Goal: Task Accomplishment & Management: Manage account settings

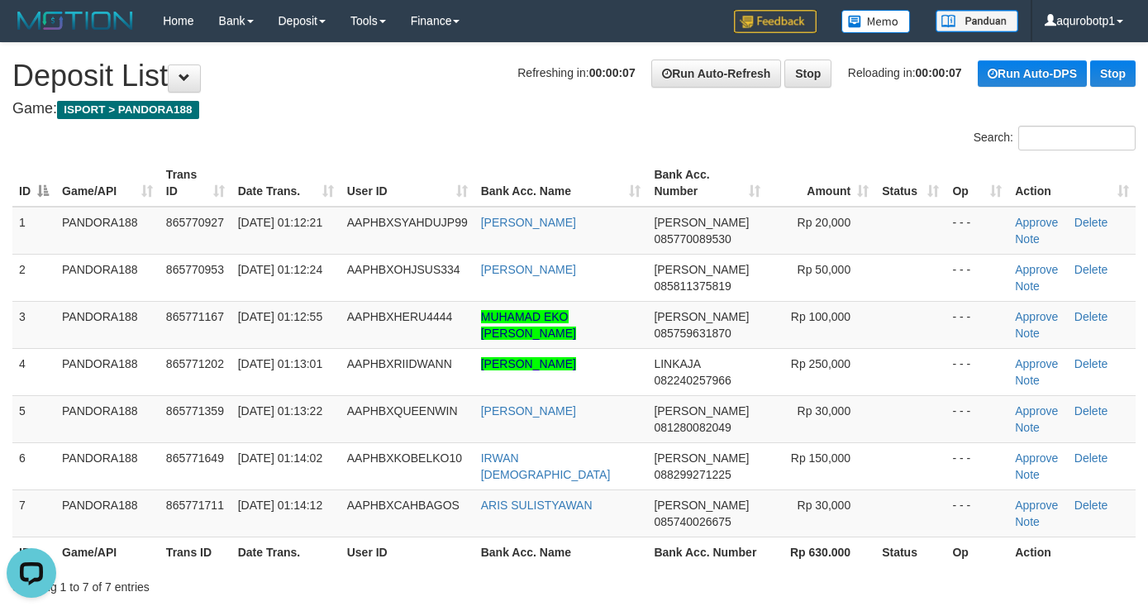
click at [405, 98] on div "**********" at bounding box center [574, 351] width 1148 height 616
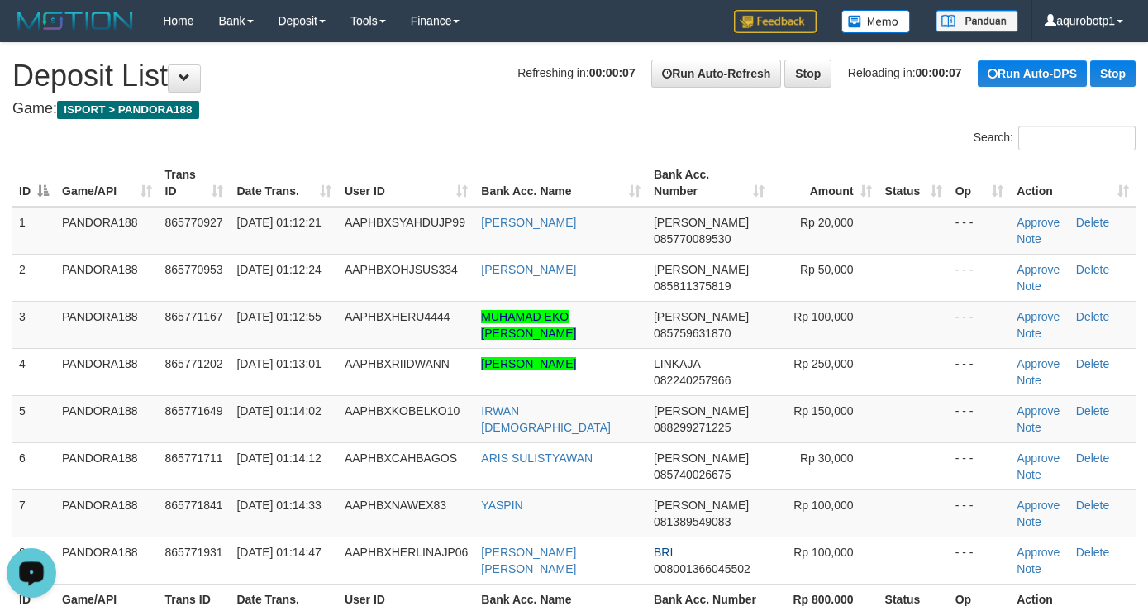
click at [509, 124] on div "**********" at bounding box center [574, 374] width 1148 height 663
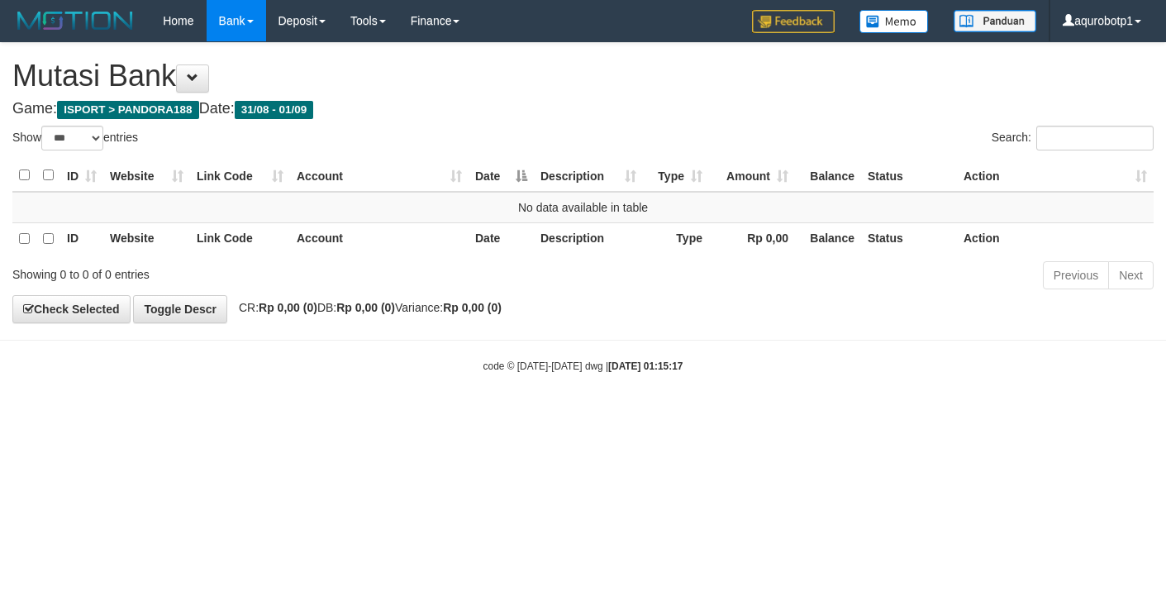
select select "***"
click at [618, 415] on html "Toggle navigation Home Bank Account List Load By Website Group [ISPORT] PANDORA…" at bounding box center [583, 207] width 1166 height 415
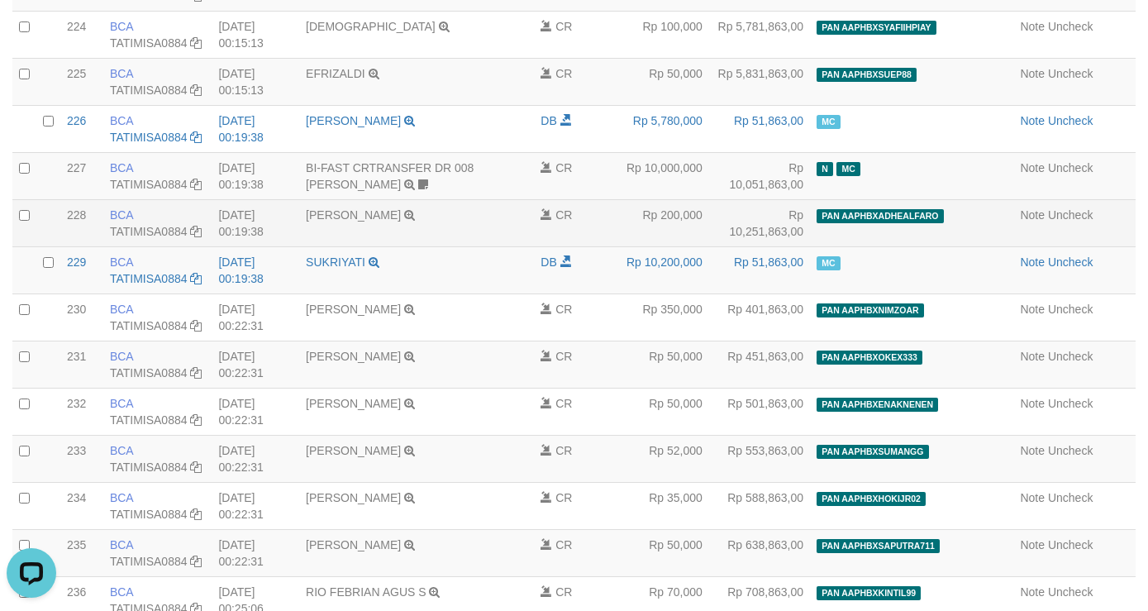
click at [524, 246] on td "ADE MUHAMAD FAIZAL TRSF E-BANKING CR 0109/FTSCY/WS95031 200000.00ADE MUHAMAD FA…" at bounding box center [416, 222] width 235 height 47
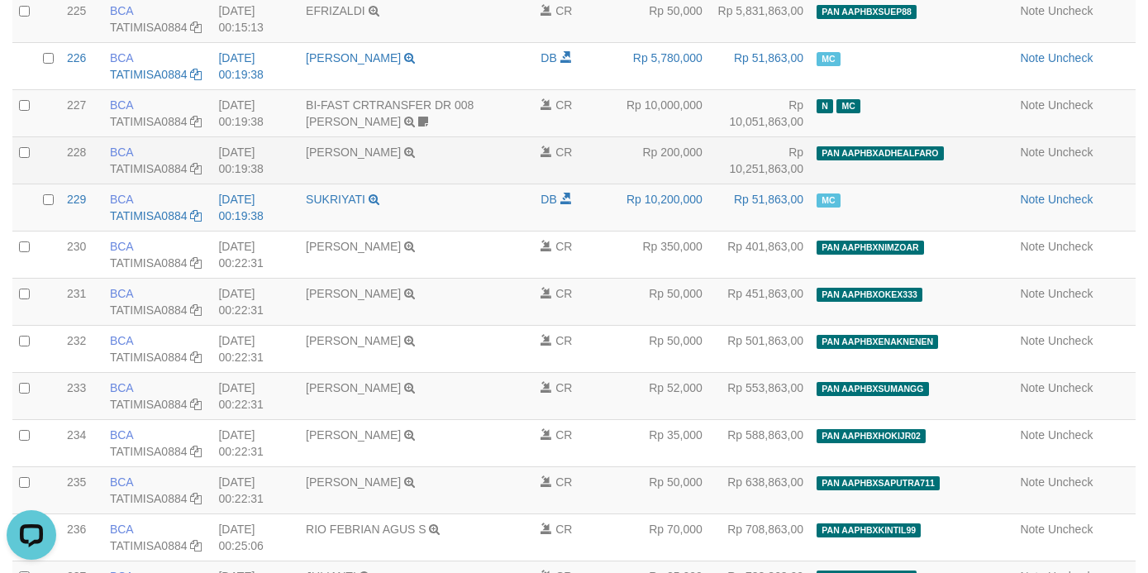
scroll to position [10858, 0]
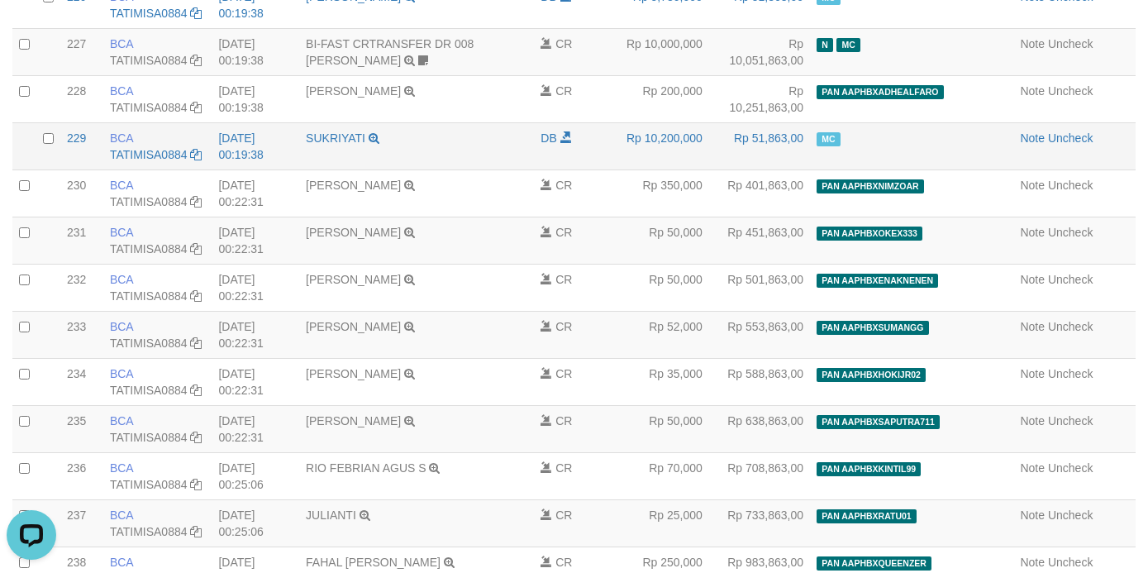
click at [1013, 169] on td "Note Uncheck" at bounding box center [1074, 145] width 122 height 47
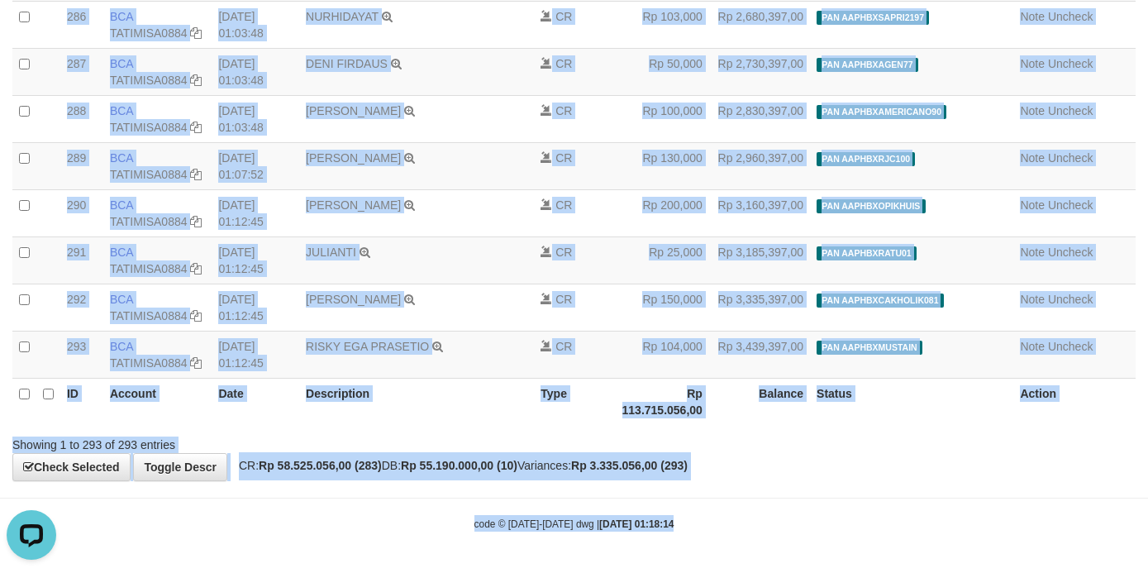
scroll to position [13801, 0]
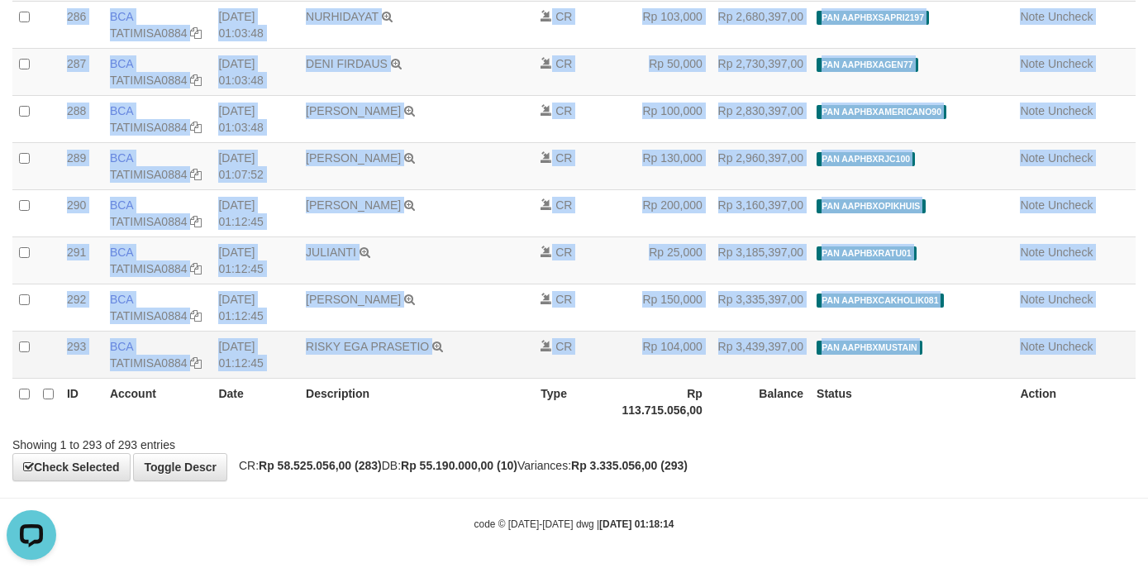
drag, startPoint x: 997, startPoint y: 249, endPoint x: 1086, endPoint y: 348, distance: 133.4
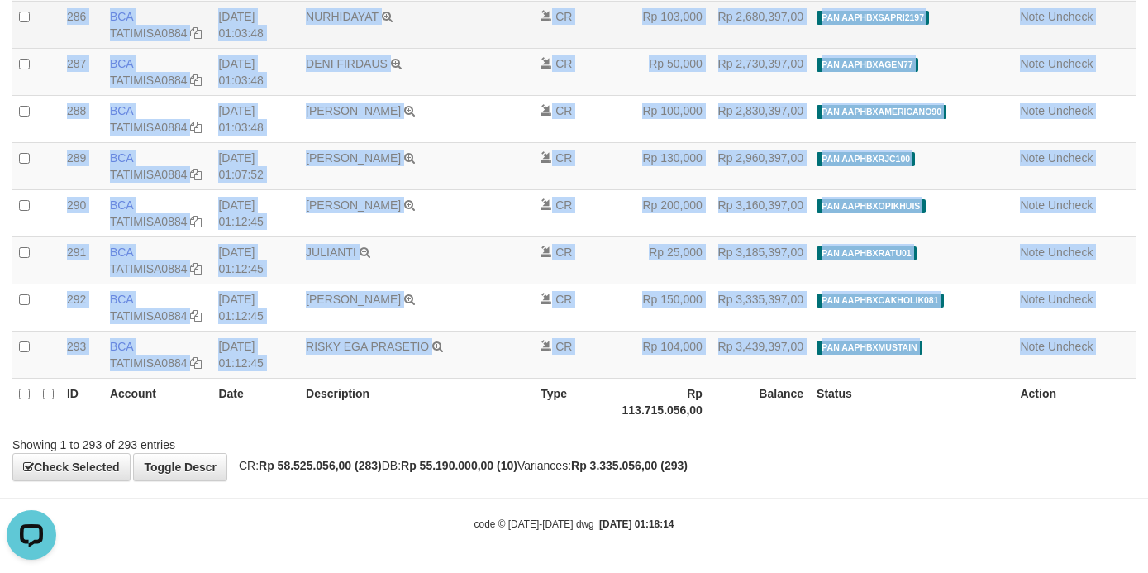
copy table "Note Uncheck 20250901000230 230 230 BCA TATIMISA0884 DPS TATI MISANTI mutasi_20…"
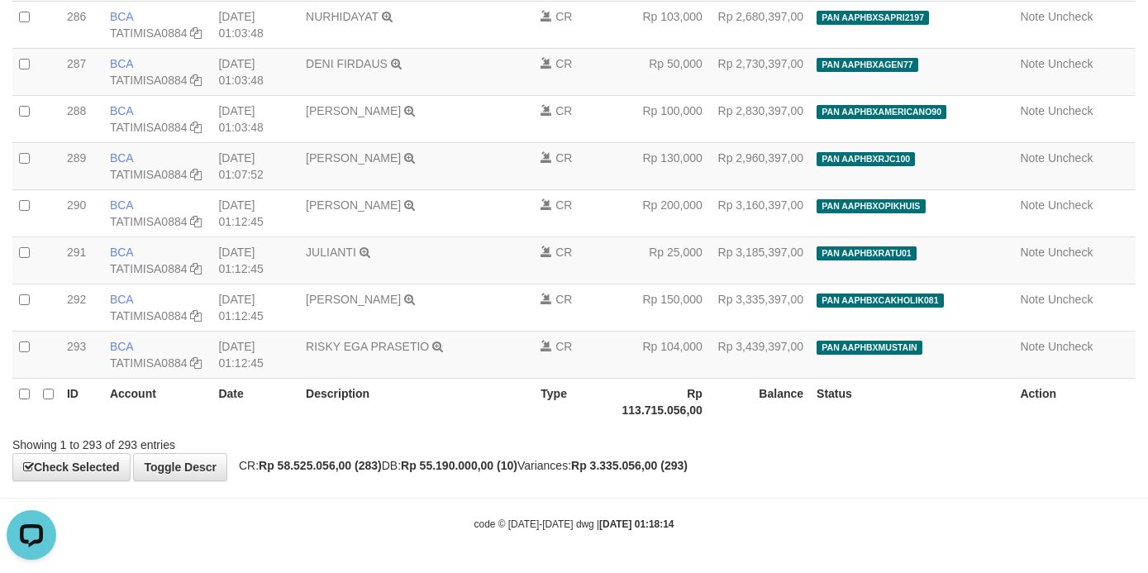
click at [491, 415] on th "Description" at bounding box center [416, 401] width 235 height 47
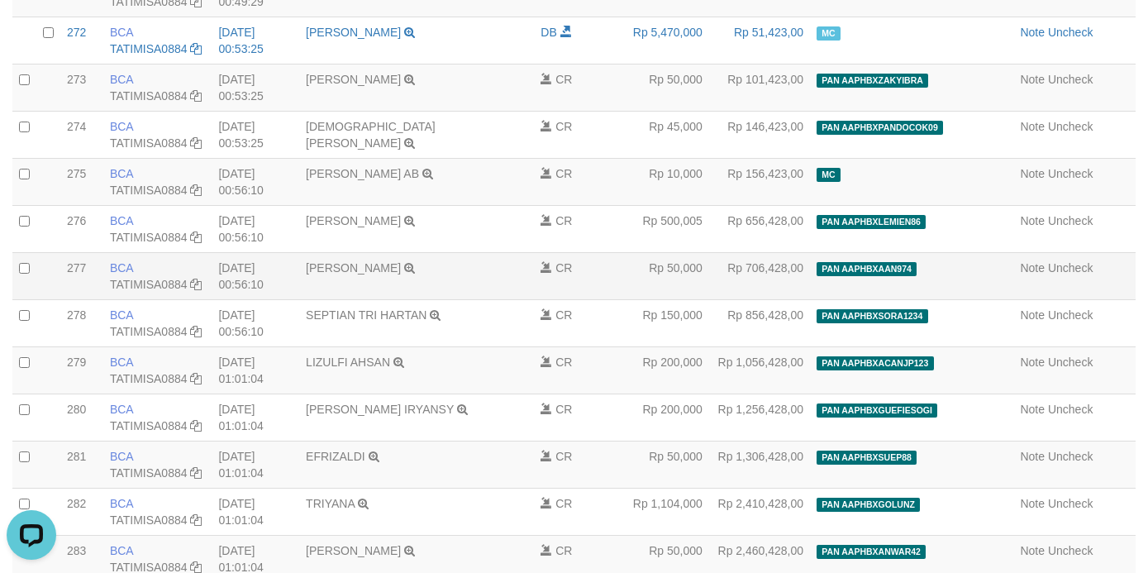
click at [534, 299] on td "SELVI ANDRIANI TRSF E-BANKING CR 0109/FTSCY/WS95031 50000.00SELVI ANDRIANI" at bounding box center [416, 275] width 235 height 47
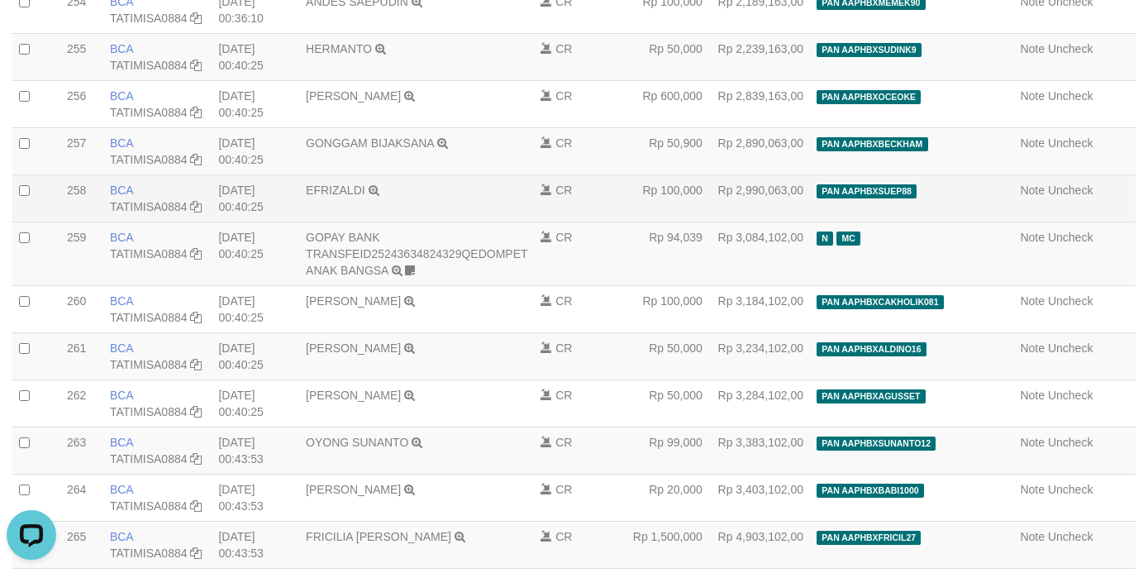
scroll to position [12138, 0]
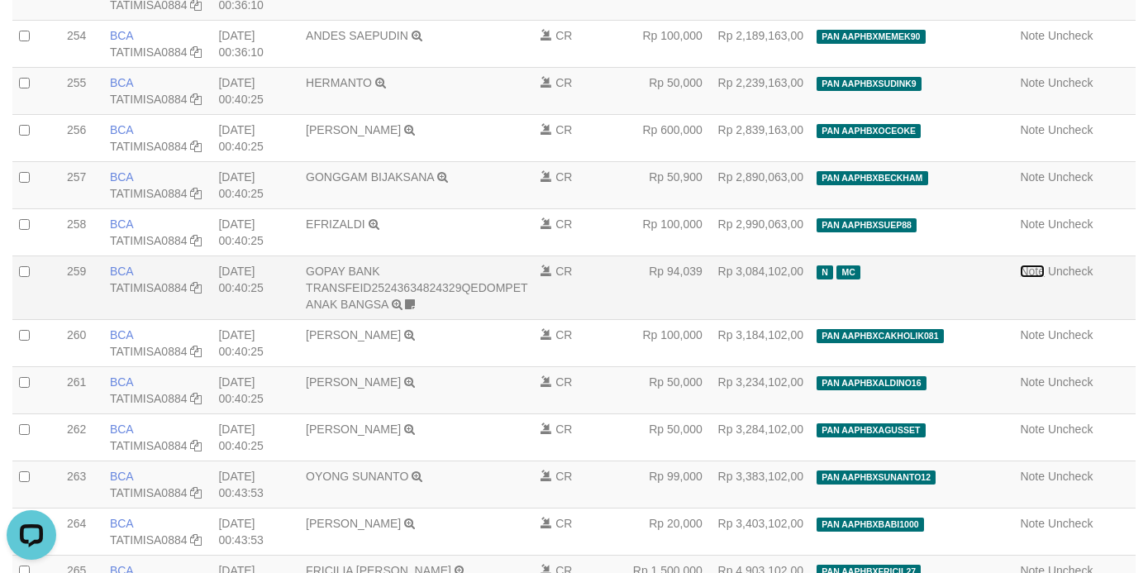
click at [1020, 278] on link "Note" at bounding box center [1032, 270] width 25 height 13
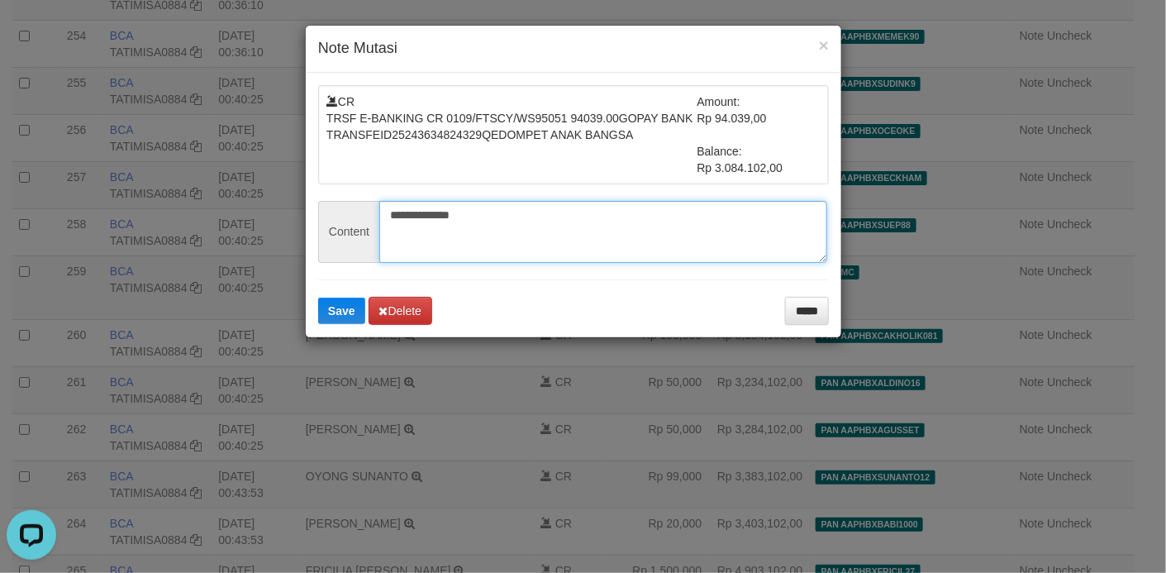
click at [610, 250] on textarea "**********" at bounding box center [603, 232] width 448 height 62
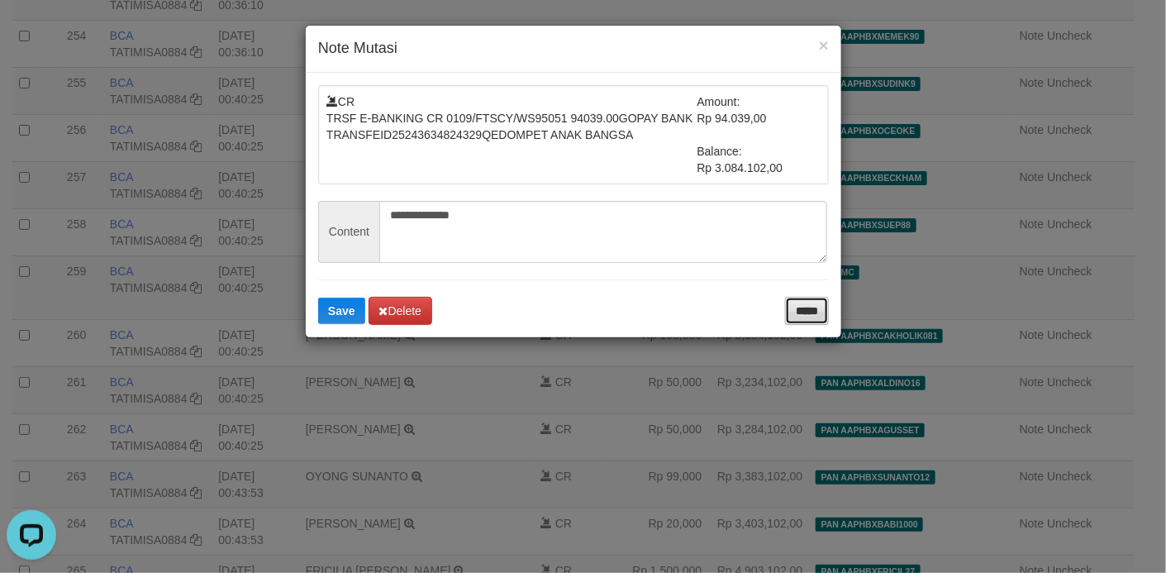
click at [798, 306] on input "*****" at bounding box center [807, 311] width 44 height 28
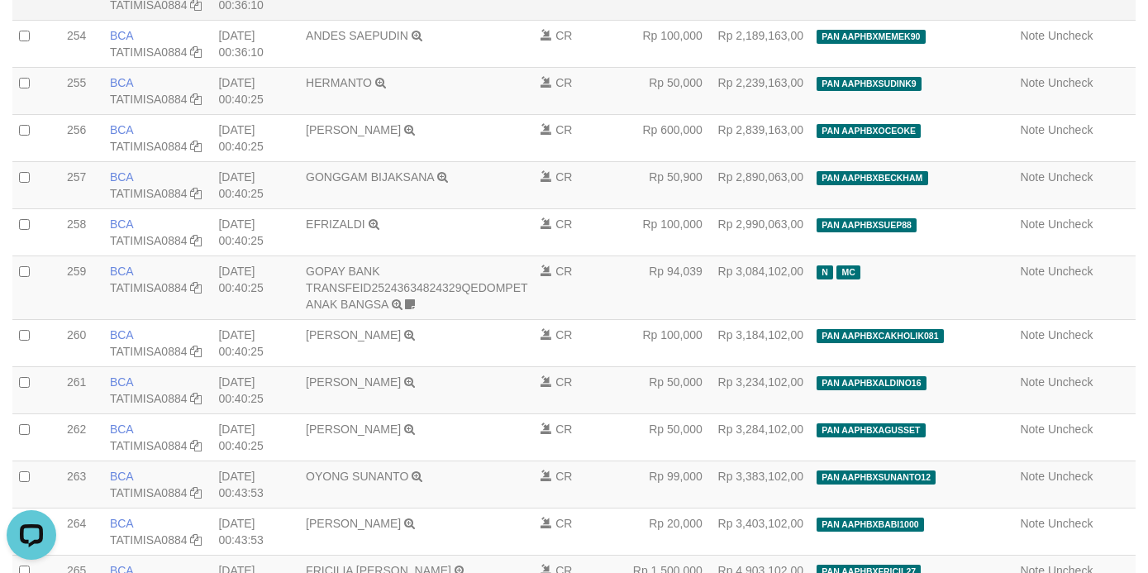
drag, startPoint x: 541, startPoint y: 105, endPoint x: 534, endPoint y: 98, distance: 10.5
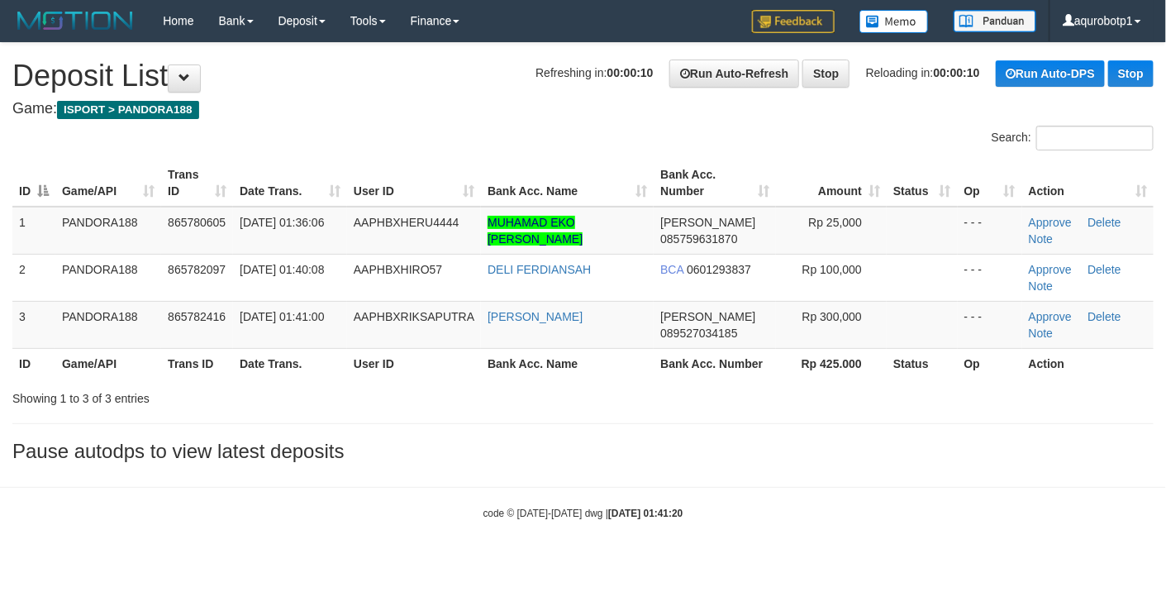
drag, startPoint x: 503, startPoint y: 363, endPoint x: 466, endPoint y: 364, distance: 37.2
click at [502, 369] on th "Bank Acc. Name" at bounding box center [567, 363] width 173 height 31
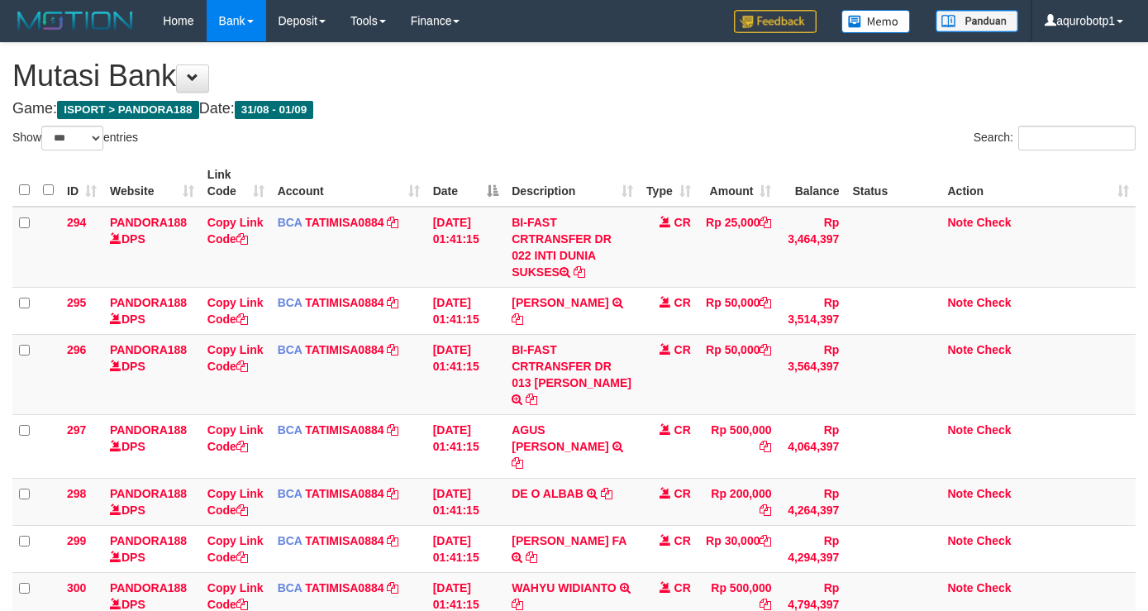
select select "***"
drag, startPoint x: 994, startPoint y: 219, endPoint x: 559, endPoint y: 92, distance: 453.7
click at [987, 223] on link "Check" at bounding box center [993, 222] width 35 height 13
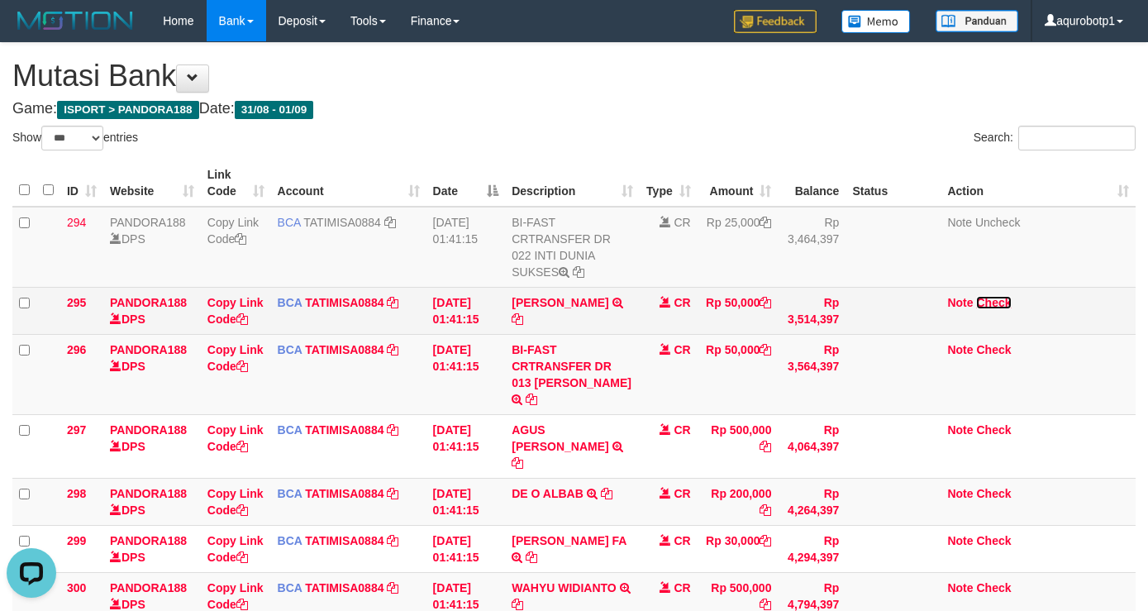
click at [994, 302] on link "Check" at bounding box center [993, 302] width 35 height 13
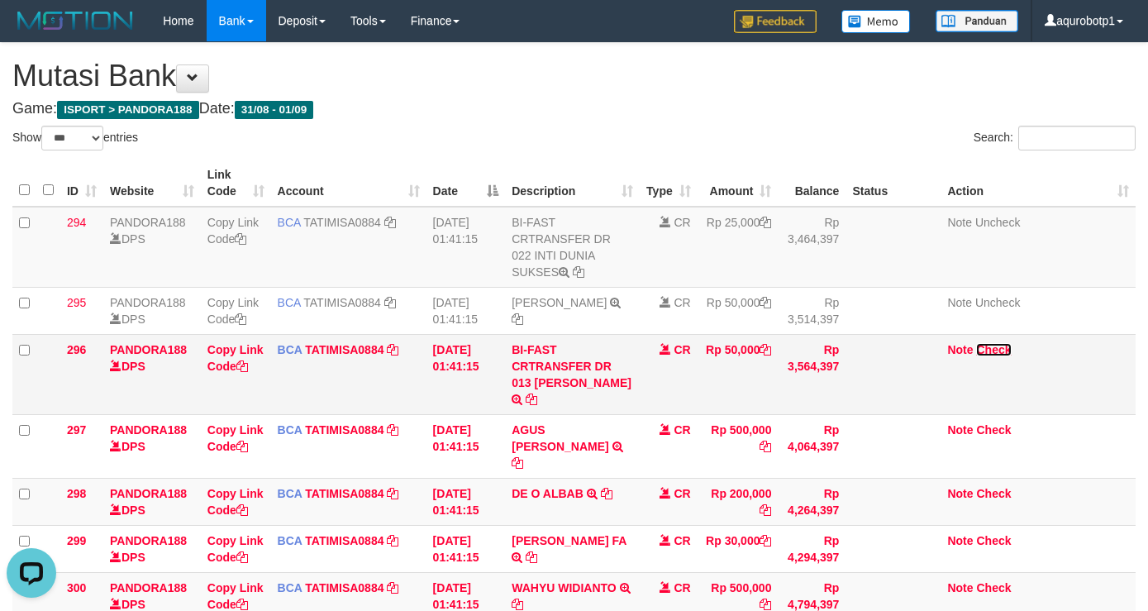
click at [994, 348] on link "Check" at bounding box center [993, 349] width 35 height 13
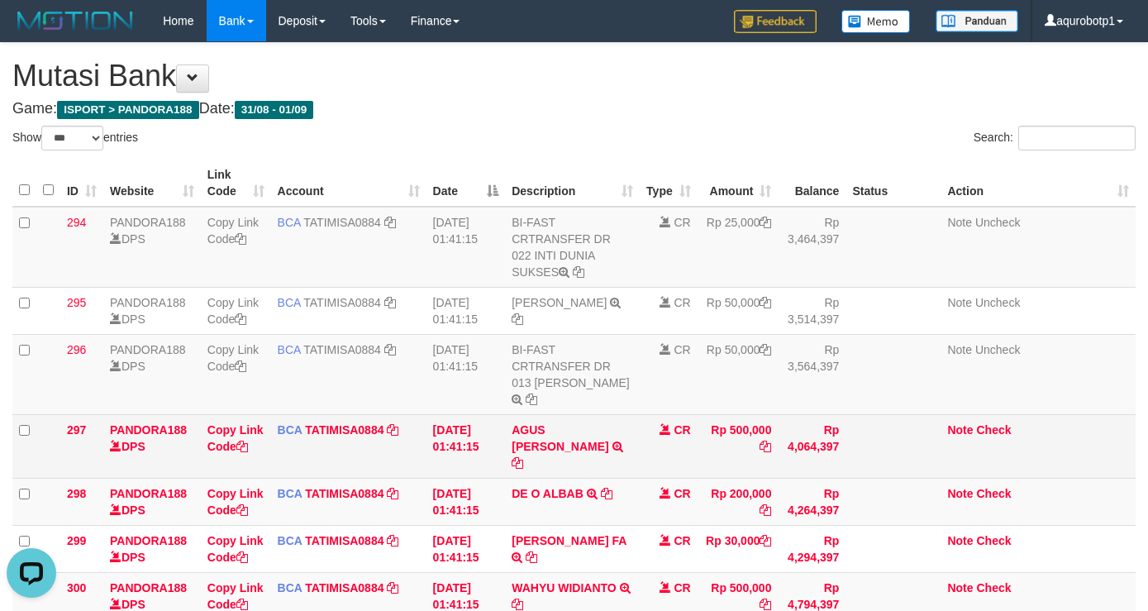
click at [990, 439] on td "Note Check" at bounding box center [1037, 446] width 195 height 64
click at [995, 435] on link "Check" at bounding box center [993, 429] width 35 height 13
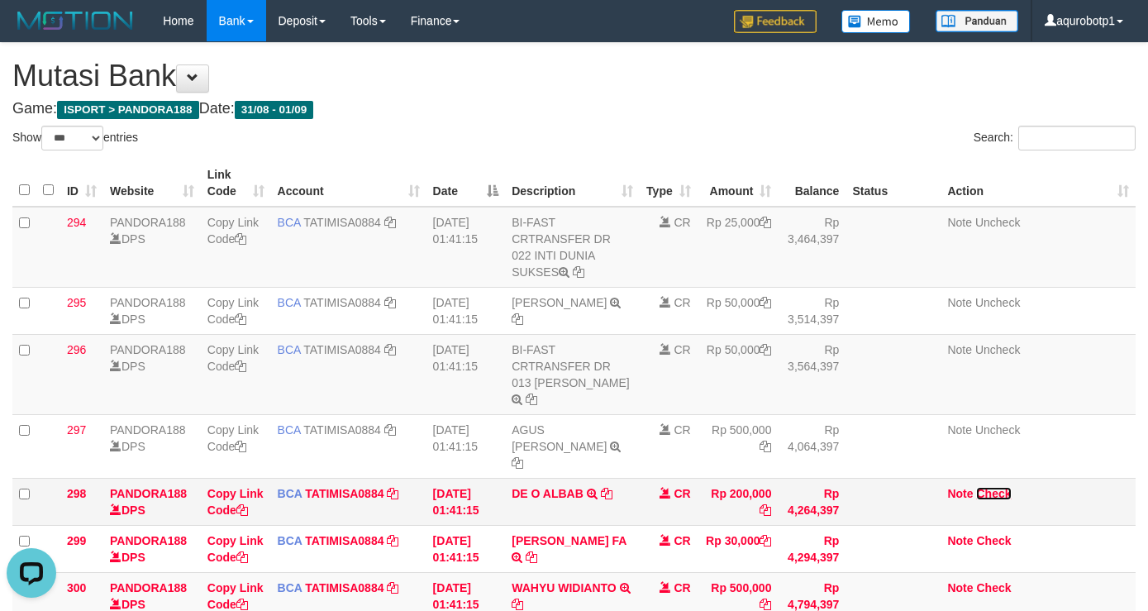
click at [985, 487] on link "Check" at bounding box center [993, 493] width 35 height 13
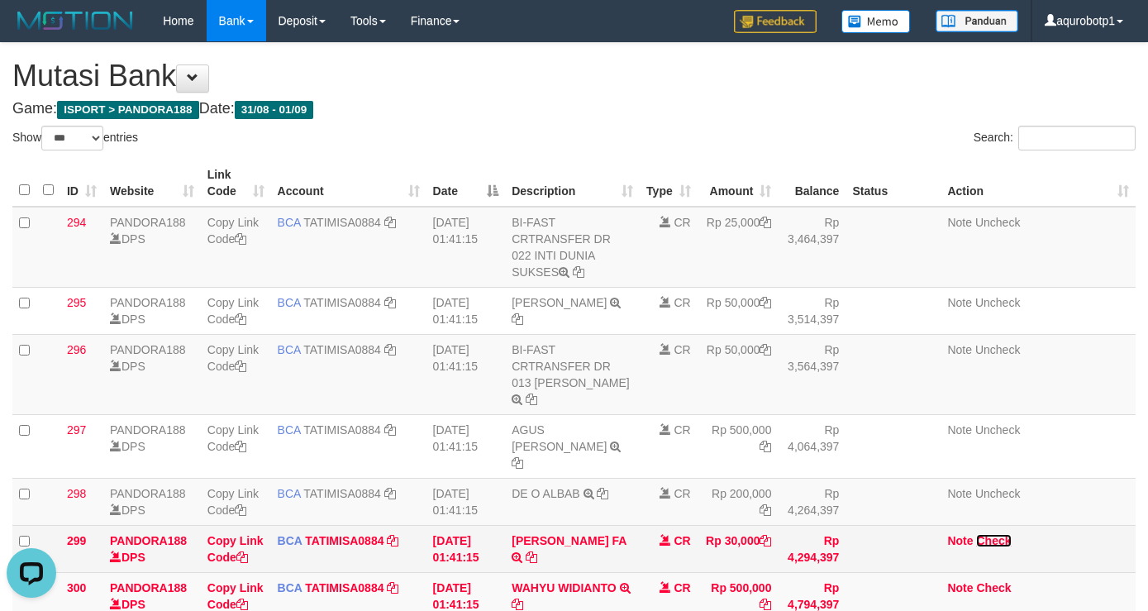
click at [995, 534] on link "Check" at bounding box center [993, 540] width 35 height 13
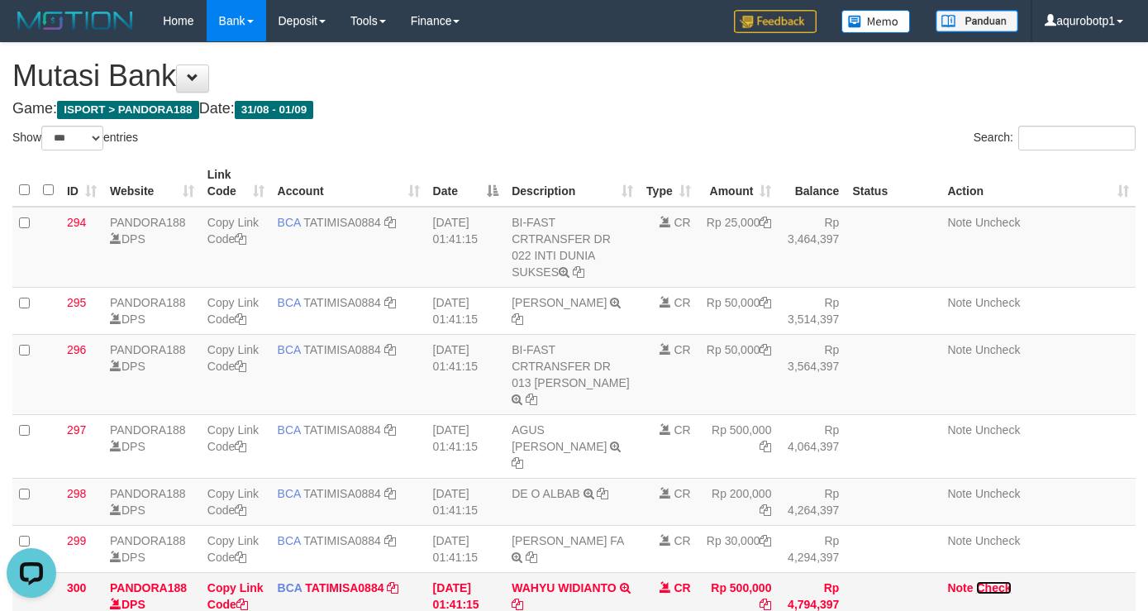
click at [997, 581] on link "Check" at bounding box center [993, 587] width 35 height 13
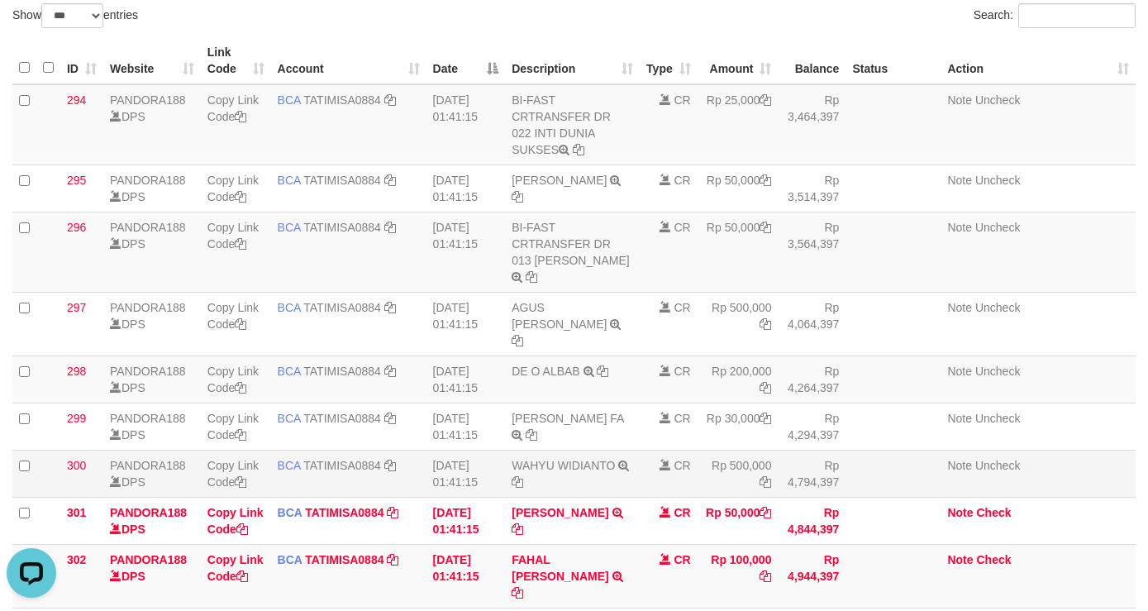
scroll to position [124, 0]
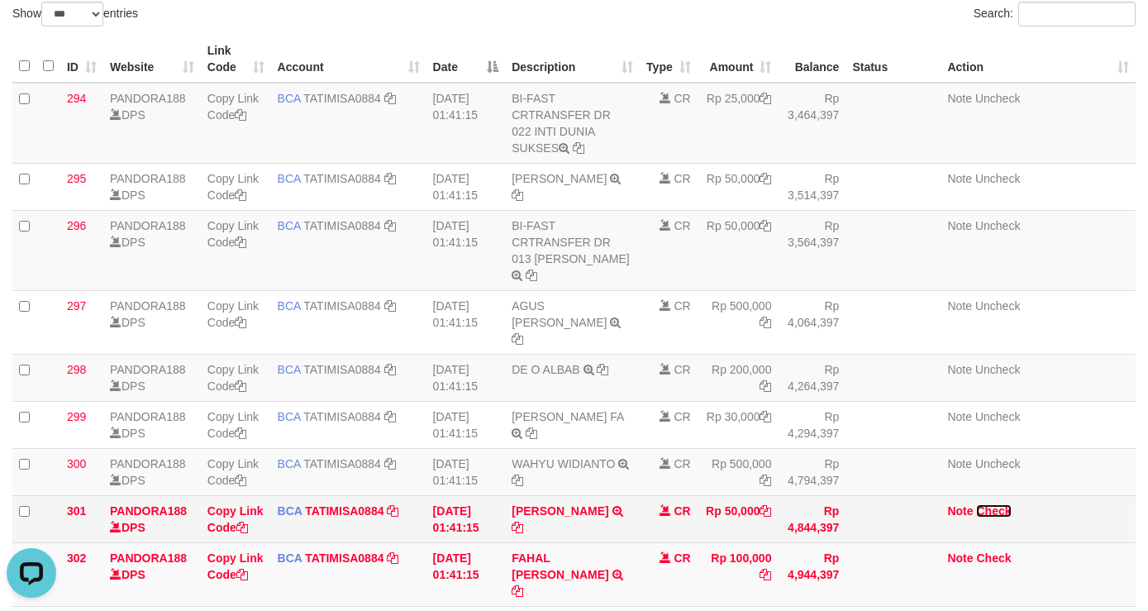
click at [992, 504] on link "Check" at bounding box center [993, 510] width 35 height 13
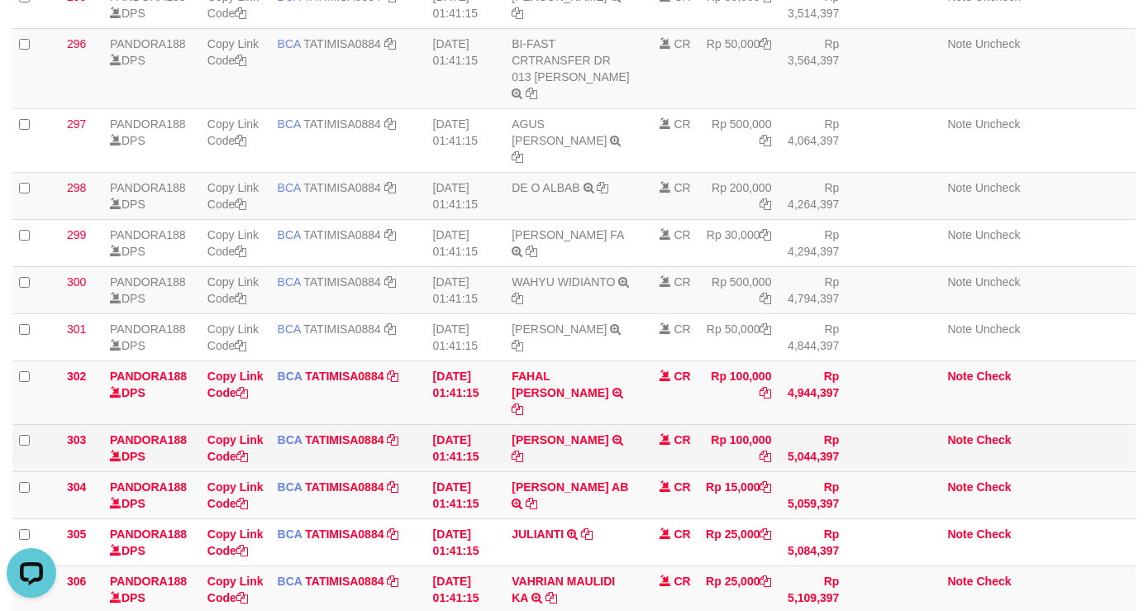
scroll to position [372, 0]
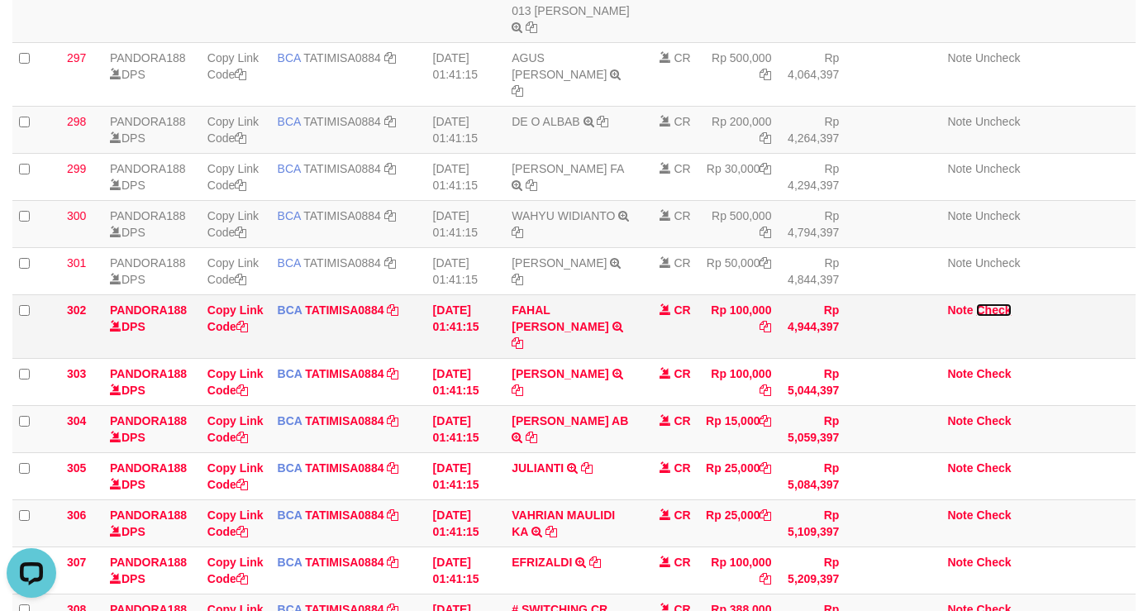
click at [999, 303] on link "Check" at bounding box center [993, 309] width 35 height 13
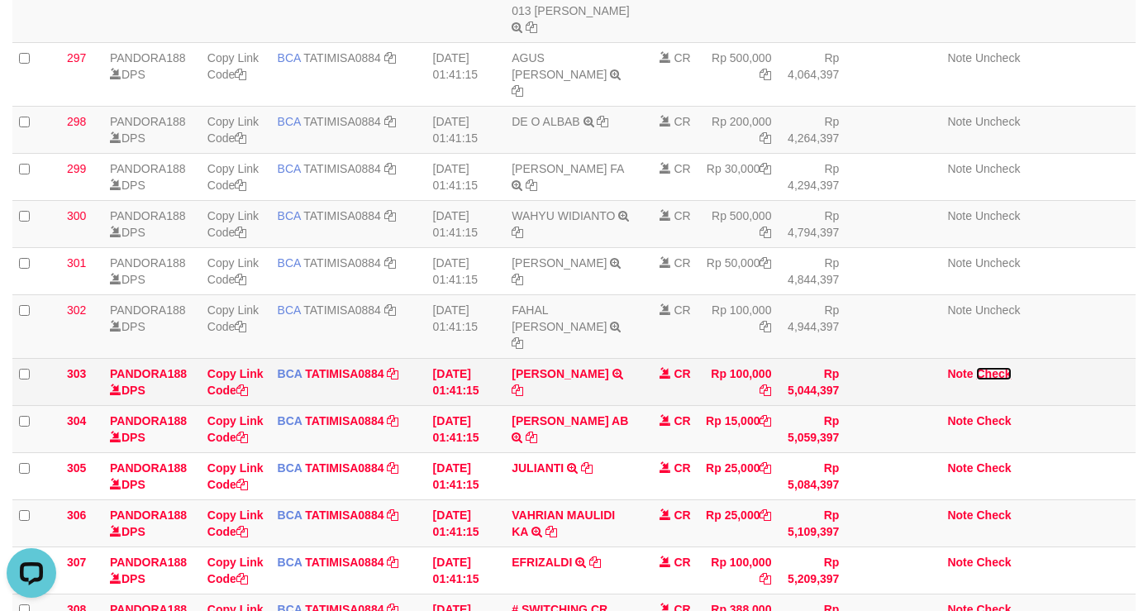
click at [999, 367] on link "Check" at bounding box center [993, 373] width 35 height 13
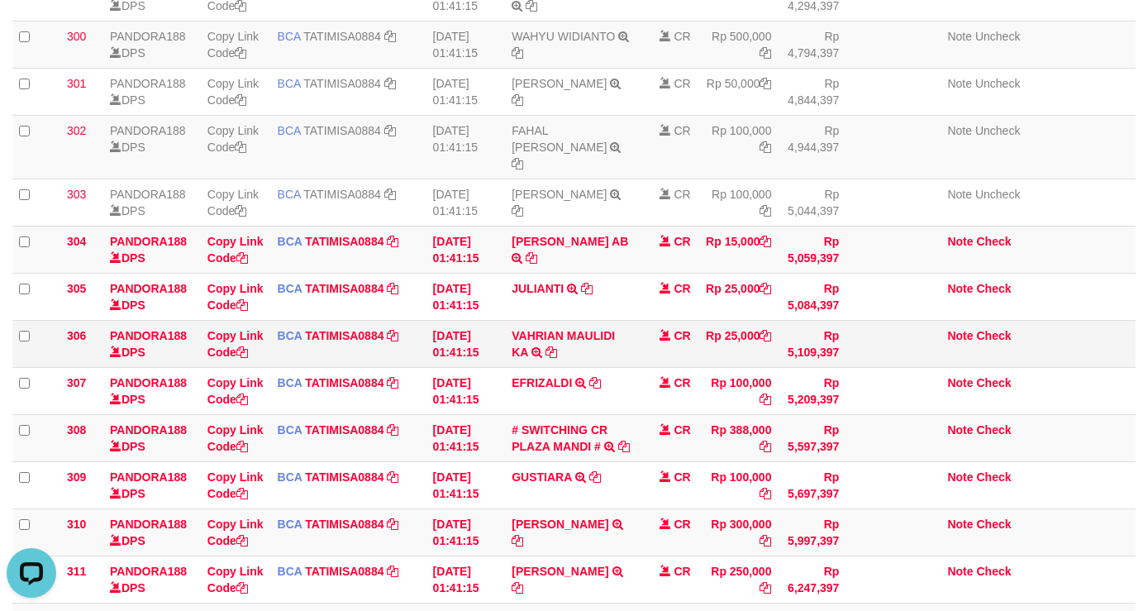
scroll to position [620, 0]
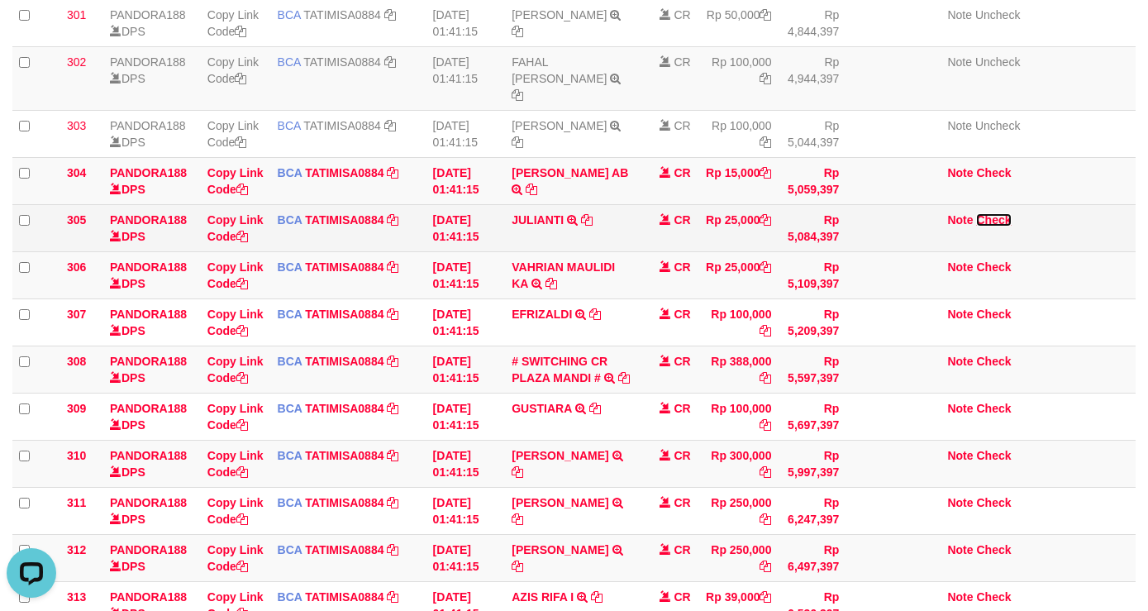
click at [990, 213] on link "Check" at bounding box center [993, 219] width 35 height 13
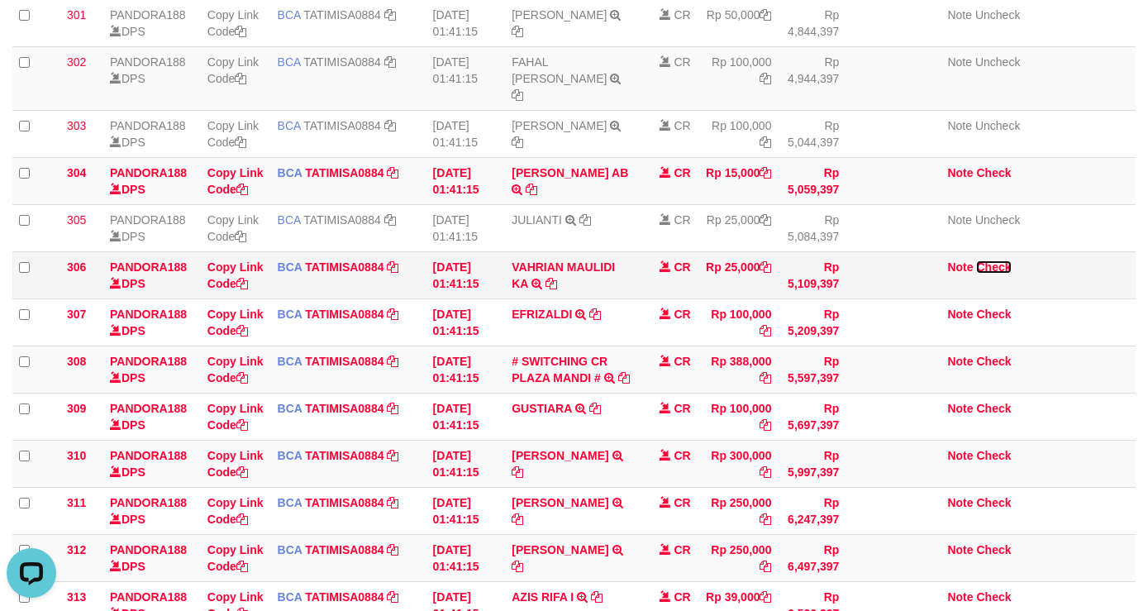
click at [1001, 260] on link "Check" at bounding box center [993, 266] width 35 height 13
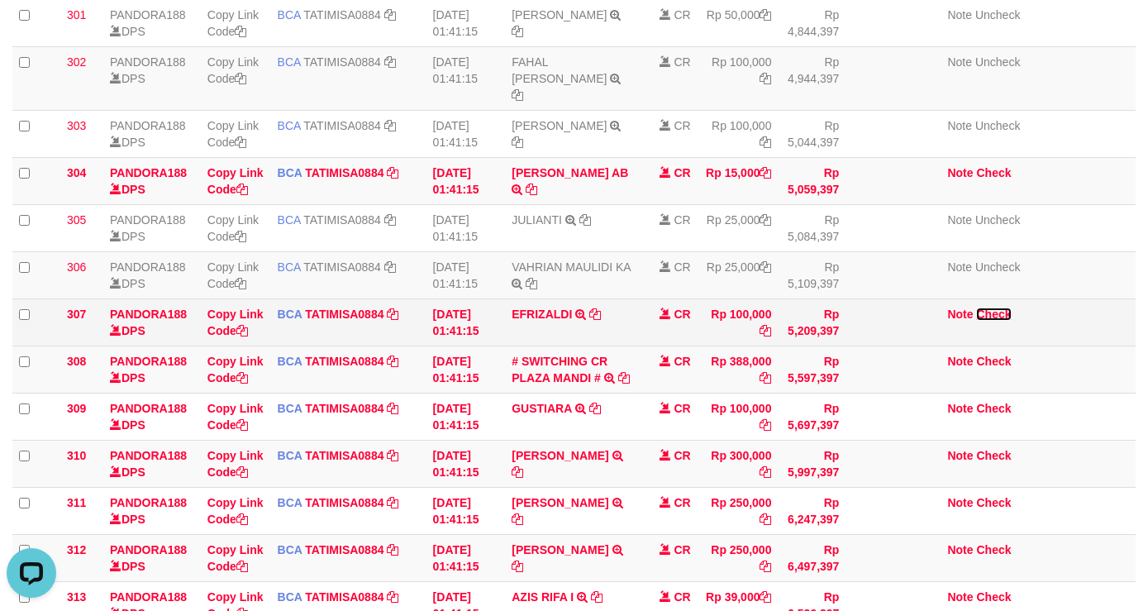
click at [999, 307] on link "Check" at bounding box center [993, 313] width 35 height 13
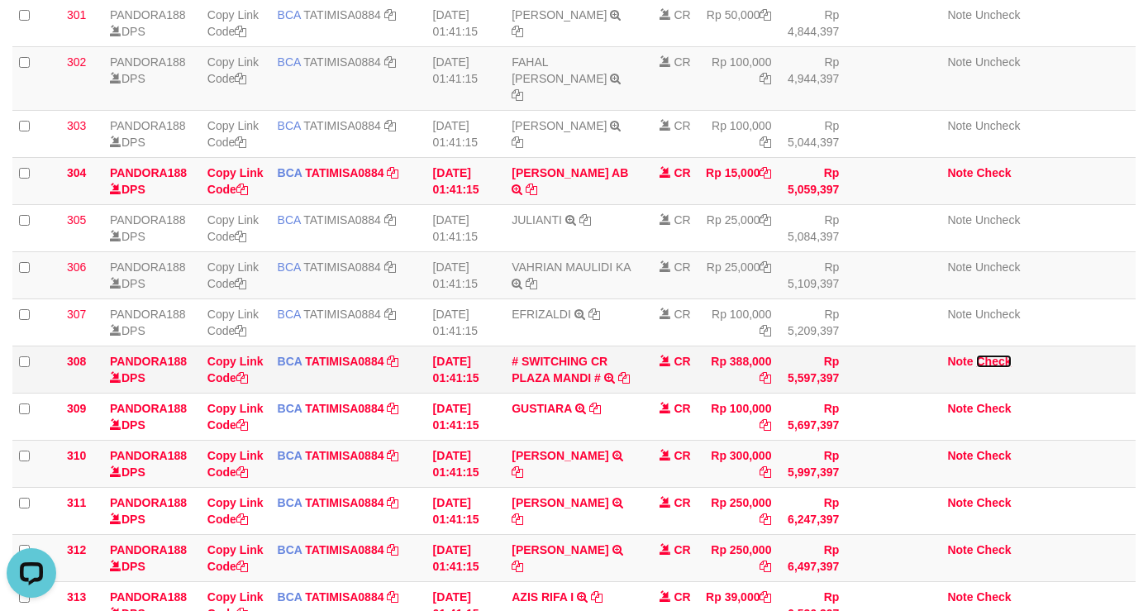
click at [992, 354] on link "Check" at bounding box center [993, 360] width 35 height 13
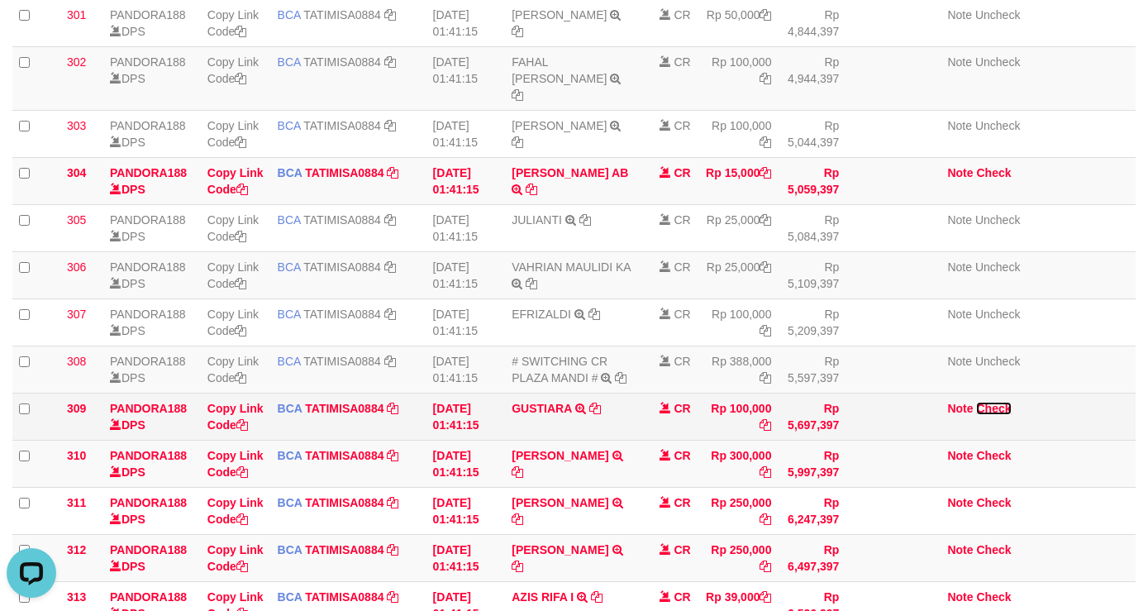
click at [985, 402] on link "Check" at bounding box center [993, 408] width 35 height 13
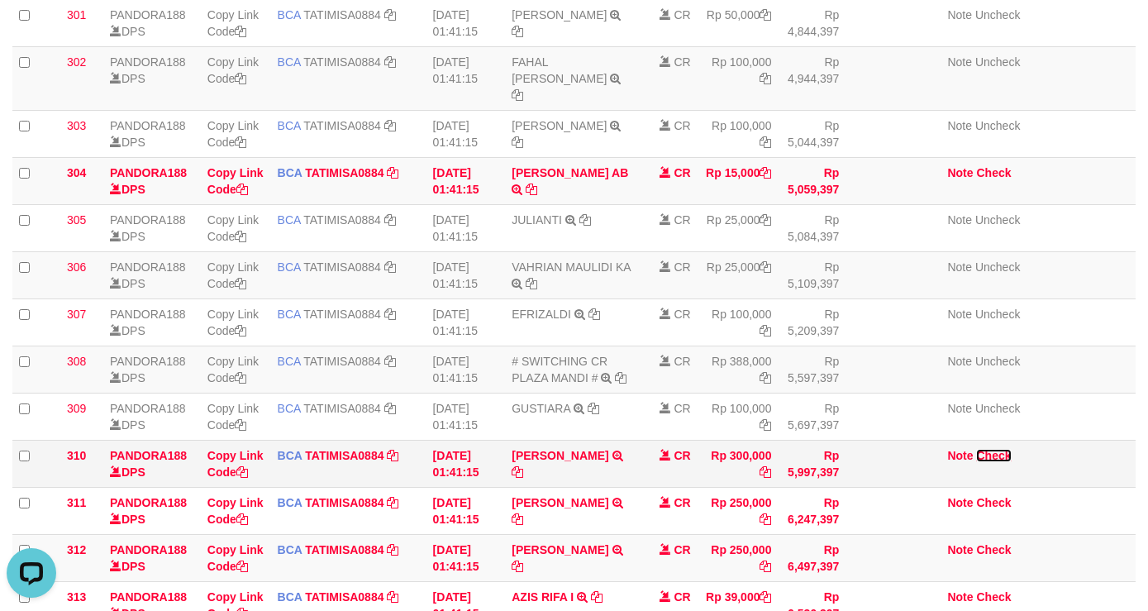
click at [989, 449] on link "Check" at bounding box center [993, 455] width 35 height 13
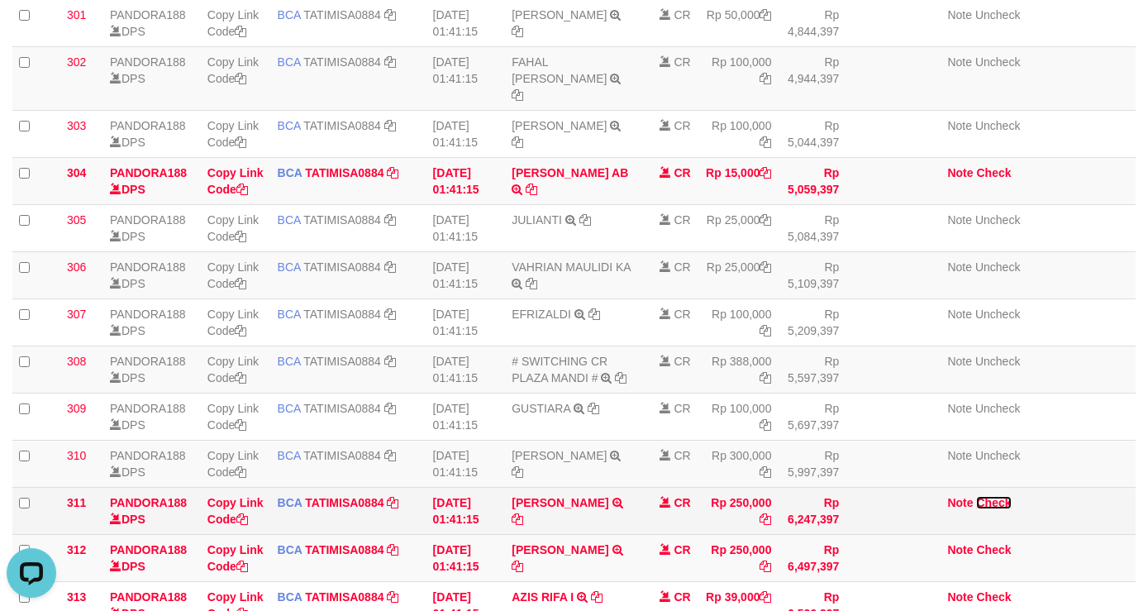
click at [997, 496] on link "Check" at bounding box center [993, 502] width 35 height 13
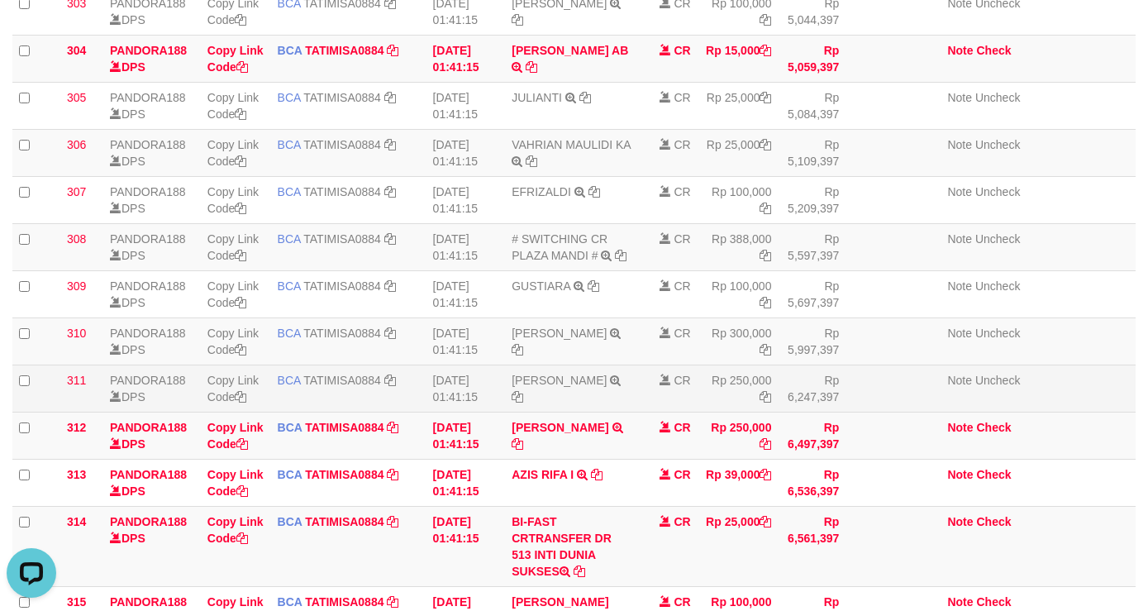
scroll to position [744, 0]
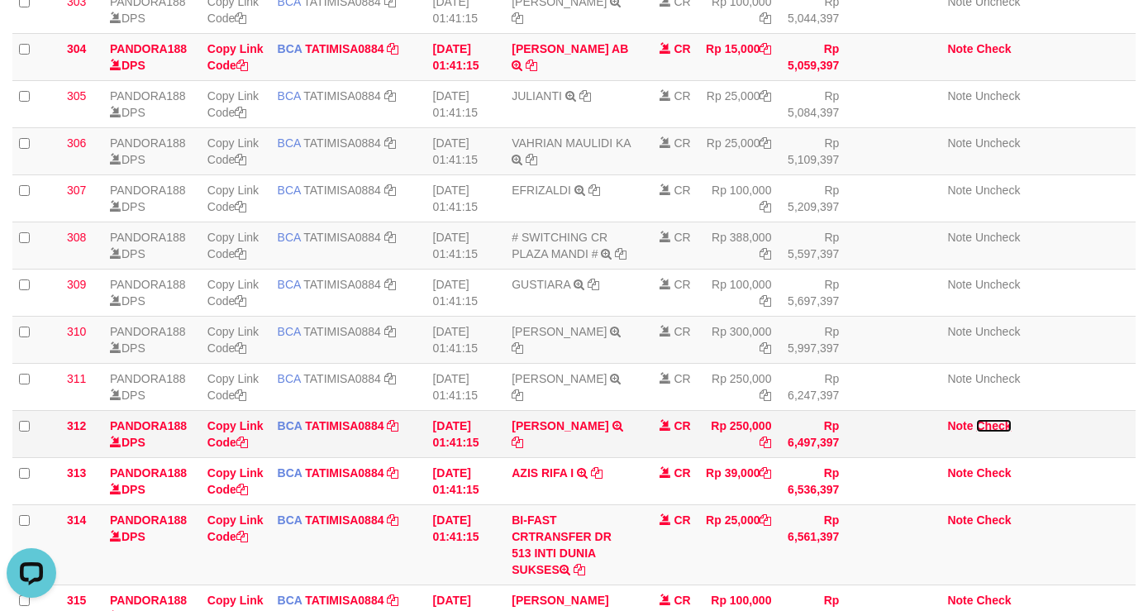
click at [997, 419] on link "Check" at bounding box center [993, 425] width 35 height 13
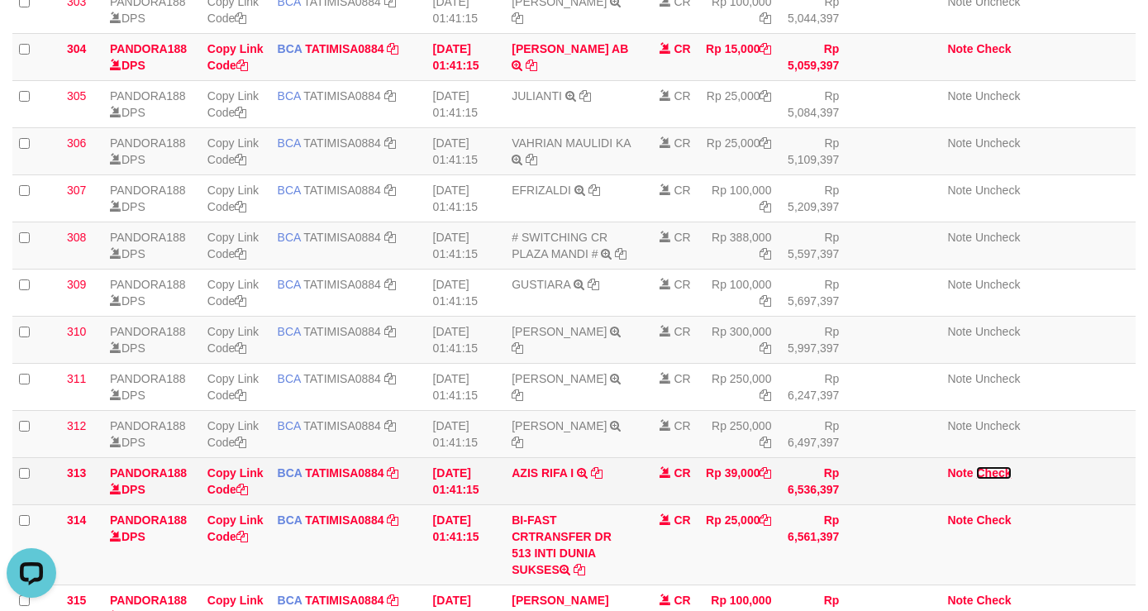
click at [992, 466] on link "Check" at bounding box center [993, 472] width 35 height 13
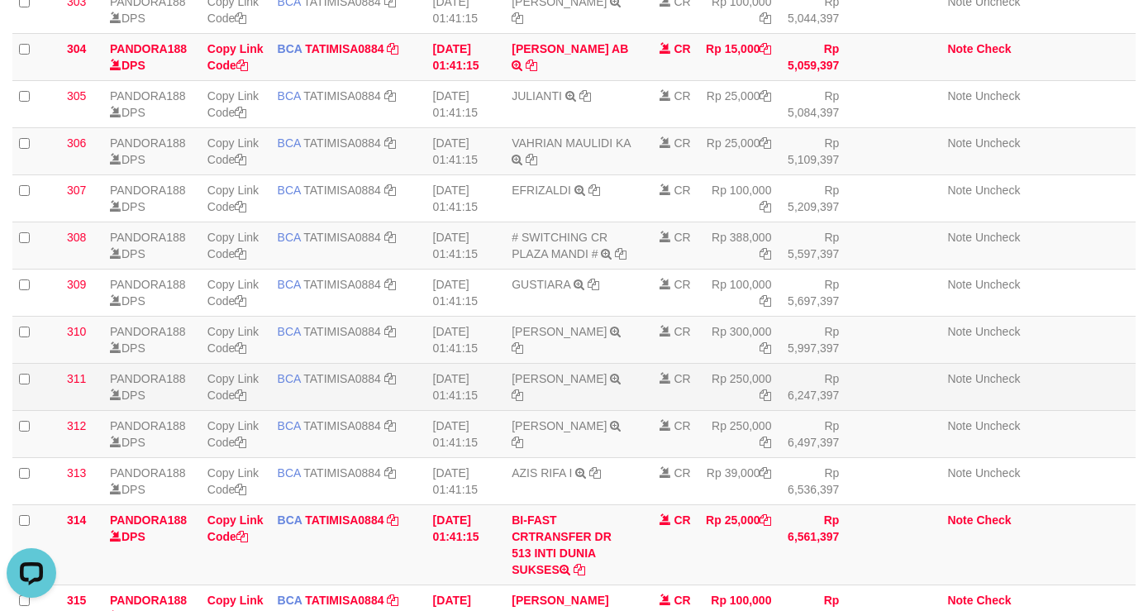
scroll to position [868, 0]
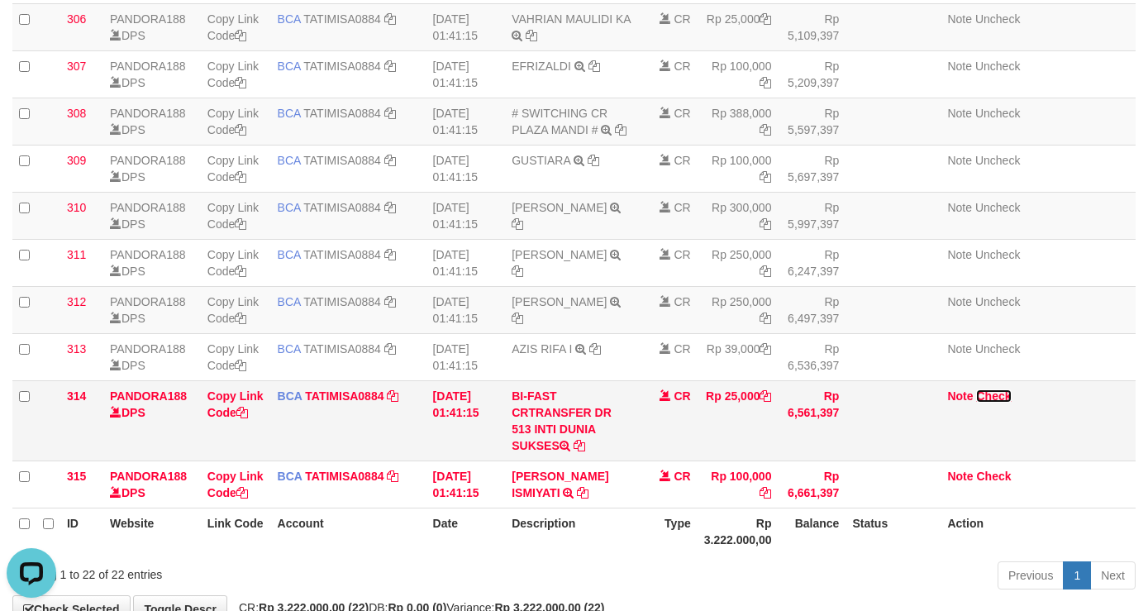
click at [1002, 389] on link "Check" at bounding box center [993, 395] width 35 height 13
click at [751, 523] on th "Rp 3.222.000,00" at bounding box center [737, 530] width 81 height 47
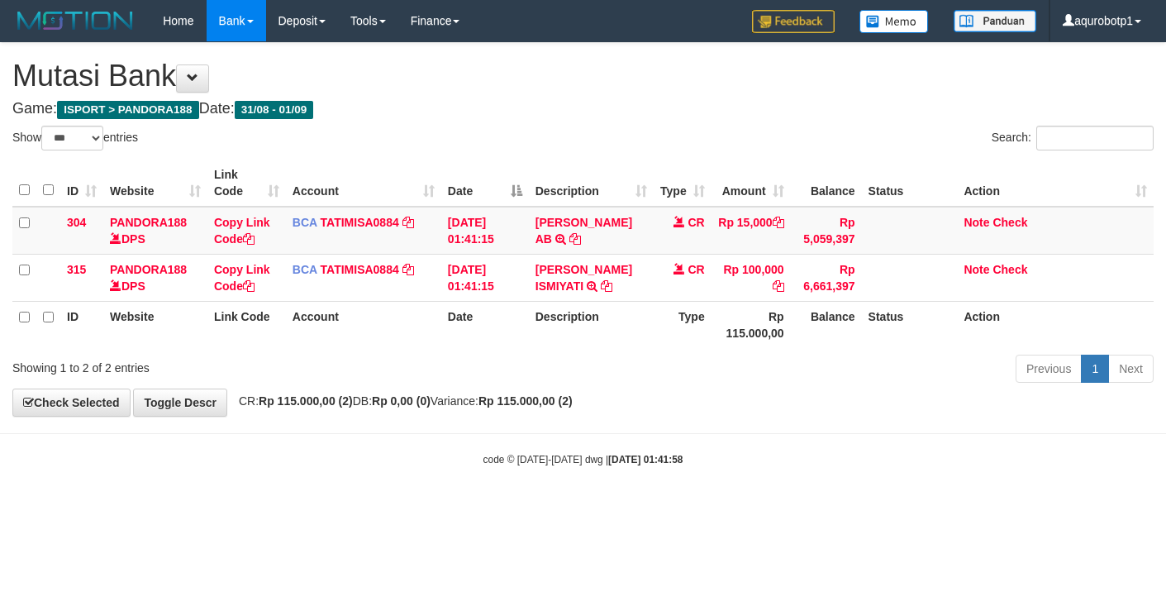
select select "***"
click at [731, 340] on th "Rp 115.000,00" at bounding box center [750, 324] width 79 height 47
select select "***"
click at [836, 402] on div "**********" at bounding box center [583, 229] width 1166 height 373
click at [829, 407] on div "**********" at bounding box center [583, 229] width 1166 height 373
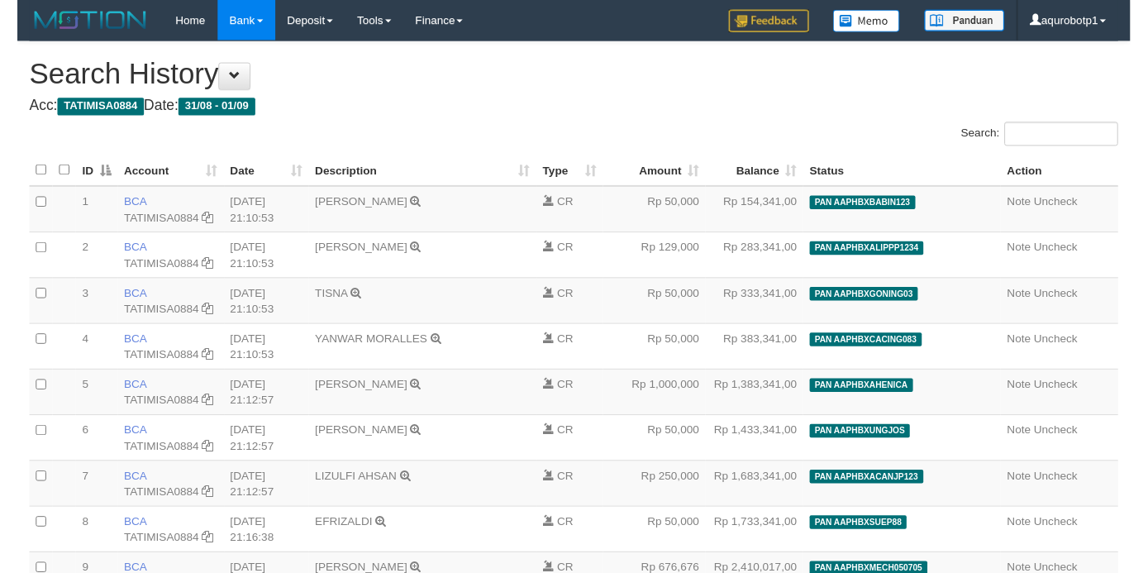
scroll to position [12138, 0]
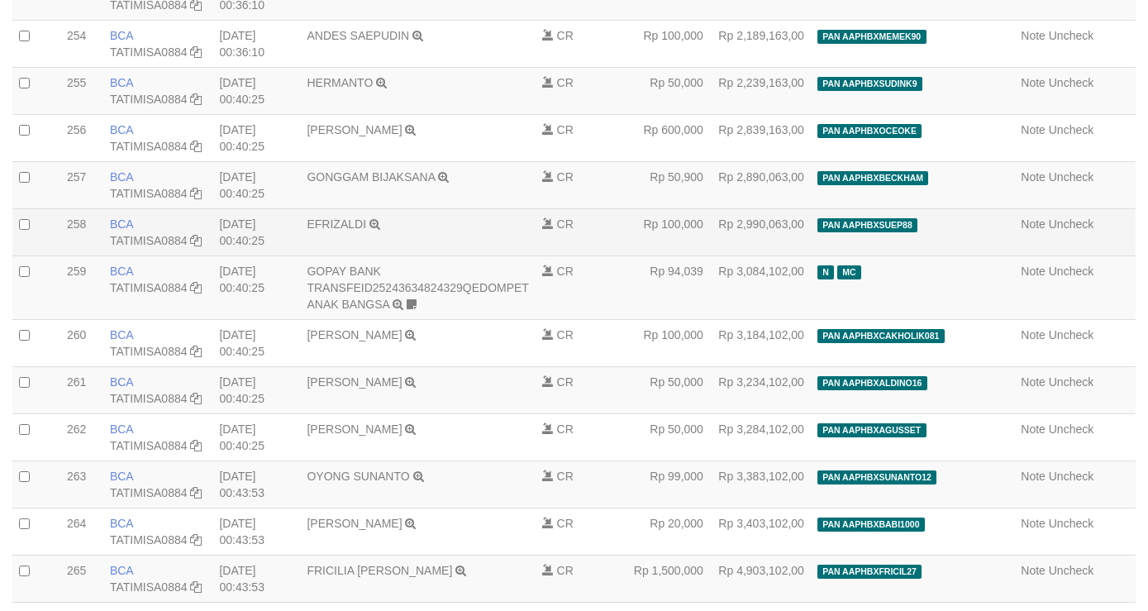
click at [604, 255] on td "CR" at bounding box center [569, 231] width 69 height 47
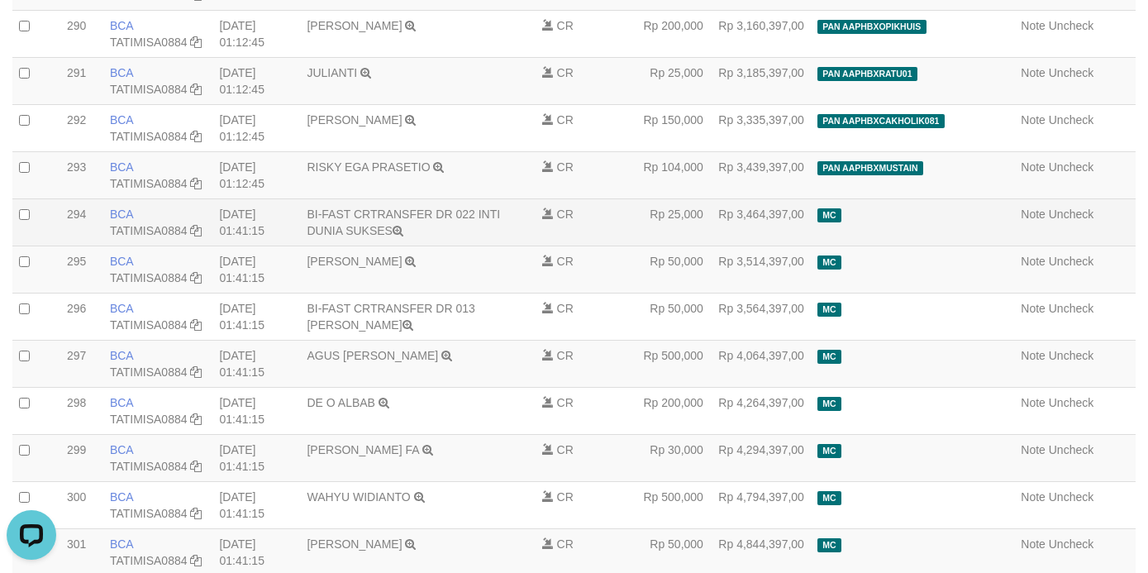
scroll to position [0, 0]
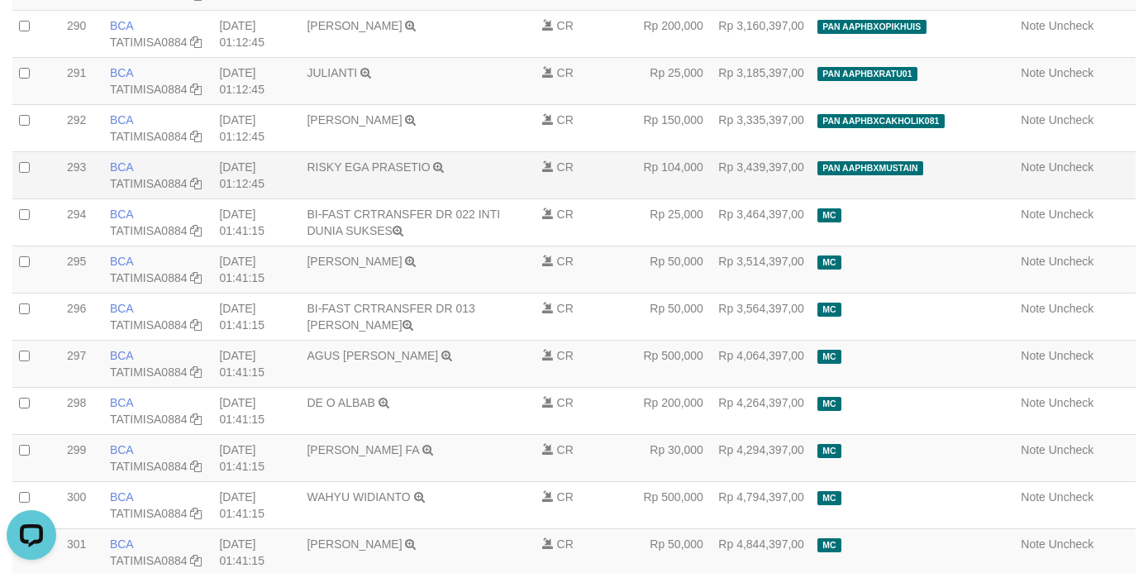
click at [987, 198] on td "PAN AAPHBXMUSTAIN deposit_20250901 | 763 | 865770822" at bounding box center [912, 174] width 203 height 47
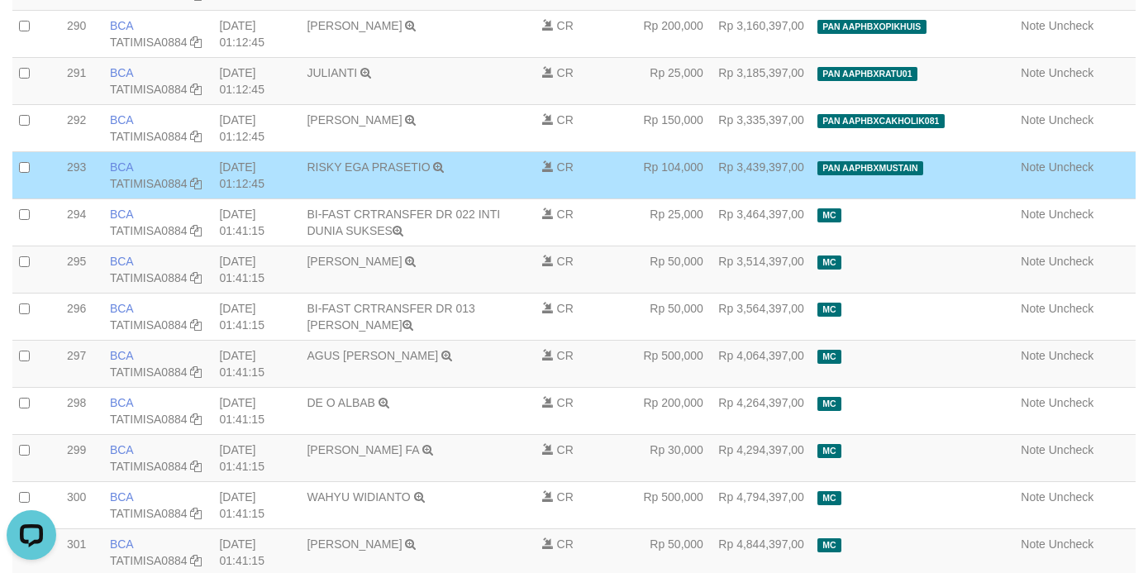
click at [987, 198] on td "PAN AAPHBXMUSTAIN deposit_20250901 | 763 | 865770822" at bounding box center [912, 174] width 203 height 47
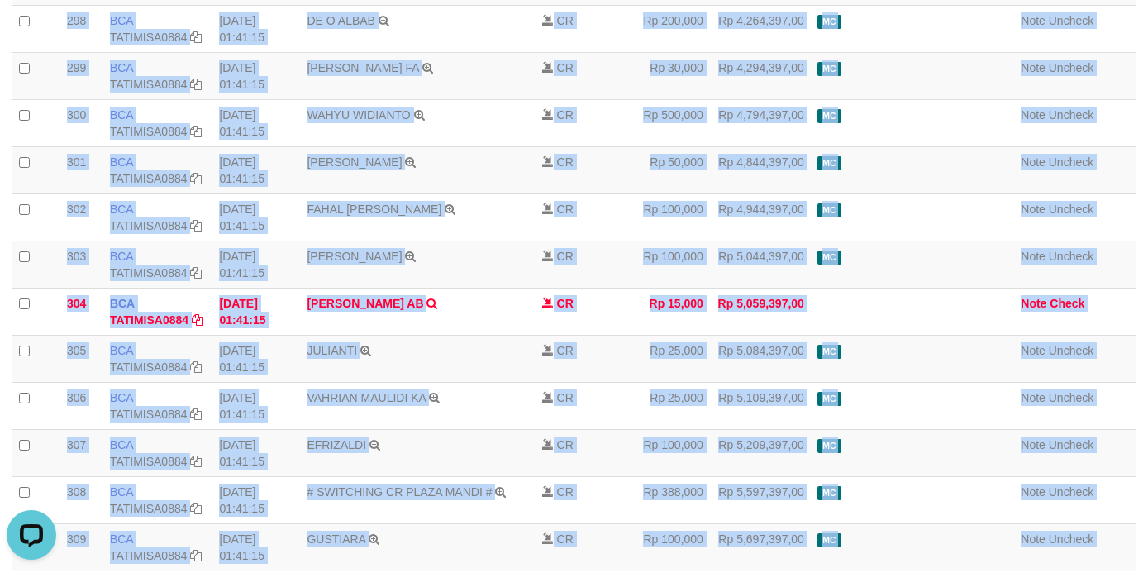
scroll to position [14844, 0]
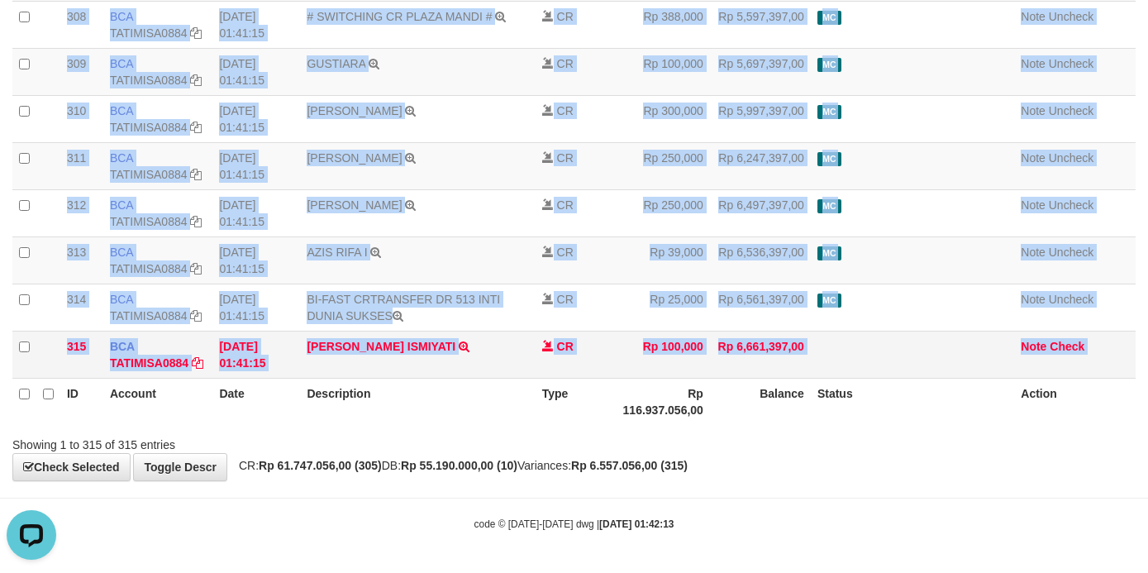
drag, startPoint x: 987, startPoint y: 295, endPoint x: 1093, endPoint y: 350, distance: 119.4
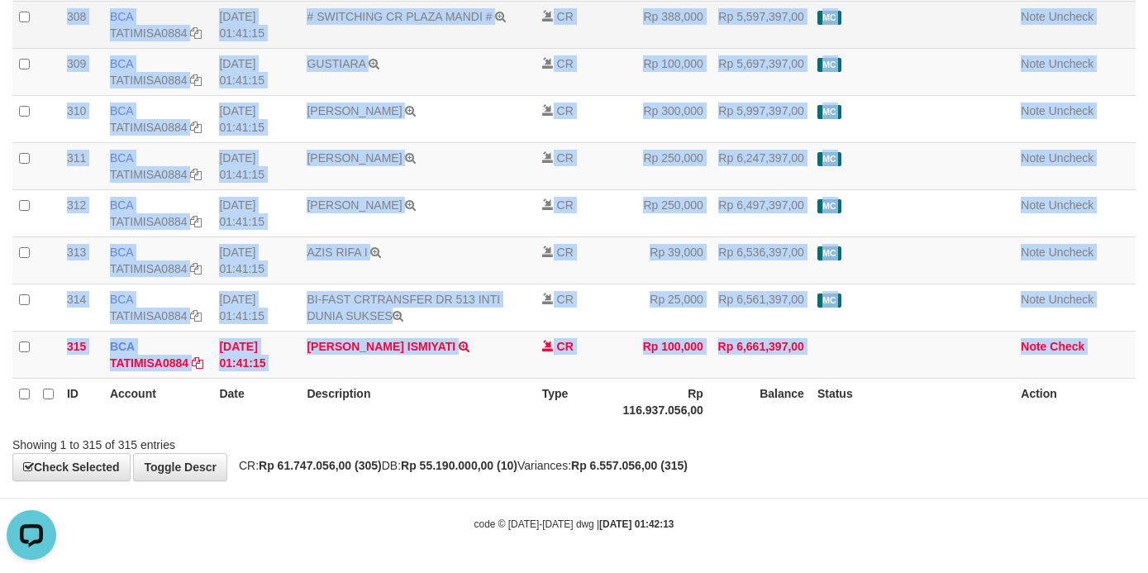
copy table "PAN AAPHBXMUSTAIN deposit_20250901 | 763 | 865770822 Note Uncheck 2025090100029…"
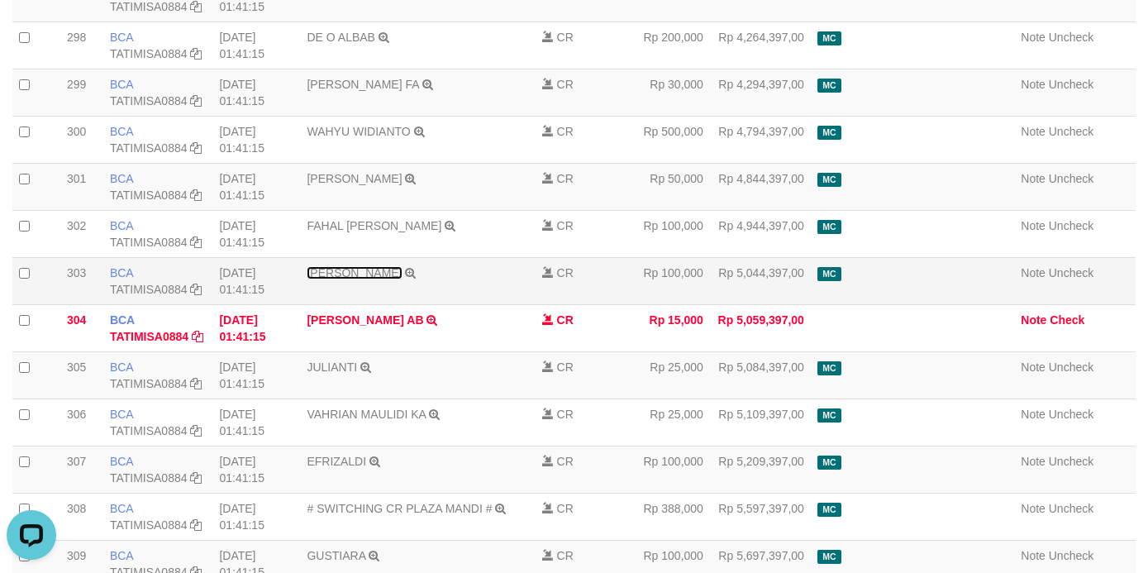
click at [389, 279] on link "ACHMAD FAHROZI" at bounding box center [354, 272] width 95 height 13
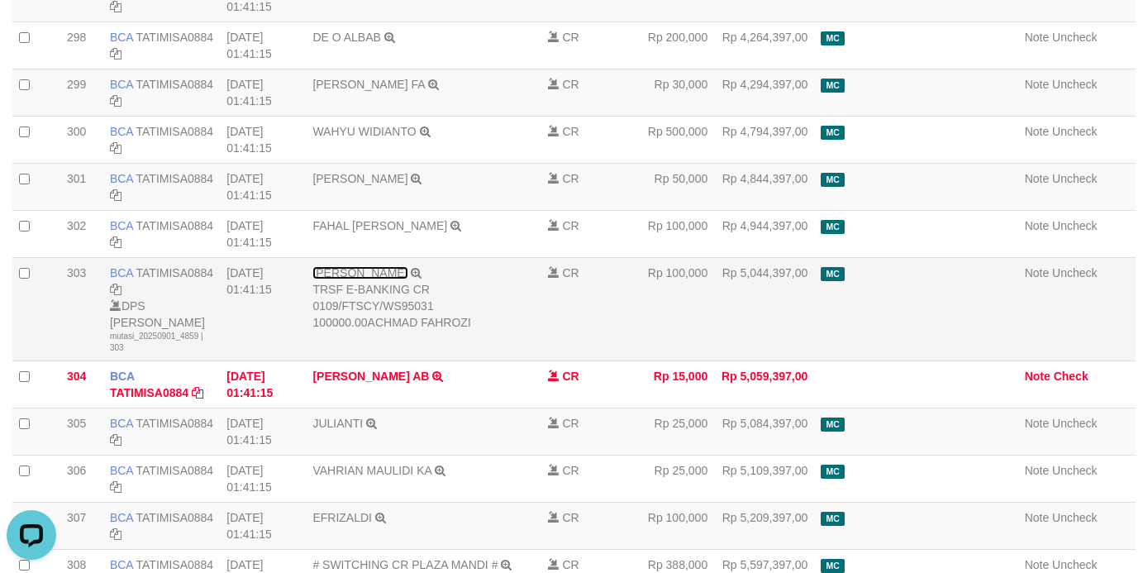
click at [389, 279] on link "[PERSON_NAME]" at bounding box center [359, 272] width 95 height 13
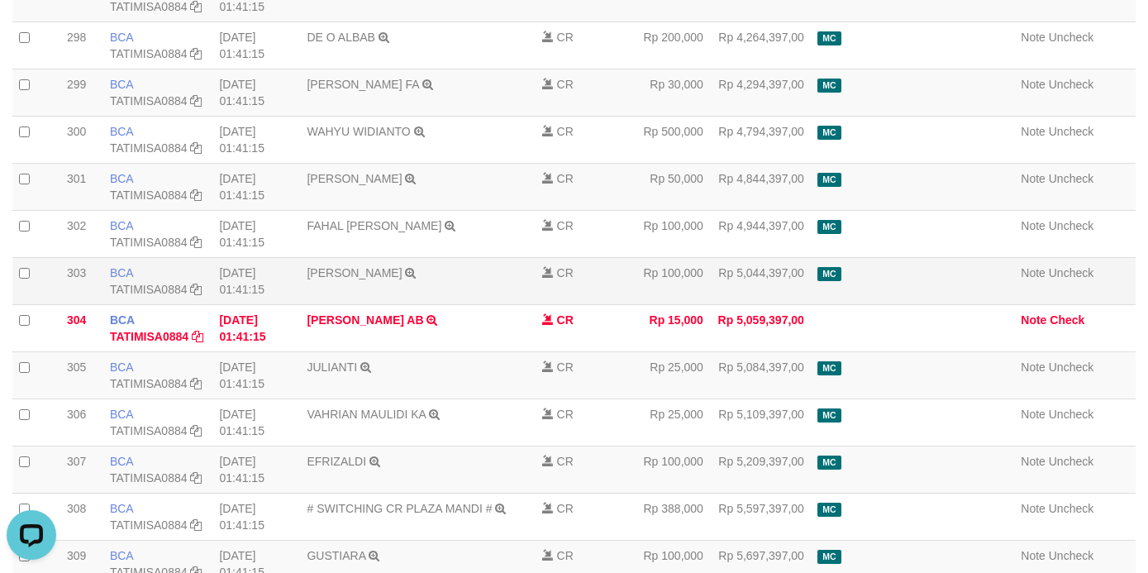
click at [380, 304] on td "ACHMAD FAHROZI TRSF E-BANKING CR 0109/FTSCY/WS95031 100000.00ACHMAD FAHROZI" at bounding box center [417, 280] width 235 height 47
copy td "ACHMAD FAHROZI"
click at [602, 116] on td "CR" at bounding box center [569, 92] width 69 height 47
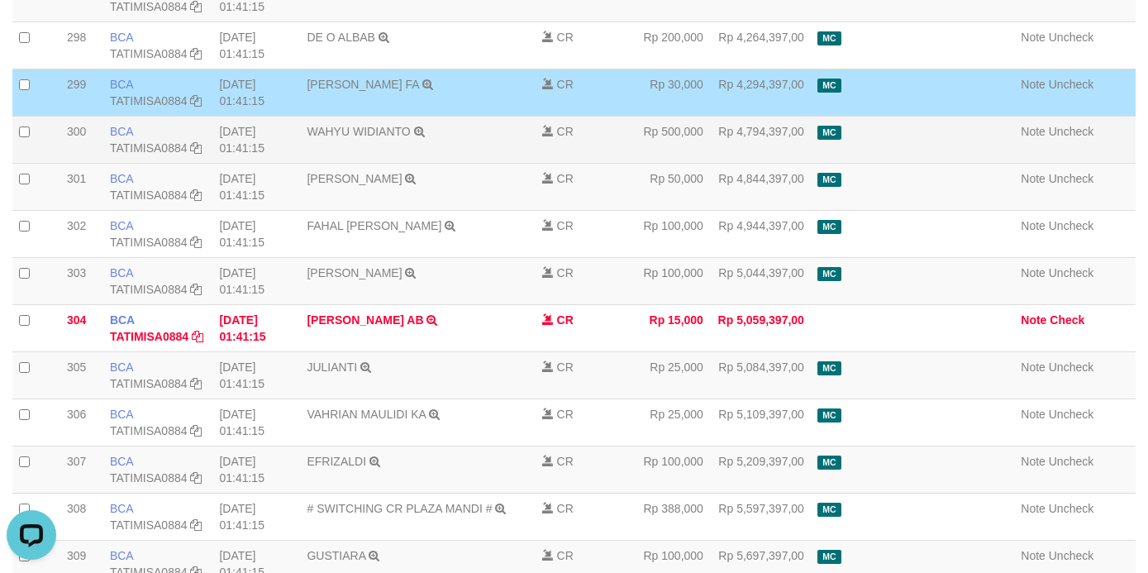
drag, startPoint x: 665, startPoint y: 377, endPoint x: 632, endPoint y: 281, distance: 101.4
click at [665, 257] on td "Rp 100,000" at bounding box center [657, 233] width 106 height 47
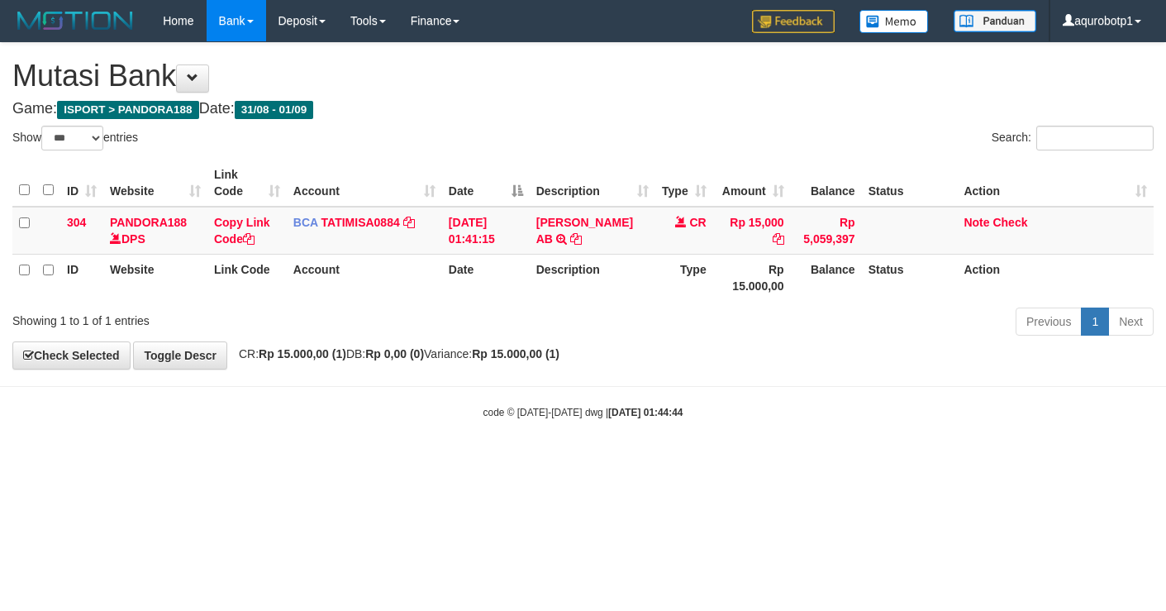
select select "***"
click at [1012, 221] on link "Check" at bounding box center [1009, 222] width 35 height 13
click at [886, 347] on div "**********" at bounding box center [583, 206] width 1166 height 326
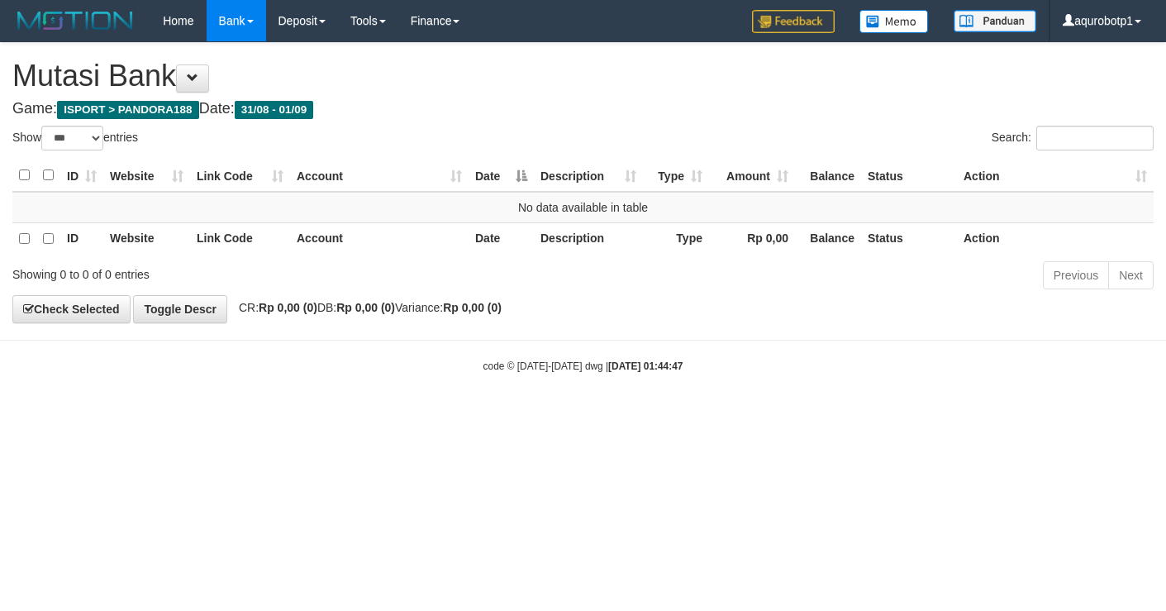
select select "***"
click at [811, 281] on div "Previous Next" at bounding box center [825, 277] width 655 height 36
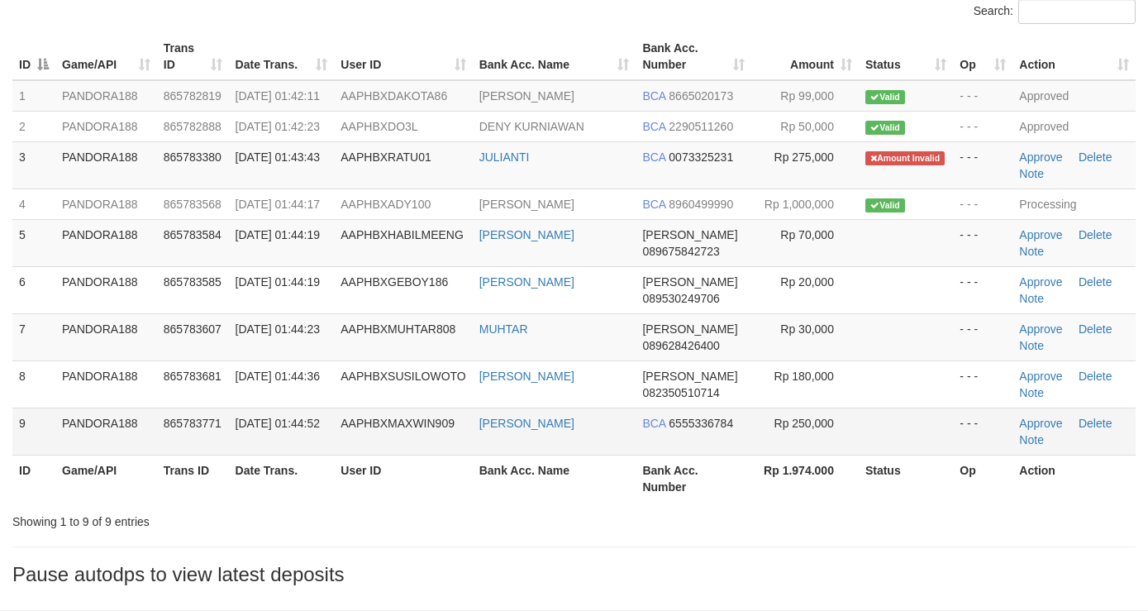
scroll to position [124, 0]
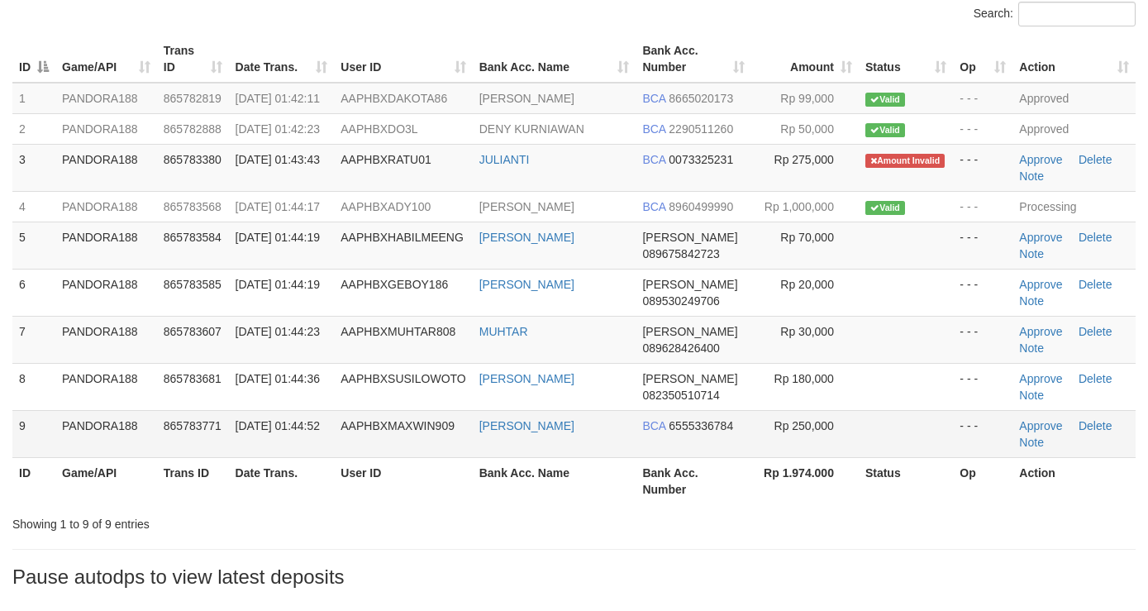
click at [521, 457] on td "[PERSON_NAME]" at bounding box center [555, 433] width 164 height 47
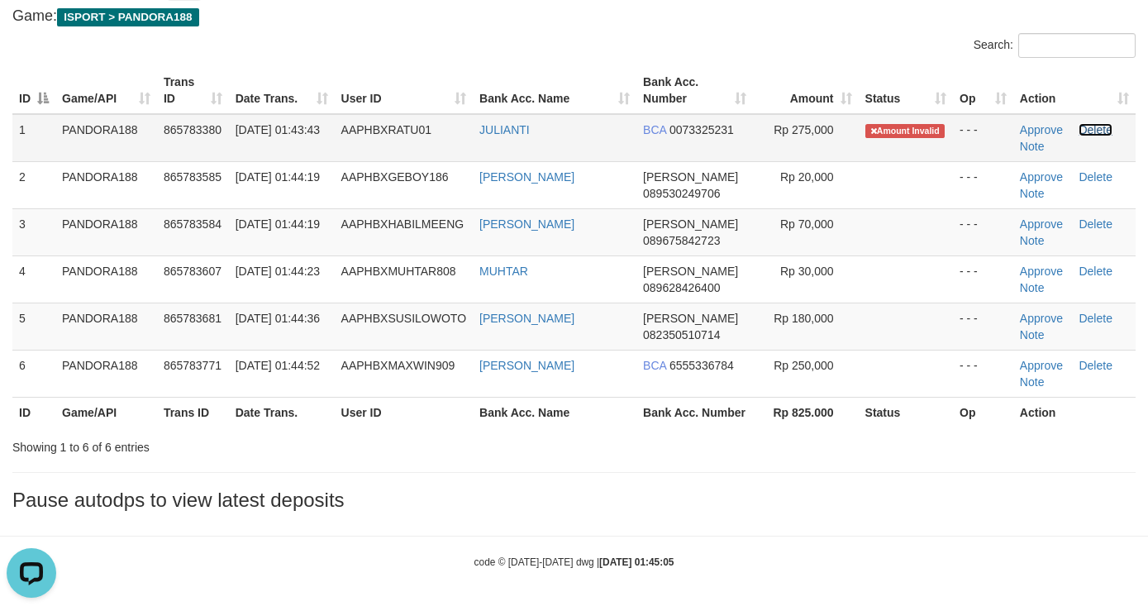
click at [1109, 123] on link "Delete" at bounding box center [1094, 129] width 33 height 13
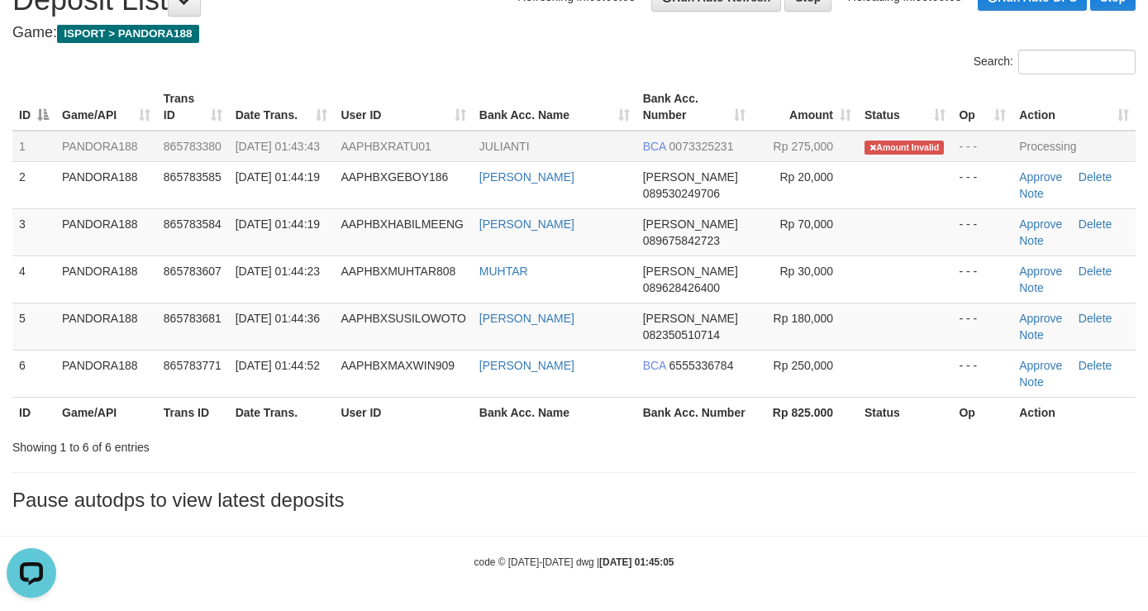
click at [880, 442] on div "Showing 1 to 6 of 6 entries" at bounding box center [574, 443] width 1148 height 23
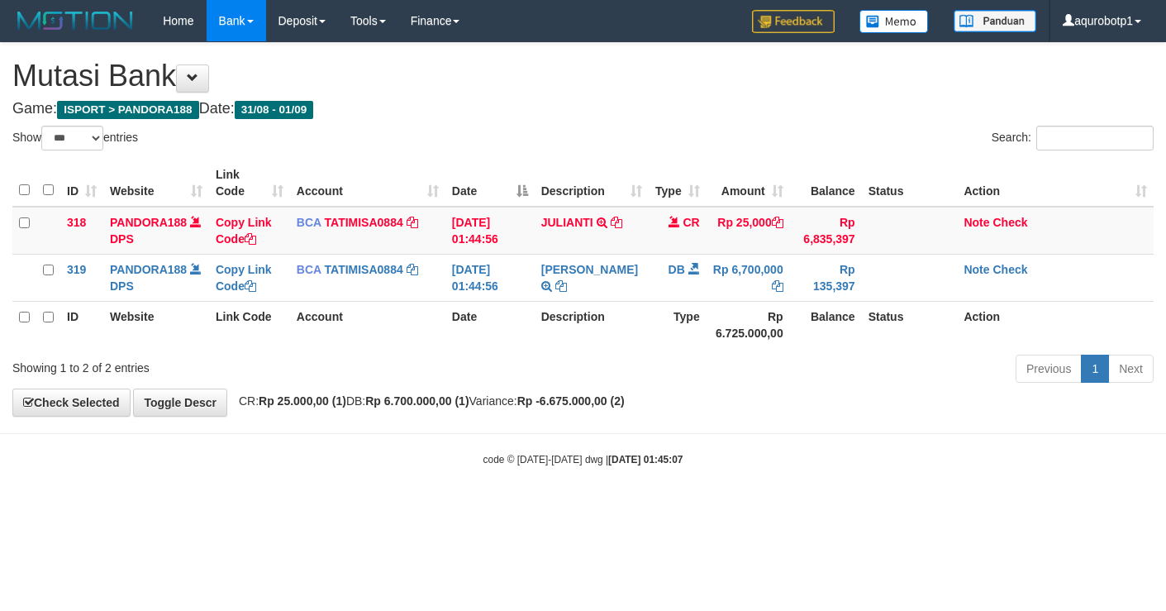
select select "***"
click at [799, 400] on div "**********" at bounding box center [583, 229] width 1166 height 373
select select "***"
click at [1019, 264] on link "Check" at bounding box center [1009, 269] width 35 height 13
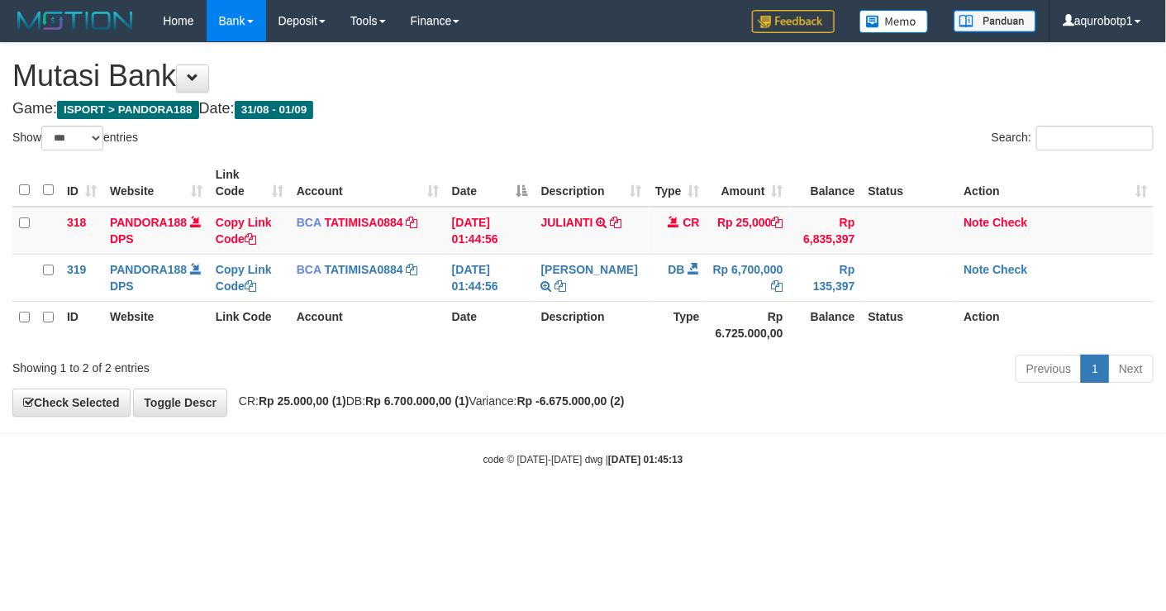
click at [913, 383] on div "Previous 1 Next" at bounding box center [825, 371] width 655 height 36
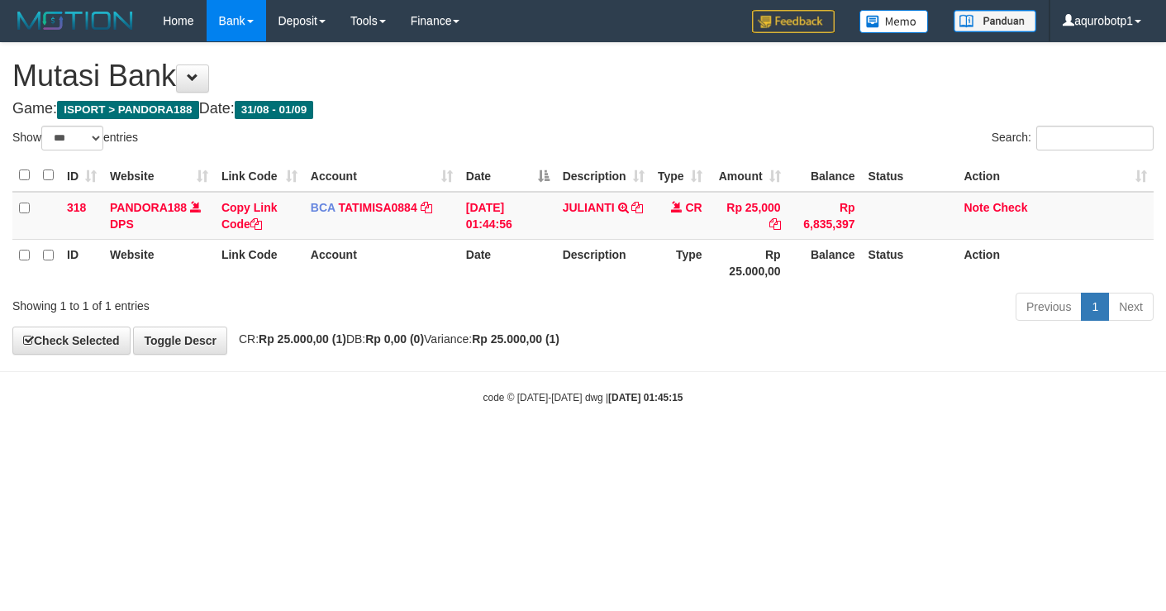
select select "***"
click at [804, 303] on div "Previous 1 Next" at bounding box center [825, 309] width 655 height 36
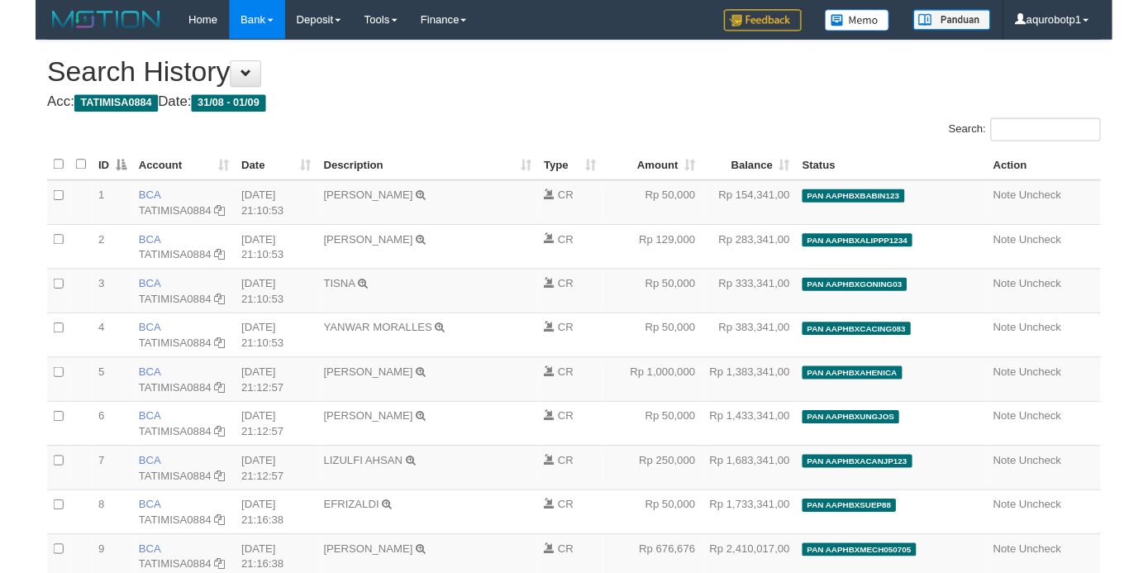
scroll to position [14225, 0]
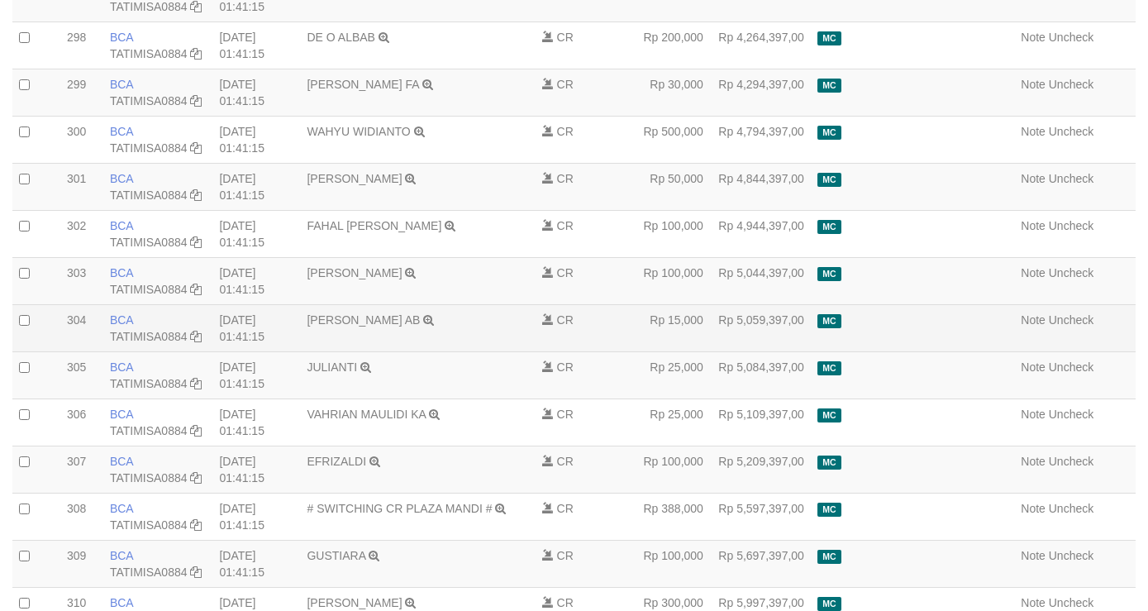
click at [655, 351] on td "Rp 15,000" at bounding box center [657, 327] width 106 height 47
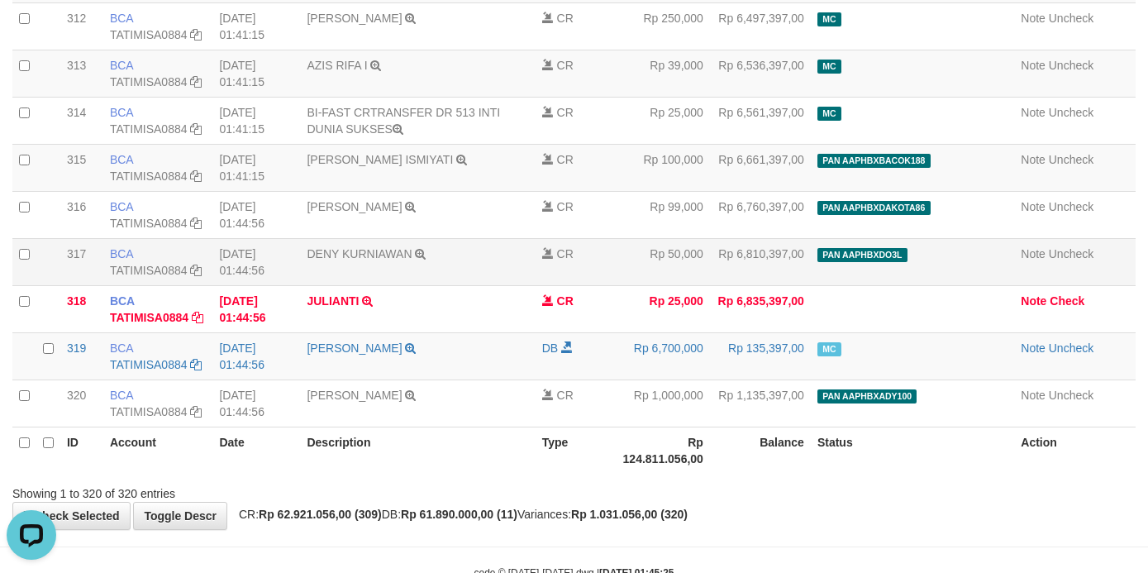
scroll to position [0, 0]
click at [1014, 191] on td "Note Uncheck" at bounding box center [1074, 167] width 121 height 47
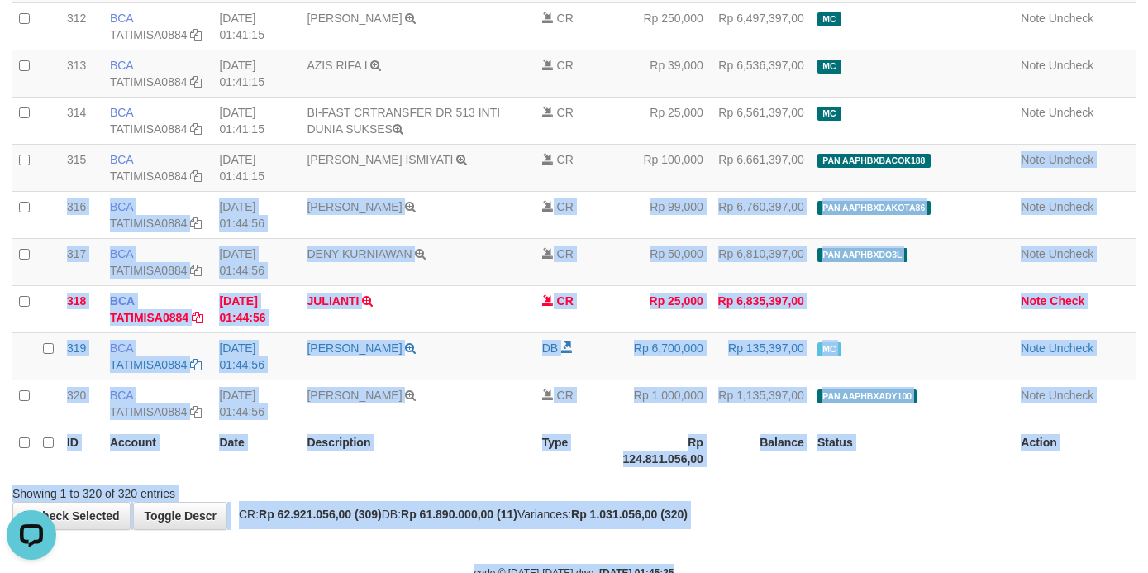
scroll to position [15082, 0]
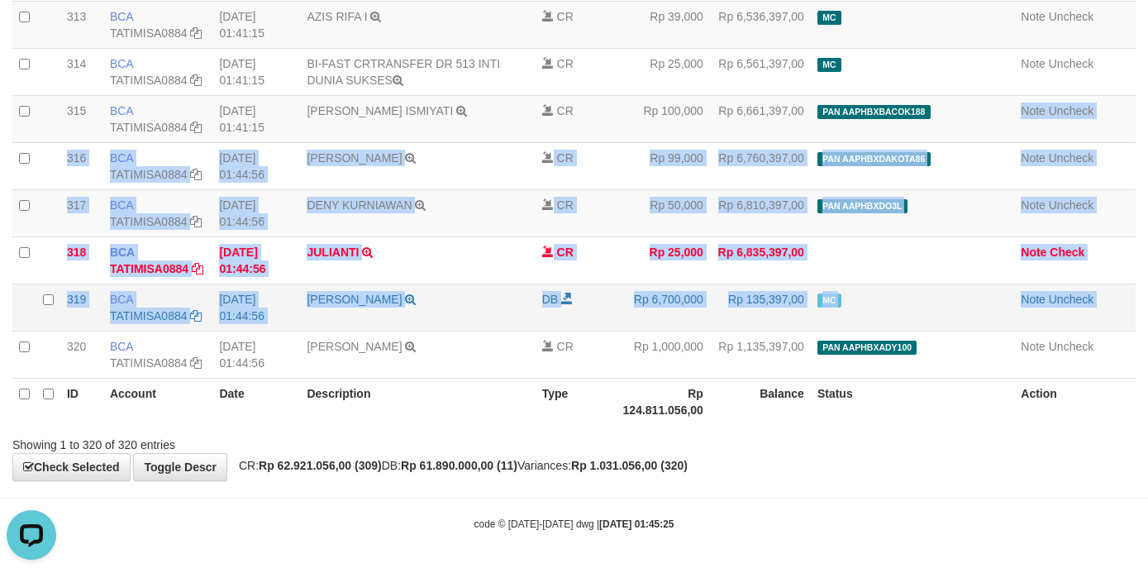
drag, startPoint x: 1000, startPoint y: 298, endPoint x: 1109, endPoint y: 296, distance: 109.1
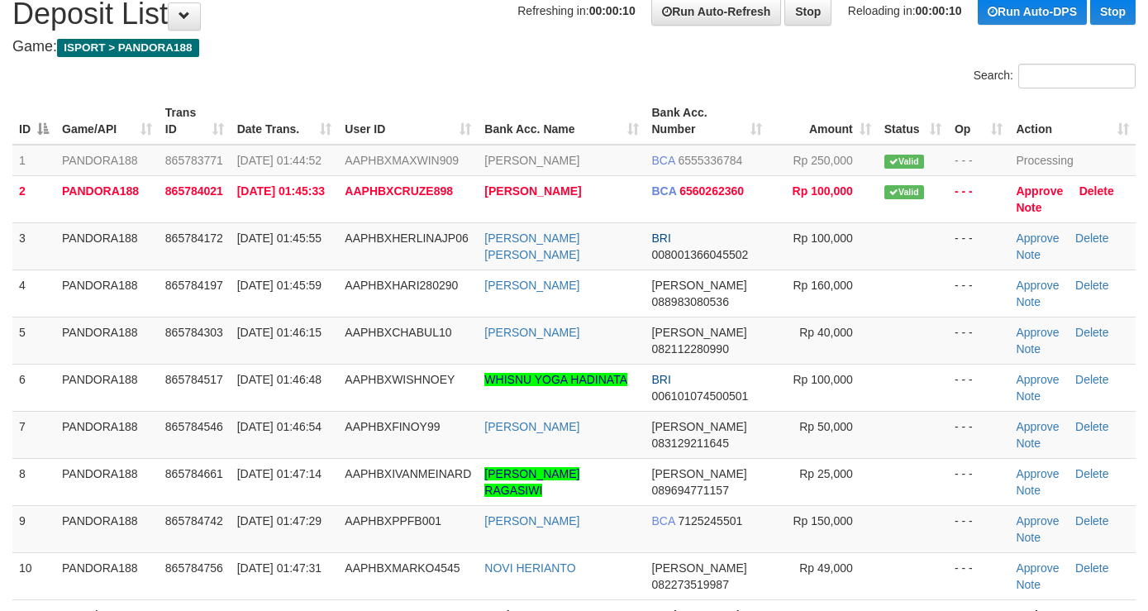
scroll to position [124, 0]
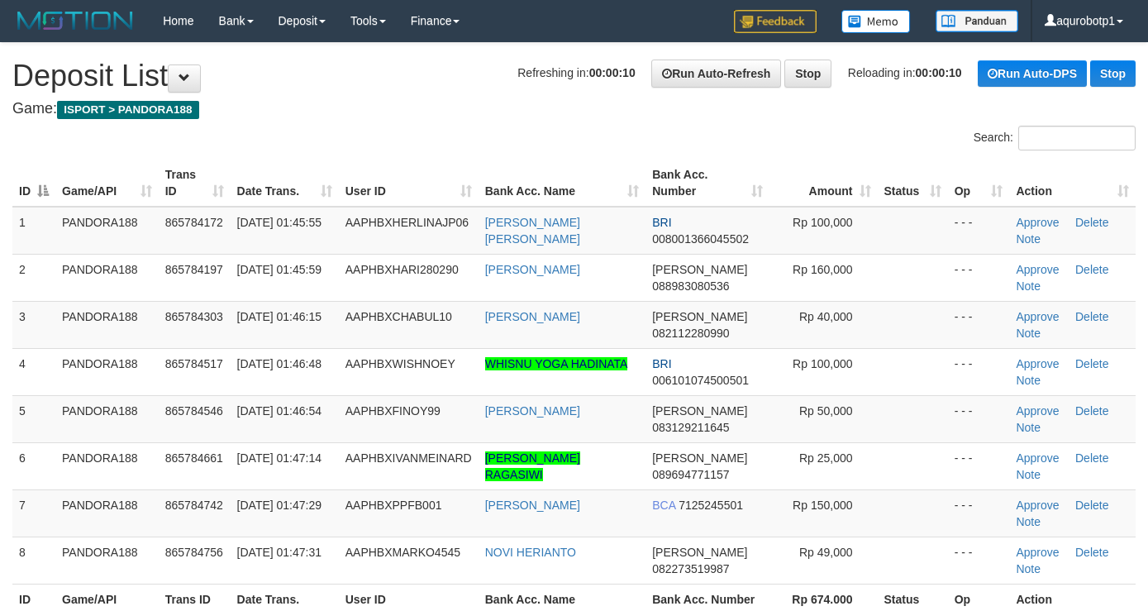
scroll to position [124, 0]
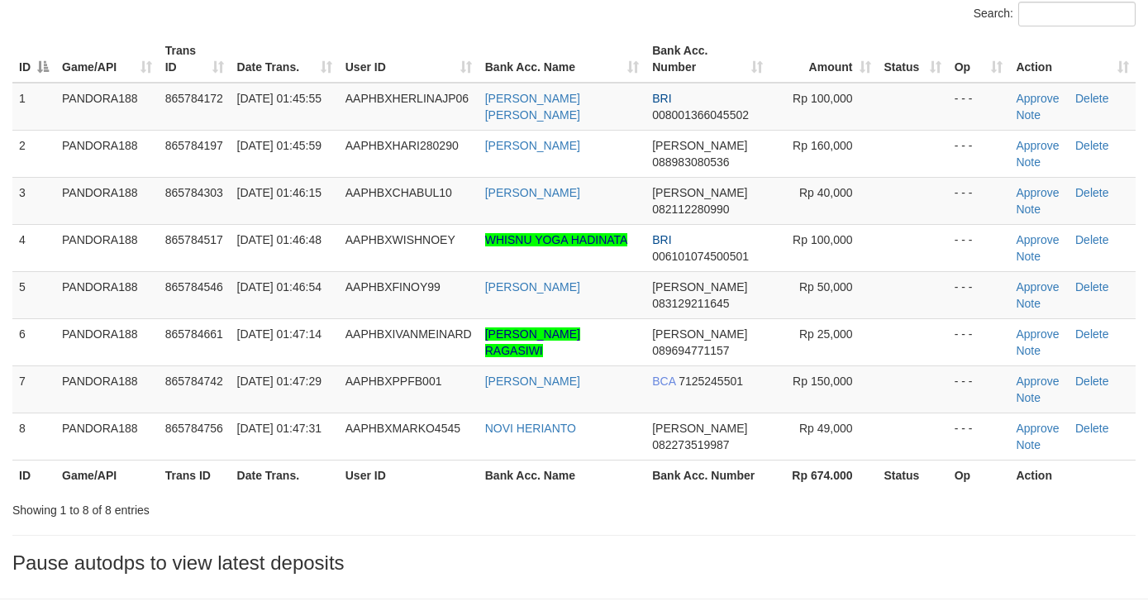
click at [848, 578] on div "**********" at bounding box center [574, 250] width 1148 height 663
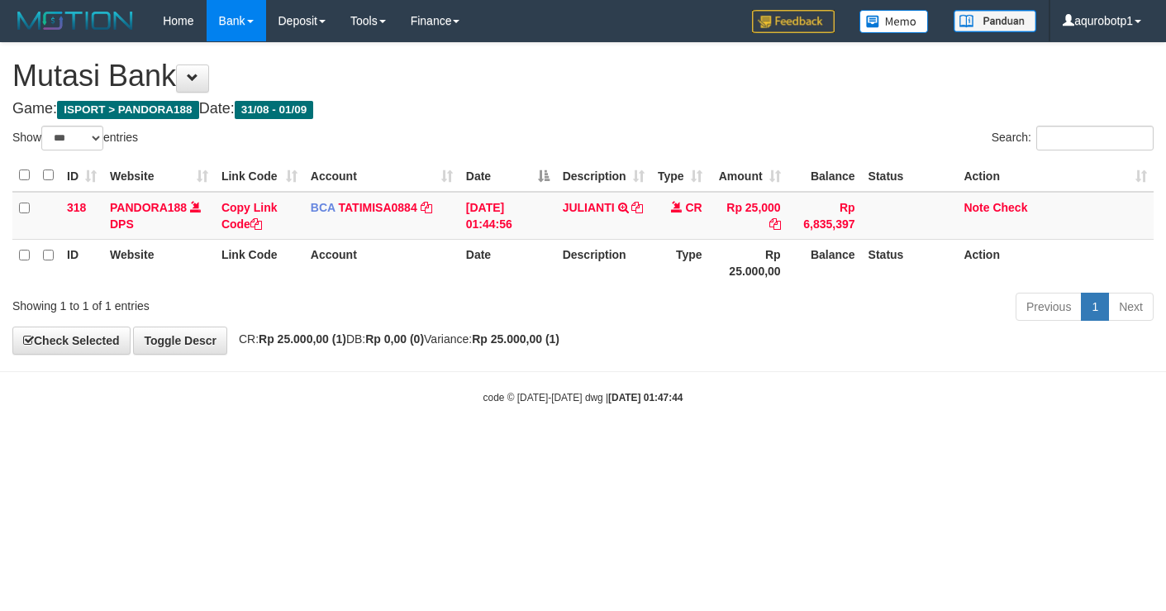
select select "***"
click at [550, 384] on body "Toggle navigation Home Bank Account List Load By Website Group [ISPORT] PANDORA…" at bounding box center [583, 223] width 1166 height 446
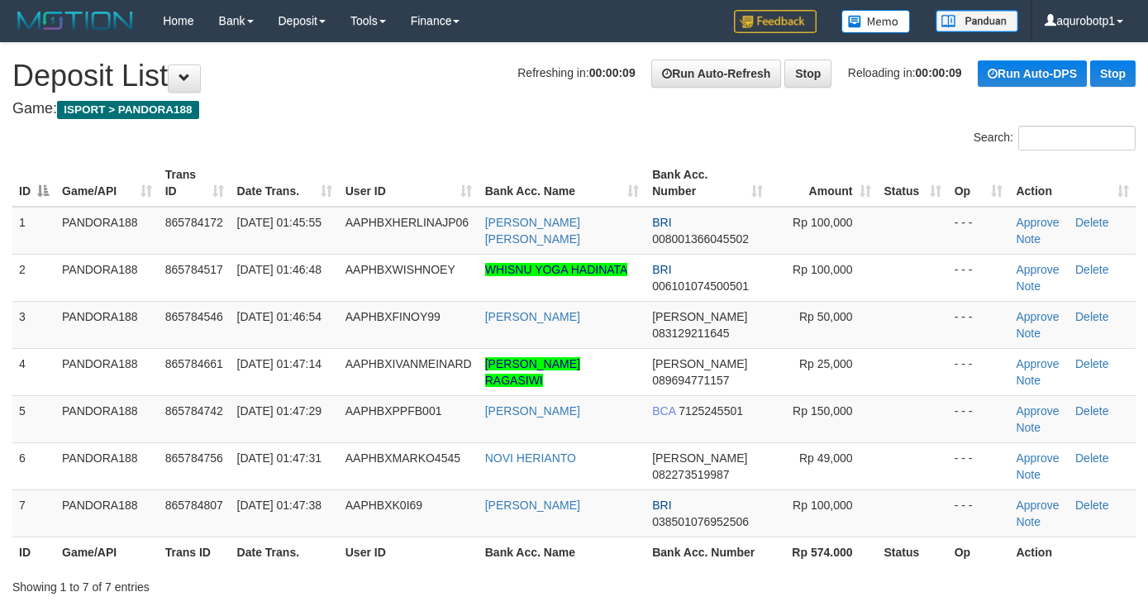
drag, startPoint x: 491, startPoint y: 132, endPoint x: 469, endPoint y: 119, distance: 25.9
click at [491, 132] on div "Search:" at bounding box center [574, 140] width 1148 height 29
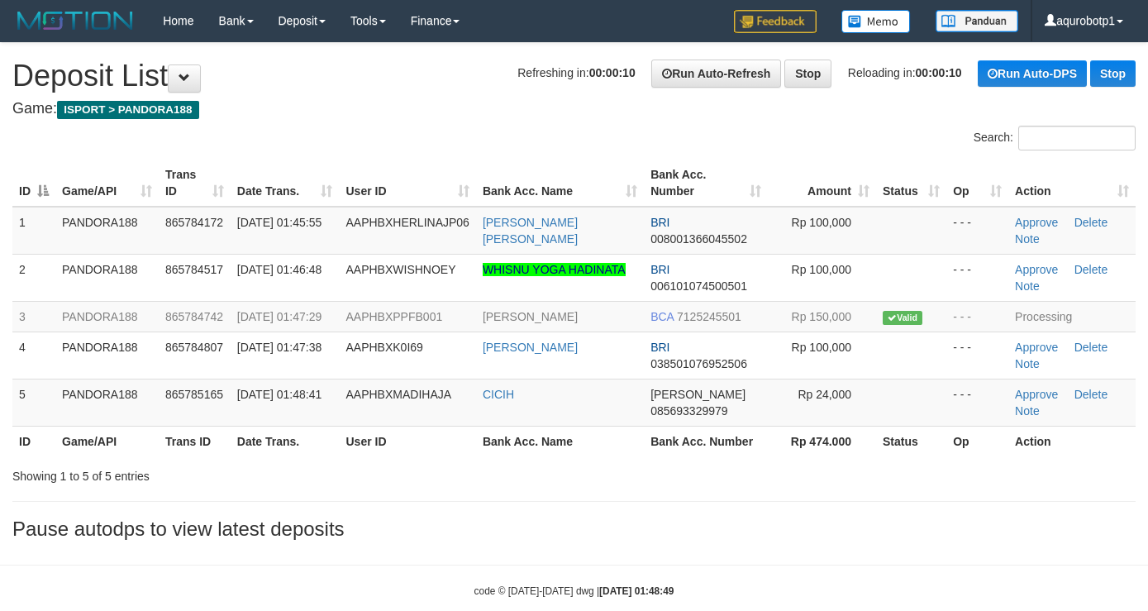
click at [617, 540] on h3 "Pause autodps to view latest deposits" at bounding box center [573, 528] width 1123 height 21
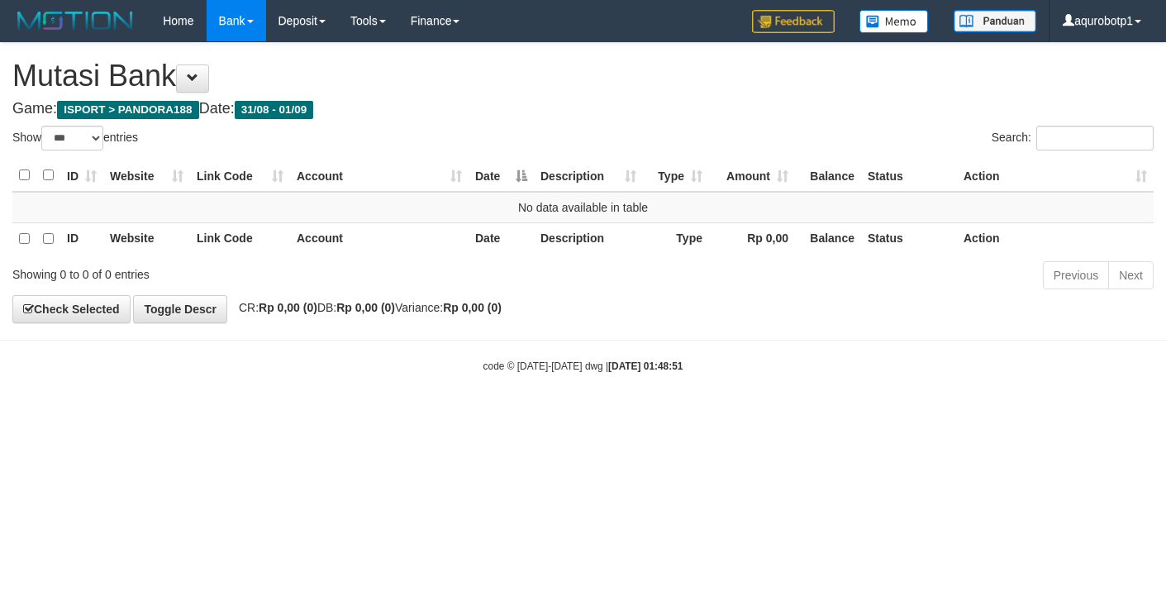
select select "***"
click at [767, 286] on div "Previous Next" at bounding box center [825, 277] width 655 height 36
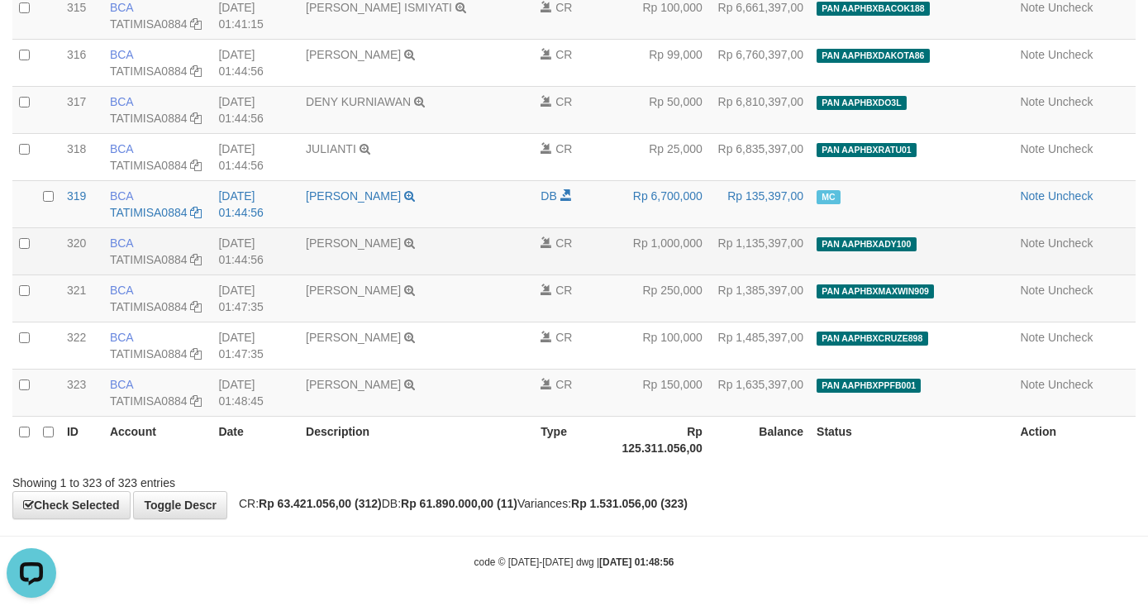
click at [566, 274] on td "CR" at bounding box center [568, 250] width 69 height 47
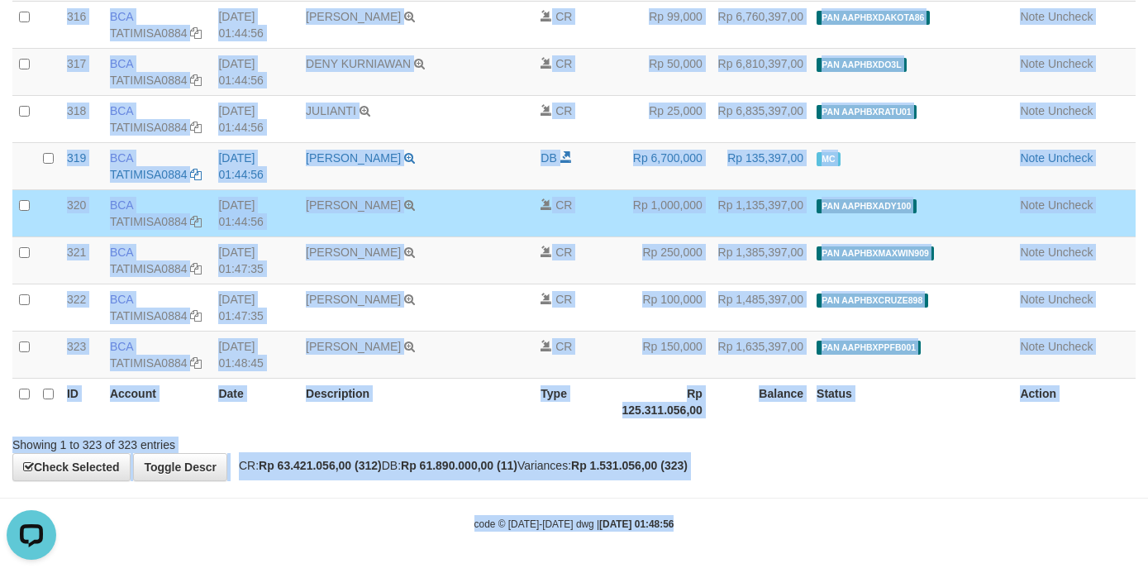
scroll to position [15224, 0]
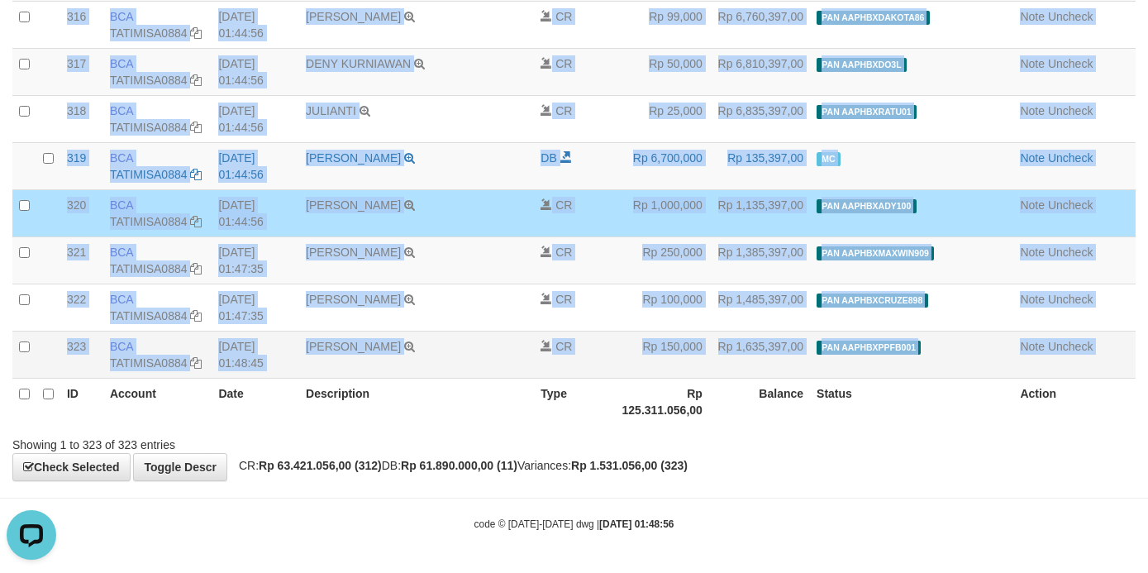
drag, startPoint x: 992, startPoint y: 117, endPoint x: 1109, endPoint y: 355, distance: 265.0
copy table "Note Uncheck 20250901000316 316 316 BCA TATIMISA0884 DPS TATI MISANTI mutasi_20…"
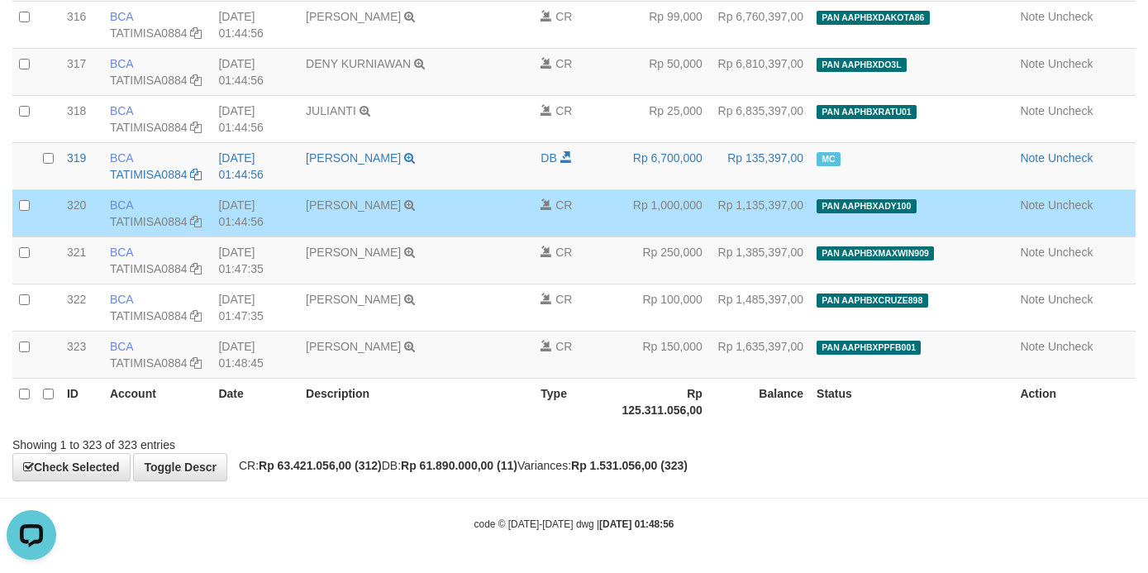
click at [685, 439] on div "Showing 1 to 323 of 323 entries" at bounding box center [574, 441] width 1148 height 23
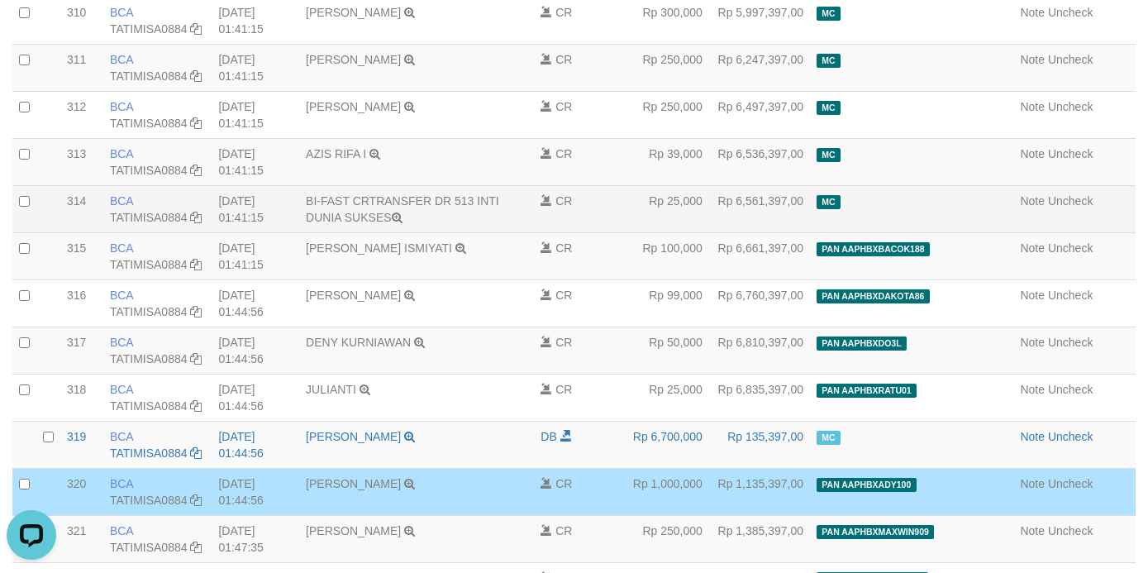
scroll to position [14728, 0]
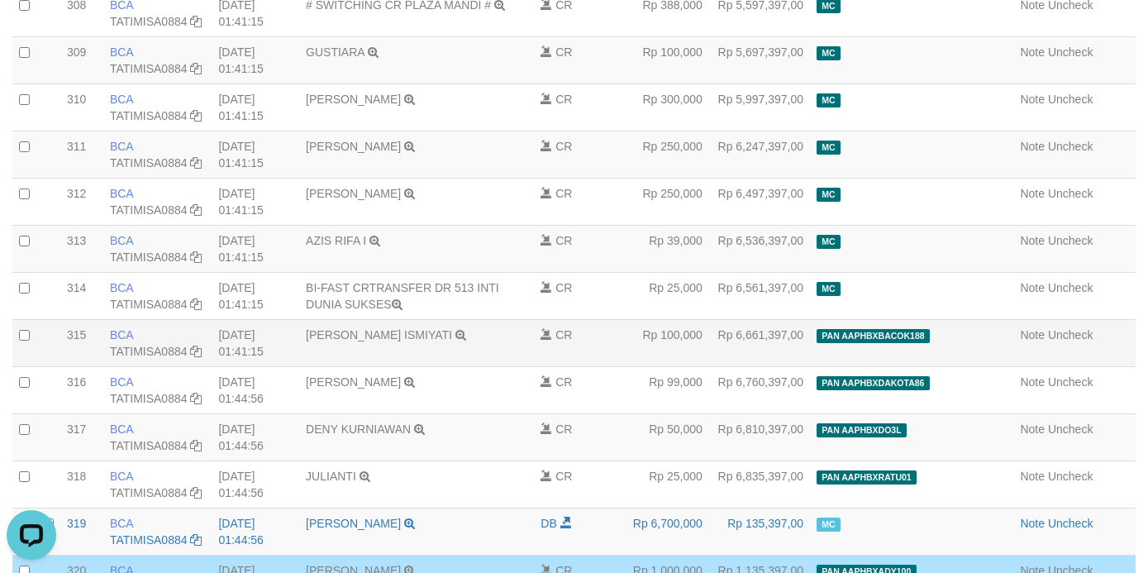
click at [930, 343] on span "PAN AAPHBXBACOK188" at bounding box center [872, 336] width 113 height 14
copy span "AAPHBXBACOK188"
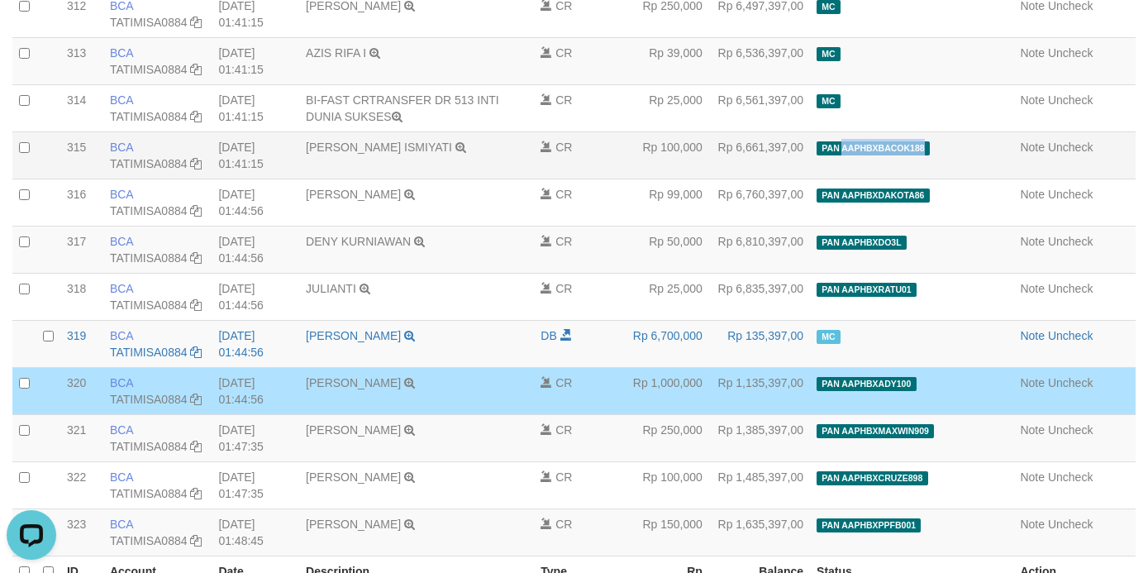
scroll to position [15224, 0]
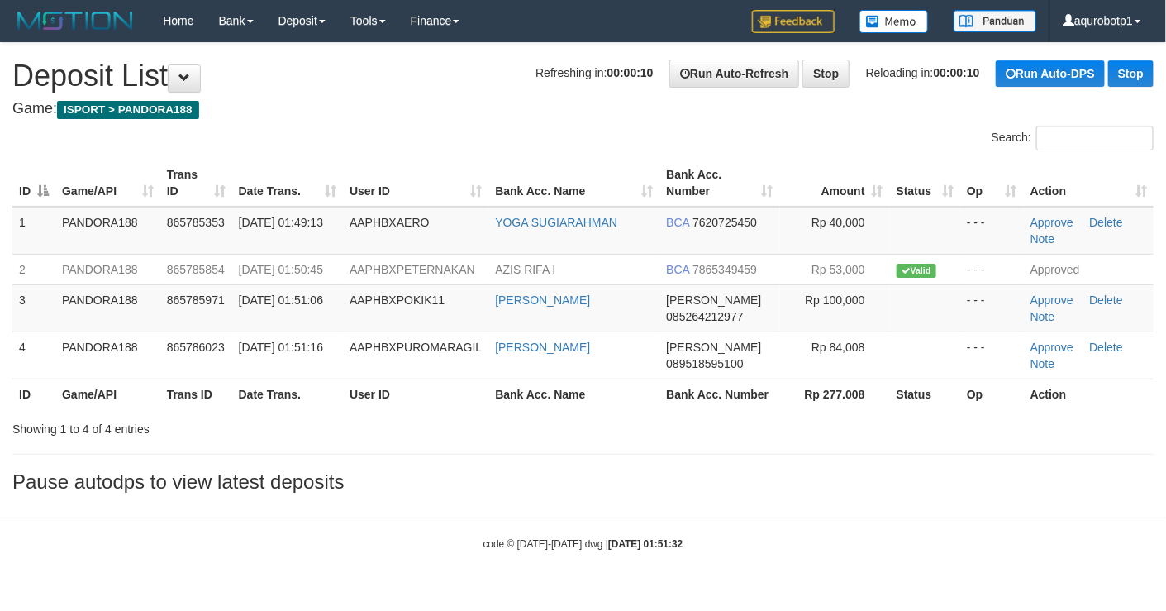
click at [387, 405] on th "User ID" at bounding box center [415, 393] width 145 height 31
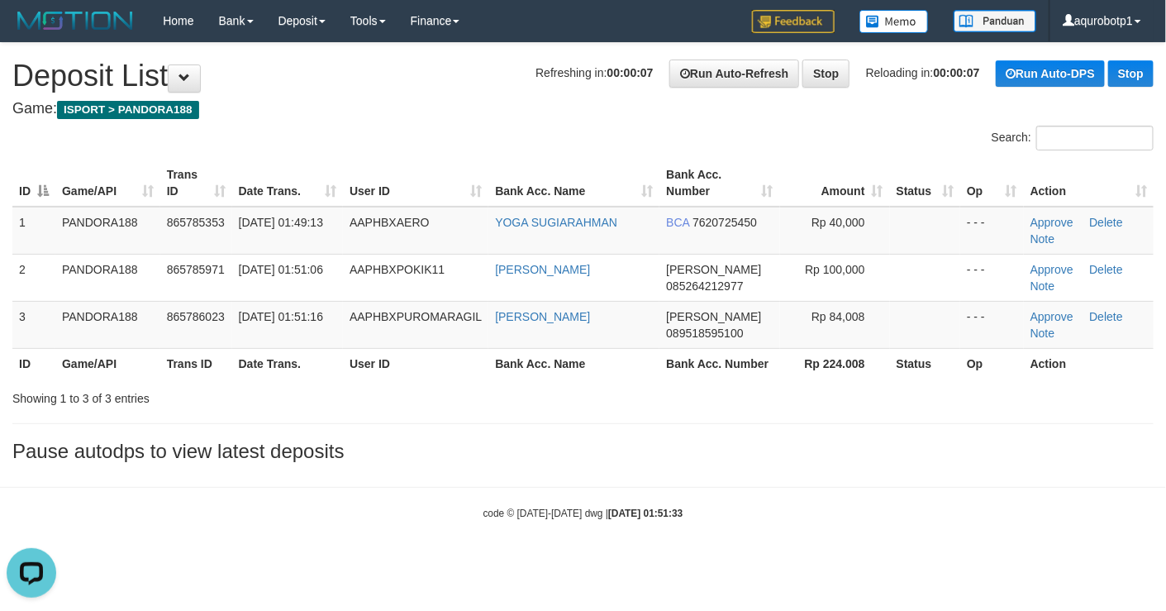
click at [523, 136] on div "Search:" at bounding box center [583, 140] width 1166 height 29
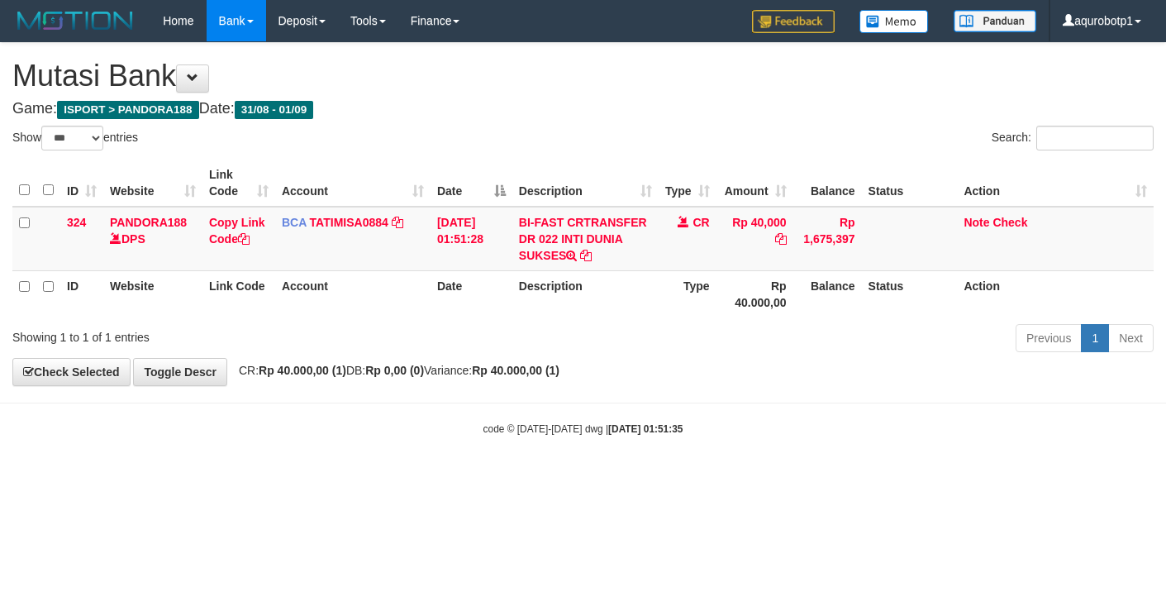
select select "***"
click at [972, 216] on link "Note" at bounding box center [976, 222] width 26 height 13
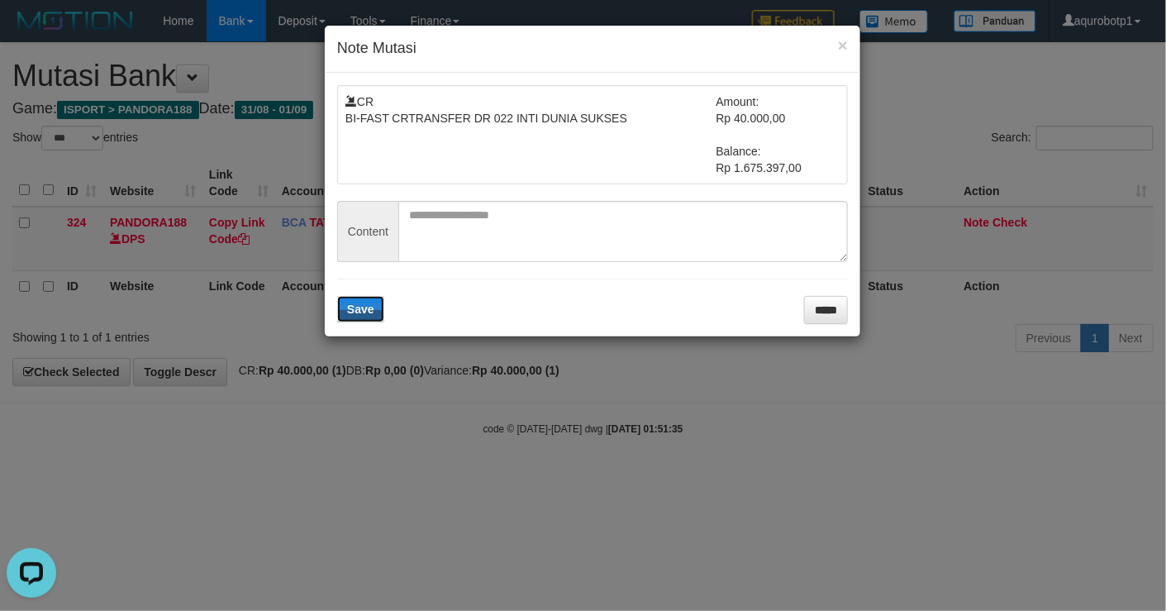
drag, startPoint x: 526, startPoint y: 191, endPoint x: 518, endPoint y: 239, distance: 48.6
click at [523, 191] on form "CR BI-FAST CRTRANSFER DR 022 INTI DUNIA SUKSES Amount: Rp 40.000,00 Balance: Rp…" at bounding box center [592, 204] width 511 height 239
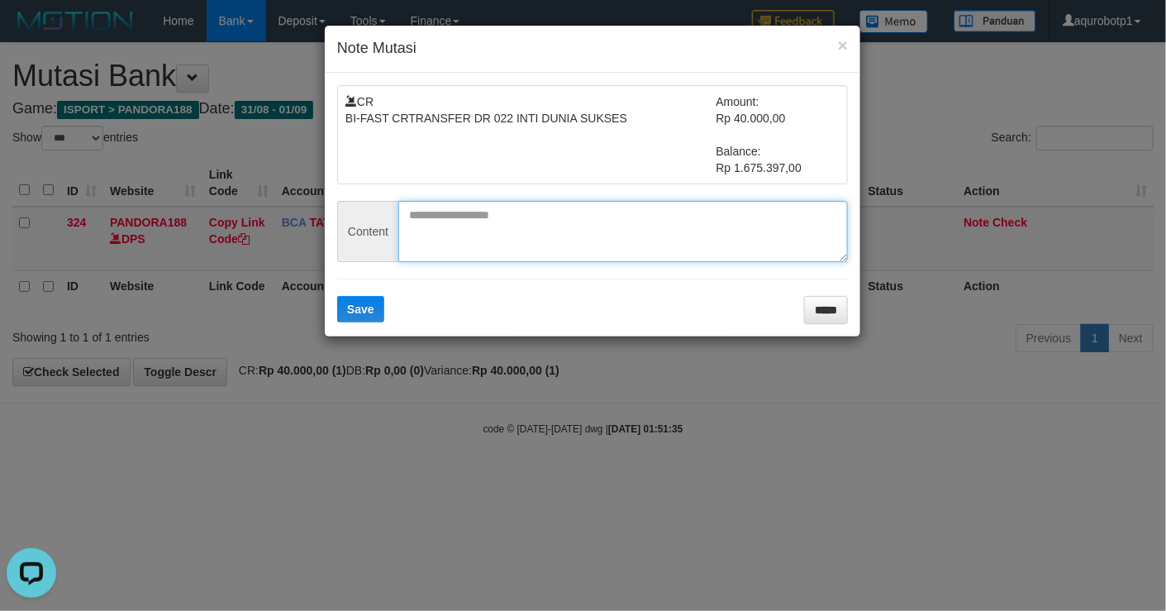
click at [518, 239] on textarea at bounding box center [623, 231] width 450 height 61
paste textarea "**********"
type textarea "**********"
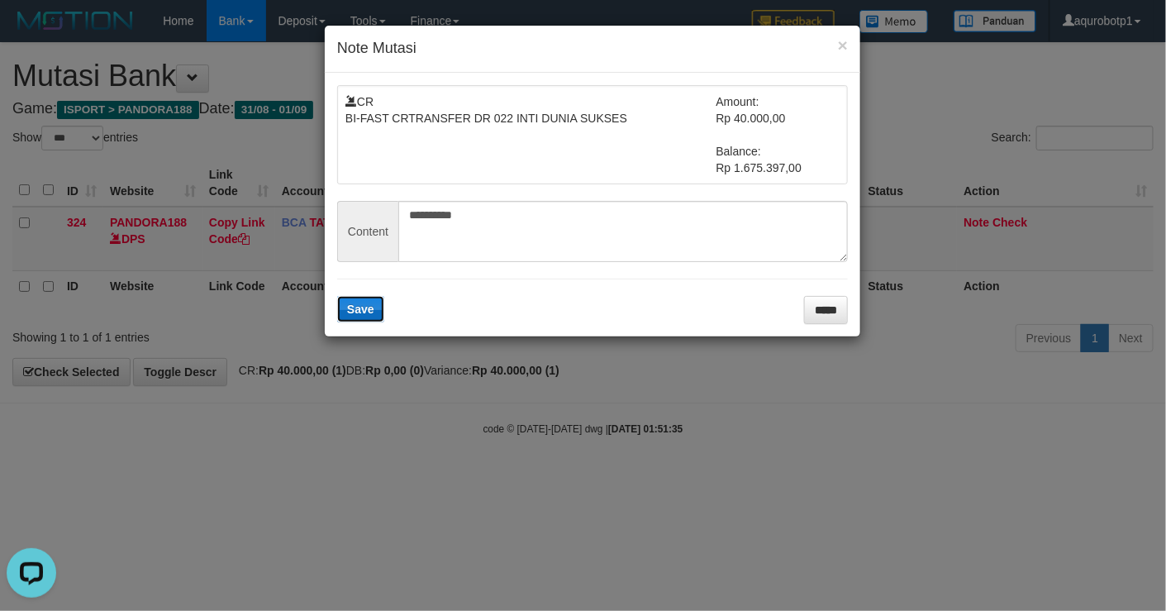
click at [374, 312] on span "Save" at bounding box center [360, 308] width 27 height 13
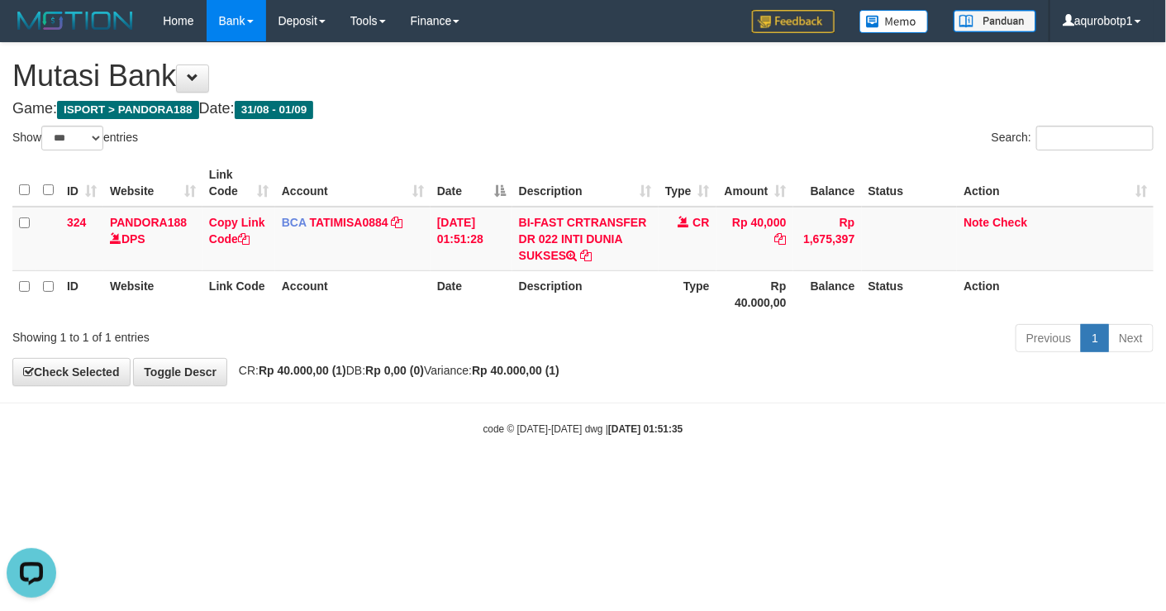
click at [766, 320] on div "ID Website Link Code Account Date Description Type Amount Balance Status Action…" at bounding box center [583, 239] width 1166 height 168
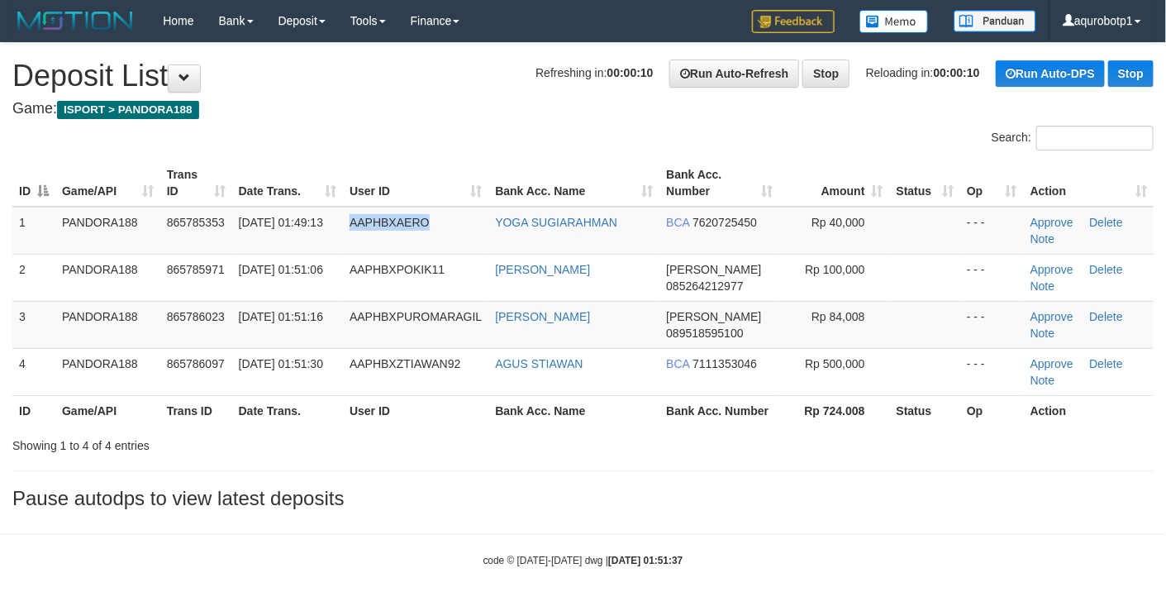
click at [379, 244] on td "AAPHBXAERO" at bounding box center [415, 231] width 145 height 48
click at [1037, 221] on link "Approve" at bounding box center [1051, 222] width 43 height 13
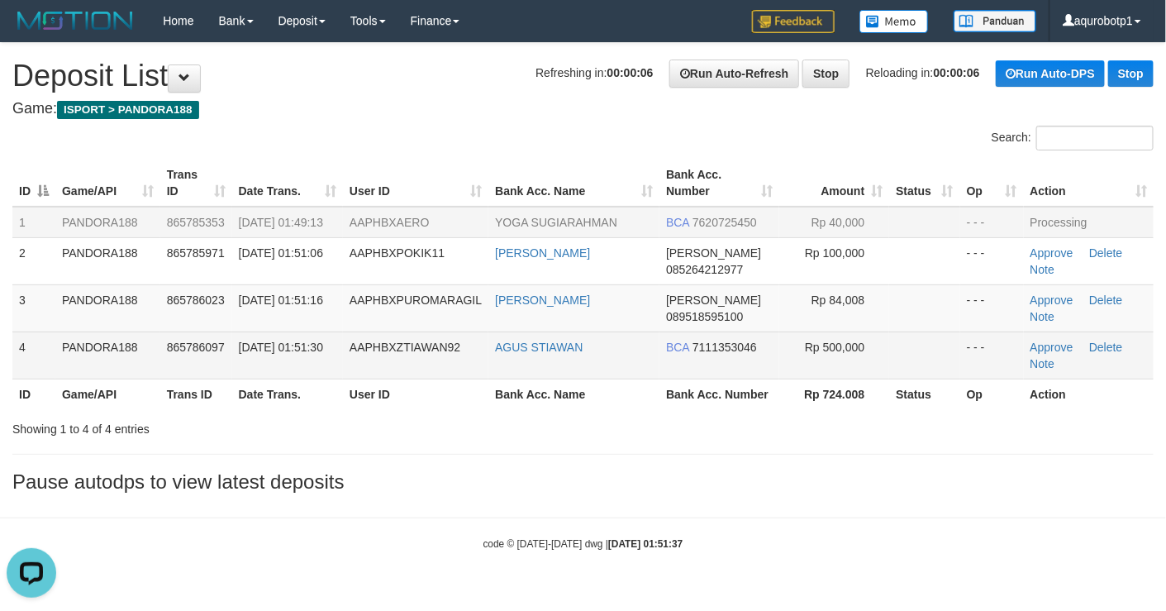
click at [863, 354] on span "Rp 500,000" at bounding box center [834, 346] width 59 height 13
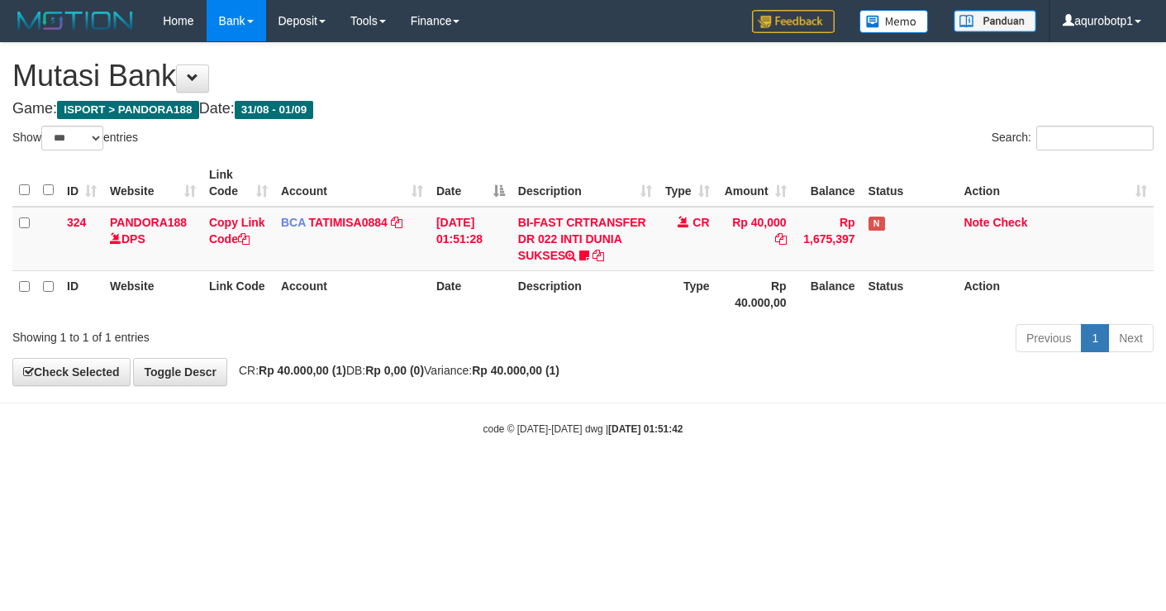
select select "***"
click at [1014, 223] on link "Check" at bounding box center [1009, 222] width 35 height 13
click at [910, 364] on div "**********" at bounding box center [583, 214] width 1166 height 342
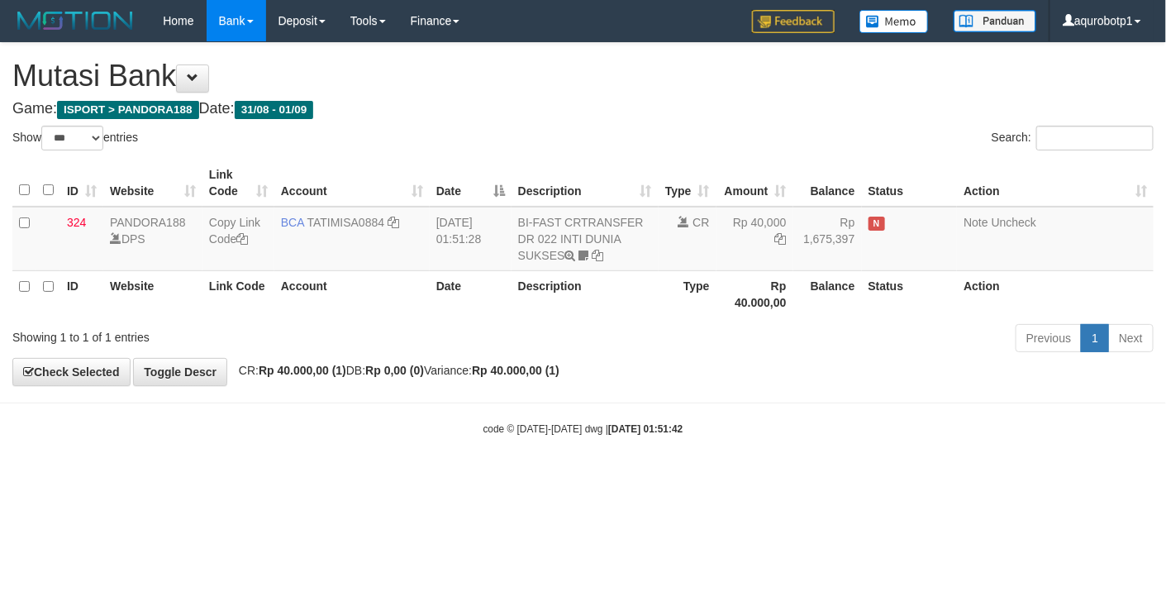
drag, startPoint x: 782, startPoint y: 421, endPoint x: 759, endPoint y: 421, distance: 22.3
click at [779, 421] on body "Toggle navigation Home Bank Account List Load By Website Group [ISPORT] PANDORA…" at bounding box center [583, 239] width 1166 height 478
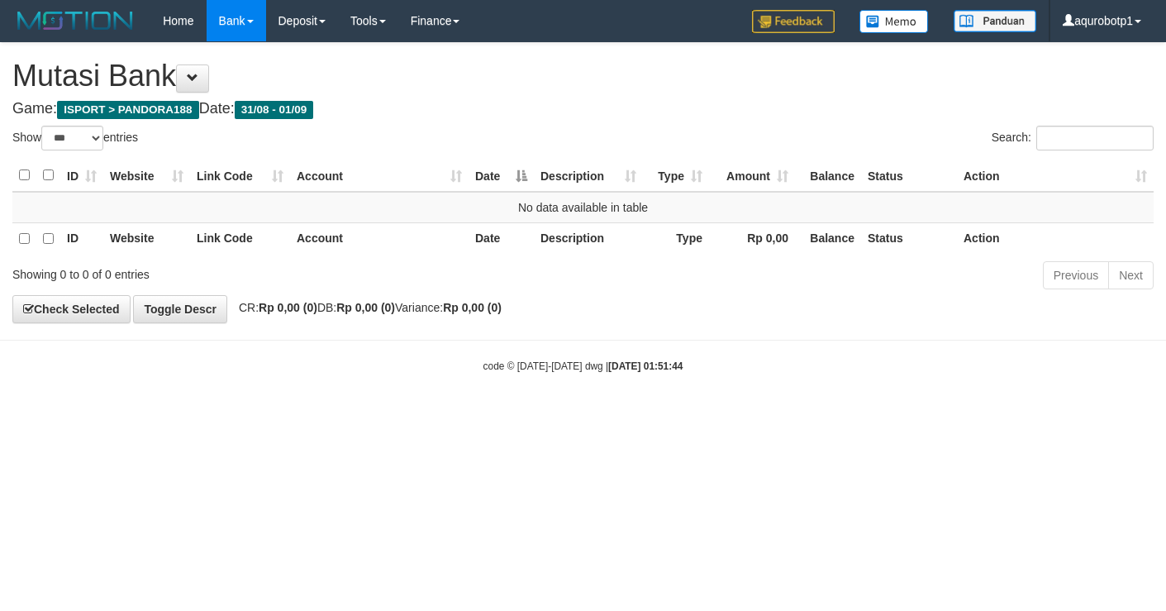
select select "***"
click at [692, 380] on body "Toggle navigation Home Bank Account List Load By Website Group [ISPORT] PANDORA…" at bounding box center [583, 207] width 1166 height 415
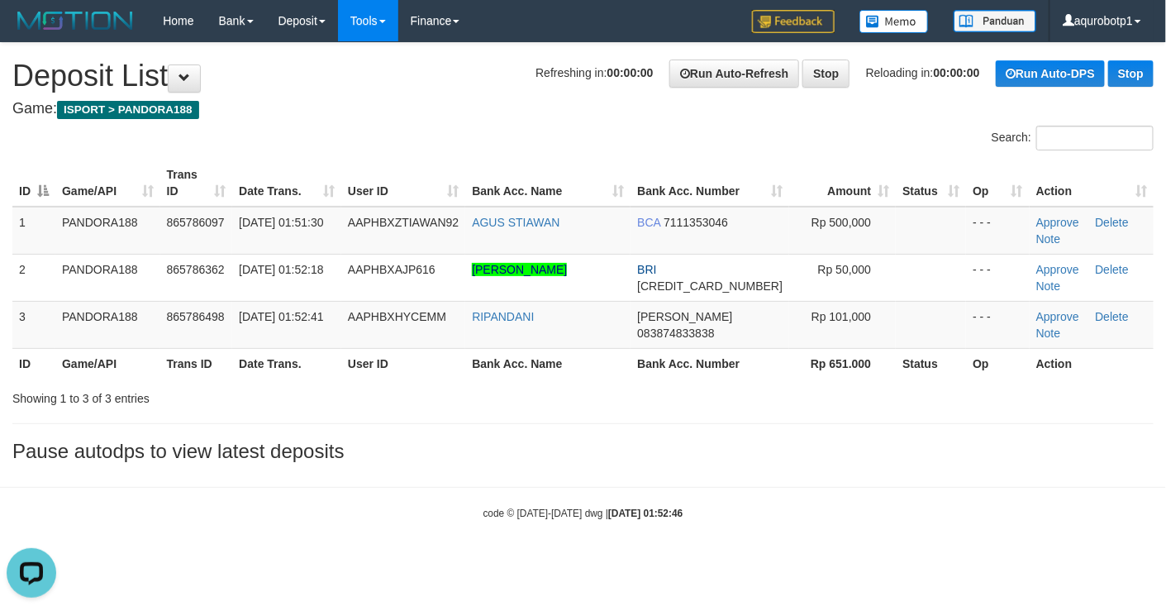
drag, startPoint x: 397, startPoint y: 83, endPoint x: 359, endPoint y: 6, distance: 85.7
click at [397, 82] on h1 "Refreshing in: 00:00:00 Run Auto-Refresh Stop Reloading in: 00:00:00 Run Auto-D…" at bounding box center [582, 75] width 1141 height 33
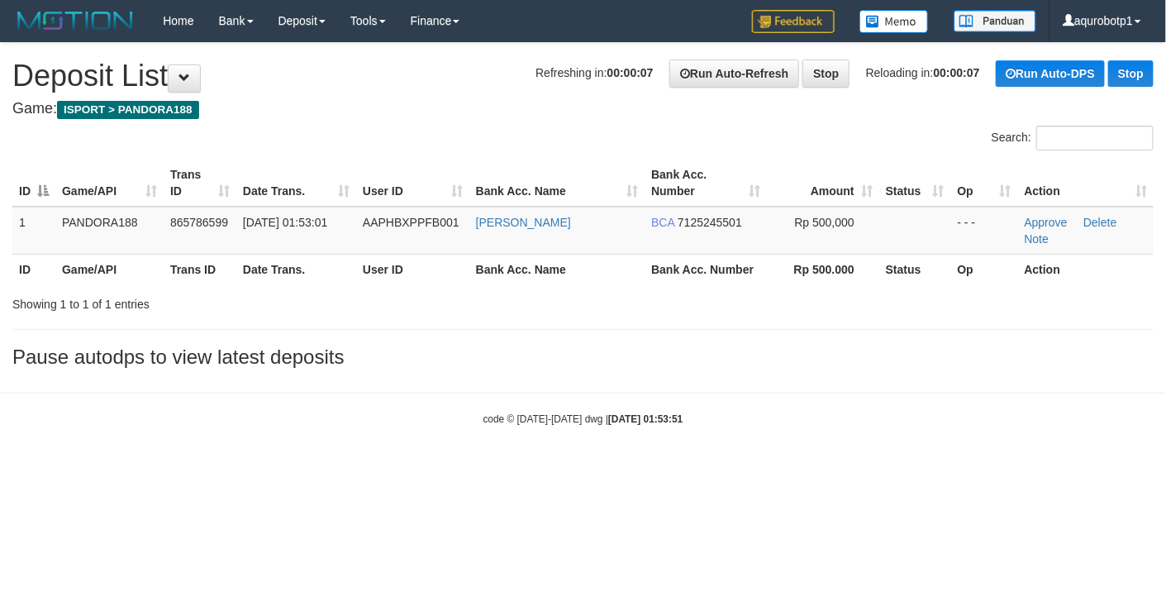
click at [598, 288] on div "ID Game/API Trans ID Date Trans. User ID Bank Acc. Name Bank Acc. Number Amount…" at bounding box center [583, 222] width 1166 height 135
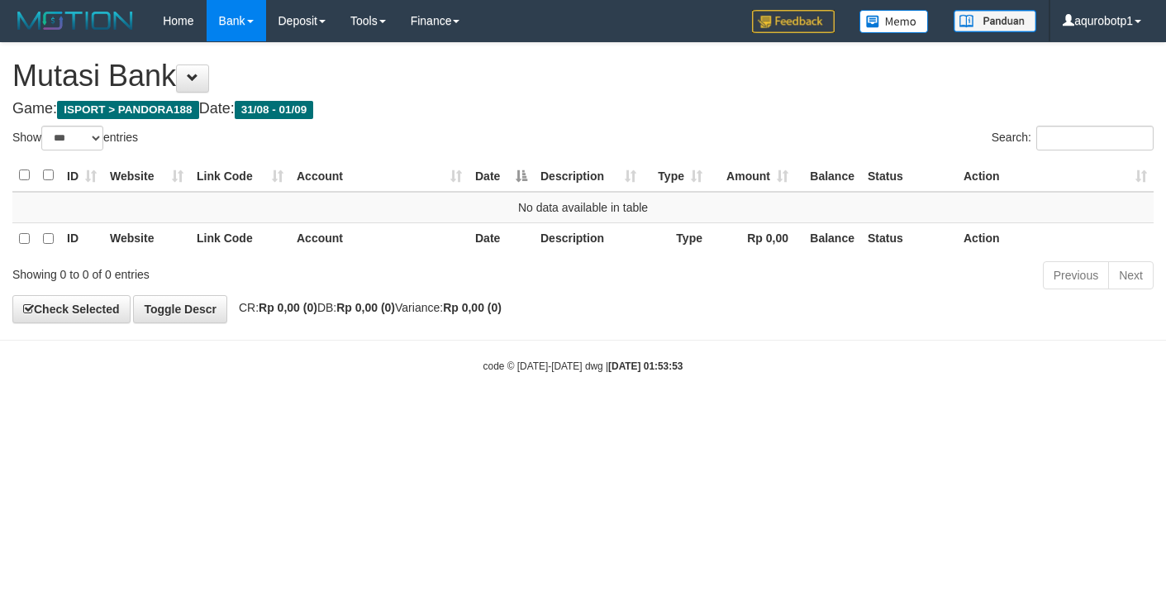
select select "***"
click at [400, 342] on body "Toggle navigation Home Bank Account List Load By Website Group [ISPORT] PANDORA…" at bounding box center [583, 207] width 1166 height 415
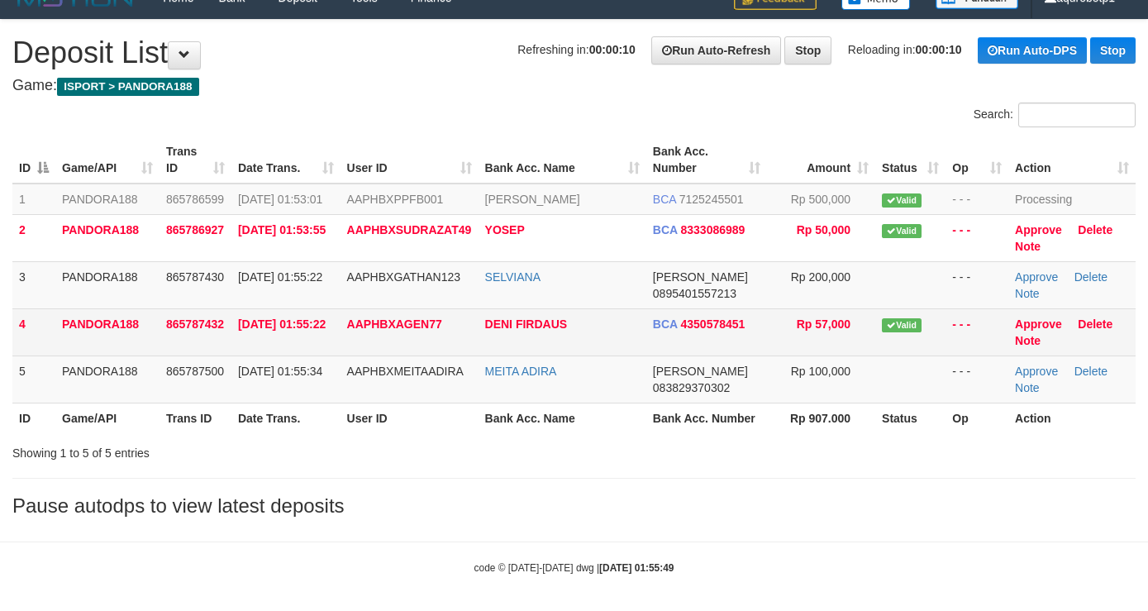
scroll to position [47, 0]
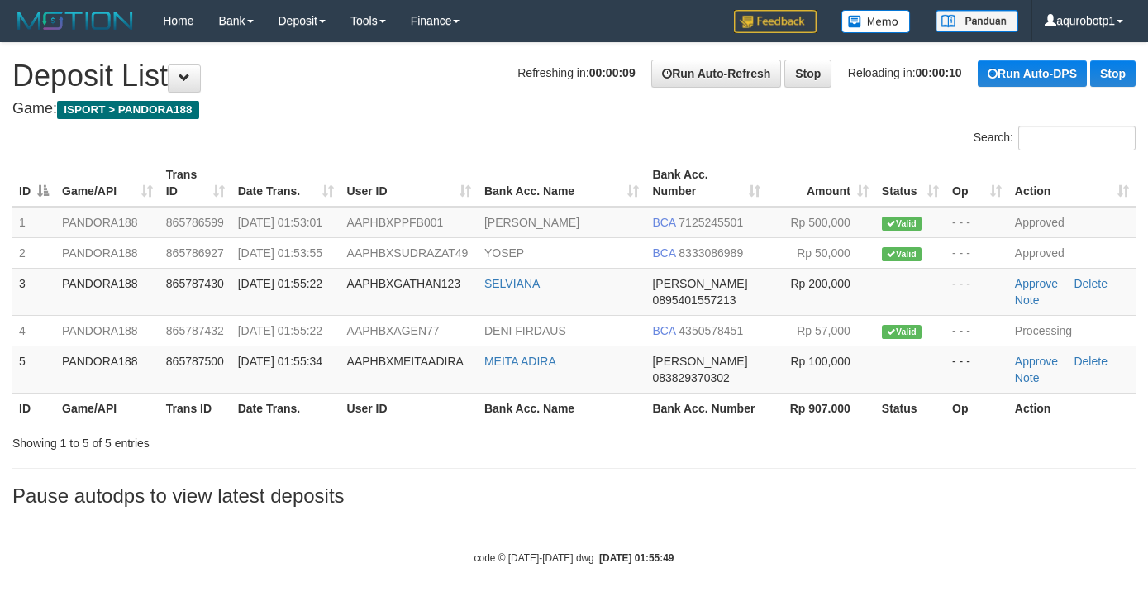
click at [441, 434] on div "Showing 1 to 5 of 5 entries" at bounding box center [239, 439] width 454 height 23
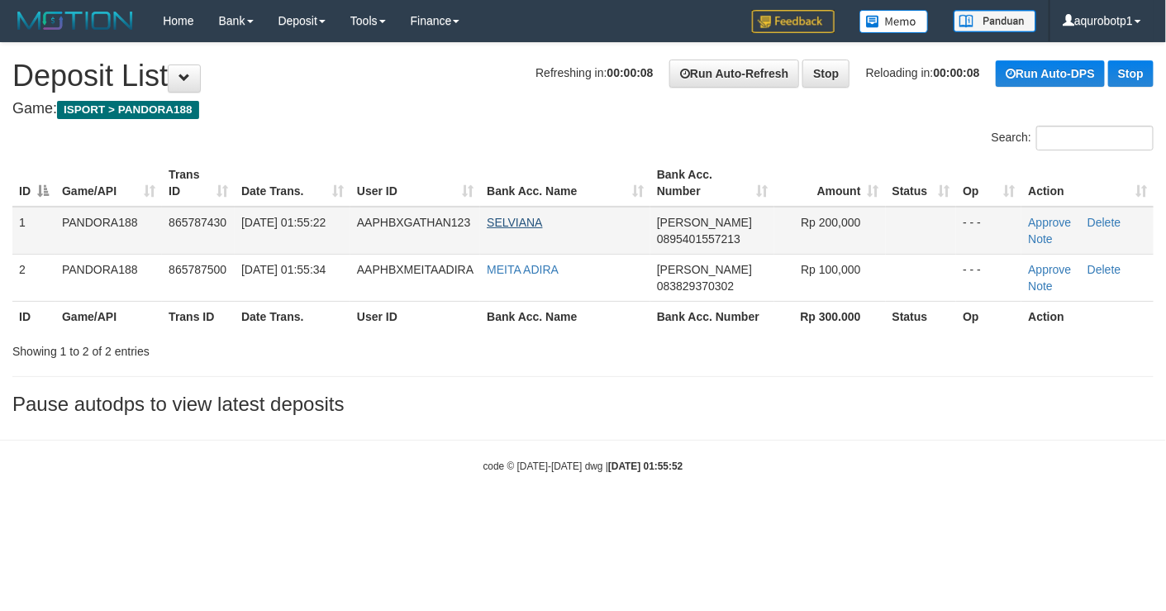
drag, startPoint x: 497, startPoint y: 323, endPoint x: 530, endPoint y: 218, distance: 110.3
click at [497, 322] on th "Bank Acc. Name" at bounding box center [565, 316] width 170 height 31
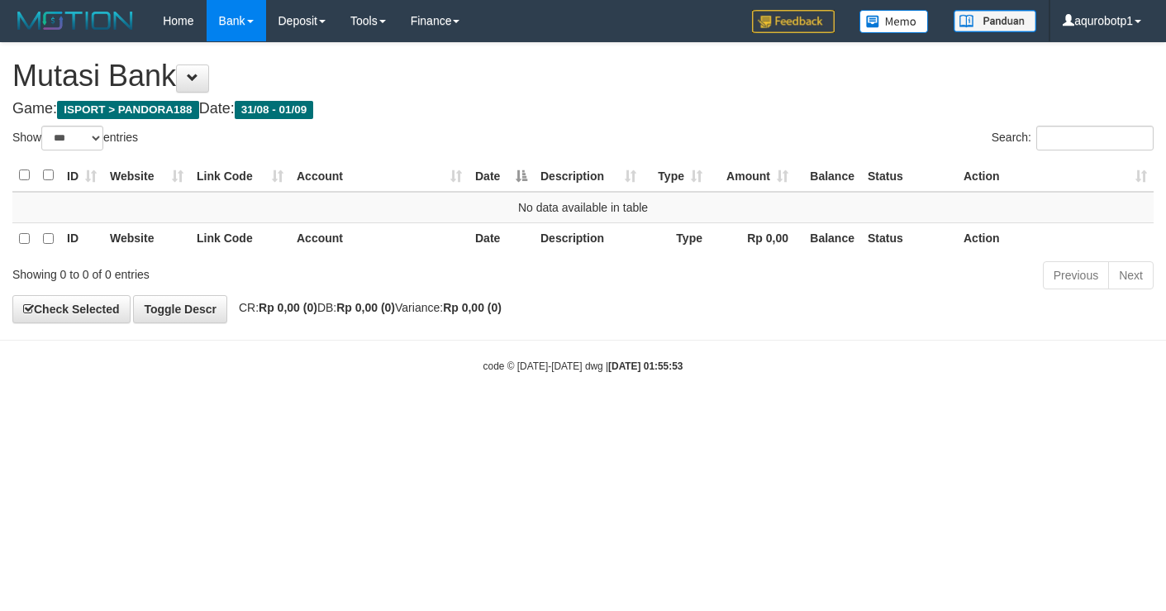
select select "***"
click at [275, 293] on div "Showing 0 to 0 of 0 entries Previous Next" at bounding box center [583, 277] width 1166 height 36
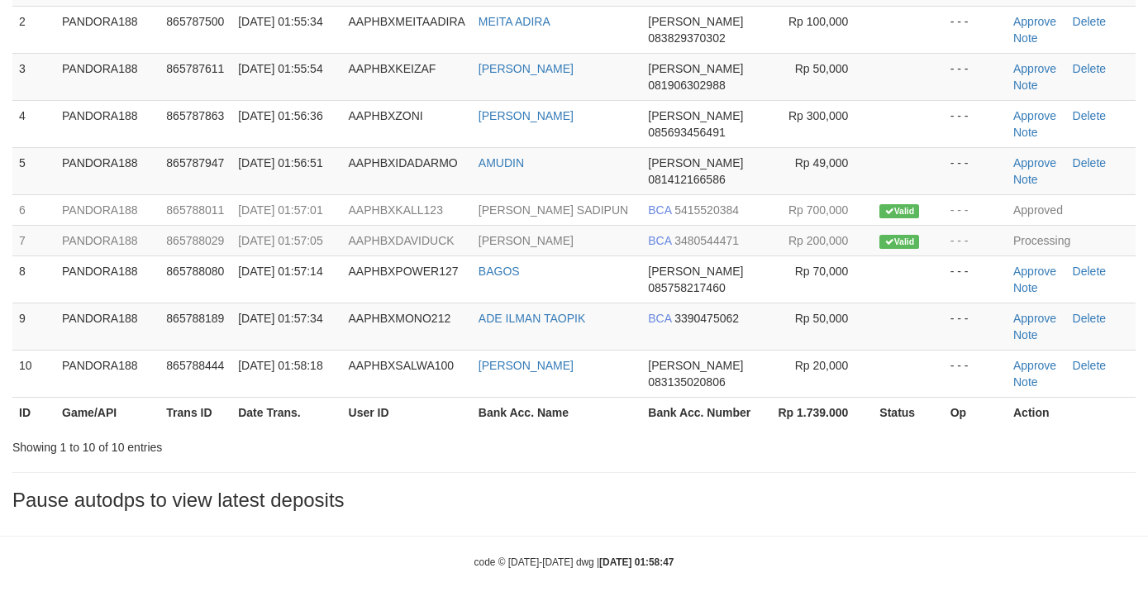
scroll to position [285, 0]
drag, startPoint x: 540, startPoint y: 478, endPoint x: 494, endPoint y: 482, distance: 46.4
click at [535, 482] on div "**********" at bounding box center [574, 157] width 1148 height 724
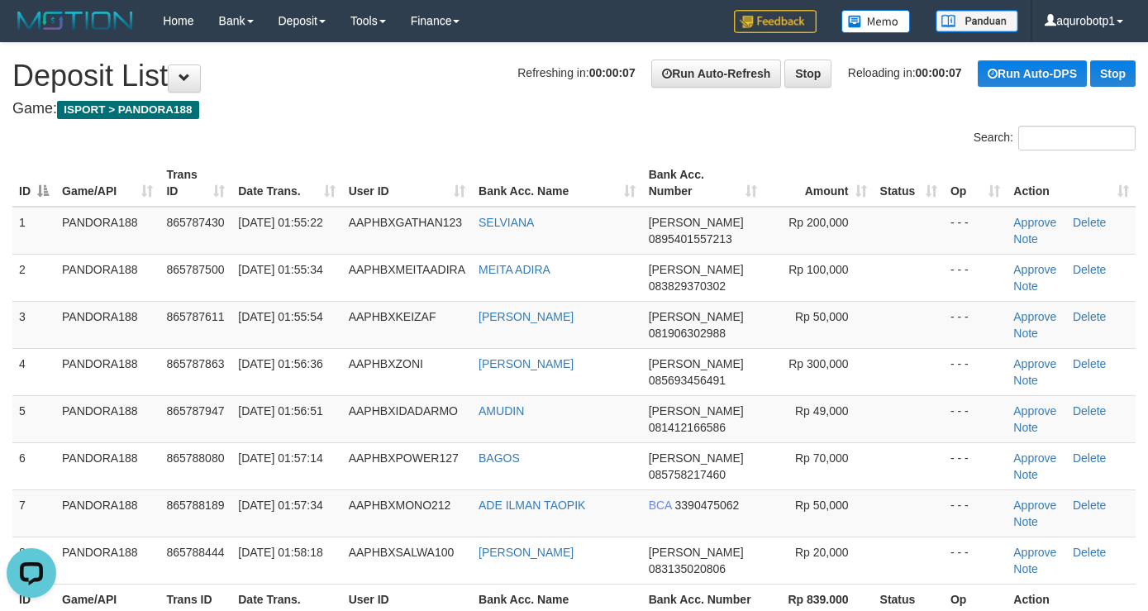
click at [491, 144] on div "Search:" at bounding box center [574, 140] width 1148 height 29
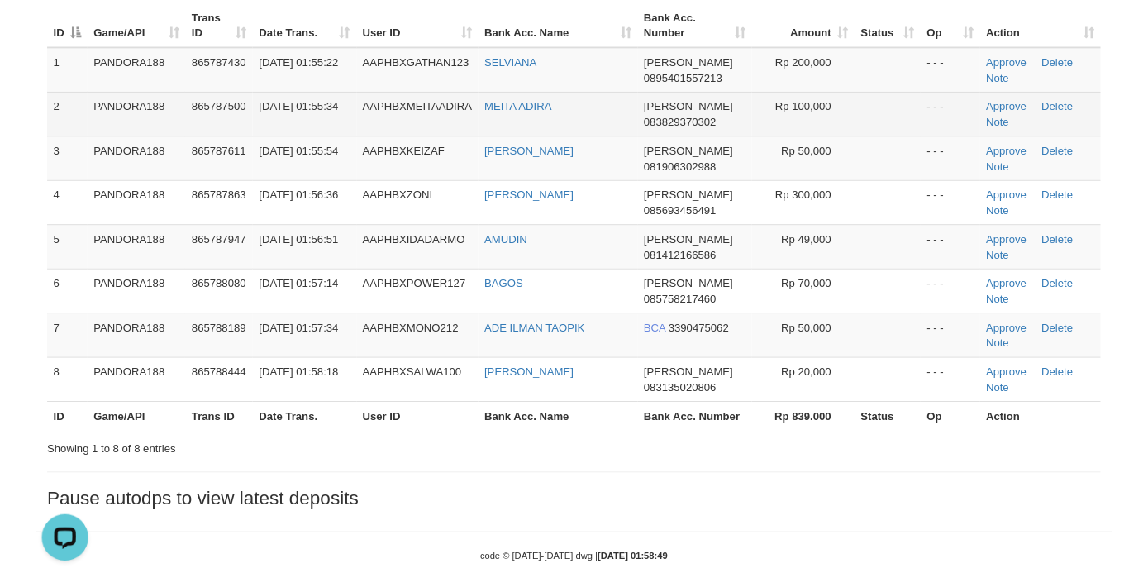
scroll to position [189, 0]
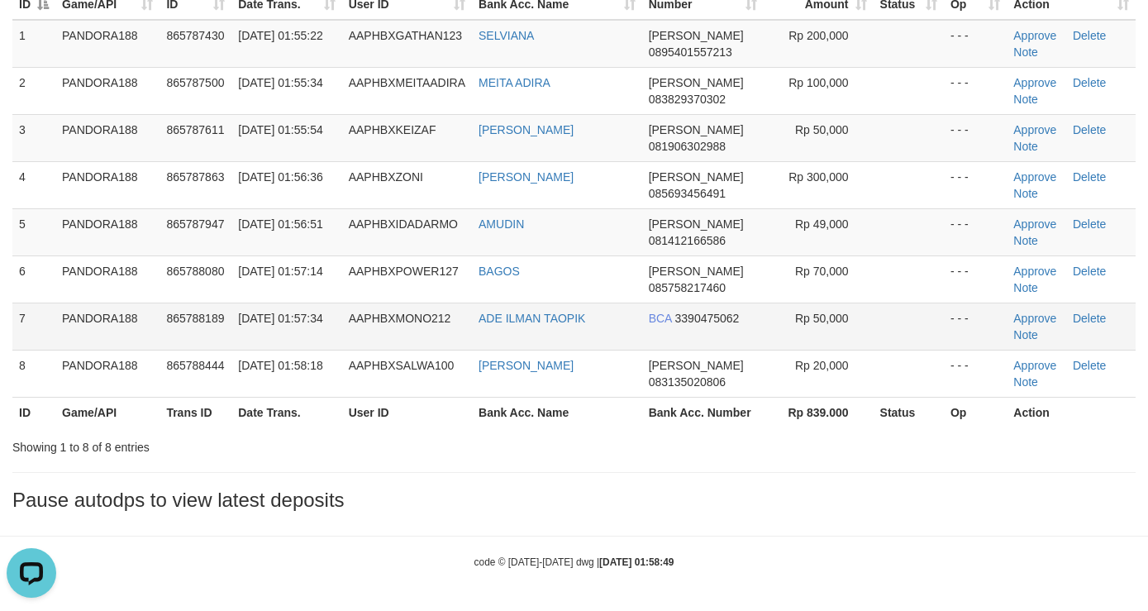
click at [373, 326] on td "AAPHBXMONO212" at bounding box center [407, 325] width 130 height 47
click at [469, 507] on h3 "Pause autodps to view latest deposits" at bounding box center [573, 499] width 1123 height 21
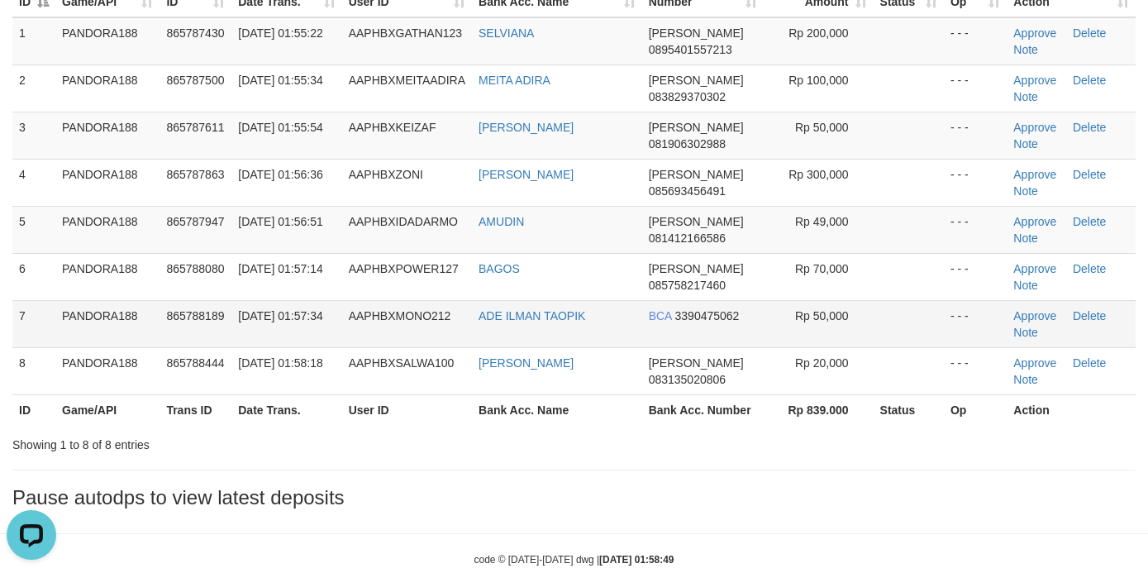
click at [410, 335] on td "AAPHBXMONO212" at bounding box center [407, 323] width 130 height 47
copy span "AAPHBXMONO212"
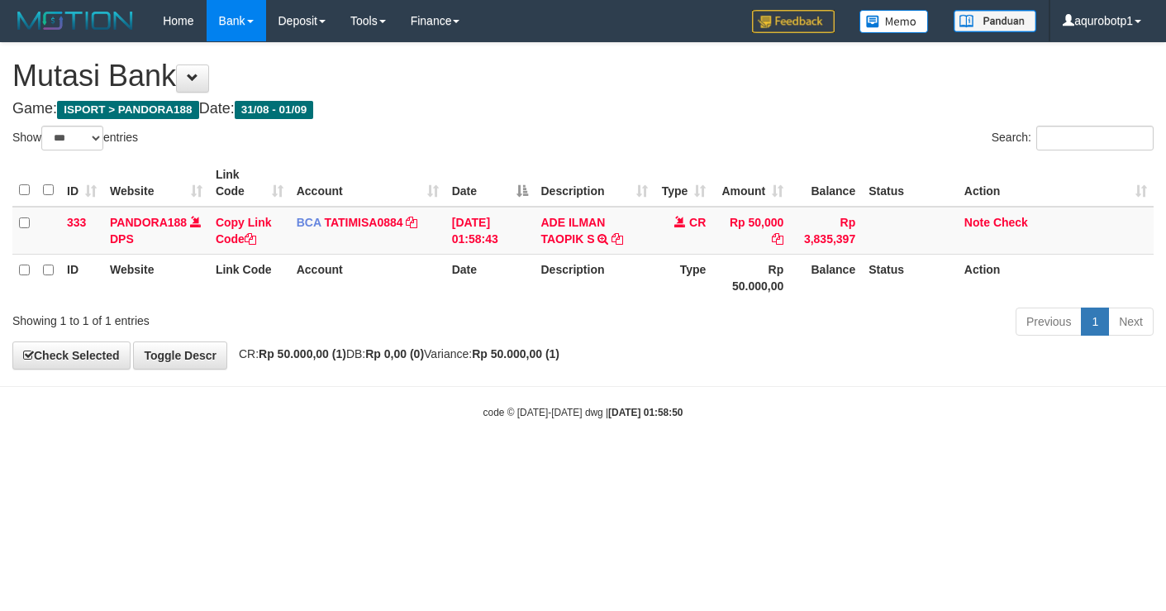
select select "***"
click at [977, 221] on link "Note" at bounding box center [977, 222] width 26 height 13
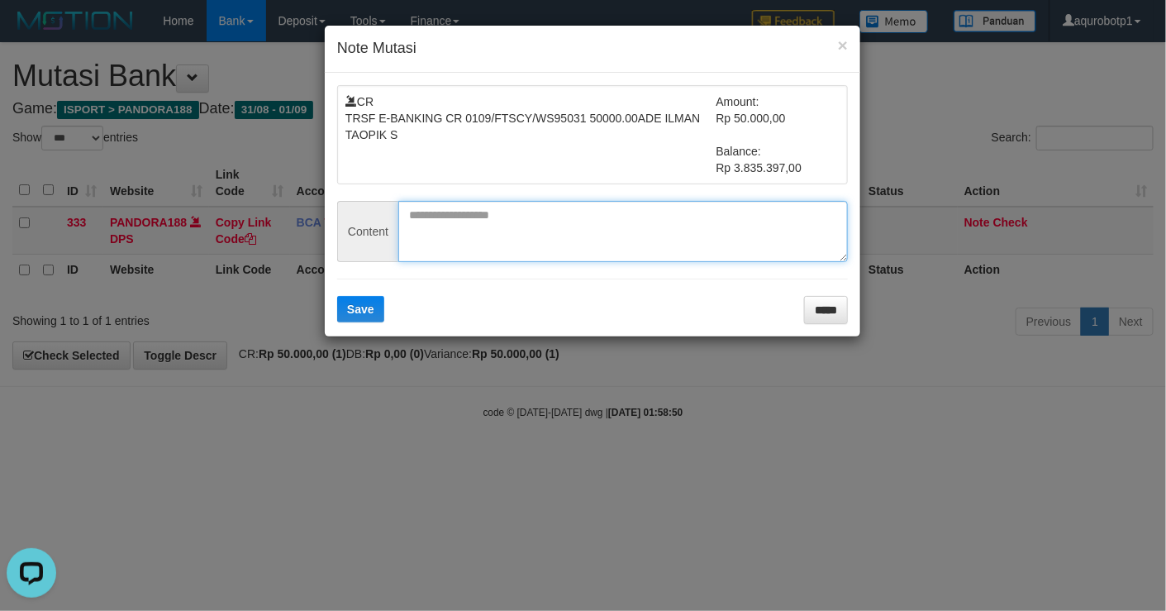
click at [521, 226] on textarea at bounding box center [623, 231] width 450 height 61
paste textarea "**********"
type textarea "**********"
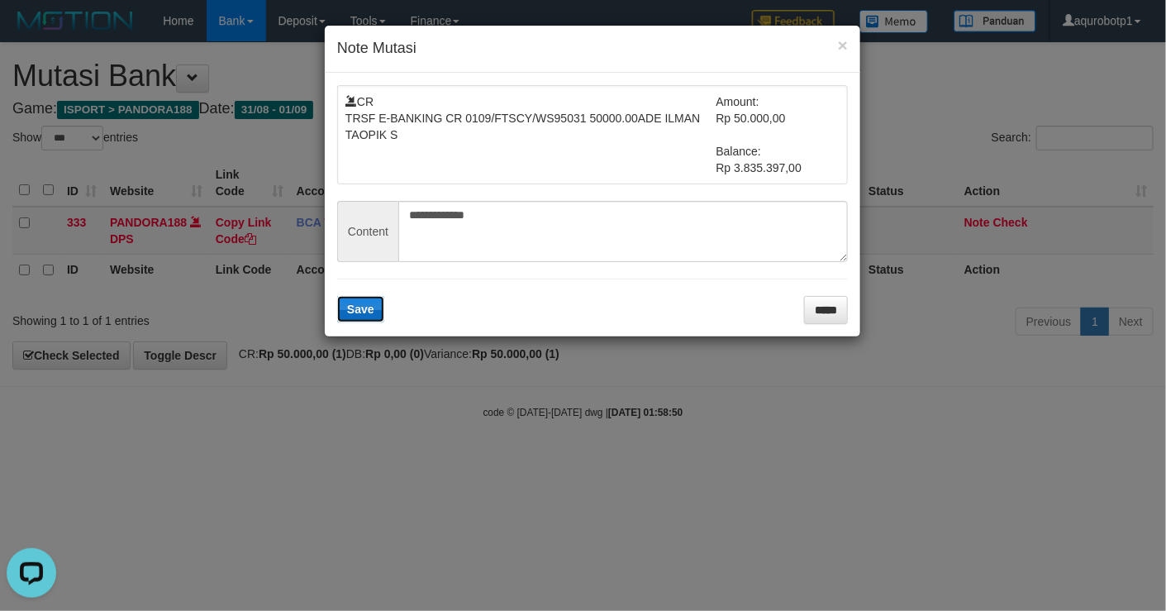
click at [383, 301] on button "Save" at bounding box center [360, 309] width 47 height 26
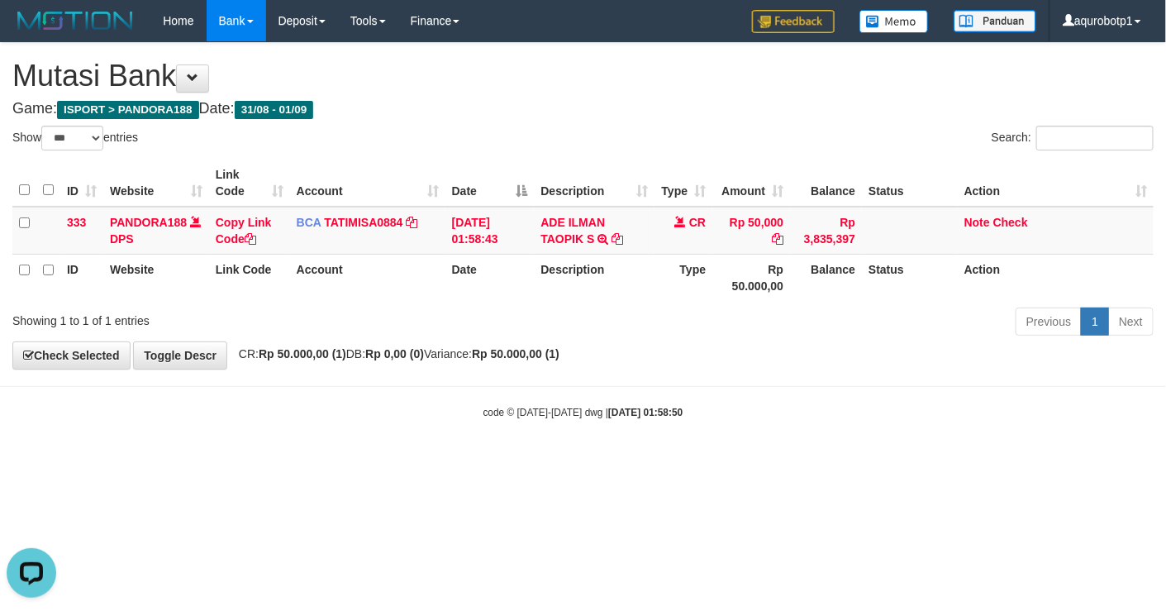
drag, startPoint x: 809, startPoint y: 316, endPoint x: 925, endPoint y: 281, distance: 120.8
click at [811, 316] on div "Previous 1 Next" at bounding box center [825, 324] width 655 height 36
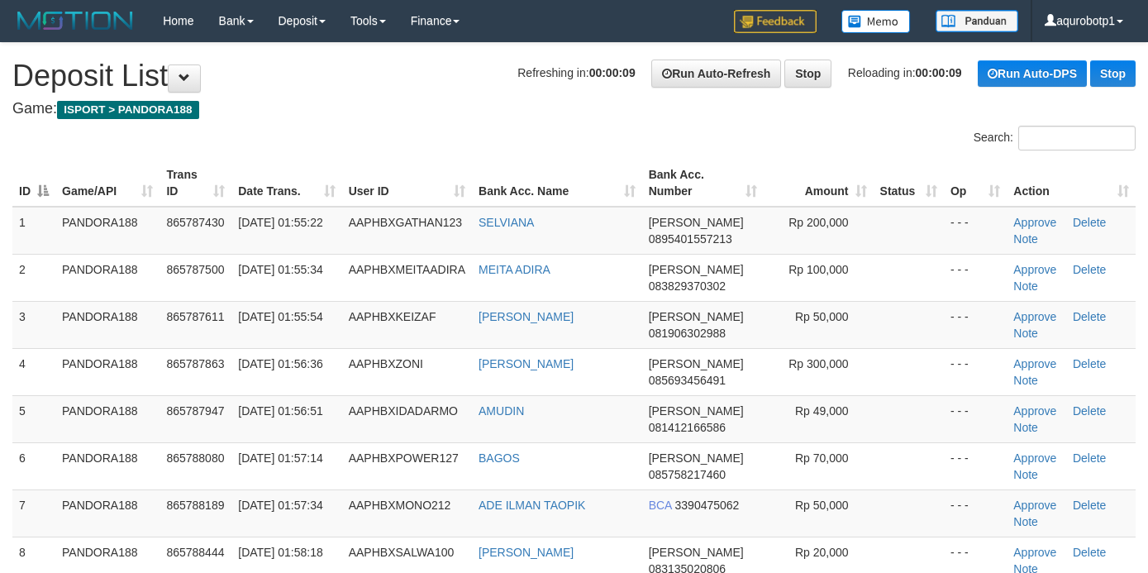
click at [447, 121] on div "**********" at bounding box center [574, 398] width 1148 height 710
click at [1024, 511] on link "Approve" at bounding box center [1034, 504] width 43 height 13
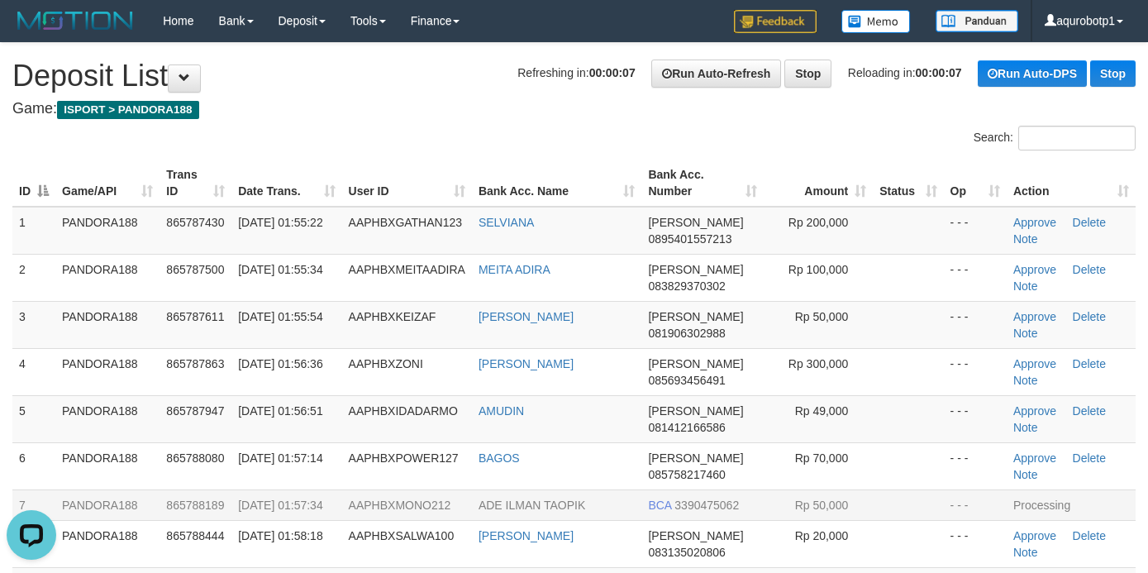
click at [853, 520] on td "Rp 50,000" at bounding box center [818, 504] width 109 height 31
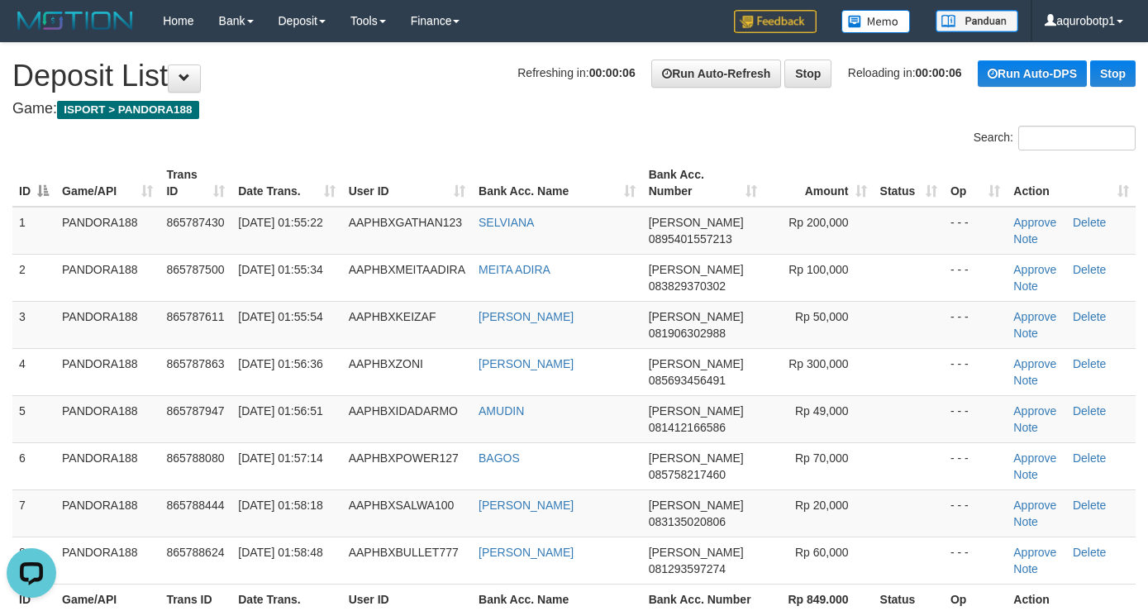
drag, startPoint x: 440, startPoint y: 112, endPoint x: 439, endPoint y: 85, distance: 26.5
click at [440, 112] on h4 "Game: ISPORT > PANDORA188" at bounding box center [573, 109] width 1123 height 17
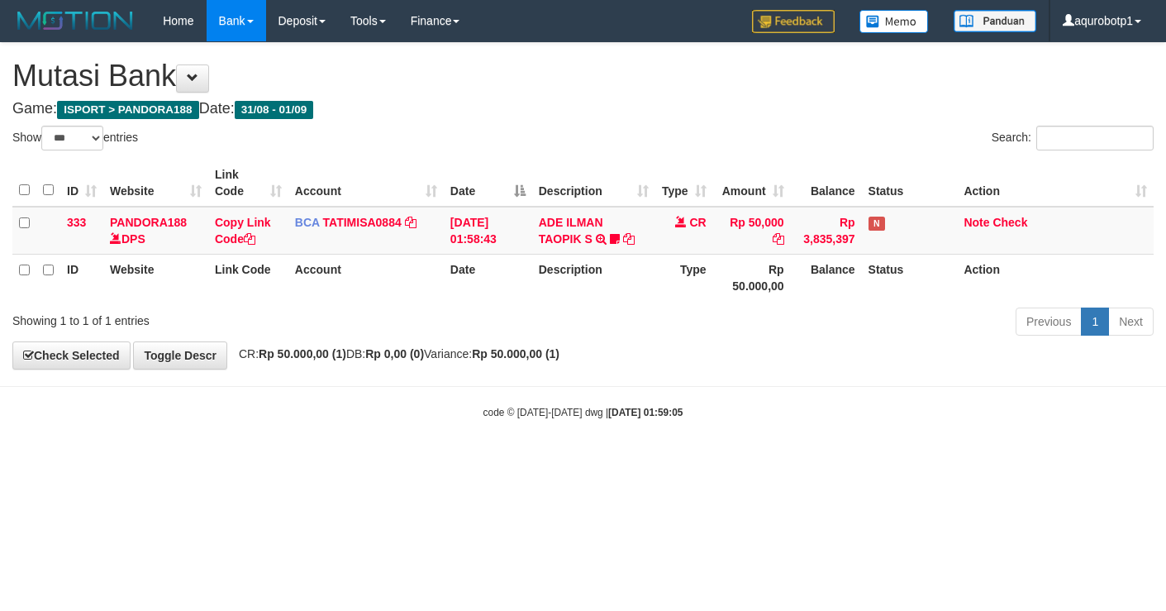
select select "***"
click at [1005, 221] on link "Check" at bounding box center [1009, 222] width 35 height 13
click at [925, 288] on th "Status" at bounding box center [910, 277] width 96 height 47
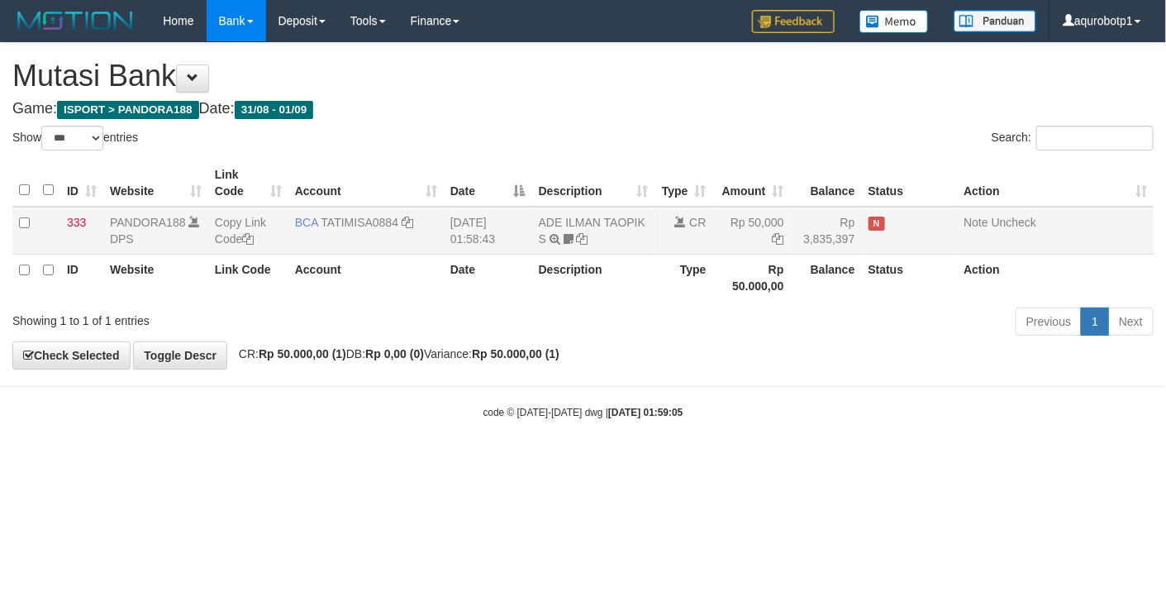
drag, startPoint x: 788, startPoint y: 347, endPoint x: 53, endPoint y: 248, distance: 742.1
click at [783, 347] on div "**********" at bounding box center [583, 206] width 1166 height 326
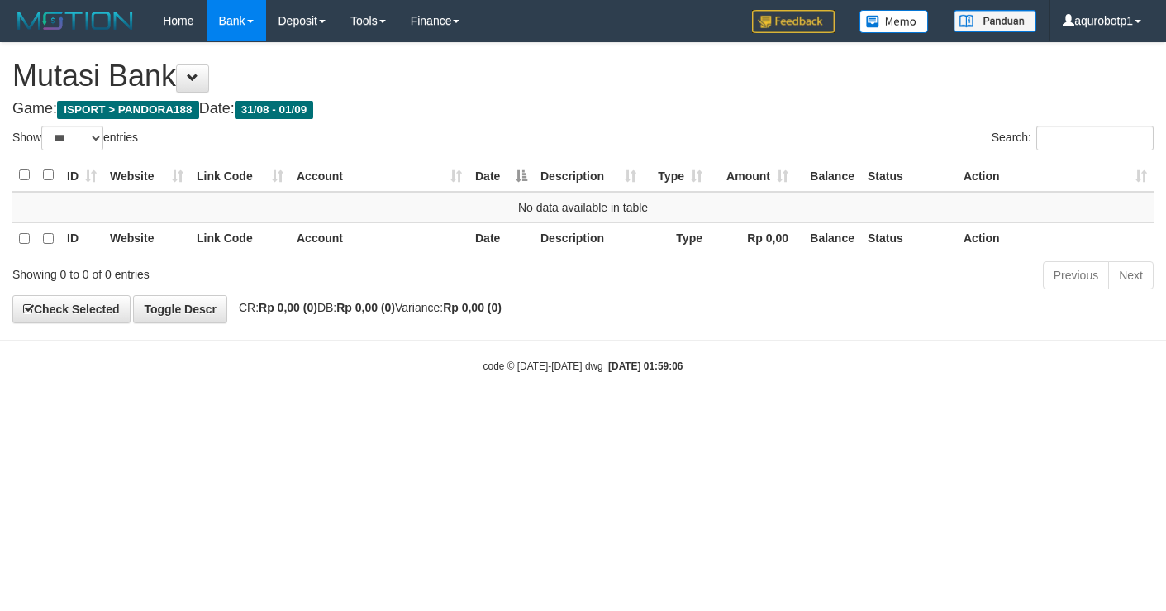
select select "***"
click at [783, 415] on html "Toggle navigation Home Bank Account List Load By Website Group [ISPORT] PANDORA…" at bounding box center [583, 207] width 1166 height 415
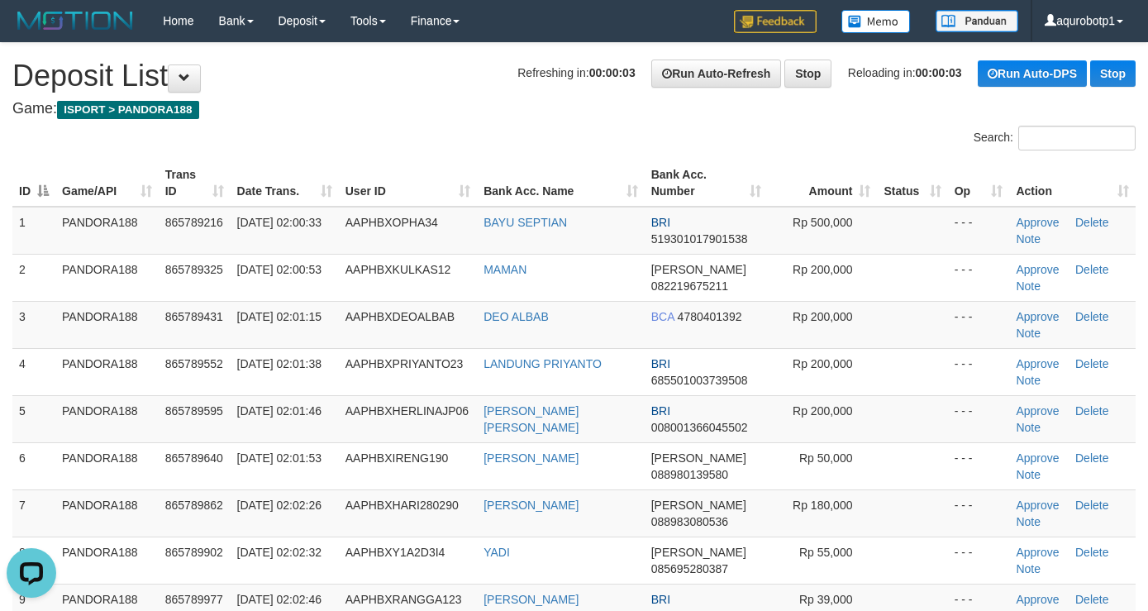
click at [427, 139] on div "Search:" at bounding box center [574, 140] width 1148 height 29
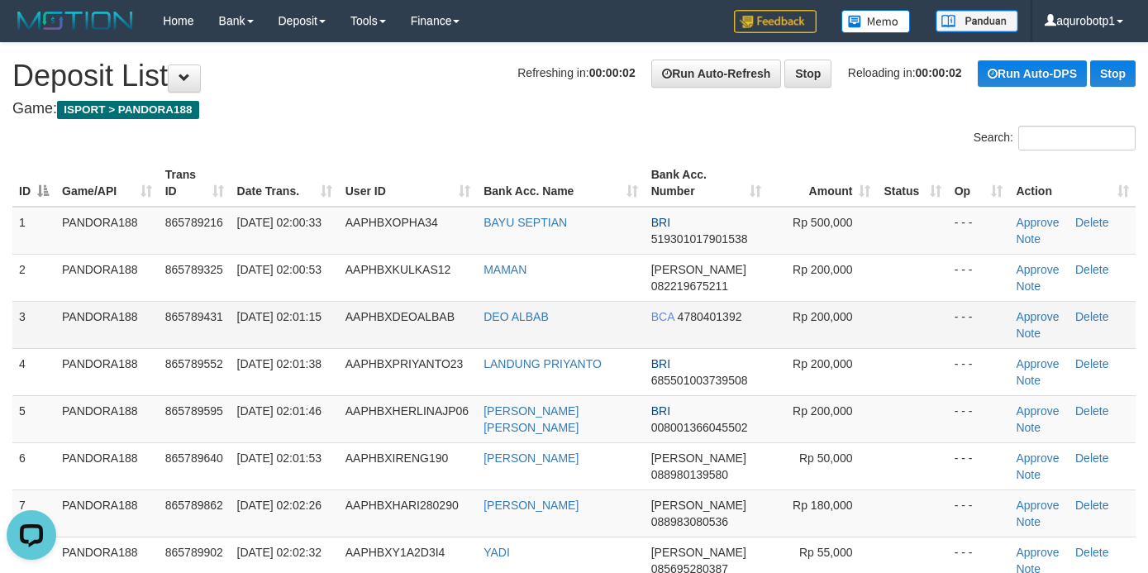
click at [380, 337] on td "AAPHBXDEOALBAB" at bounding box center [408, 324] width 138 height 47
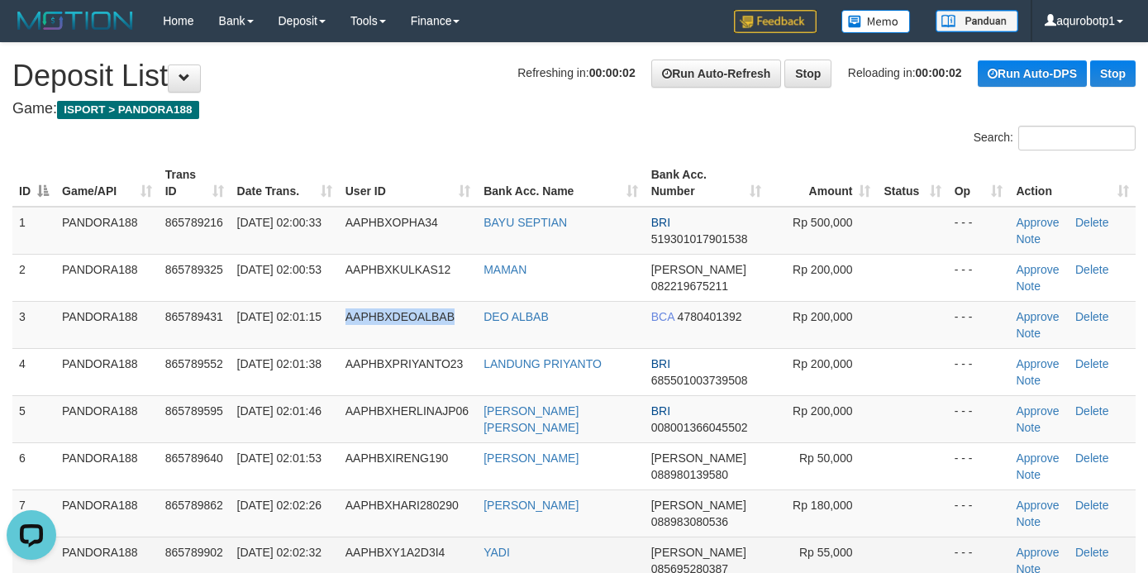
copy span "AAPHBXDEOALBAB"
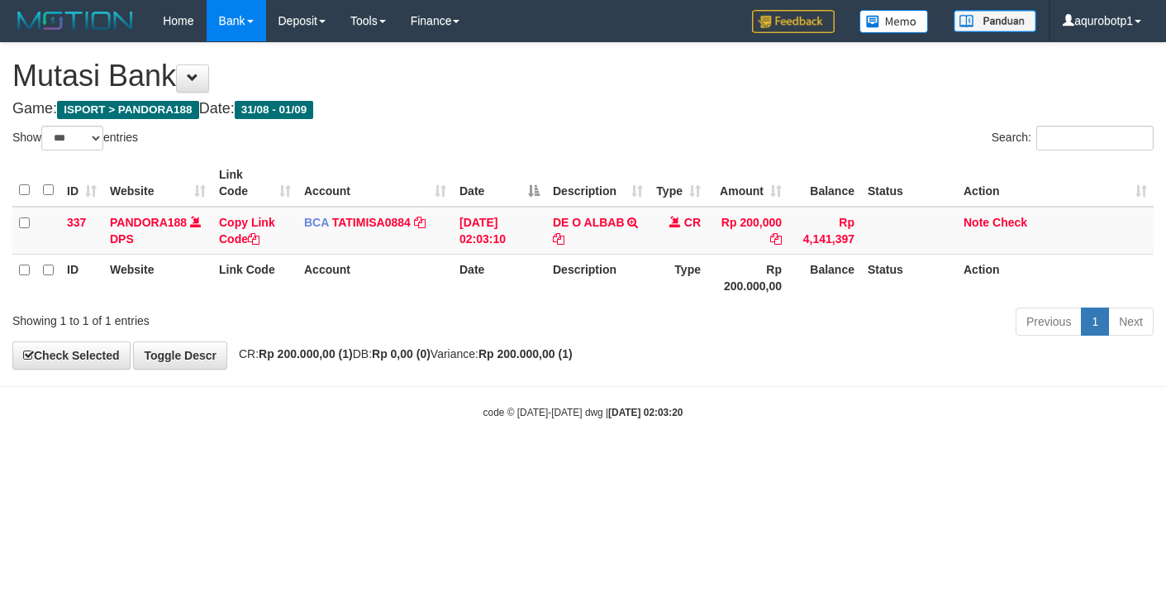
select select "***"
drag, startPoint x: 985, startPoint y: 221, endPoint x: 980, endPoint y: 207, distance: 15.7
click at [985, 221] on link "Note" at bounding box center [976, 222] width 26 height 13
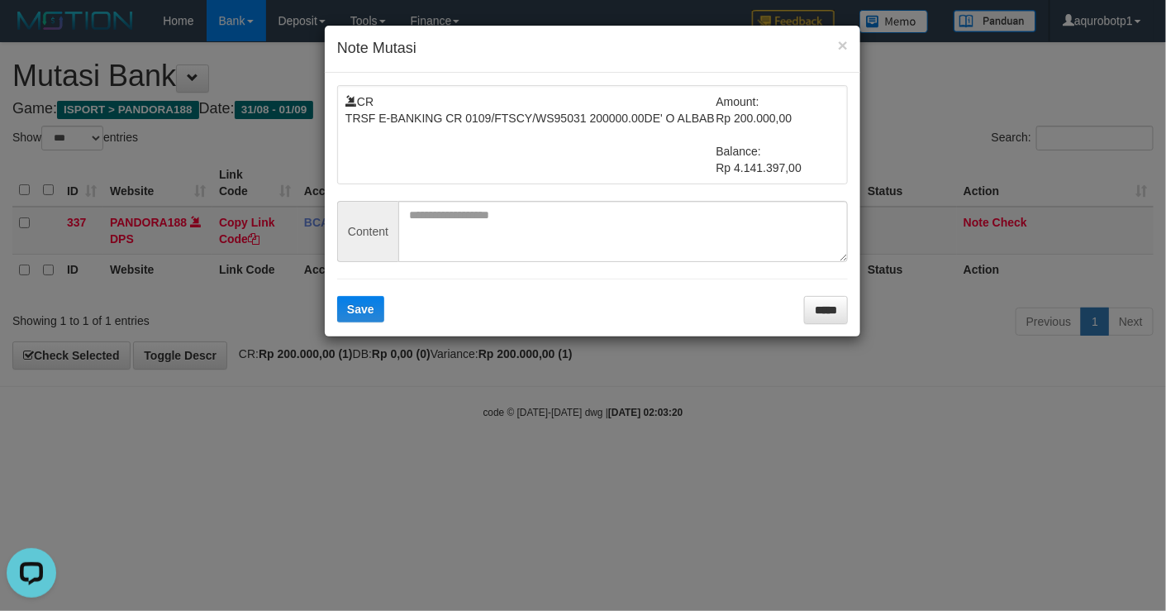
click at [578, 199] on form "CR TRSF E-BANKING CR 0109/FTSCY/WS95031 200000.00DE' O ALBAB Amount: Rp 200.000…" at bounding box center [592, 204] width 511 height 239
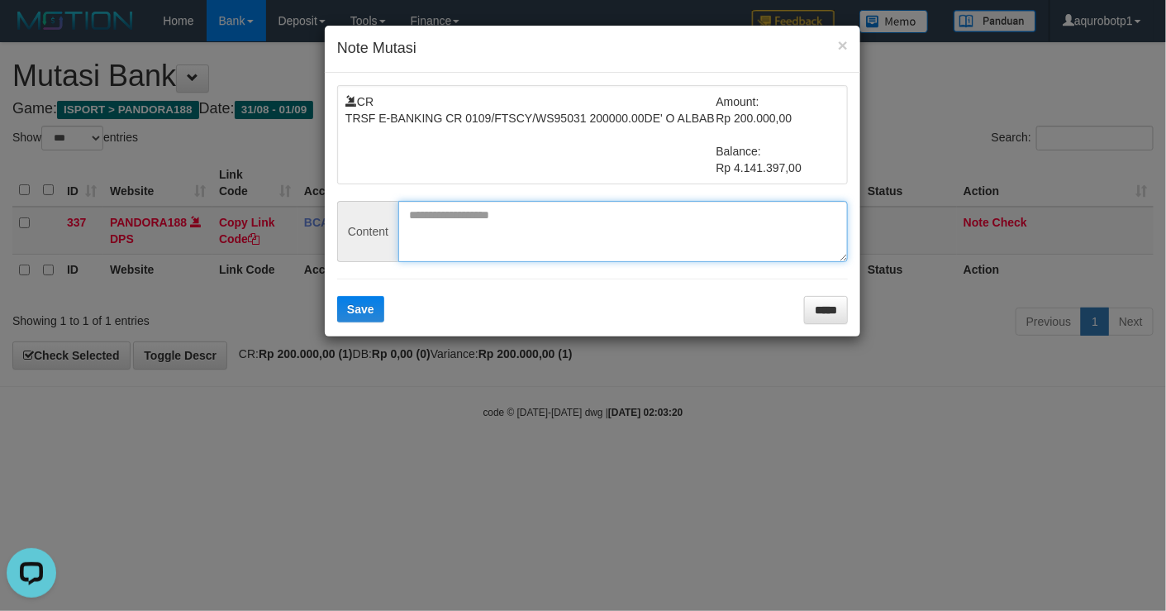
click at [563, 216] on textarea at bounding box center [623, 231] width 450 height 61
paste textarea "**********"
type textarea "**********"
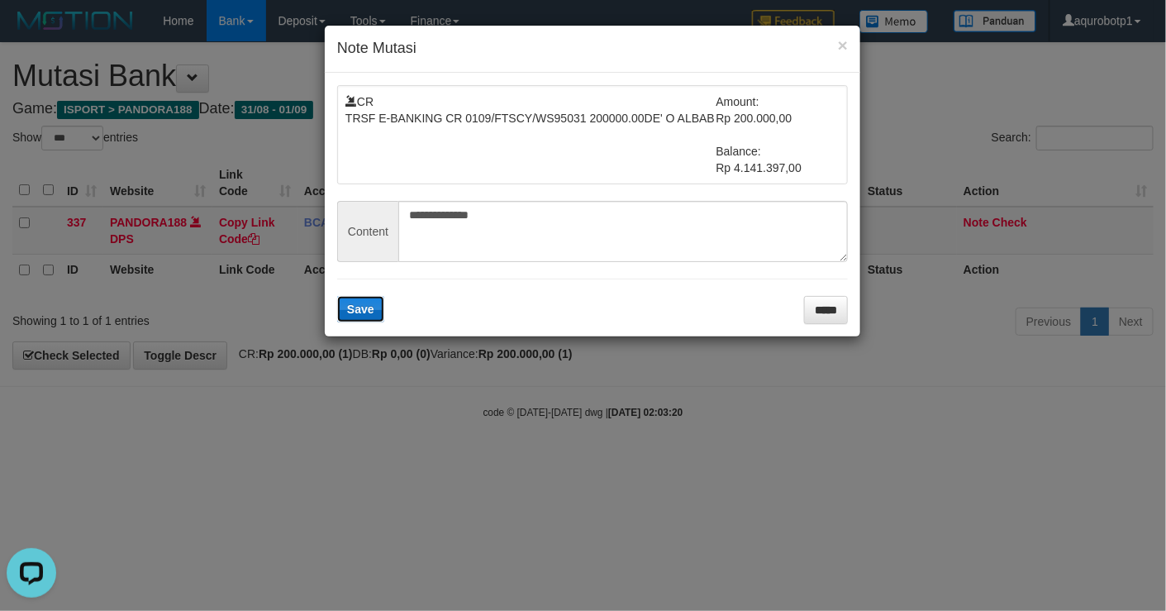
drag, startPoint x: 360, startPoint y: 312, endPoint x: 442, endPoint y: 6, distance: 317.3
click at [362, 311] on span "Save" at bounding box center [360, 308] width 27 height 13
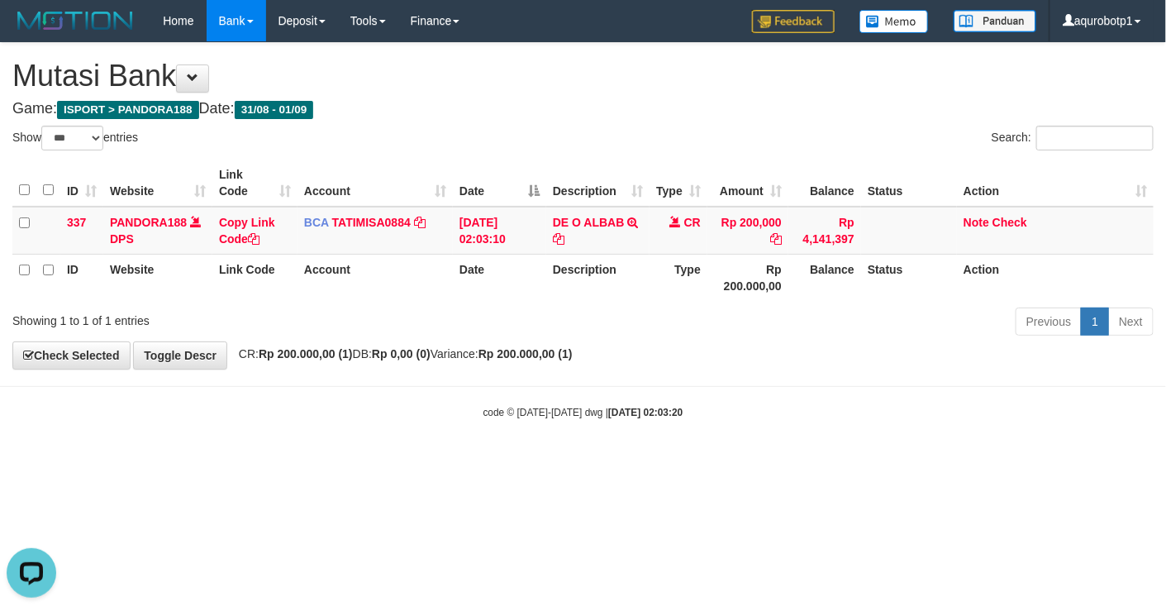
click at [762, 437] on body "Toggle navigation Home Bank Account List Load By Website Group [ISPORT] PANDORA…" at bounding box center [583, 230] width 1166 height 461
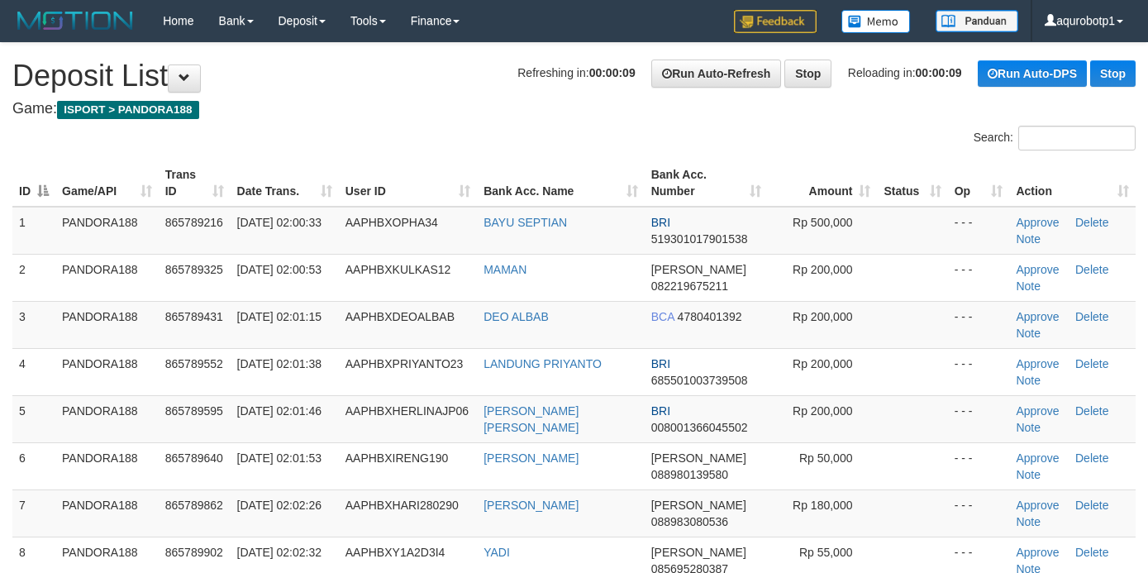
click at [483, 147] on div "Search:" at bounding box center [574, 140] width 1148 height 29
click at [1022, 317] on link "Approve" at bounding box center [1037, 316] width 43 height 13
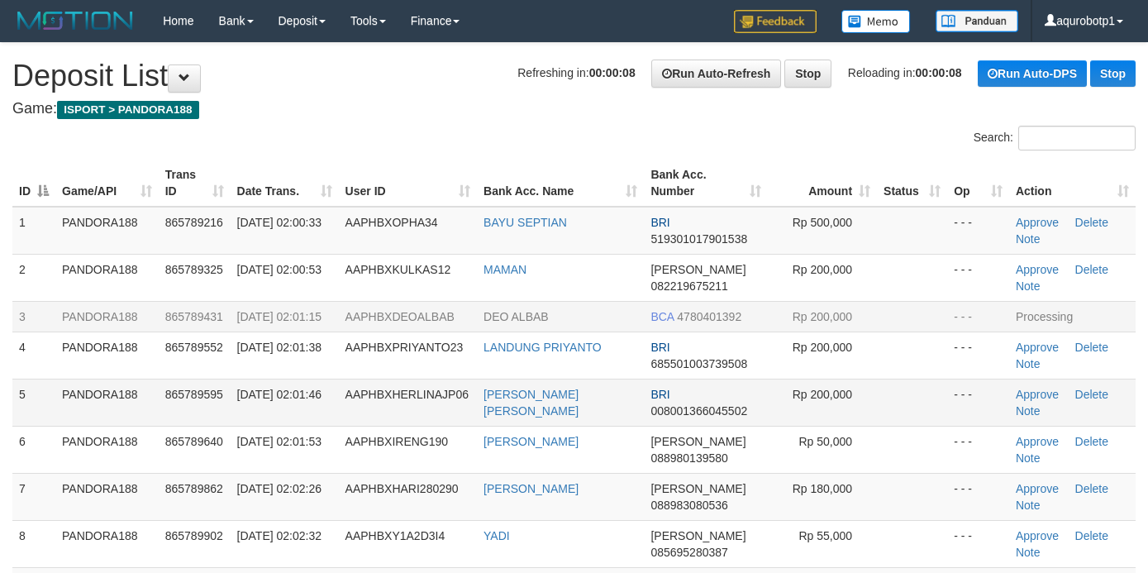
click at [880, 426] on td at bounding box center [912, 401] width 70 height 47
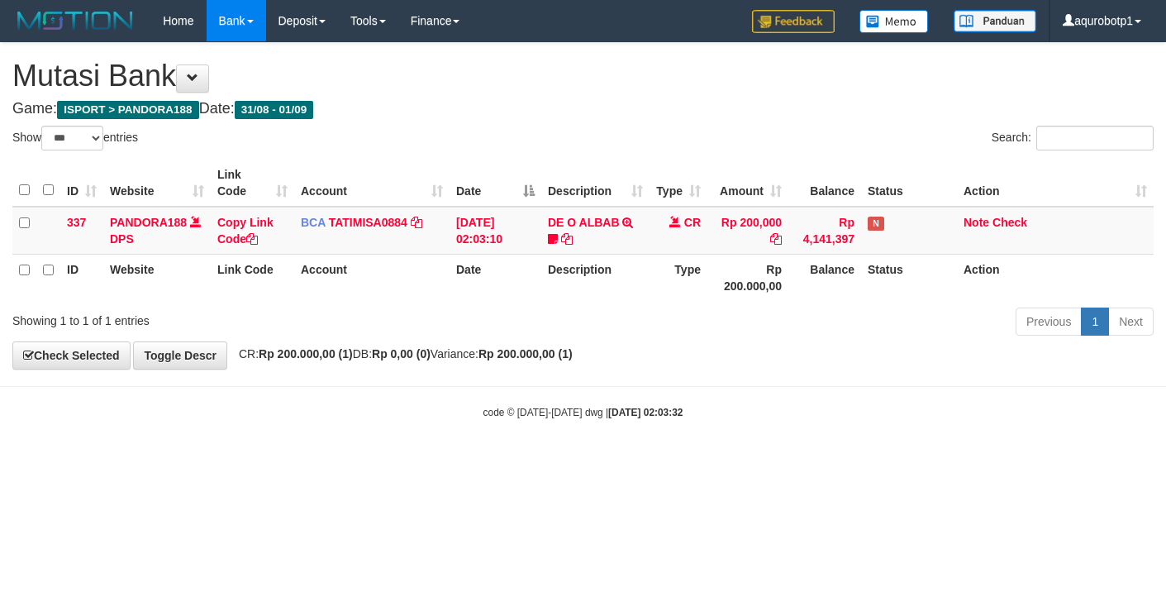
select select "***"
click at [1019, 223] on link "Check" at bounding box center [1009, 222] width 35 height 13
click at [900, 380] on body "Toggle navigation Home Bank Account List Load By Website Group [ISPORT] PANDORA…" at bounding box center [583, 230] width 1166 height 461
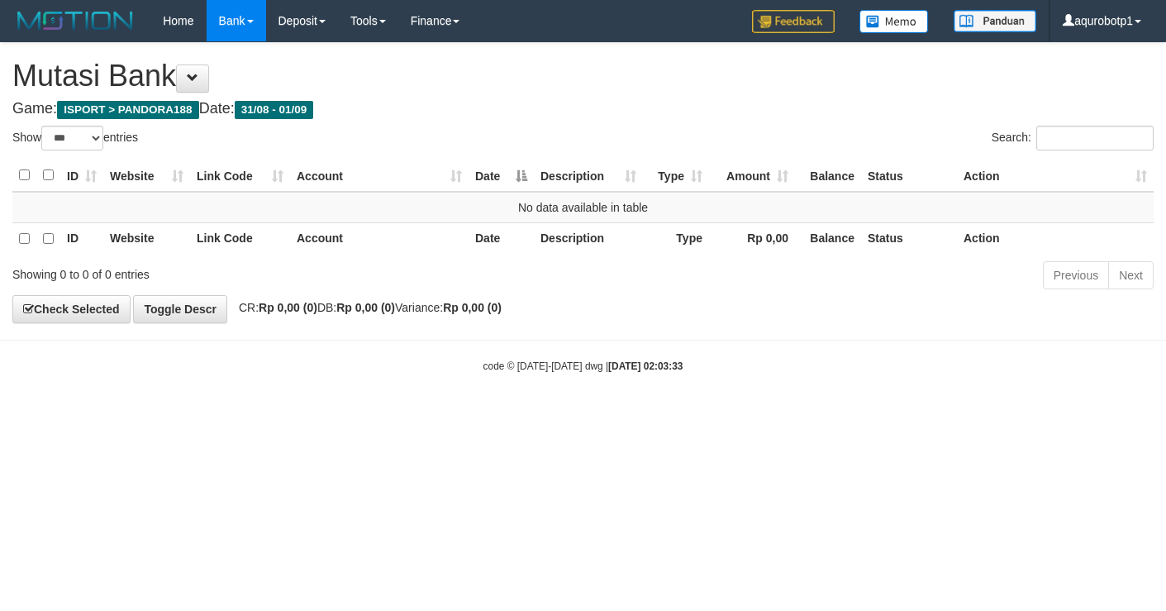
select select "***"
click at [942, 404] on body "Toggle navigation Home Bank Account List Load By Website Group [ISPORT] PANDORA…" at bounding box center [583, 207] width 1166 height 415
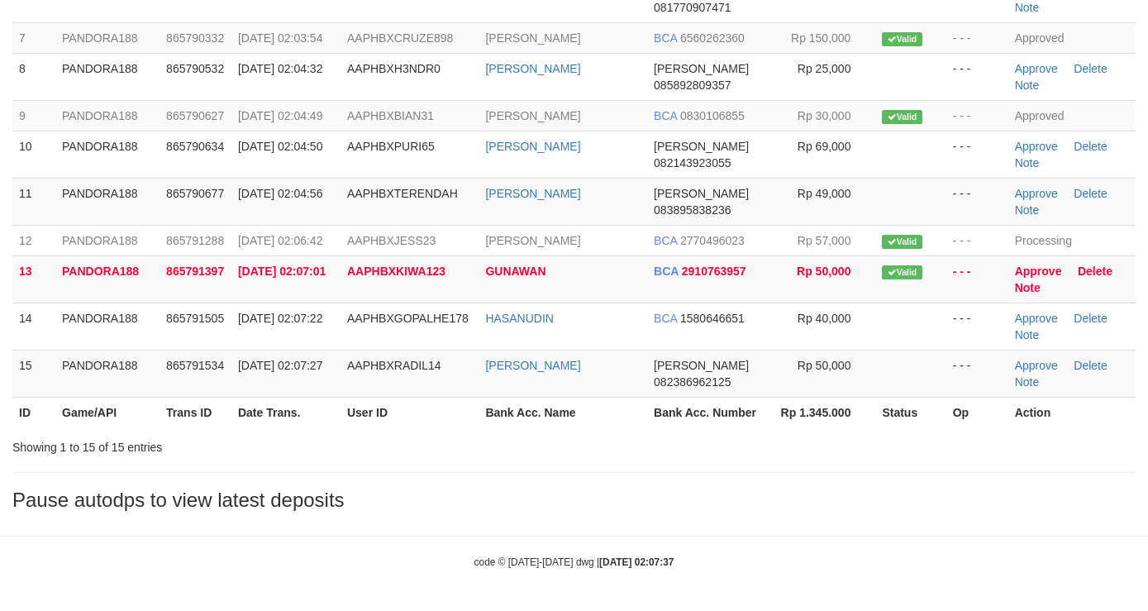
scroll to position [521, 0]
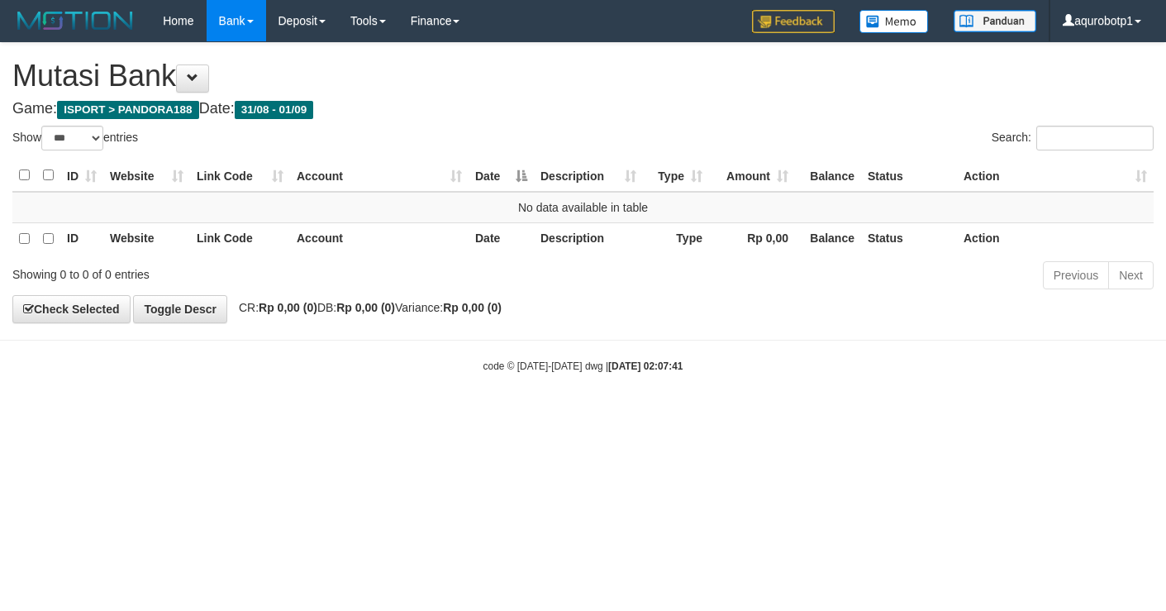
select select "***"
click at [566, 285] on div "Previous Next" at bounding box center [825, 277] width 655 height 36
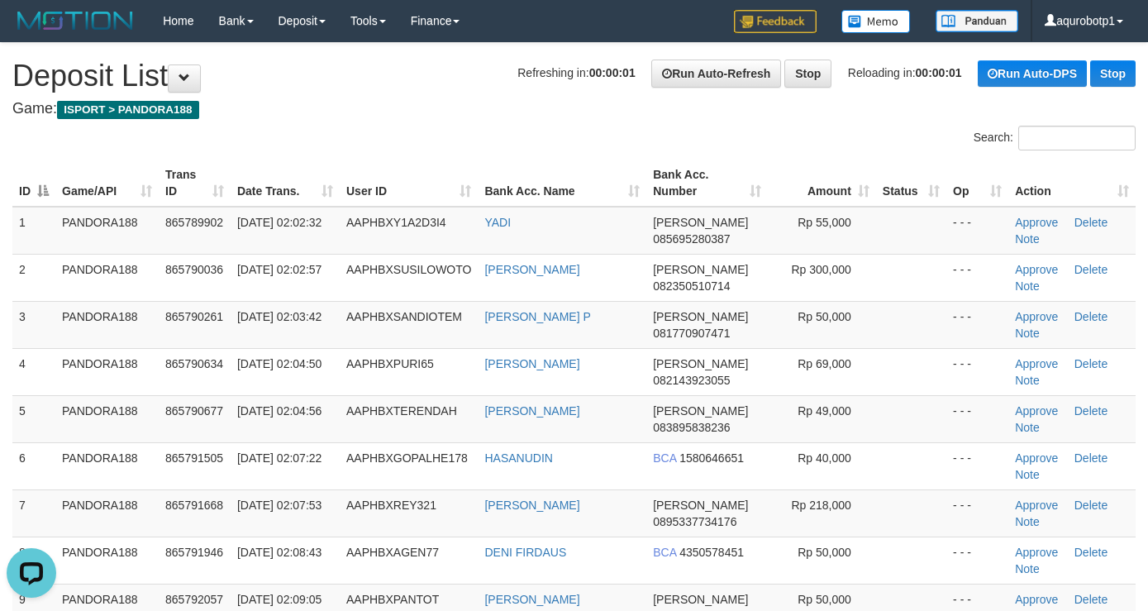
click at [426, 99] on div "**********" at bounding box center [574, 398] width 1148 height 710
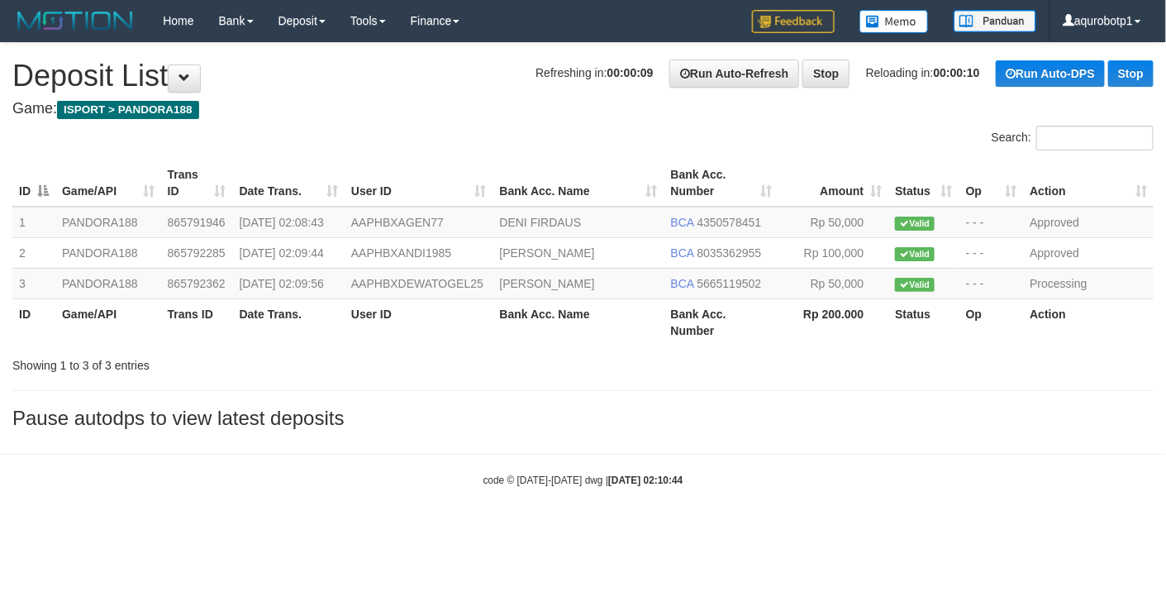
click at [497, 373] on div "Showing 1 to 3 of 3 entries" at bounding box center [583, 361] width 1166 height 23
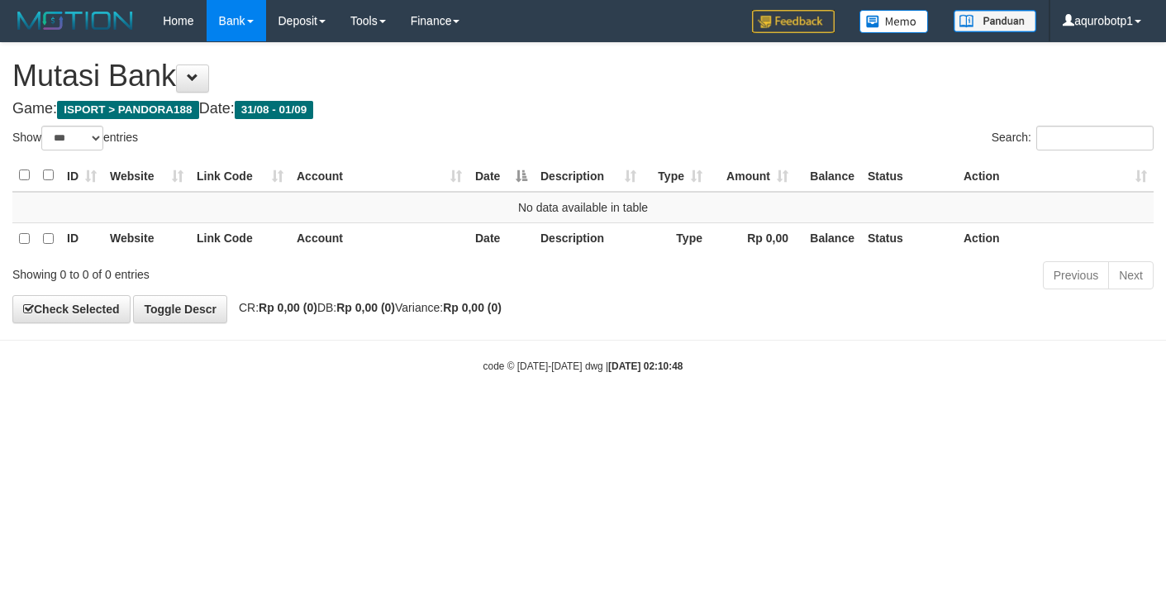
select select "***"
click at [771, 402] on body "Toggle navigation Home Bank Account List Load By Website Group [ISPORT] PANDORA…" at bounding box center [583, 207] width 1166 height 415
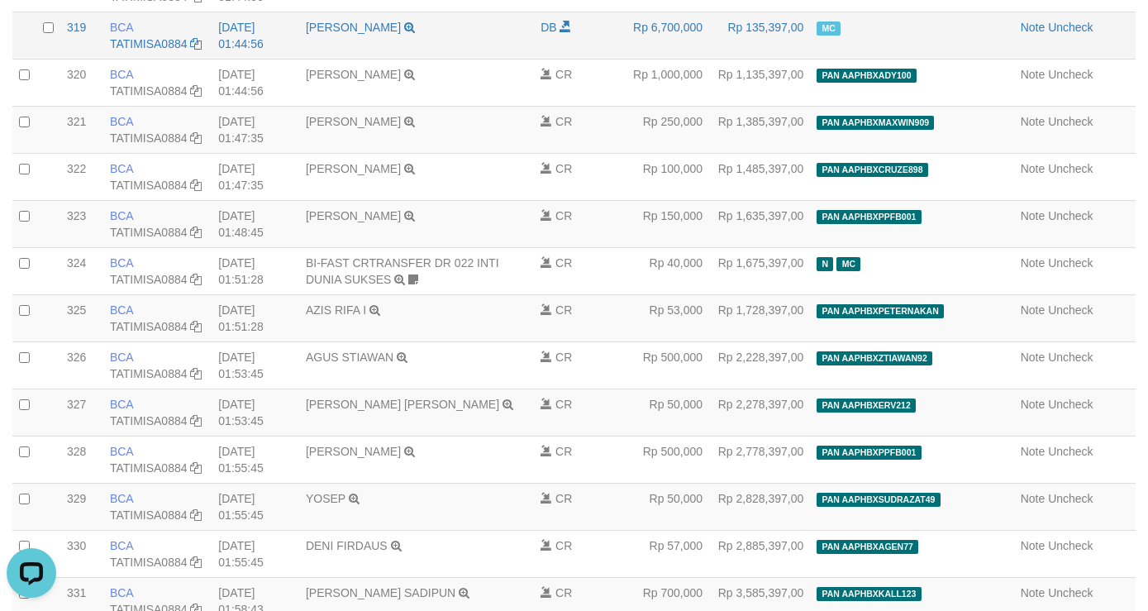
drag, startPoint x: 526, startPoint y: 177, endPoint x: 491, endPoint y: 142, distance: 49.1
click at [526, 59] on td "MUHAMAD ARPAN TRSF E-BANKING DB 0109/FTSCY/WS95271 6700000.00MUHAMAD ARPAN" at bounding box center [416, 35] width 235 height 47
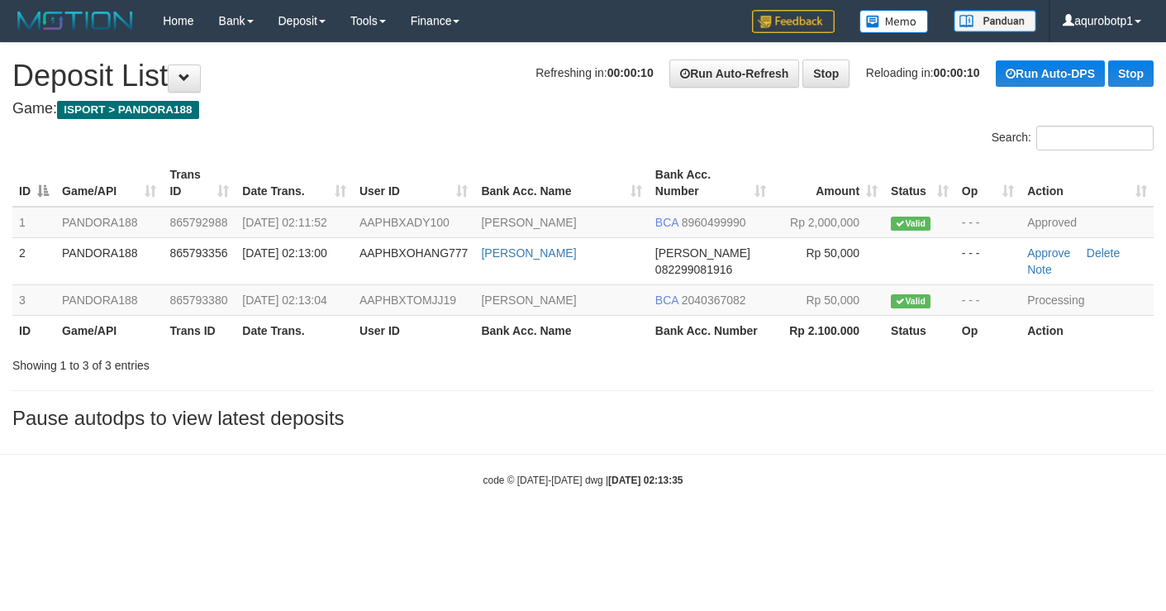
click at [457, 415] on div "**********" at bounding box center [583, 240] width 1166 height 394
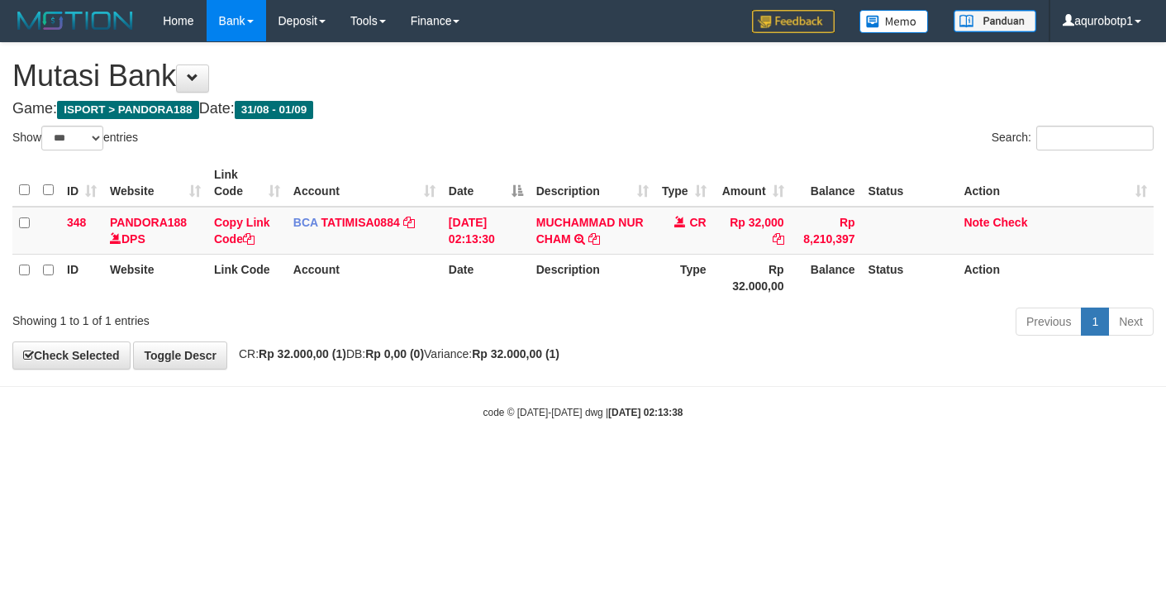
select select "***"
click at [890, 373] on body "Toggle navigation Home Bank Account List Load By Website Group [ISPORT] PANDORA…" at bounding box center [583, 230] width 1166 height 461
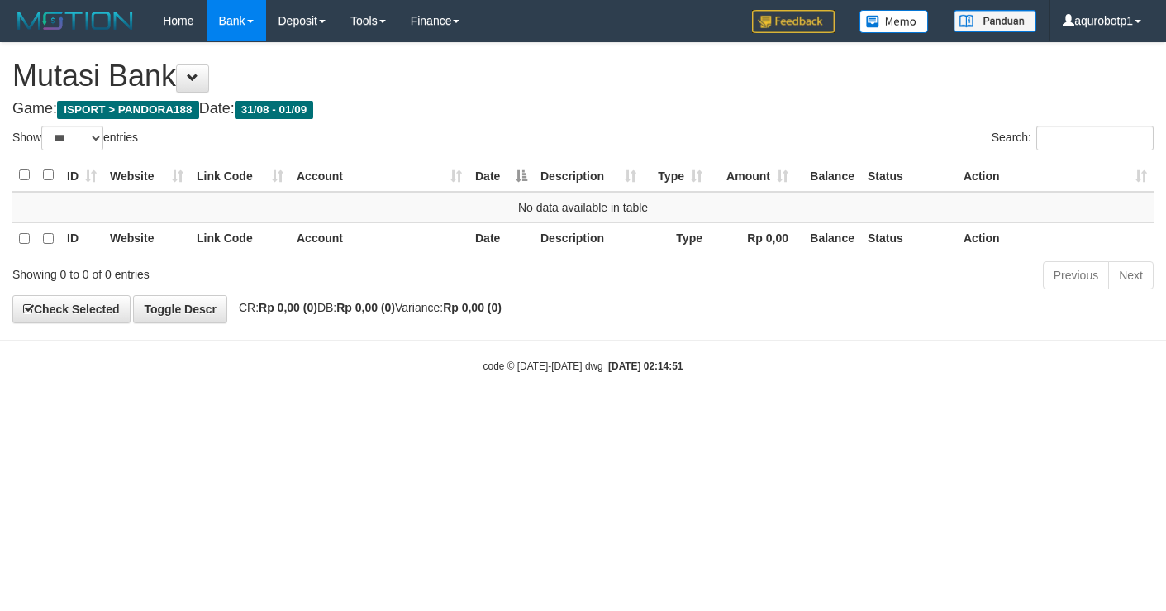
select select "***"
click at [660, 295] on div "Previous Next" at bounding box center [825, 277] width 655 height 36
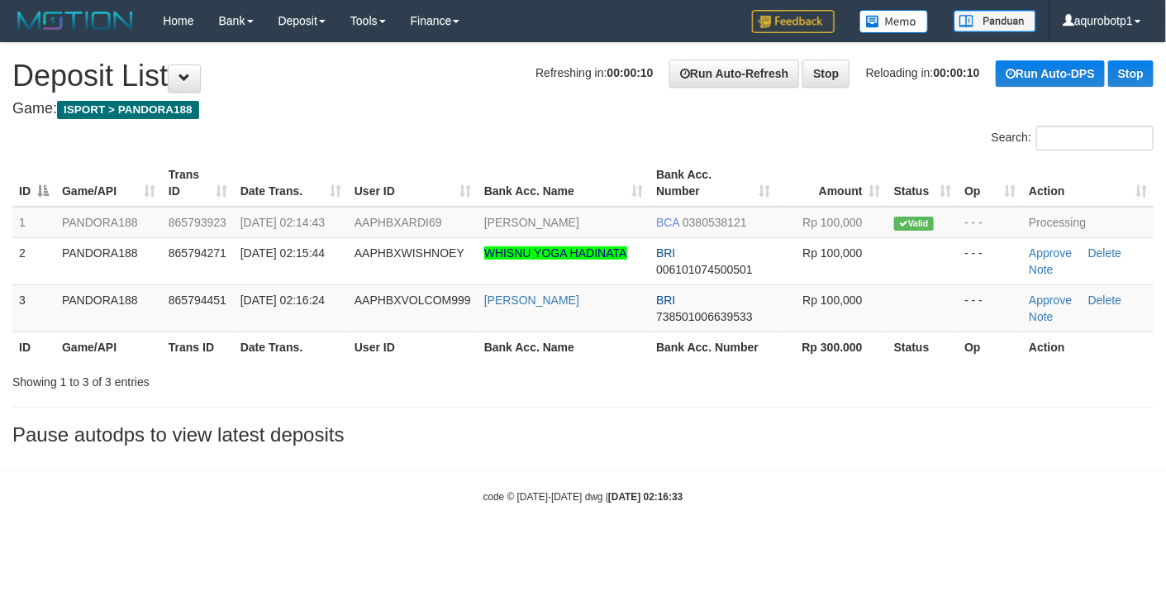
click at [439, 441] on h3 "Pause autodps to view latest deposits" at bounding box center [582, 434] width 1141 height 21
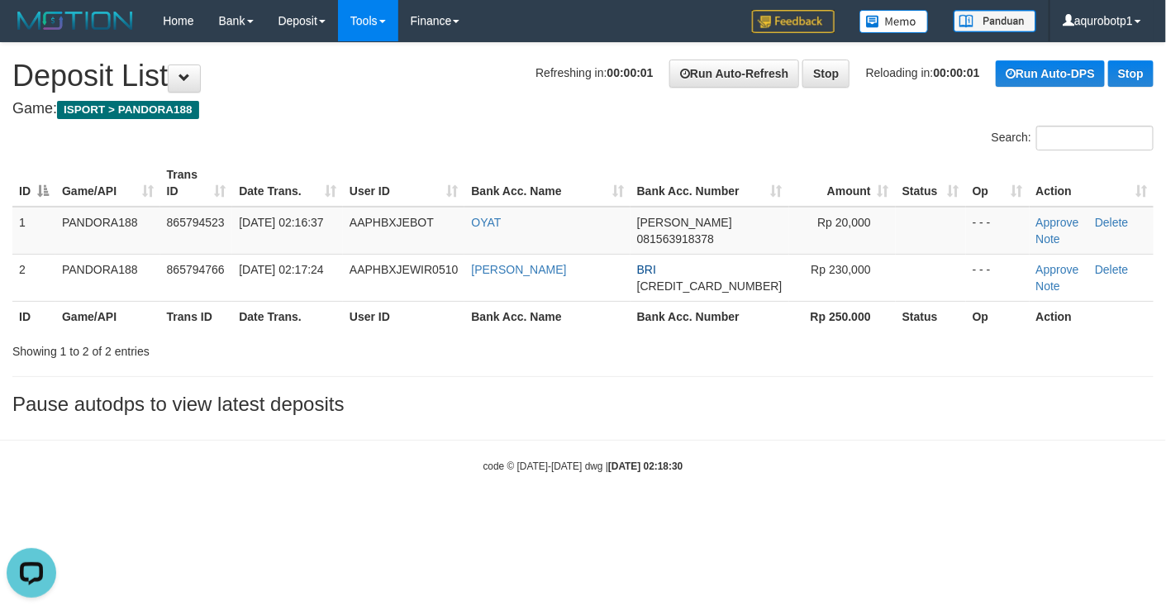
drag, startPoint x: 415, startPoint y: 89, endPoint x: 350, endPoint y: 0, distance: 110.1
click at [414, 88] on h1 "Refreshing in: 00:00:01 Run Auto-Refresh Stop Reloading in: 00:00:01 Run Auto-D…" at bounding box center [582, 75] width 1141 height 33
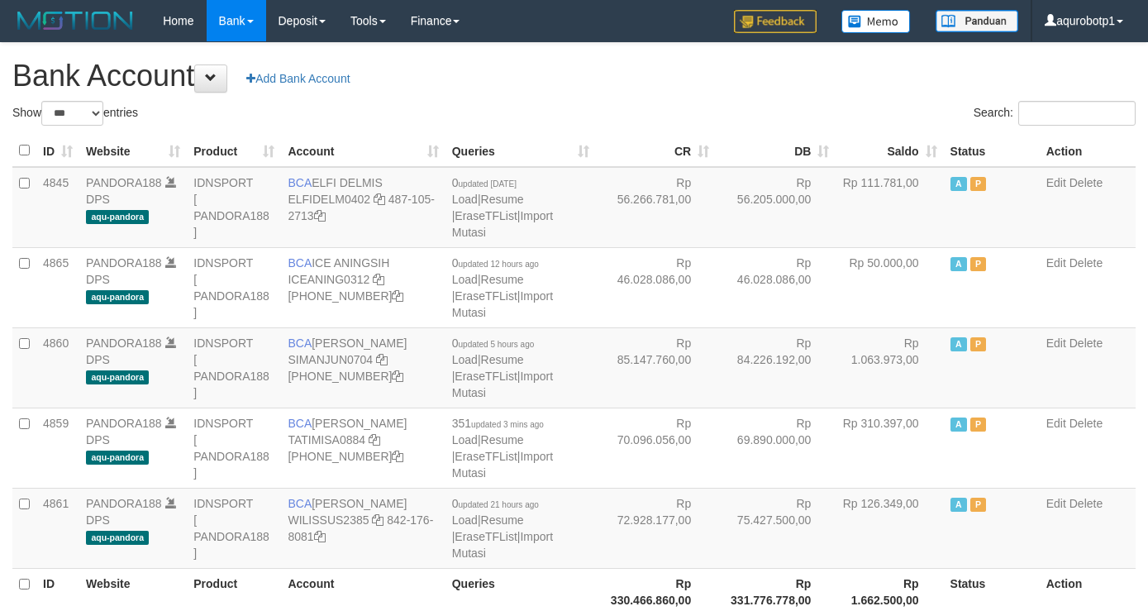
select select "***"
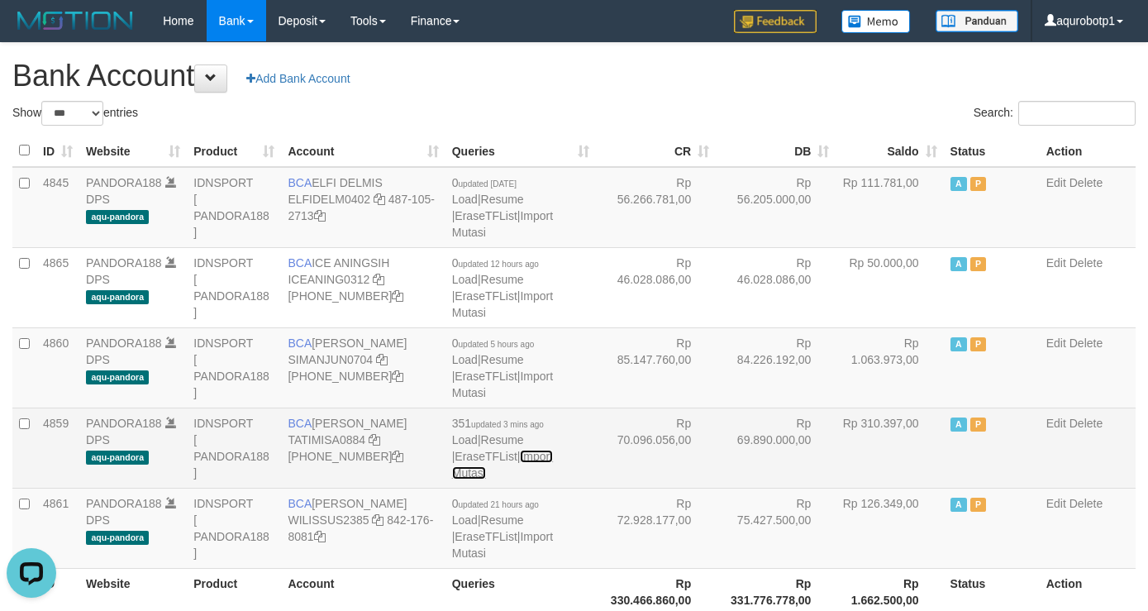
click at [536, 454] on link "Import Mutasi" at bounding box center [502, 465] width 101 height 30
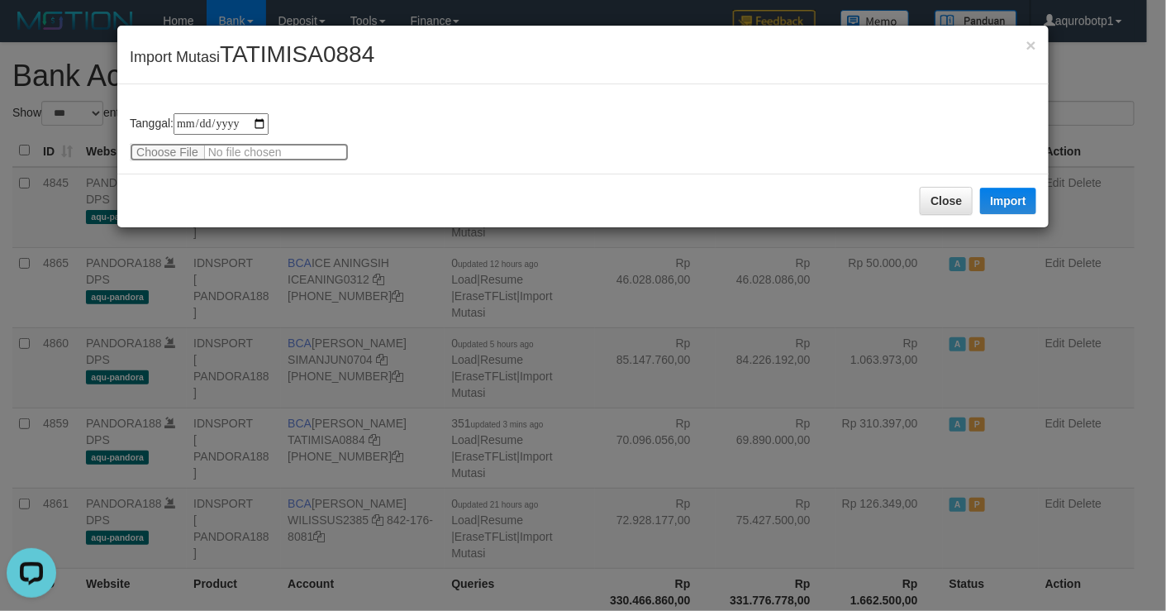
click at [176, 154] on input "file" at bounding box center [239, 152] width 219 height 18
click at [1034, 206] on button "Import" at bounding box center [1008, 201] width 56 height 26
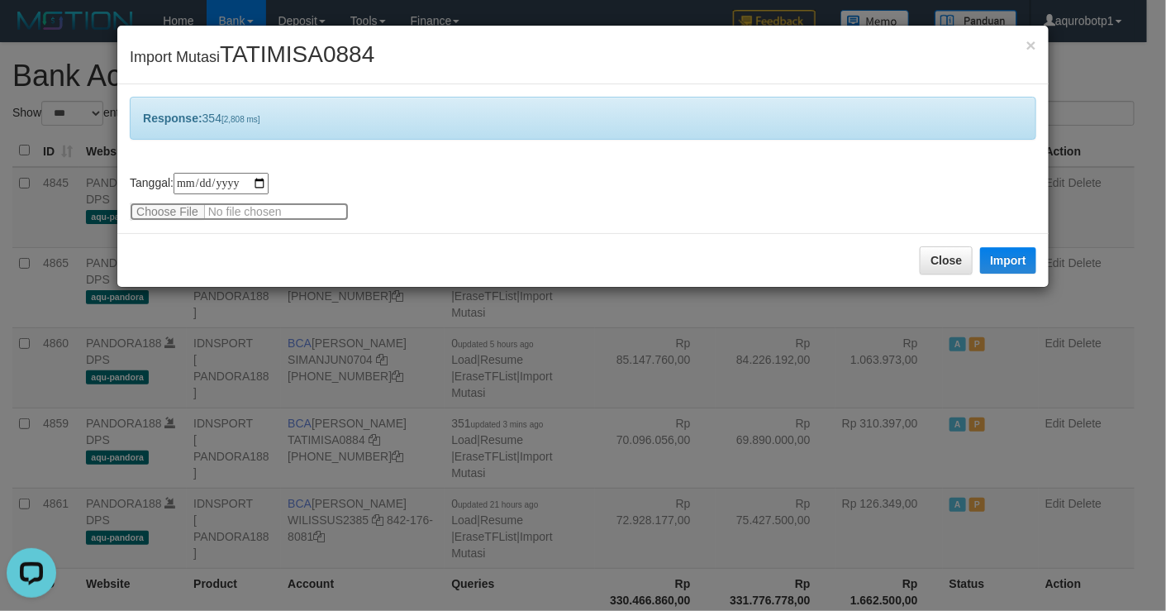
click at [156, 206] on input "file" at bounding box center [239, 211] width 219 height 18
click at [997, 265] on button "Import" at bounding box center [1008, 260] width 56 height 26
click at [303, 63] on span "TATIMISA0884" at bounding box center [297, 54] width 155 height 26
copy span "TATIMISA0884"
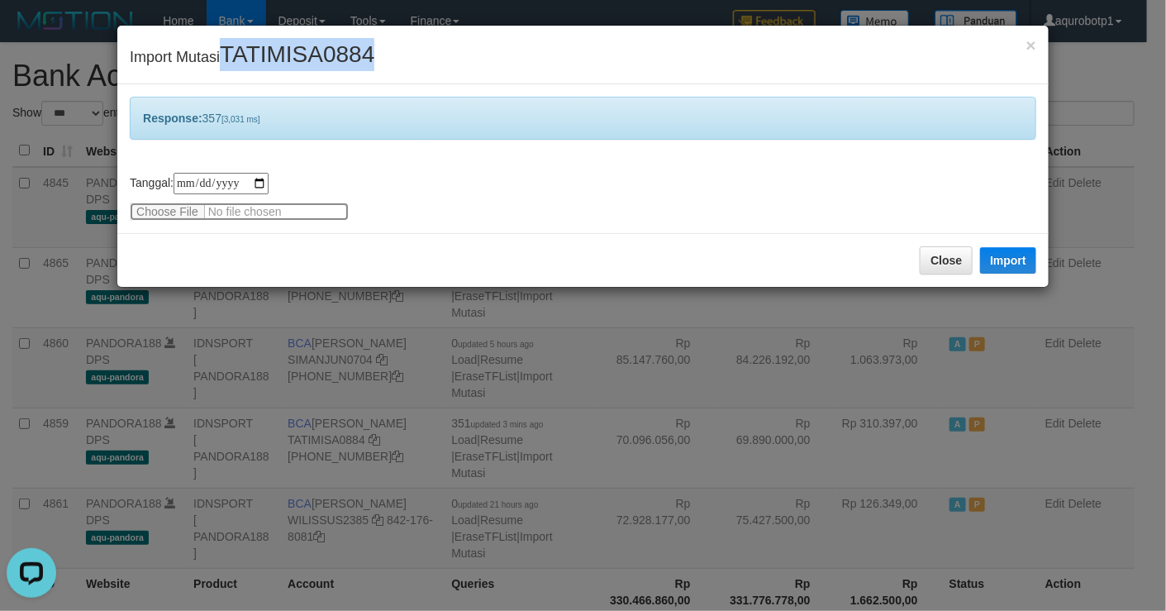
click at [174, 212] on input "file" at bounding box center [239, 211] width 219 height 18
click at [1010, 258] on button "Import" at bounding box center [1008, 260] width 56 height 26
click at [166, 214] on input "file" at bounding box center [239, 211] width 219 height 18
click at [1006, 263] on button "Import" at bounding box center [1008, 260] width 56 height 26
click at [295, 58] on span "TATIMISA0884" at bounding box center [297, 54] width 155 height 26
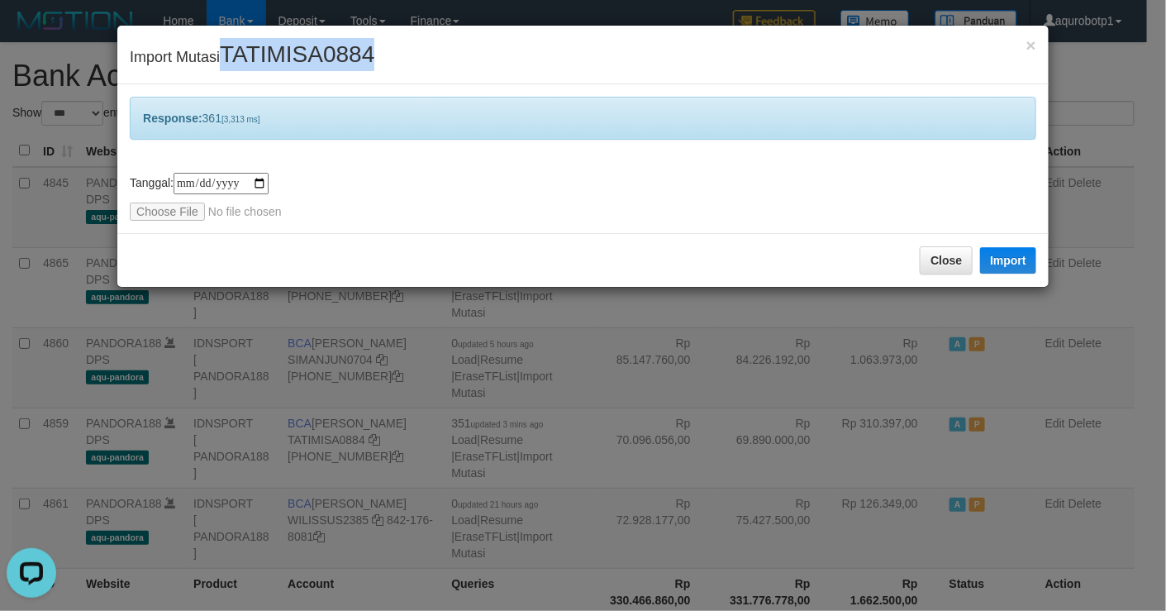
click at [295, 58] on span "TATIMISA0884" at bounding box center [297, 54] width 155 height 26
click at [161, 208] on input "file" at bounding box center [239, 211] width 219 height 18
click at [1009, 260] on button "Import" at bounding box center [1008, 260] width 56 height 26
drag, startPoint x: 454, startPoint y: 229, endPoint x: 397, endPoint y: 231, distance: 57.0
click at [454, 229] on div "**********" at bounding box center [582, 158] width 931 height 149
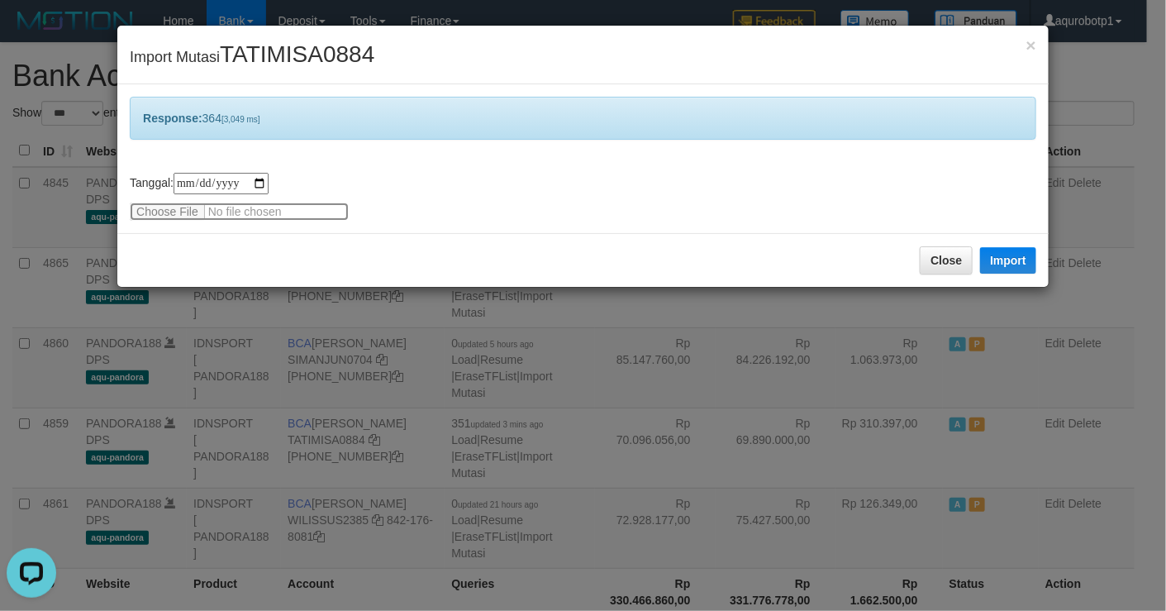
click at [184, 214] on input "file" at bounding box center [239, 211] width 219 height 18
click at [997, 265] on button "Import" at bounding box center [1008, 260] width 56 height 26
click at [259, 58] on span "TATIMISA0884" at bounding box center [297, 54] width 155 height 26
copy span "TATIMISA0884"
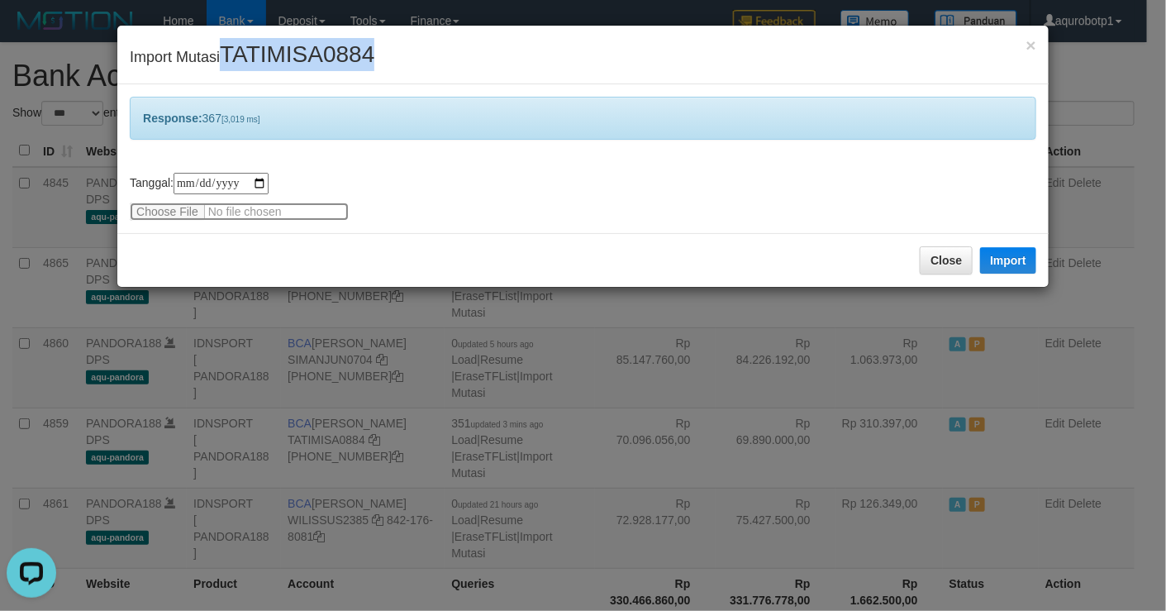
click at [164, 213] on input "file" at bounding box center [239, 211] width 219 height 18
click at [1010, 258] on button "Import" at bounding box center [1008, 260] width 56 height 26
click at [444, 216] on div "**********" at bounding box center [583, 197] width 906 height 48
click at [332, 60] on span "TATIMISA0884" at bounding box center [297, 54] width 155 height 26
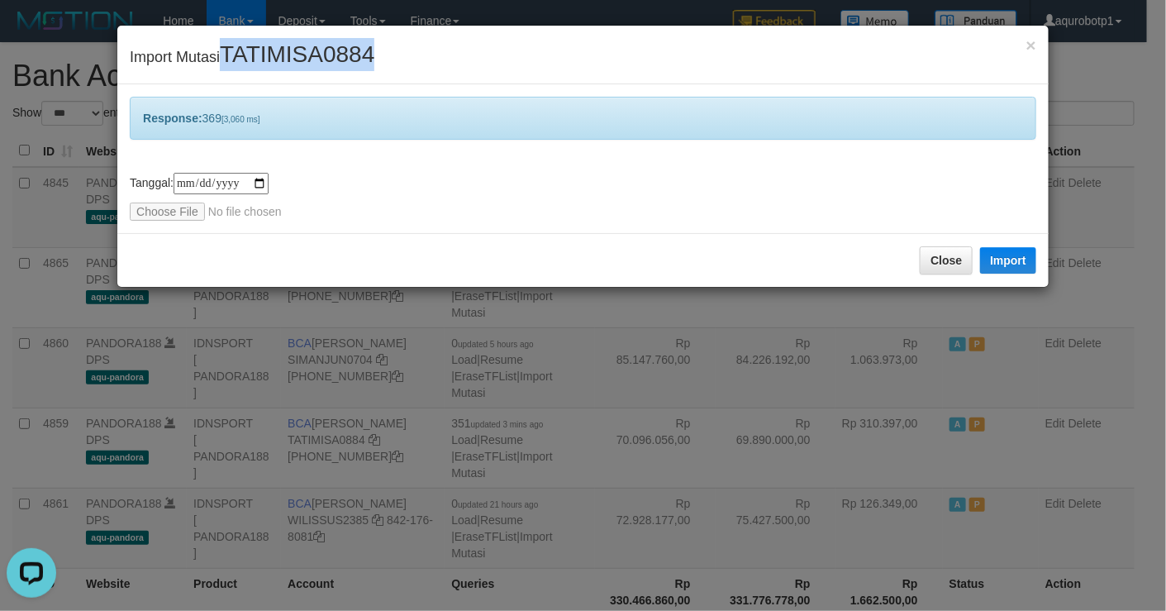
copy span "TATIMISA0884"
click at [174, 216] on input "file" at bounding box center [239, 211] width 219 height 18
click at [995, 258] on button "Import" at bounding box center [1008, 260] width 56 height 26
drag, startPoint x: 489, startPoint y: 174, endPoint x: 193, endPoint y: 239, distance: 302.8
click at [489, 174] on div "**********" at bounding box center [583, 197] width 906 height 48
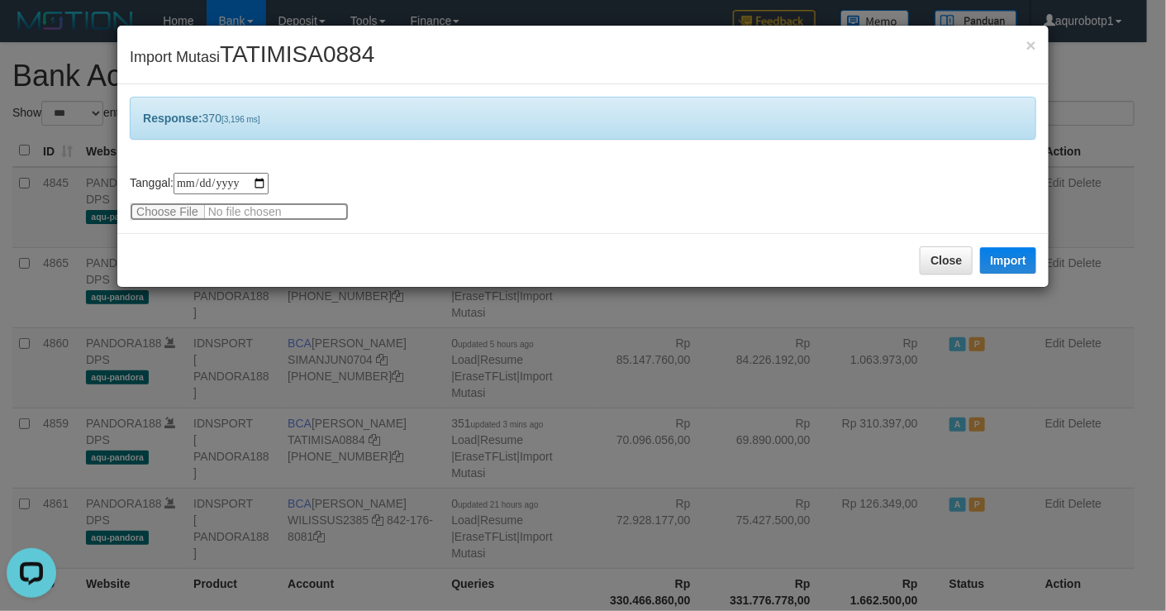
click at [174, 216] on input "file" at bounding box center [239, 211] width 219 height 18
click at [1034, 255] on button "Import" at bounding box center [1008, 260] width 56 height 26
click at [189, 204] on input "file" at bounding box center [239, 211] width 219 height 18
click at [987, 263] on button "Import" at bounding box center [1008, 260] width 56 height 26
click at [181, 206] on input "file" at bounding box center [239, 211] width 219 height 18
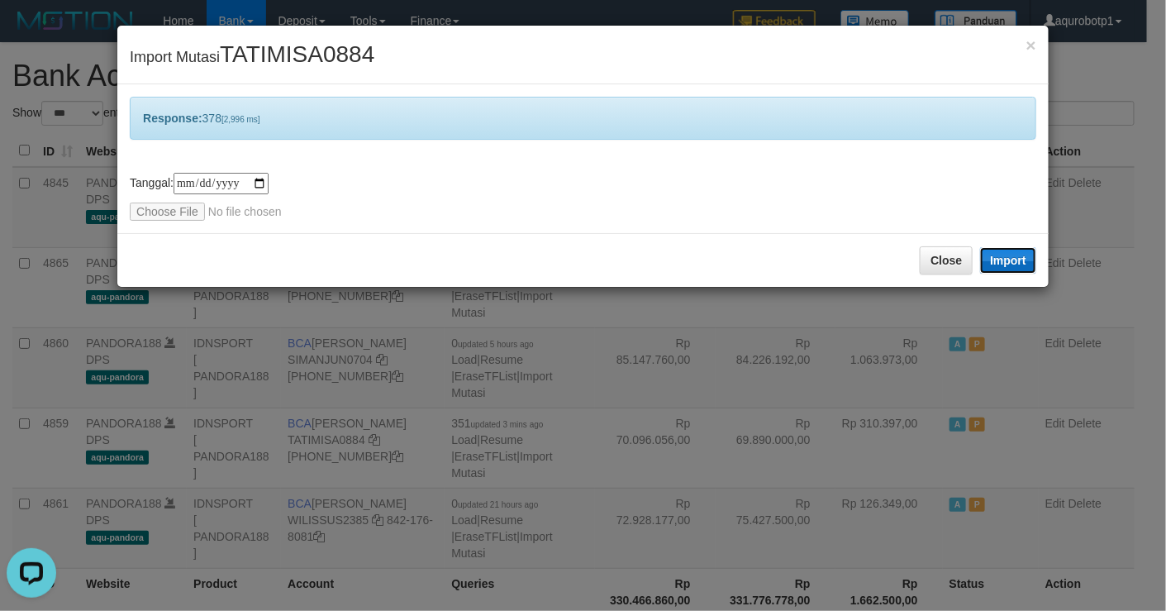
click at [1011, 254] on button "Import" at bounding box center [1008, 260] width 56 height 26
click at [178, 199] on div "**********" at bounding box center [583, 197] width 906 height 48
click at [176, 204] on input "file" at bounding box center [239, 211] width 219 height 18
click at [1014, 256] on button "Import" at bounding box center [1008, 260] width 56 height 26
click at [201, 208] on input "file" at bounding box center [239, 211] width 219 height 18
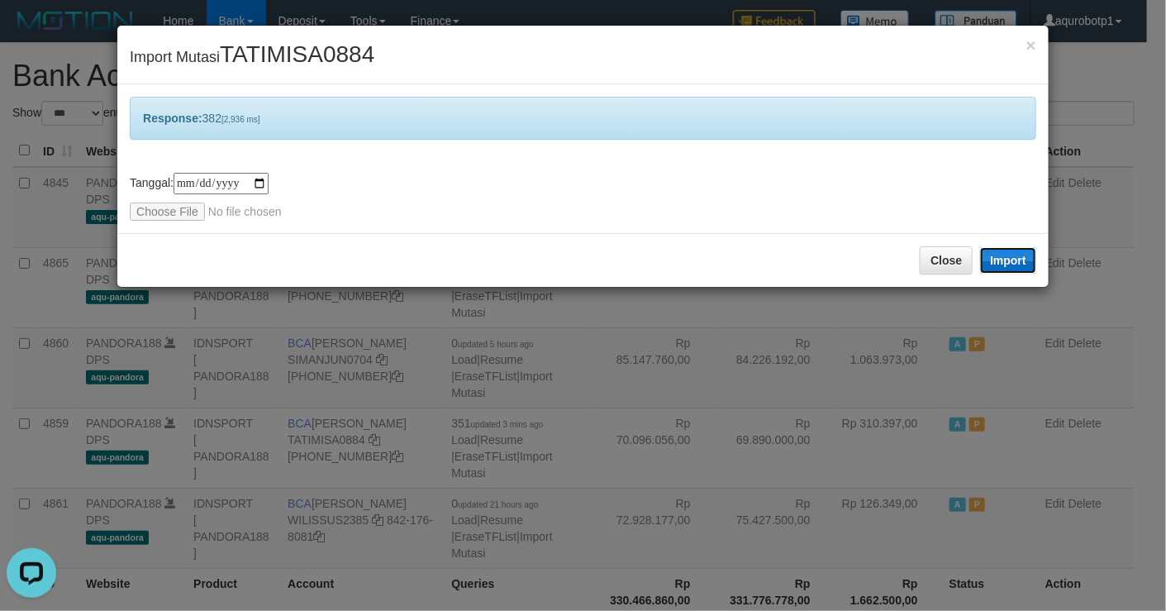
click at [1005, 261] on button "Import" at bounding box center [1008, 260] width 56 height 26
drag, startPoint x: 497, startPoint y: 161, endPoint x: 476, endPoint y: 166, distance: 21.2
click at [487, 164] on div "**********" at bounding box center [582, 158] width 931 height 149
click at [178, 212] on input "file" at bounding box center [239, 211] width 219 height 18
click at [1007, 261] on button "Import" at bounding box center [1008, 260] width 56 height 26
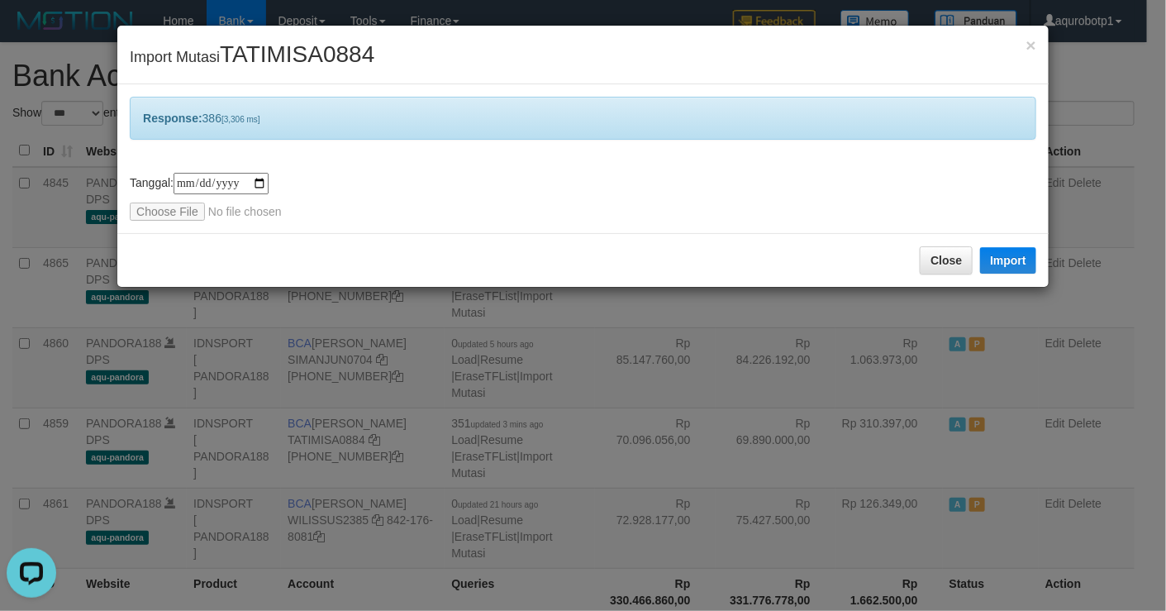
click at [348, 58] on span "TATIMISA0884" at bounding box center [297, 54] width 155 height 26
copy span "TATIMISA0884"
click at [186, 216] on input "file" at bounding box center [239, 211] width 219 height 18
click at [1014, 261] on button "Import" at bounding box center [1008, 260] width 56 height 26
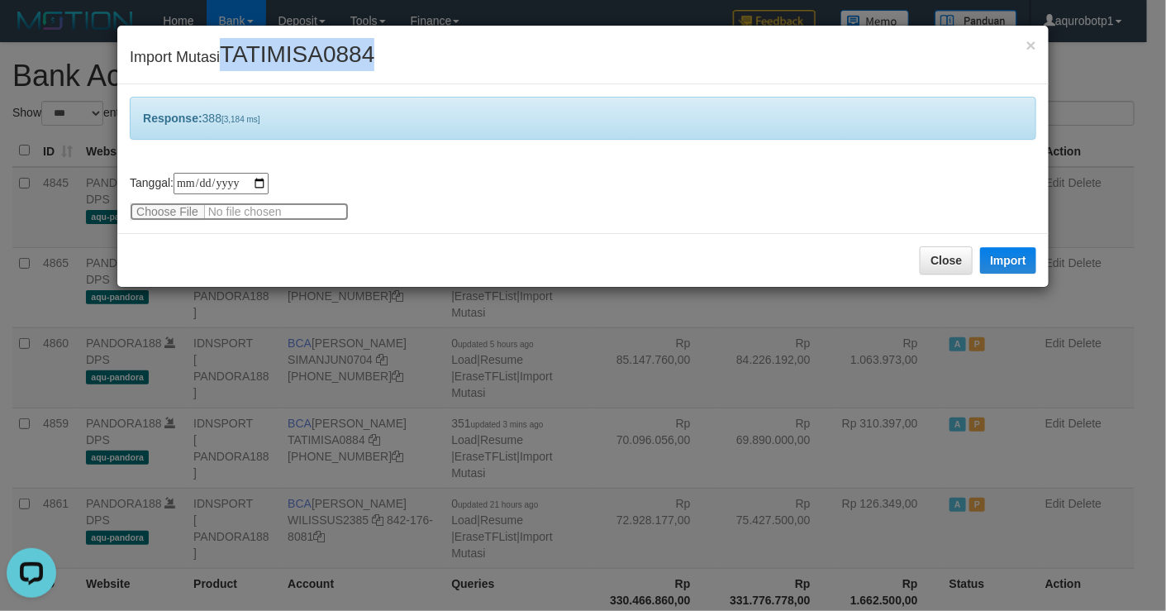
click at [162, 204] on input "file" at bounding box center [239, 211] width 219 height 18
click at [1006, 264] on button "Import" at bounding box center [1008, 260] width 56 height 26
click at [263, 50] on span "TATIMISA0884" at bounding box center [297, 54] width 155 height 26
drag, startPoint x: 348, startPoint y: 254, endPoint x: 307, endPoint y: 250, distance: 40.6
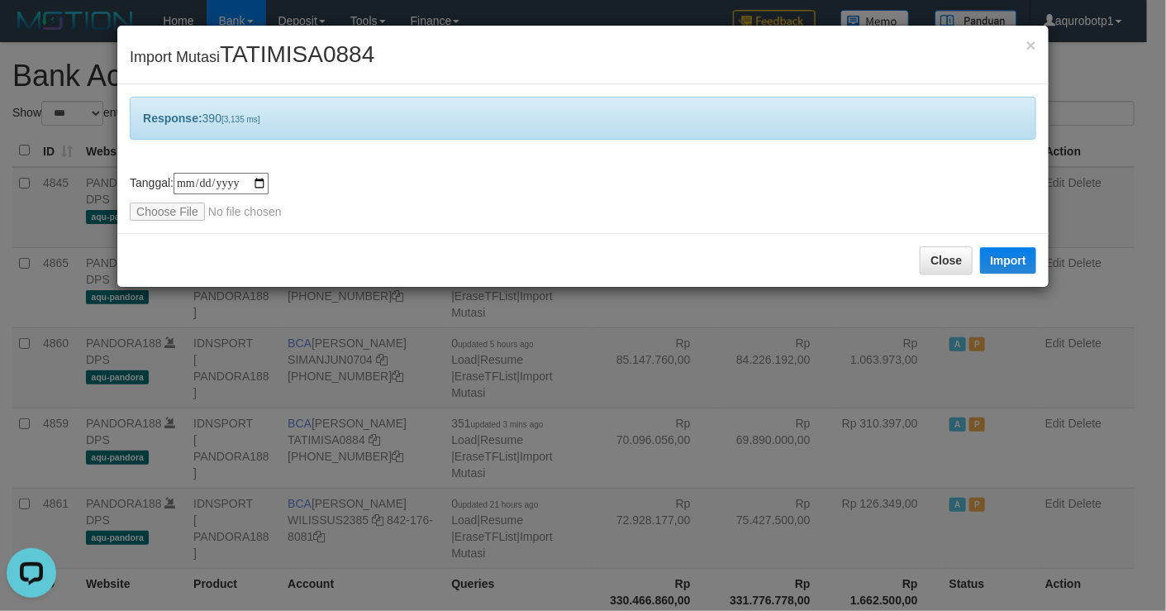
click at [348, 254] on div "Close Import" at bounding box center [582, 260] width 931 height 54
click at [172, 214] on input "file" at bounding box center [239, 211] width 219 height 18
click at [1002, 259] on button "Import" at bounding box center [1008, 260] width 56 height 26
click at [316, 53] on span "TATIMISA0884" at bounding box center [297, 54] width 155 height 26
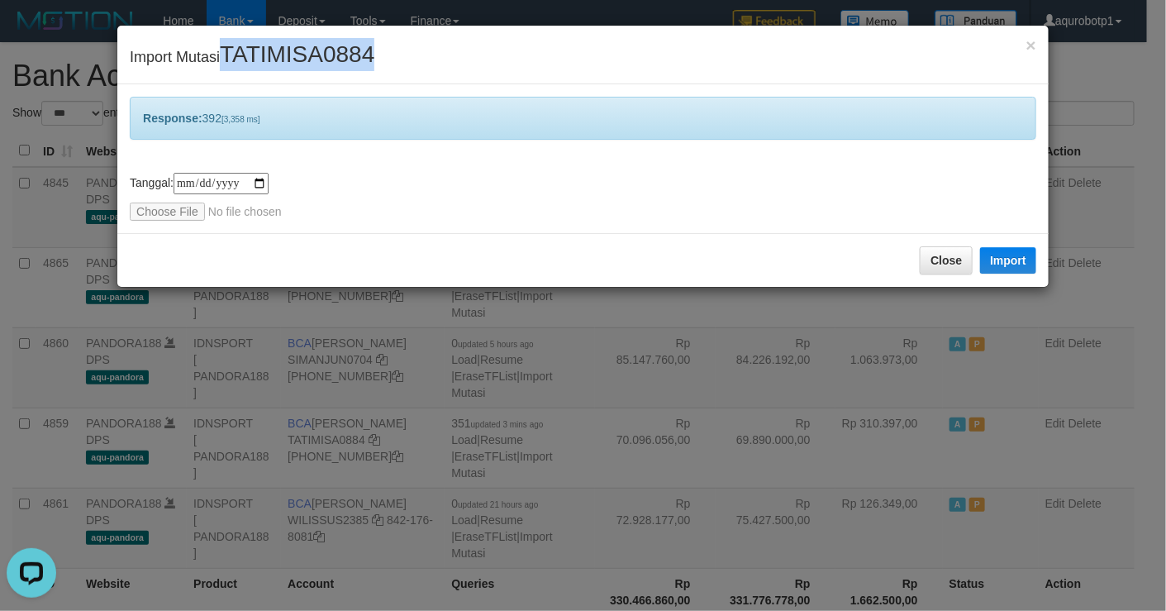
copy span "TATIMISA0884"
click at [183, 209] on input "file" at bounding box center [239, 211] width 219 height 18
click at [997, 256] on button "Import" at bounding box center [1008, 260] width 56 height 26
click at [152, 216] on input "file" at bounding box center [239, 211] width 219 height 18
click at [1020, 263] on button "Import" at bounding box center [1008, 260] width 56 height 26
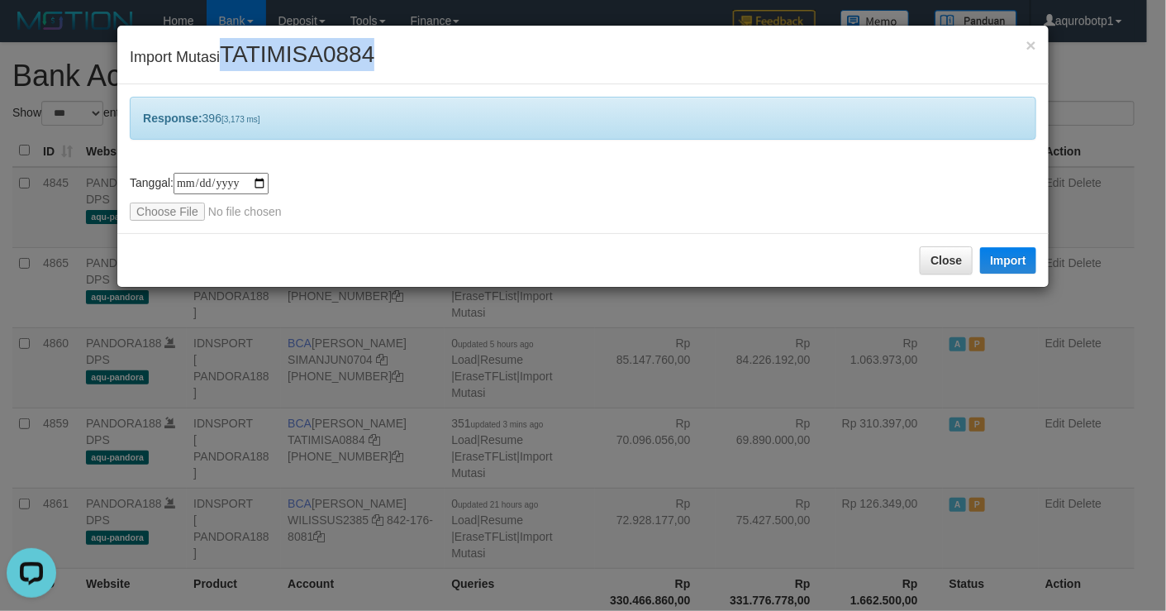
click at [270, 60] on span "TATIMISA0884" at bounding box center [297, 54] width 155 height 26
click at [149, 209] on input "file" at bounding box center [239, 211] width 219 height 18
click at [1007, 265] on button "Import" at bounding box center [1008, 260] width 56 height 26
click at [154, 212] on input "file" at bounding box center [239, 211] width 219 height 18
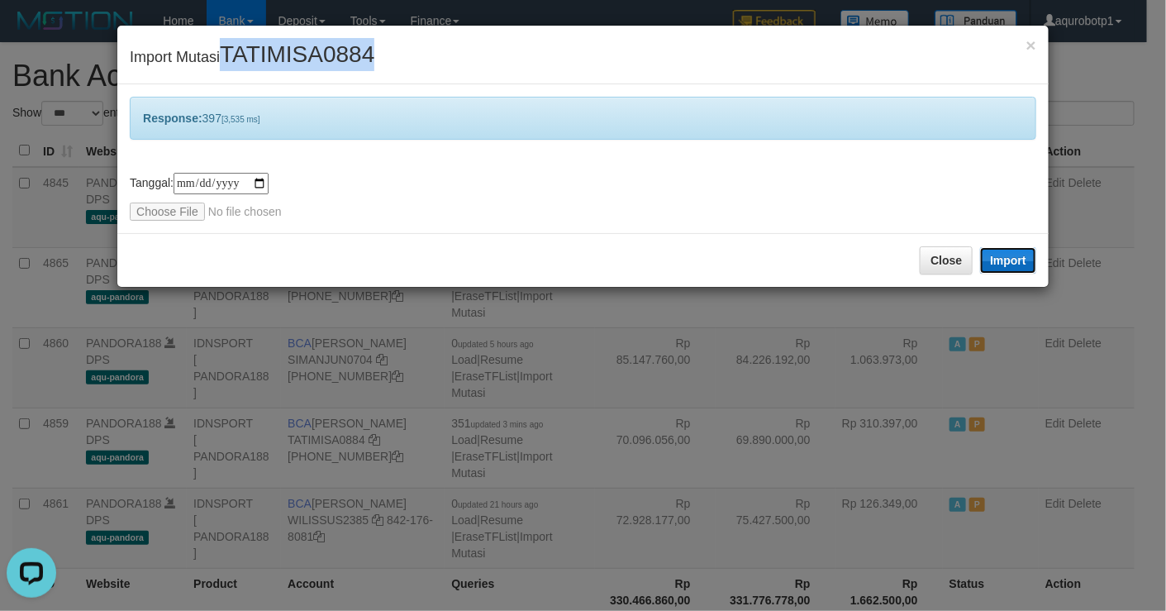
click at [1007, 258] on button "Import" at bounding box center [1008, 260] width 56 height 26
click at [281, 53] on span "TATIMISA0884" at bounding box center [297, 54] width 155 height 26
click at [187, 201] on div "**********" at bounding box center [583, 197] width 906 height 48
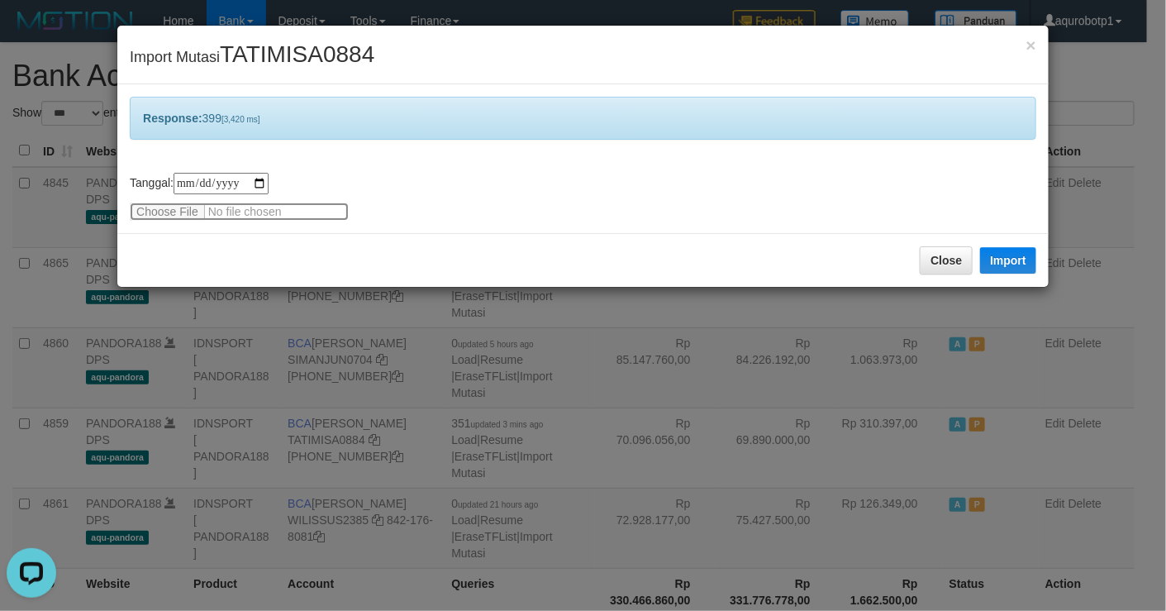
click at [188, 216] on input "file" at bounding box center [239, 211] width 219 height 18
click at [997, 265] on button "Import" at bounding box center [1008, 260] width 56 height 26
click at [152, 211] on input "file" at bounding box center [239, 211] width 219 height 18
click at [1019, 265] on button "Import" at bounding box center [1008, 260] width 56 height 26
click at [283, 65] on span "TATIMISA0884" at bounding box center [297, 54] width 155 height 26
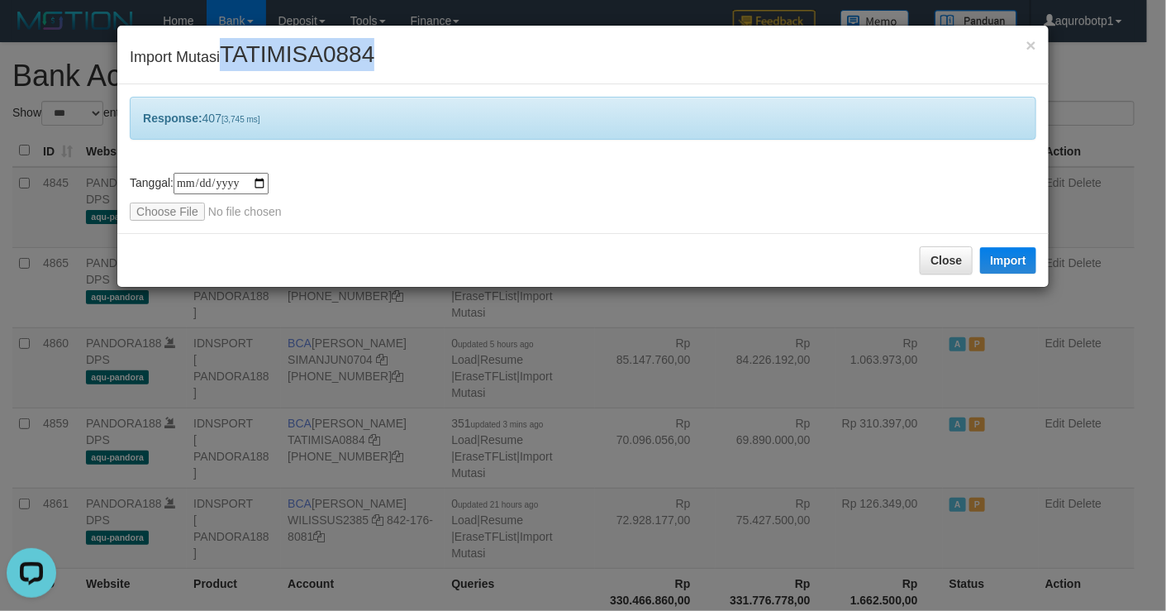
click at [283, 65] on span "TATIMISA0884" at bounding box center [297, 54] width 155 height 26
copy span "TATIMISA0884"
click at [166, 209] on input "file" at bounding box center [239, 211] width 219 height 18
click at [1006, 260] on button "Import" at bounding box center [1008, 260] width 56 height 26
click at [156, 207] on input "file" at bounding box center [239, 211] width 219 height 18
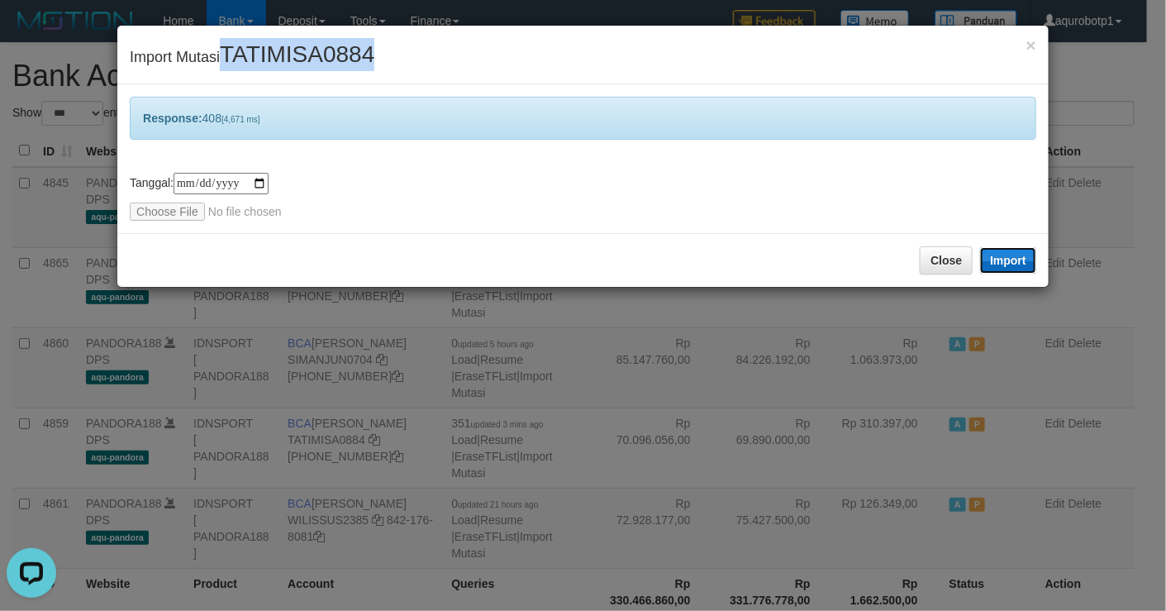
click at [1010, 261] on button "Import" at bounding box center [1008, 260] width 56 height 26
click at [291, 52] on span "TATIMISA0884" at bounding box center [297, 54] width 155 height 26
click at [430, 249] on div "Close Import" at bounding box center [582, 260] width 931 height 54
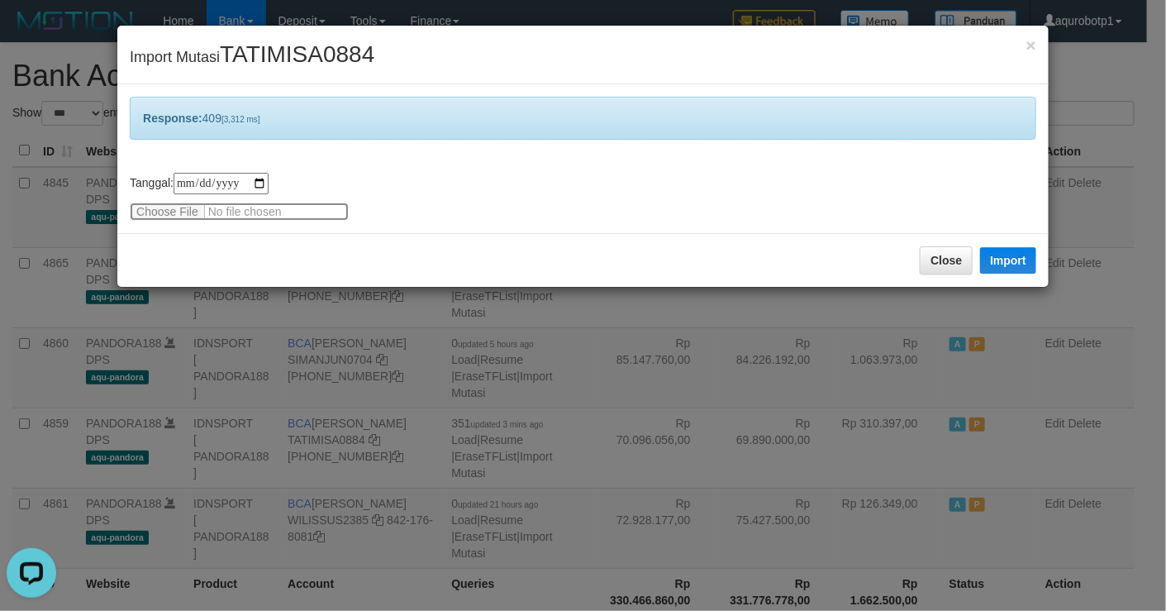
click at [146, 211] on input "file" at bounding box center [239, 211] width 219 height 18
click at [1004, 258] on button "Import" at bounding box center [1008, 260] width 56 height 26
click at [178, 212] on input "file" at bounding box center [239, 211] width 219 height 18
click at [1002, 266] on button "Import" at bounding box center [1008, 260] width 56 height 26
click at [347, 55] on span "TATIMISA0884" at bounding box center [297, 54] width 155 height 26
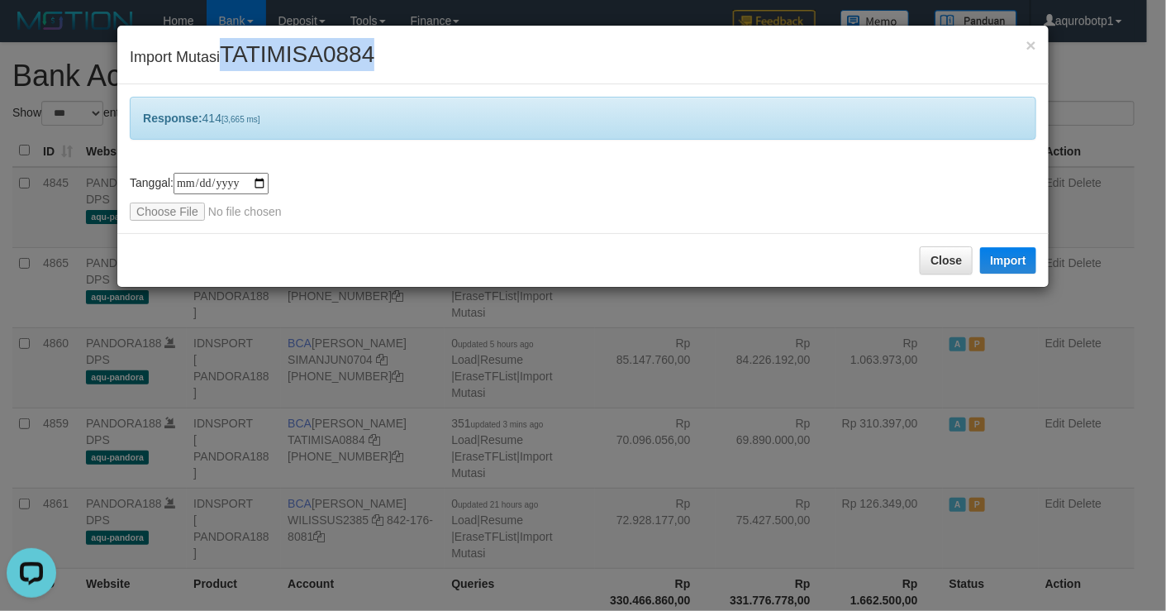
click at [347, 55] on span "TATIMISA0884" at bounding box center [297, 54] width 155 height 26
copy span "TATIMISA0884"
click at [167, 204] on input "file" at bounding box center [239, 211] width 219 height 18
click at [1014, 261] on button "Import" at bounding box center [1008, 260] width 56 height 26
click at [169, 216] on input "file" at bounding box center [239, 211] width 219 height 18
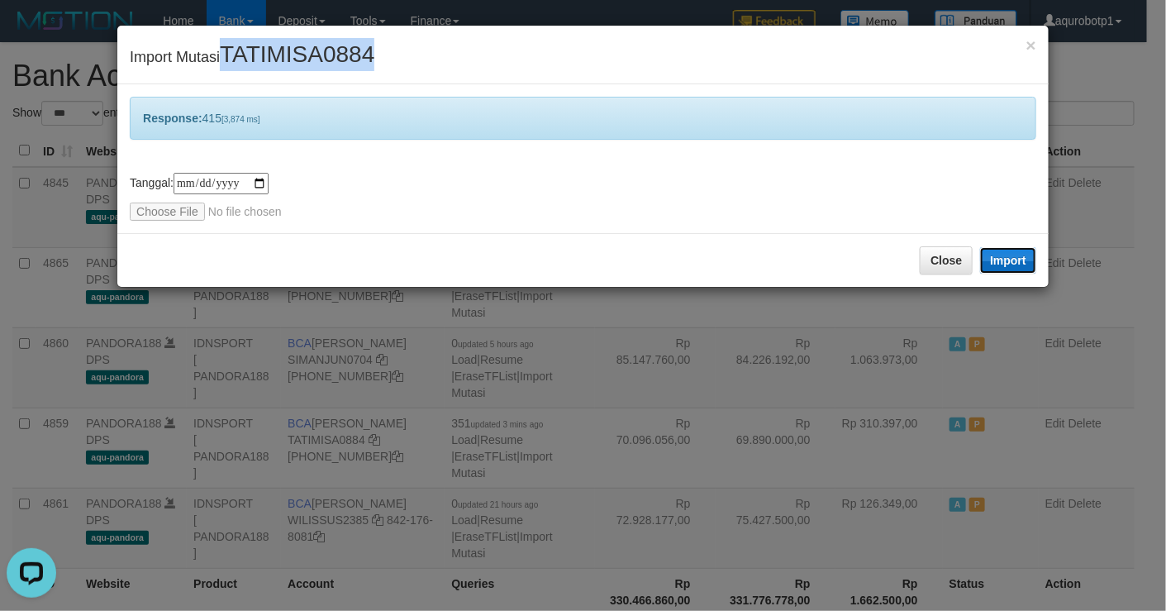
click at [1015, 260] on button "Import" at bounding box center [1008, 260] width 56 height 26
click at [297, 59] on span "TATIMISA0884" at bounding box center [297, 54] width 155 height 26
click at [164, 204] on input "file" at bounding box center [239, 211] width 219 height 18
click at [1010, 261] on button "Import" at bounding box center [1008, 260] width 56 height 26
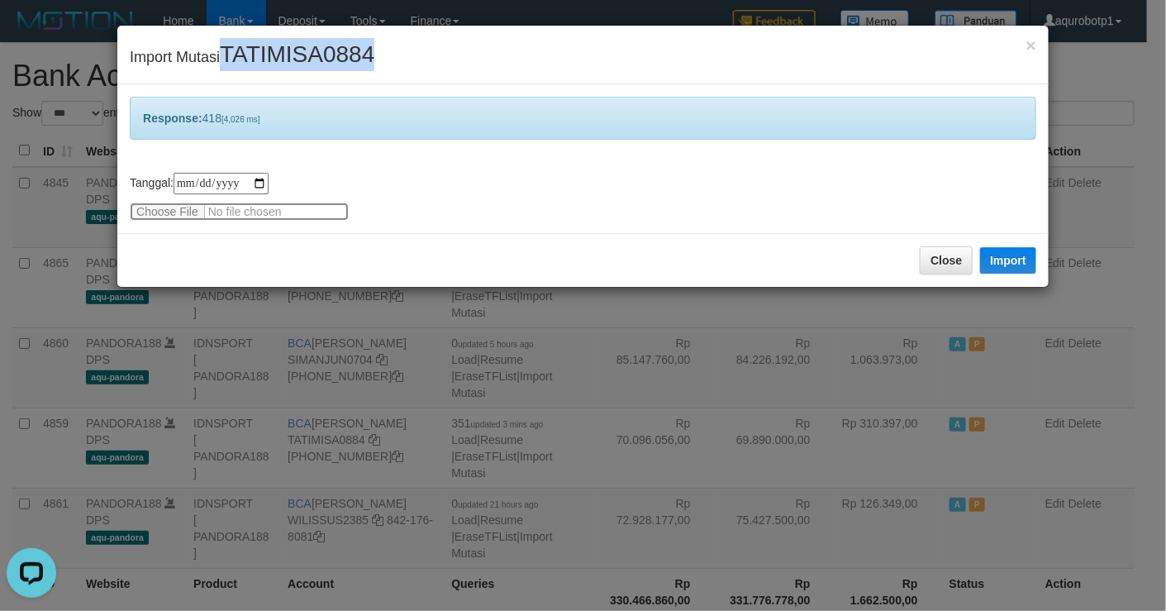
click at [176, 213] on input "file" at bounding box center [239, 211] width 219 height 18
click at [1009, 255] on button "Import" at bounding box center [1008, 260] width 56 height 26
click at [263, 59] on span "TATIMISA0884" at bounding box center [297, 54] width 155 height 26
click at [177, 209] on input "file" at bounding box center [239, 211] width 219 height 18
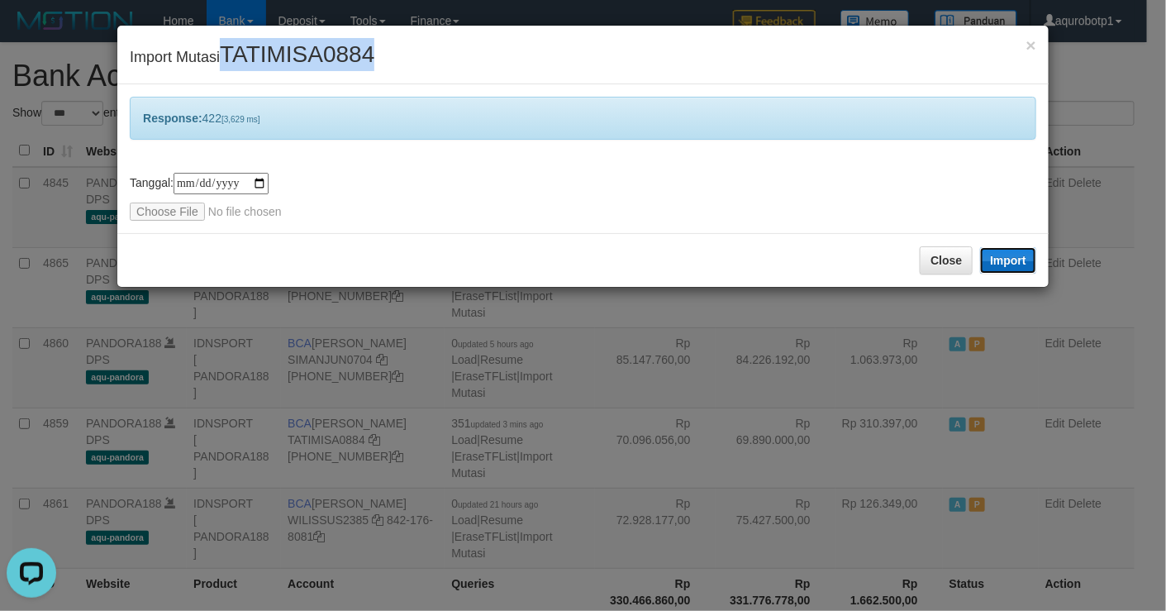
click at [1001, 260] on button "Import" at bounding box center [1008, 260] width 56 height 26
click at [172, 208] on input "file" at bounding box center [239, 211] width 219 height 18
click at [1022, 259] on button "Import" at bounding box center [1008, 260] width 56 height 26
click at [152, 213] on input "file" at bounding box center [239, 211] width 219 height 18
click at [1004, 266] on button "Import" at bounding box center [1008, 260] width 56 height 26
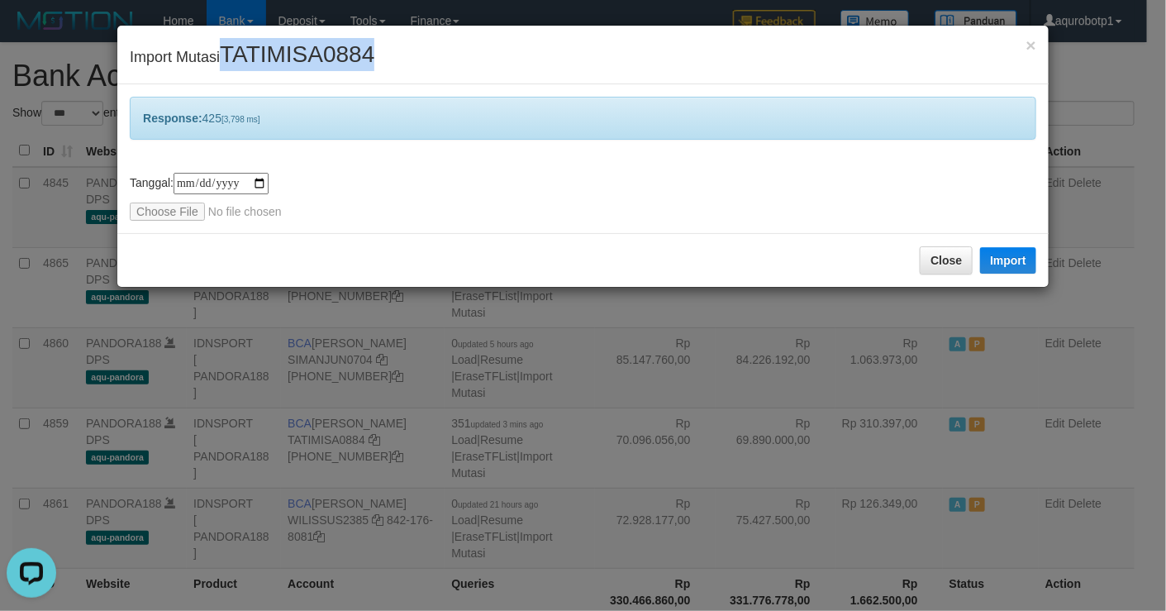
click at [276, 50] on span "TATIMISA0884" at bounding box center [297, 54] width 155 height 26
click at [181, 209] on input "file" at bounding box center [239, 211] width 219 height 18
click at [1006, 260] on button "Import" at bounding box center [1008, 260] width 56 height 26
click at [285, 53] on span "TATIMISA0884" at bounding box center [297, 54] width 155 height 26
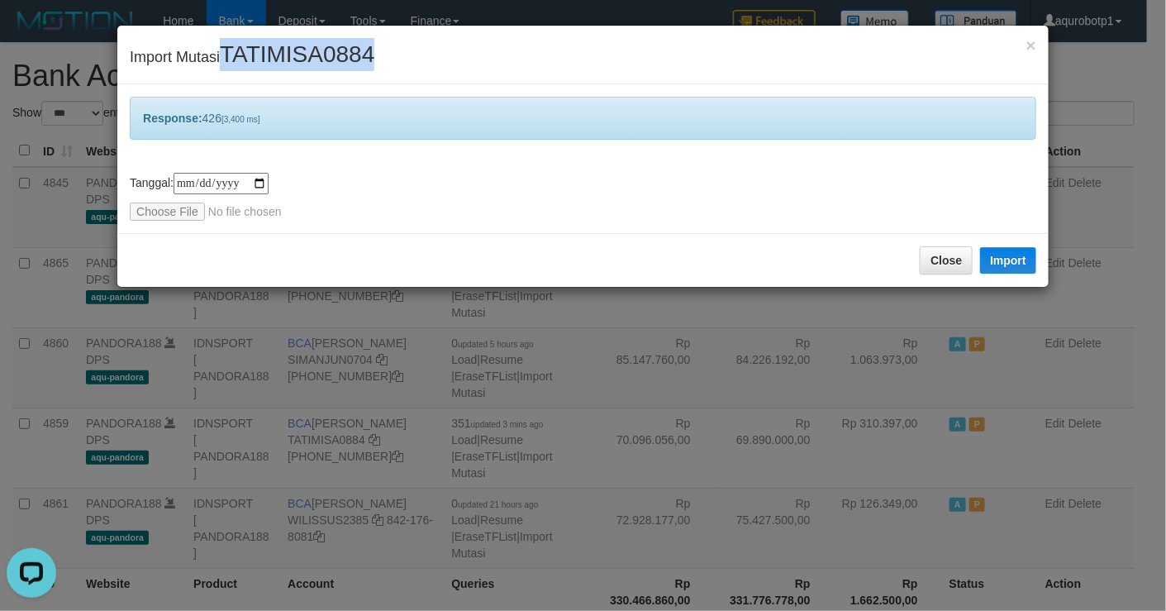
click at [285, 53] on span "TATIMISA0884" at bounding box center [297, 54] width 155 height 26
click at [137, 216] on input "file" at bounding box center [239, 211] width 219 height 18
click at [1014, 261] on button "Import" at bounding box center [1008, 260] width 56 height 26
click at [169, 208] on input "file" at bounding box center [239, 211] width 219 height 18
click at [1015, 264] on button "Import" at bounding box center [1008, 260] width 56 height 26
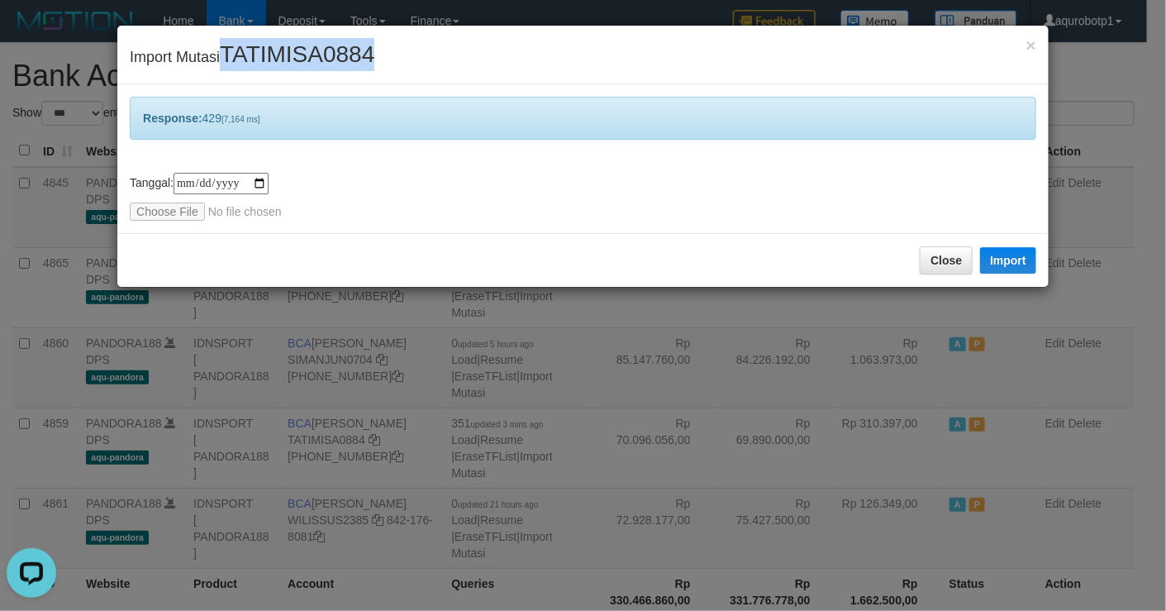
click at [318, 55] on span "TATIMISA0884" at bounding box center [297, 54] width 155 height 26
click at [166, 211] on input "file" at bounding box center [239, 211] width 219 height 18
click at [1015, 265] on button "Import" at bounding box center [1008, 260] width 56 height 26
click at [172, 204] on input "file" at bounding box center [239, 211] width 219 height 18
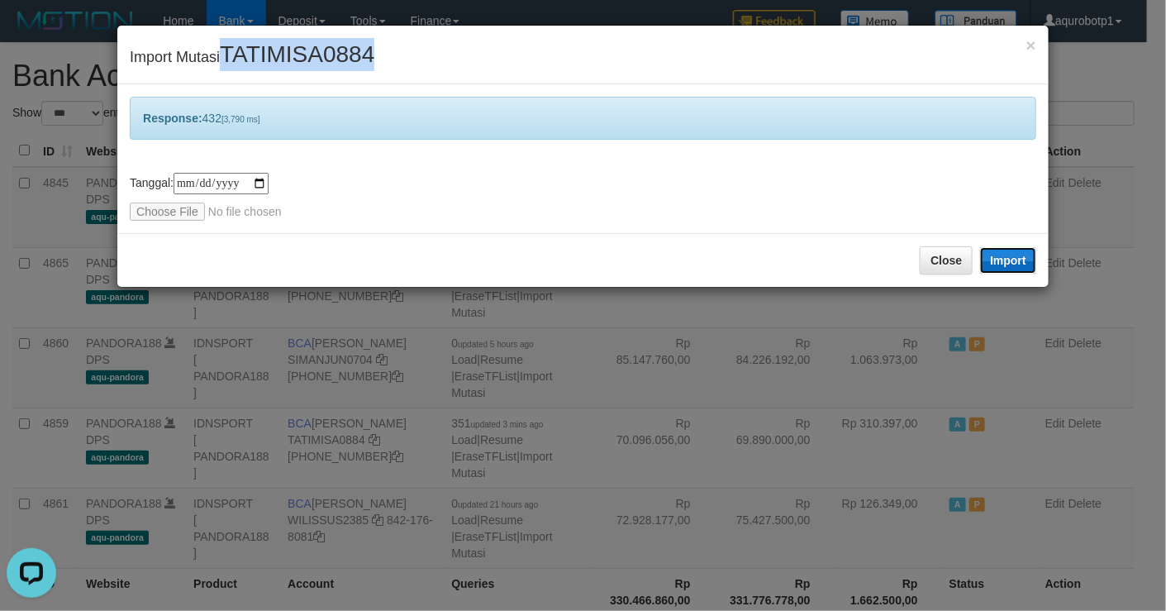
click at [992, 260] on button "Import" at bounding box center [1008, 260] width 56 height 26
click at [317, 60] on span "TATIMISA0884" at bounding box center [297, 54] width 155 height 26
click at [288, 57] on span "TATIMISA0884" at bounding box center [297, 54] width 155 height 26
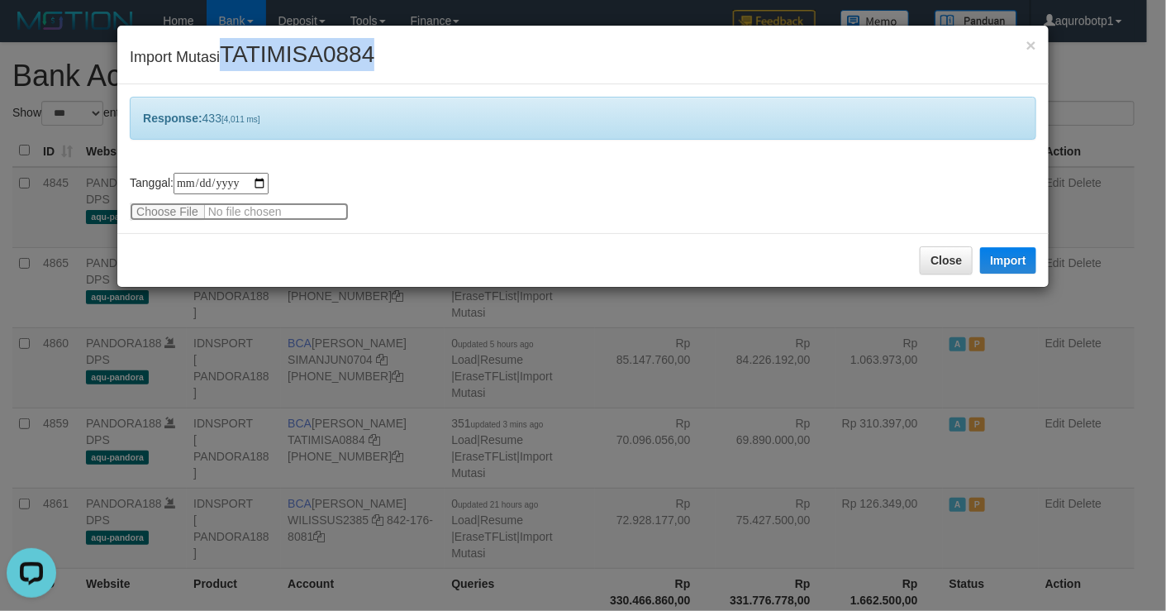
click at [147, 218] on input "file" at bounding box center [239, 211] width 219 height 18
click at [999, 255] on button "Import" at bounding box center [1008, 260] width 56 height 26
click at [274, 55] on span "TATIMISA0884" at bounding box center [297, 54] width 155 height 26
click at [171, 213] on input "file" at bounding box center [239, 211] width 219 height 18
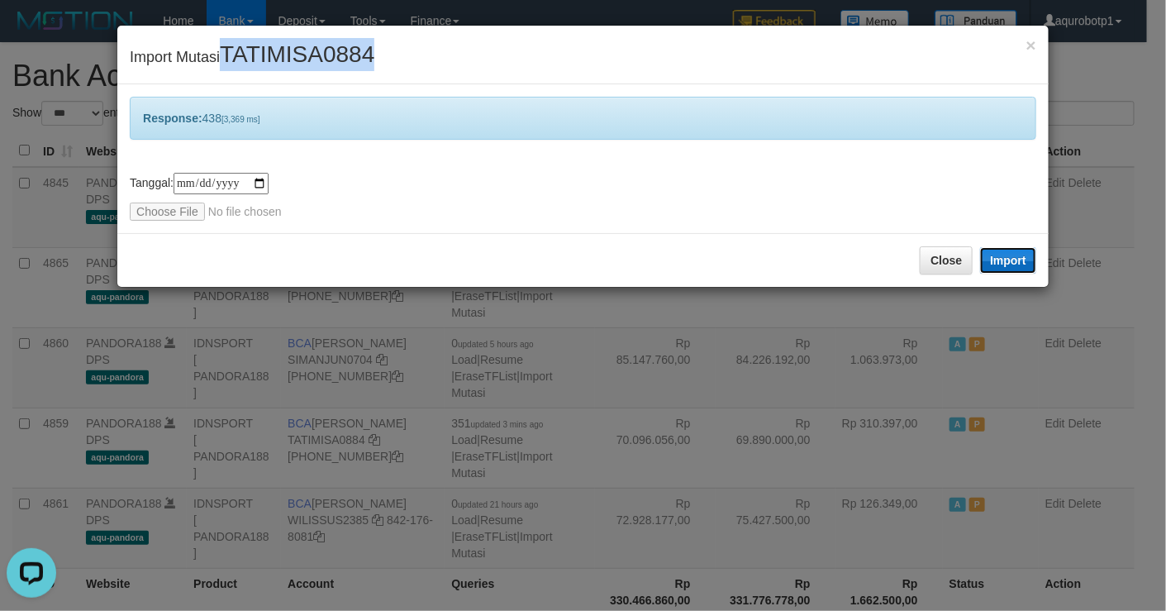
click at [1011, 266] on button "Import" at bounding box center [1008, 260] width 56 height 26
click at [174, 212] on input "file" at bounding box center [239, 211] width 219 height 18
click at [997, 266] on button "Import" at bounding box center [1008, 260] width 56 height 26
click at [298, 55] on span "TATIMISA0884" at bounding box center [297, 54] width 155 height 26
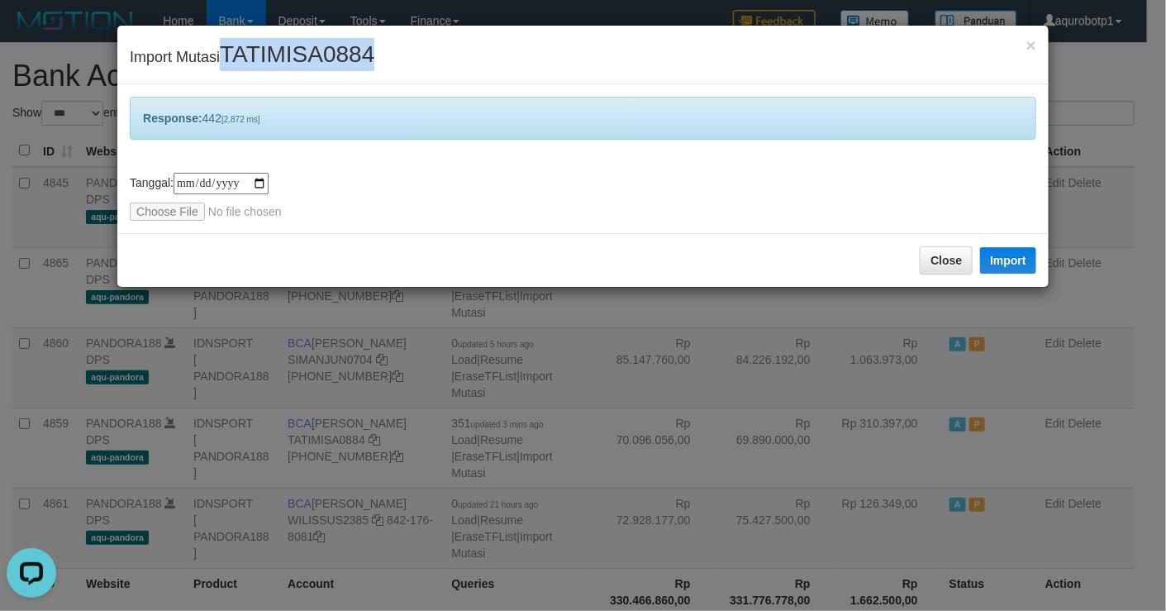
click at [305, 53] on span "TATIMISA0884" at bounding box center [297, 54] width 155 height 26
click at [154, 207] on input "file" at bounding box center [239, 211] width 219 height 18
click at [1011, 253] on button "Import" at bounding box center [1008, 260] width 56 height 26
click at [402, 241] on div "Close Import" at bounding box center [582, 260] width 931 height 54
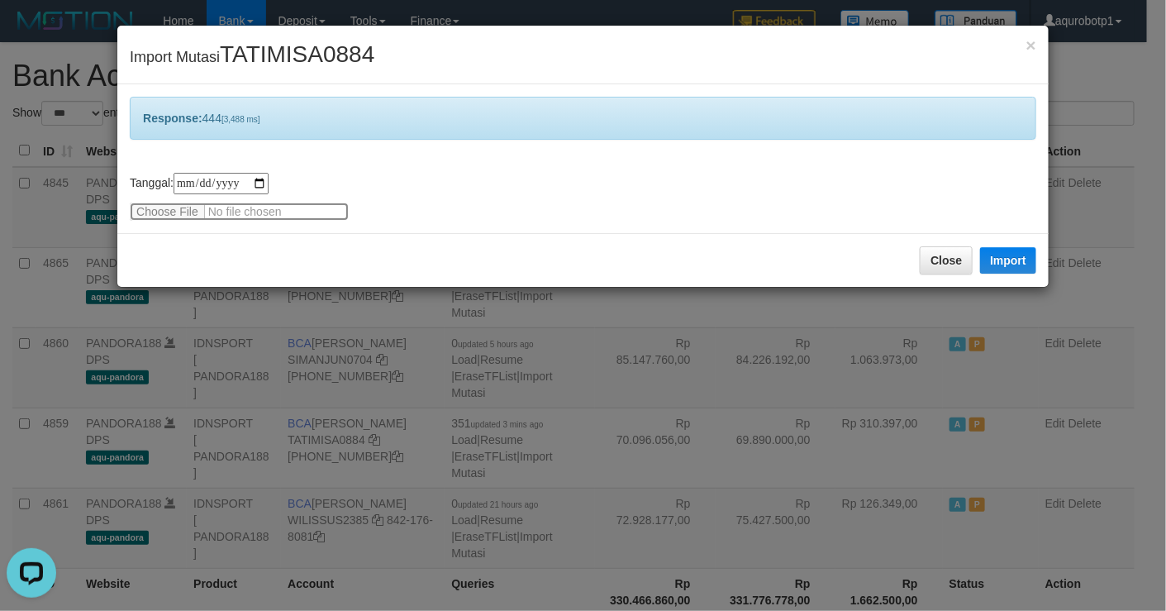
click at [193, 211] on input "file" at bounding box center [239, 211] width 219 height 18
click at [1014, 264] on button "Import" at bounding box center [1008, 260] width 56 height 26
click at [383, 216] on div "**********" at bounding box center [583, 197] width 906 height 48
click at [176, 219] on input "file" at bounding box center [239, 211] width 219 height 18
click at [1010, 255] on button "Import" at bounding box center [1008, 260] width 56 height 26
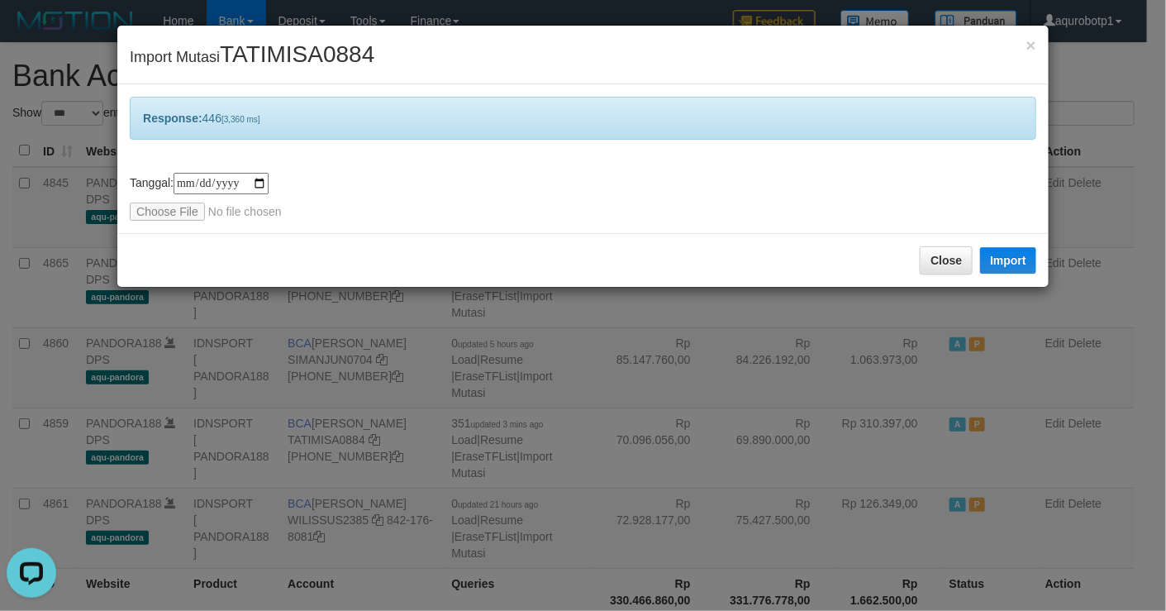
click at [274, 58] on span "TATIMISA0884" at bounding box center [297, 54] width 155 height 26
copy span "TATIMISA0884"
click at [178, 212] on input "file" at bounding box center [239, 211] width 219 height 18
click at [997, 261] on button "Import" at bounding box center [1008, 260] width 56 height 26
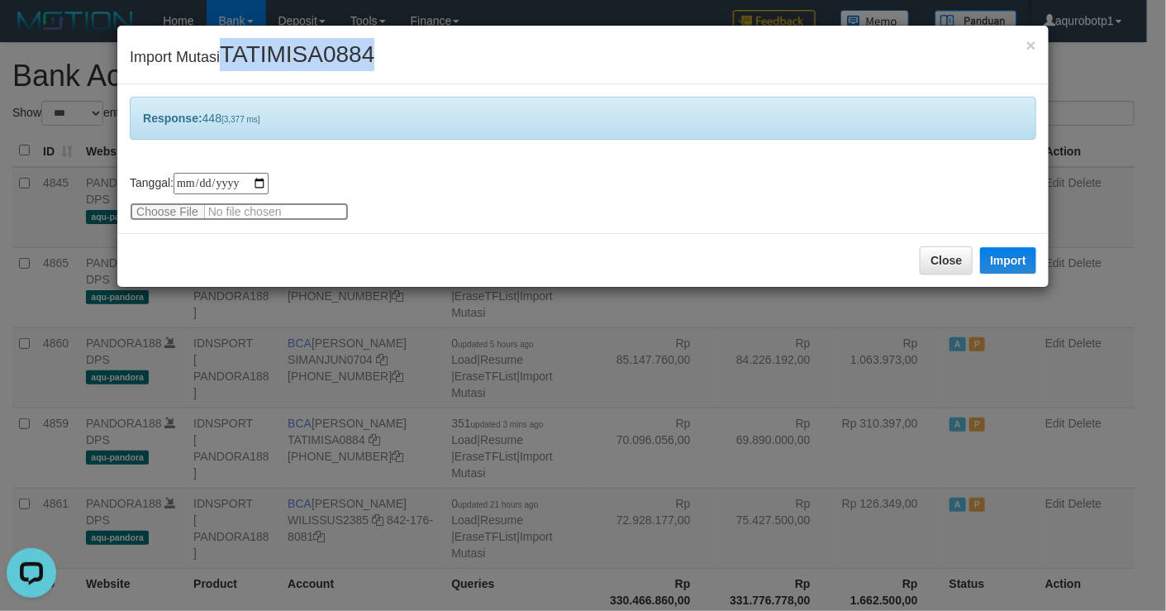
click at [169, 206] on input "file" at bounding box center [239, 211] width 219 height 18
click at [1007, 265] on button "Import" at bounding box center [1008, 260] width 56 height 26
click at [283, 48] on span "TATIMISA0884" at bounding box center [297, 54] width 155 height 26
click at [178, 209] on input "file" at bounding box center [239, 211] width 219 height 18
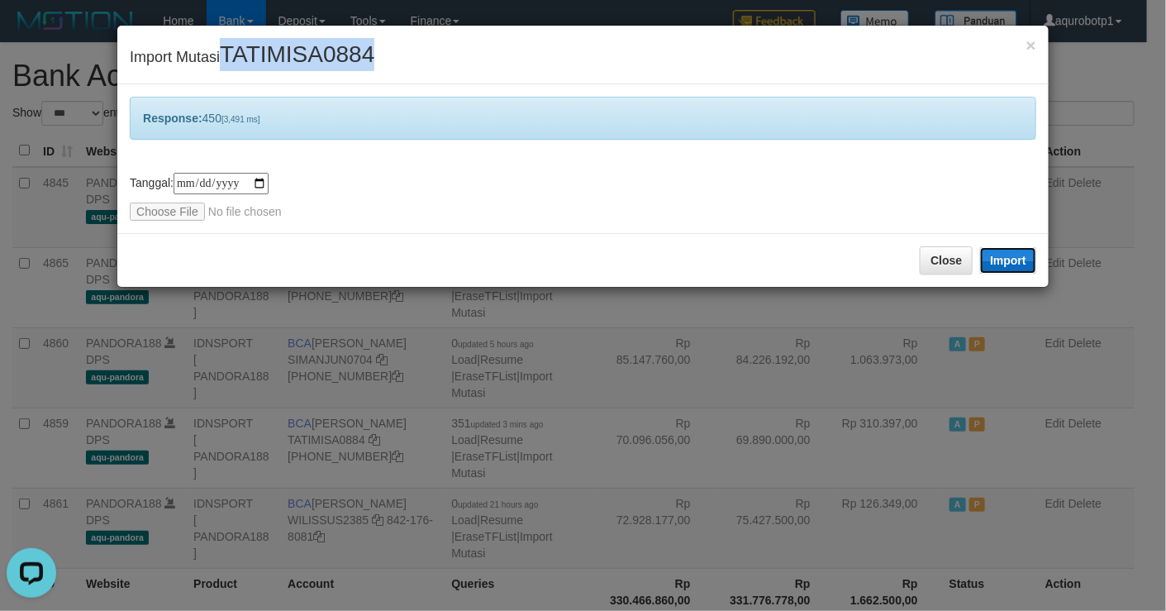
click at [997, 260] on button "Import" at bounding box center [1008, 260] width 56 height 26
click at [174, 214] on input "file" at bounding box center [239, 211] width 219 height 18
click at [1015, 265] on button "Import" at bounding box center [1008, 260] width 56 height 26
click at [461, 233] on div "Close Import" at bounding box center [582, 260] width 931 height 54
click at [283, 53] on span "TATIMISA0884" at bounding box center [297, 54] width 155 height 26
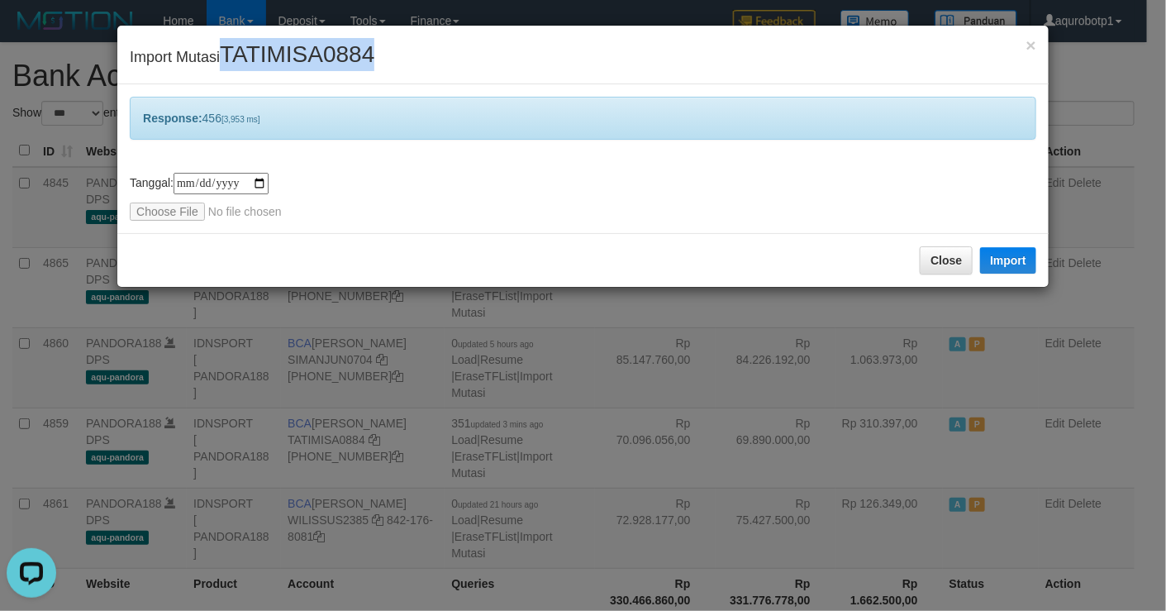
click at [283, 53] on span "TATIMISA0884" at bounding box center [297, 54] width 155 height 26
copy span "TATIMISA0884"
click at [171, 213] on input "file" at bounding box center [239, 211] width 219 height 18
click at [1002, 269] on button "Import" at bounding box center [1008, 260] width 56 height 26
click at [164, 208] on input "file" at bounding box center [239, 211] width 219 height 18
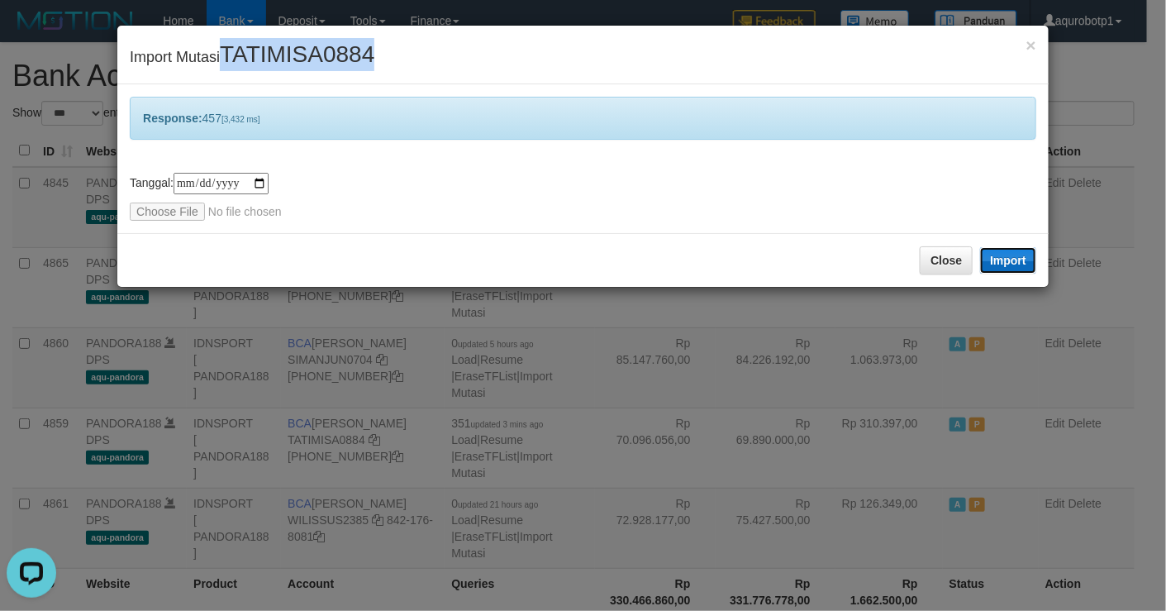
click at [1000, 263] on button "Import" at bounding box center [1008, 260] width 56 height 26
click at [293, 57] on span "TATIMISA0884" at bounding box center [297, 54] width 155 height 26
click at [174, 209] on input "file" at bounding box center [239, 211] width 219 height 18
click at [1004, 251] on button "Import" at bounding box center [1008, 260] width 56 height 26
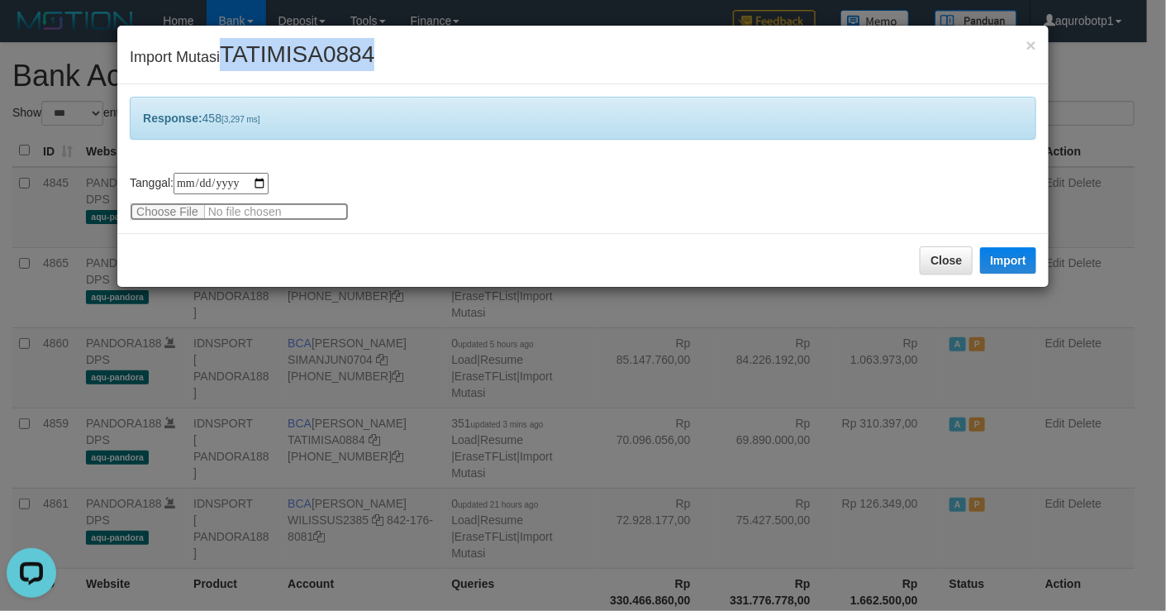
click at [174, 208] on input "file" at bounding box center [239, 211] width 219 height 18
click at [1001, 264] on button "Import" at bounding box center [1008, 260] width 56 height 26
click at [306, 50] on span "TATIMISA0884" at bounding box center [297, 54] width 155 height 26
click at [166, 211] on input "file" at bounding box center [239, 211] width 219 height 18
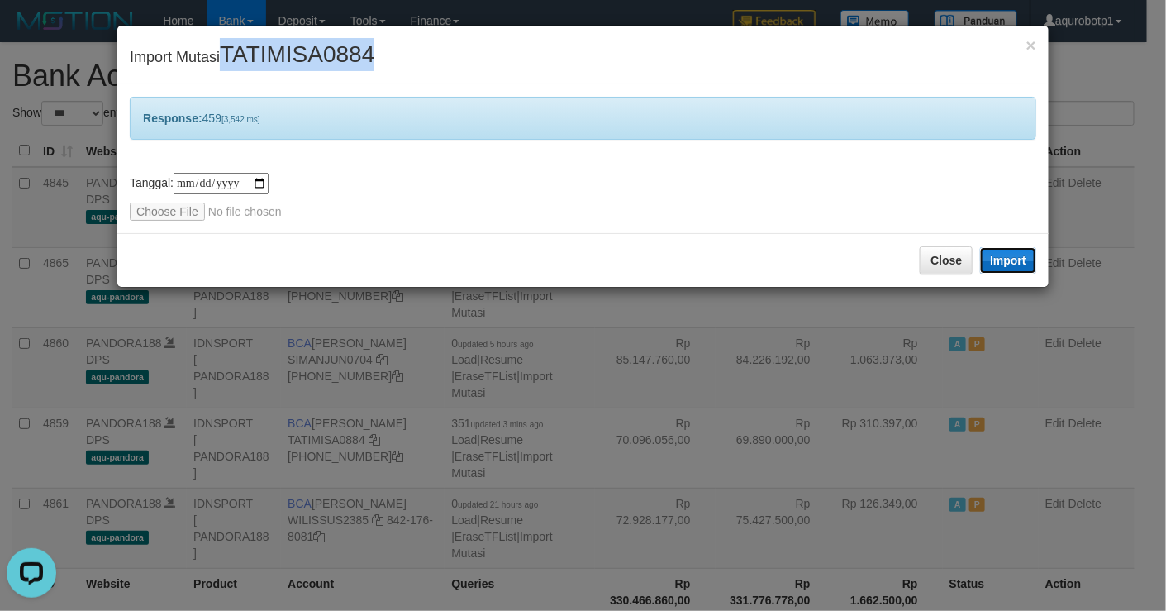
click at [1006, 265] on button "Import" at bounding box center [1008, 260] width 56 height 26
click at [270, 55] on span "TATIMISA0884" at bounding box center [297, 54] width 155 height 26
click at [176, 226] on div "**********" at bounding box center [582, 158] width 931 height 149
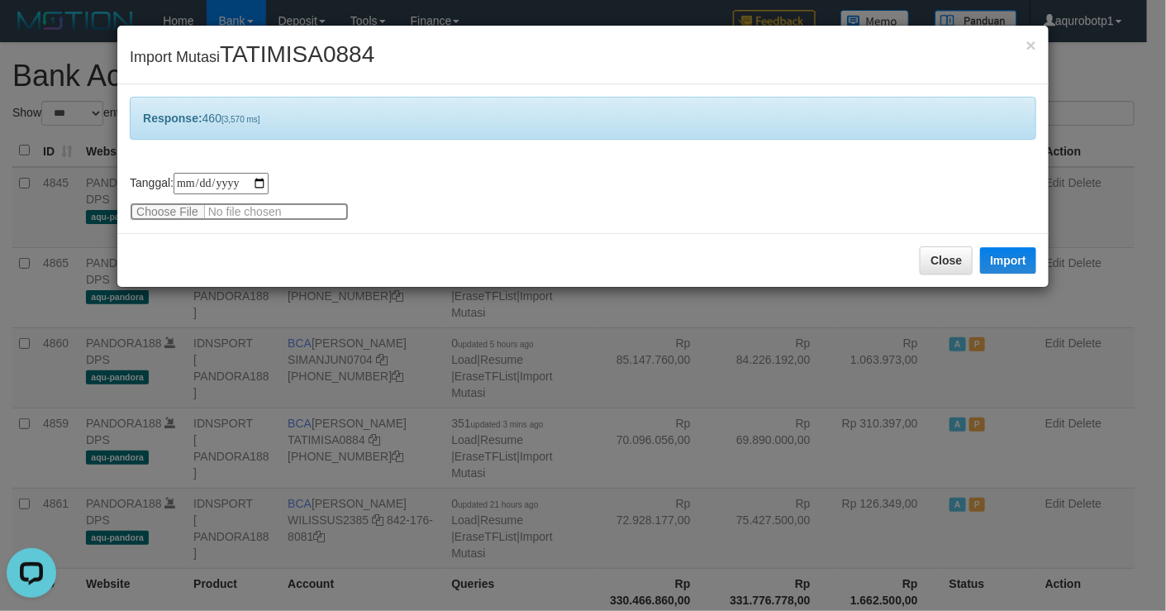
click at [174, 219] on input "file" at bounding box center [239, 211] width 219 height 18
click at [1015, 264] on button "Import" at bounding box center [1008, 260] width 56 height 26
drag, startPoint x: 539, startPoint y: 174, endPoint x: 432, endPoint y: 183, distance: 107.1
click at [539, 174] on div "**********" at bounding box center [583, 197] width 906 height 48
click at [164, 207] on input "file" at bounding box center [239, 211] width 219 height 18
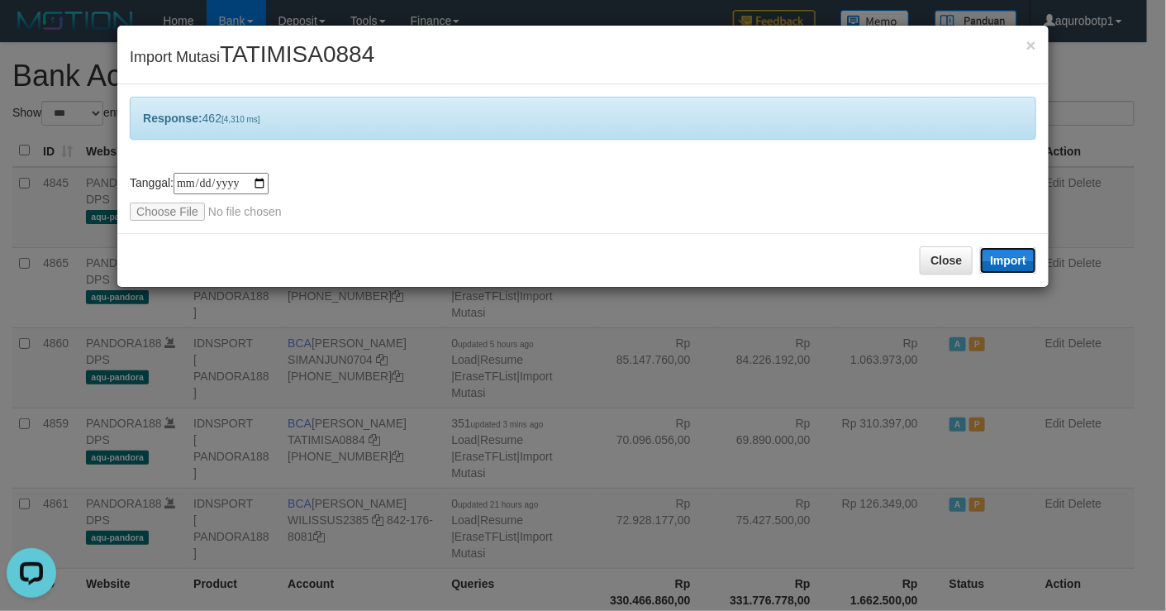
click at [1022, 268] on button "Import" at bounding box center [1008, 260] width 56 height 26
click at [303, 55] on span "TATIMISA0884" at bounding box center [297, 54] width 155 height 26
copy span "TATIMISA0884"
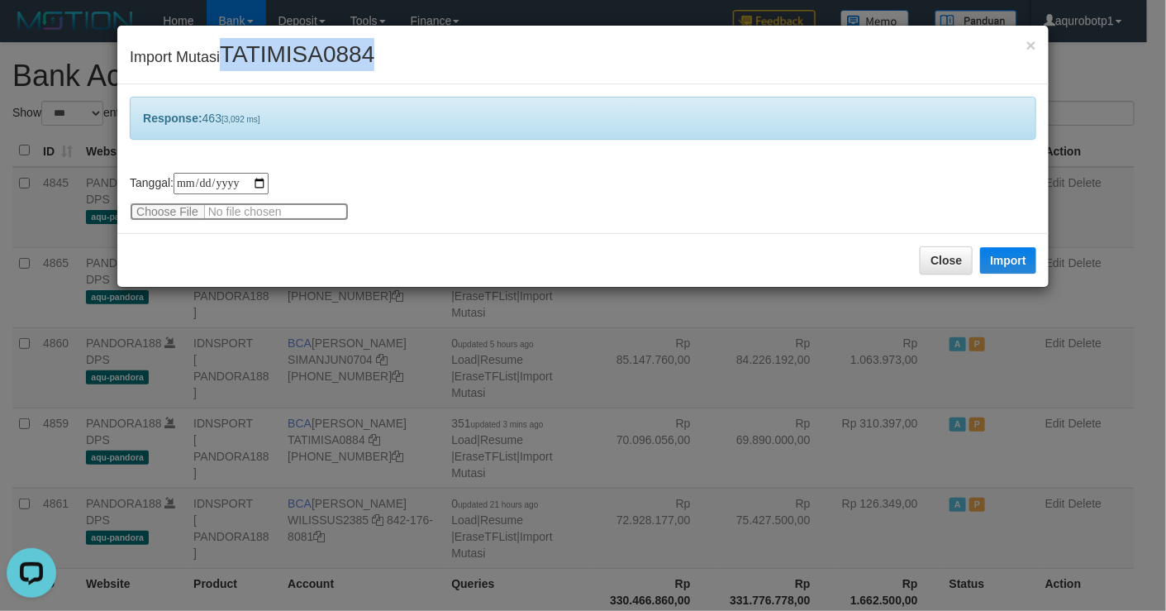
click at [171, 214] on input "file" at bounding box center [239, 211] width 219 height 18
click at [999, 263] on button "Import" at bounding box center [1008, 260] width 56 height 26
click at [194, 211] on input "file" at bounding box center [239, 211] width 219 height 18
click at [1011, 258] on button "Import" at bounding box center [1008, 260] width 56 height 26
click at [293, 57] on span "TATIMISA0884" at bounding box center [297, 54] width 155 height 26
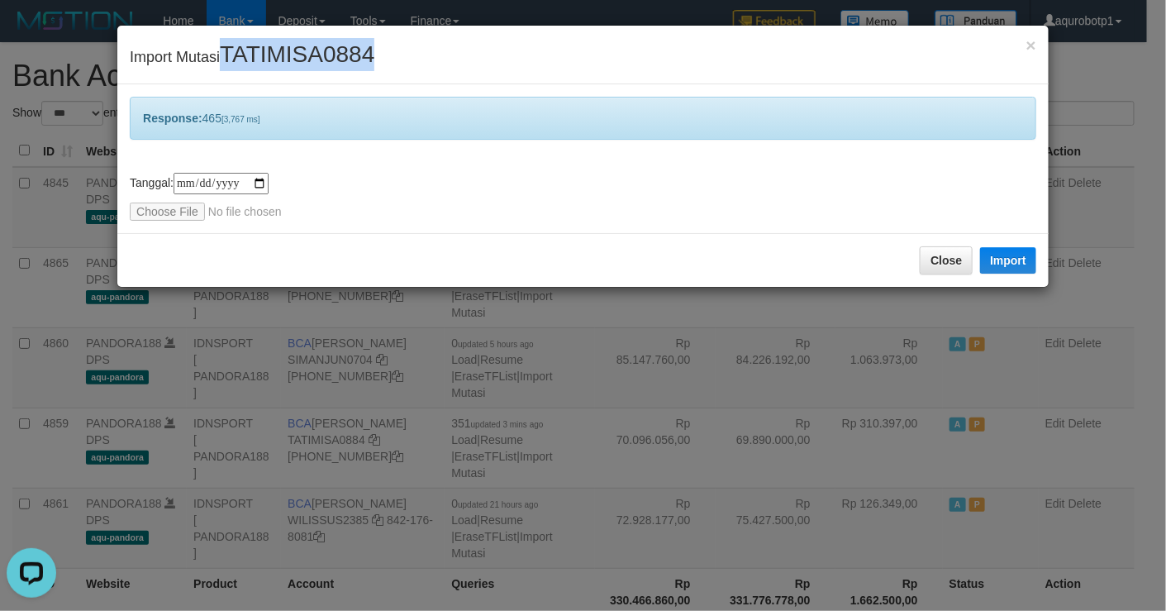
click at [293, 57] on span "TATIMISA0884" at bounding box center [297, 54] width 155 height 26
click at [178, 212] on input "file" at bounding box center [239, 211] width 219 height 18
click at [992, 261] on button "Import" at bounding box center [1008, 260] width 56 height 26
drag, startPoint x: 533, startPoint y: 208, endPoint x: 307, endPoint y: 90, distance: 254.7
click at [533, 208] on div "**********" at bounding box center [583, 197] width 906 height 48
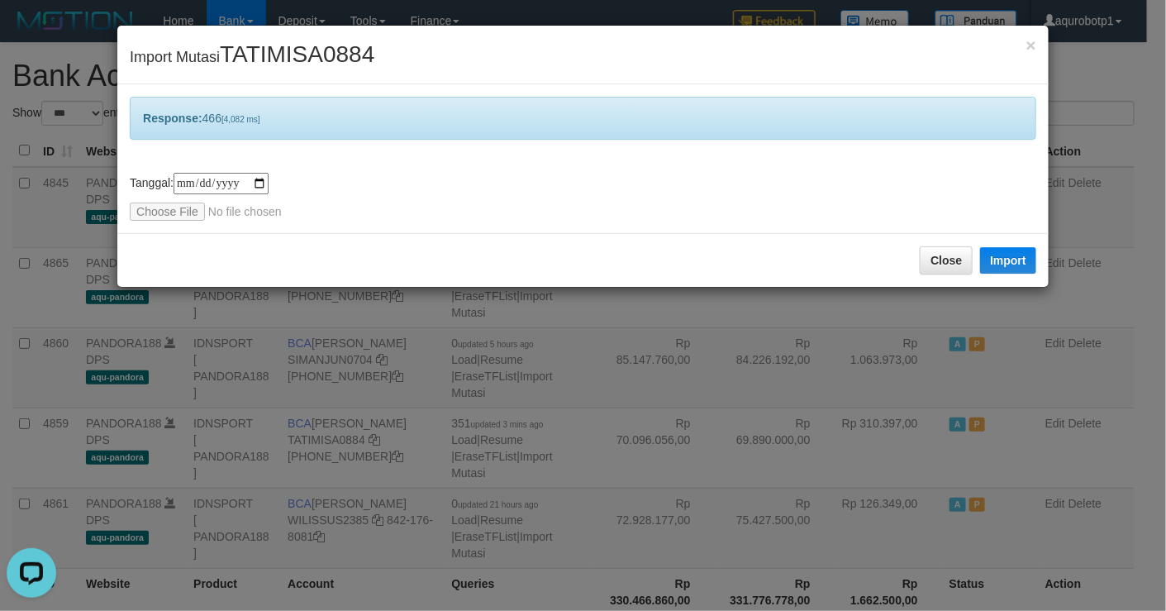
drag, startPoint x: 389, startPoint y: 266, endPoint x: 328, endPoint y: 244, distance: 65.1
click at [389, 266] on div "Close Import" at bounding box center [582, 260] width 931 height 54
click at [177, 214] on input "file" at bounding box center [239, 211] width 219 height 18
type input "**********"
click at [999, 265] on button "Import" at bounding box center [1008, 260] width 56 height 26
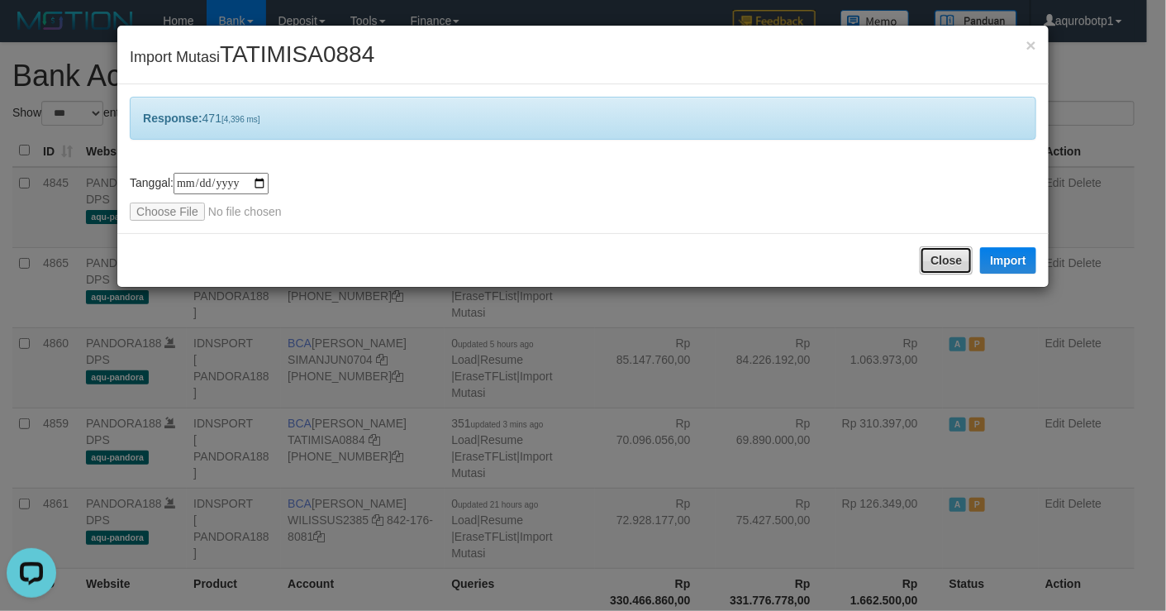
click at [948, 258] on button "Close" at bounding box center [946, 260] width 53 height 28
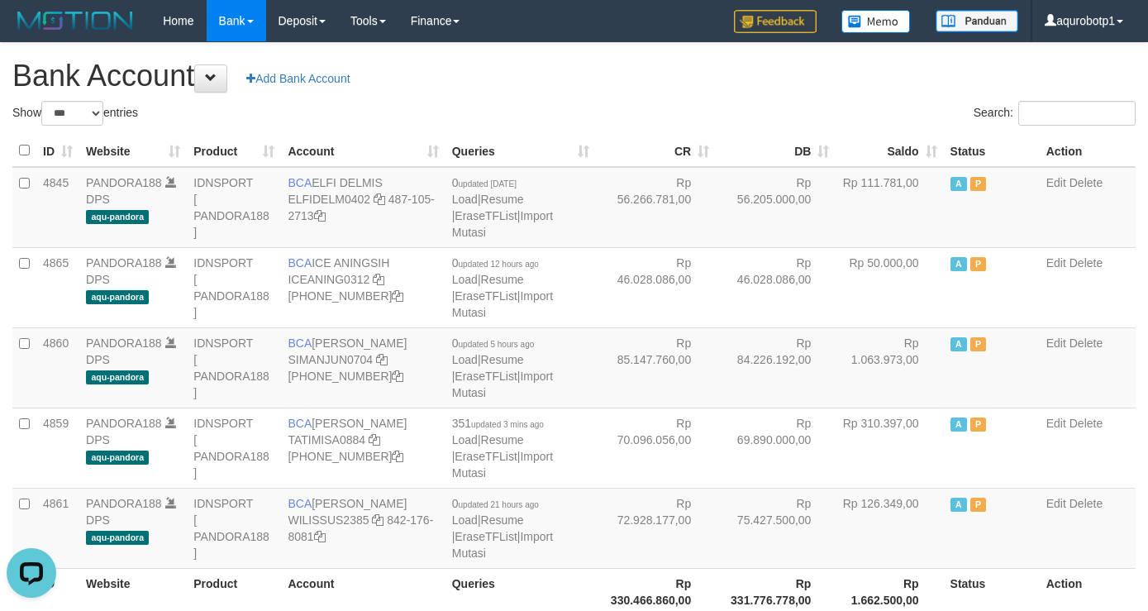
click at [501, 68] on h1 "Bank Account Add Bank Account" at bounding box center [573, 75] width 1123 height 33
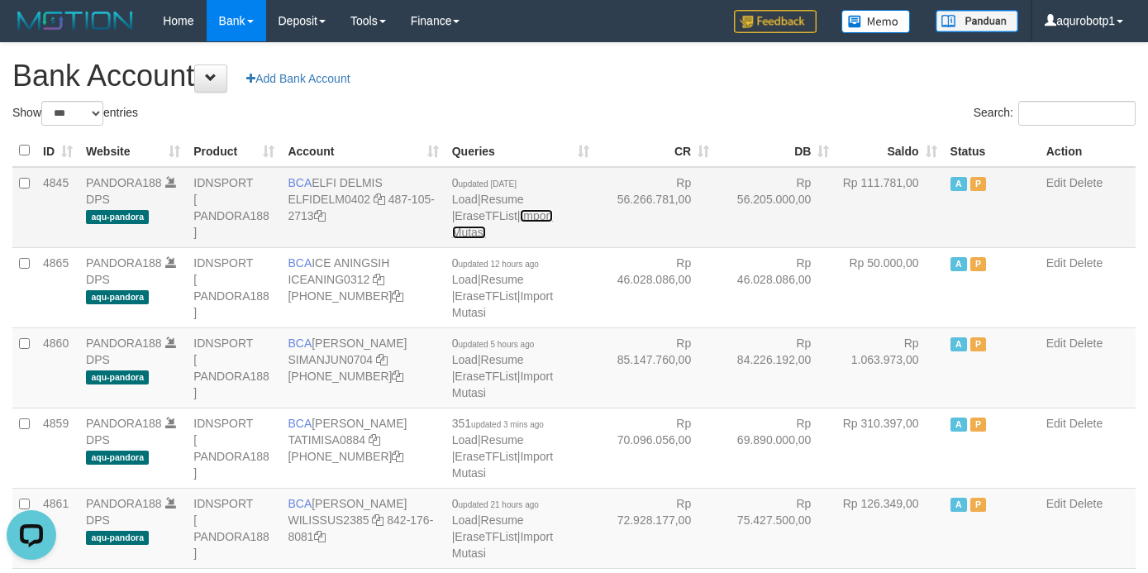
click at [541, 216] on link "Import Mutasi" at bounding box center [502, 224] width 101 height 30
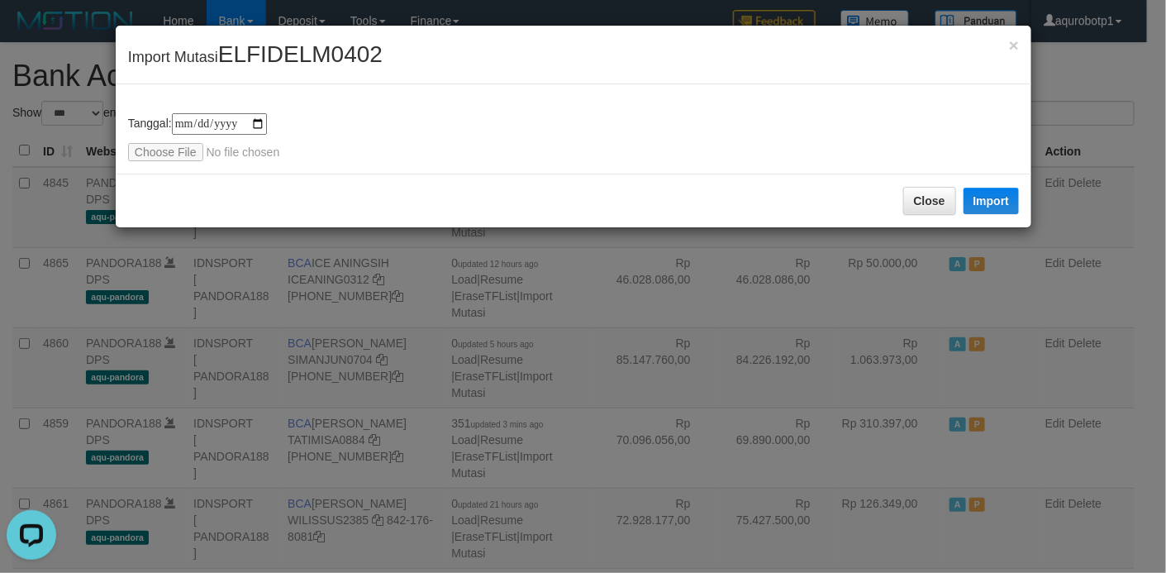
click at [317, 58] on span "ELFIDELM0402" at bounding box center [300, 54] width 164 height 26
drag, startPoint x: 384, startPoint y: 194, endPoint x: 269, endPoint y: 174, distance: 117.4
click at [384, 193] on div "Close Import" at bounding box center [574, 201] width 916 height 54
click at [178, 156] on input "file" at bounding box center [237, 152] width 219 height 18
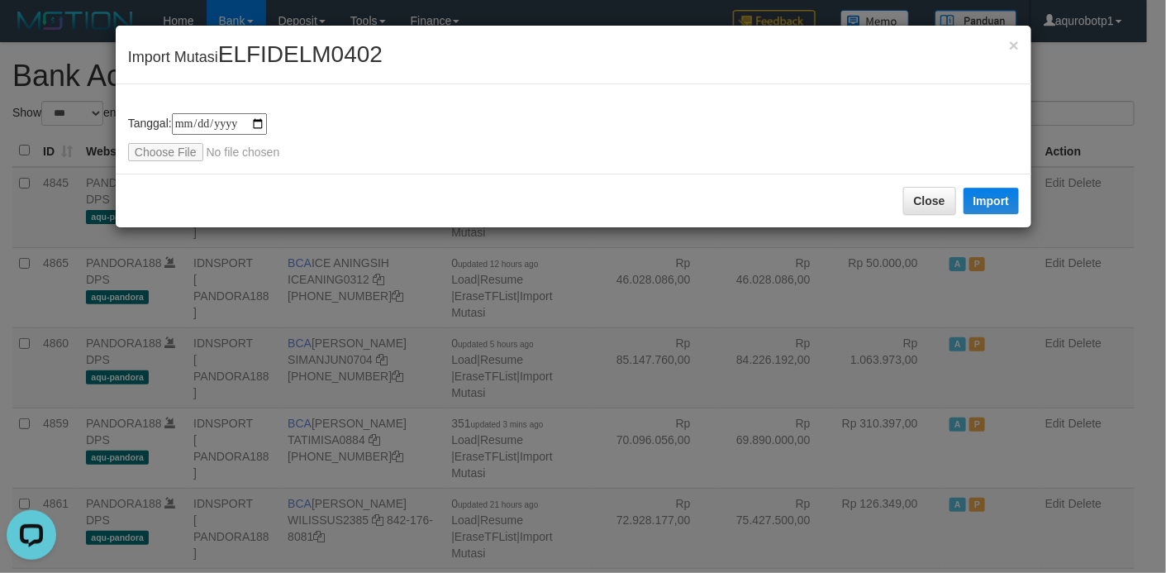
type input "**********"
click at [992, 208] on button "Import" at bounding box center [991, 201] width 56 height 26
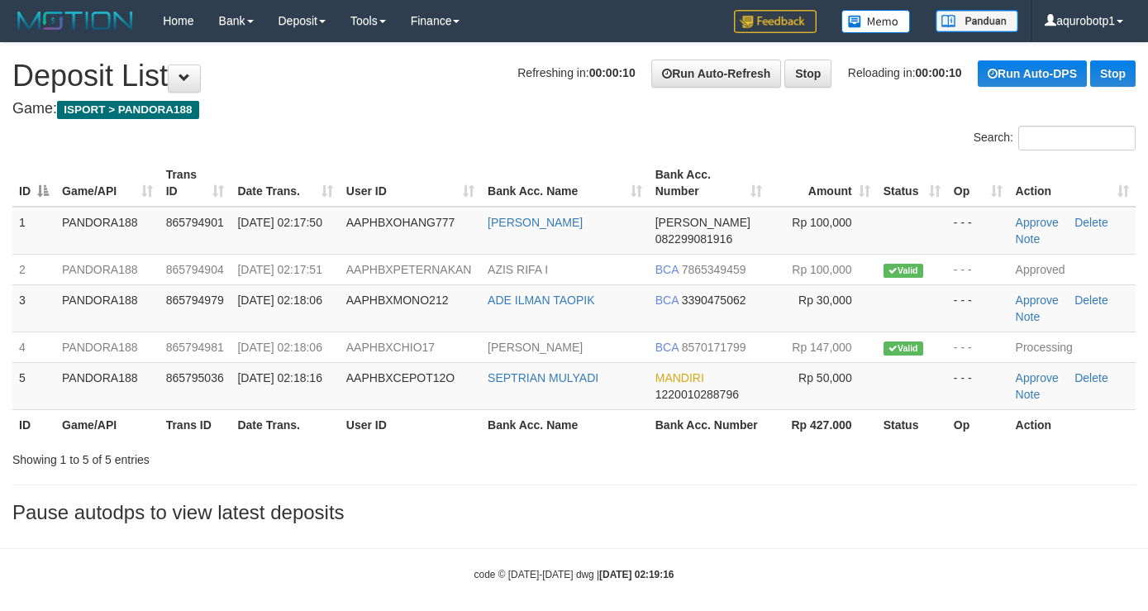
click at [353, 468] on div "Showing 1 to 5 of 5 entries" at bounding box center [239, 456] width 454 height 23
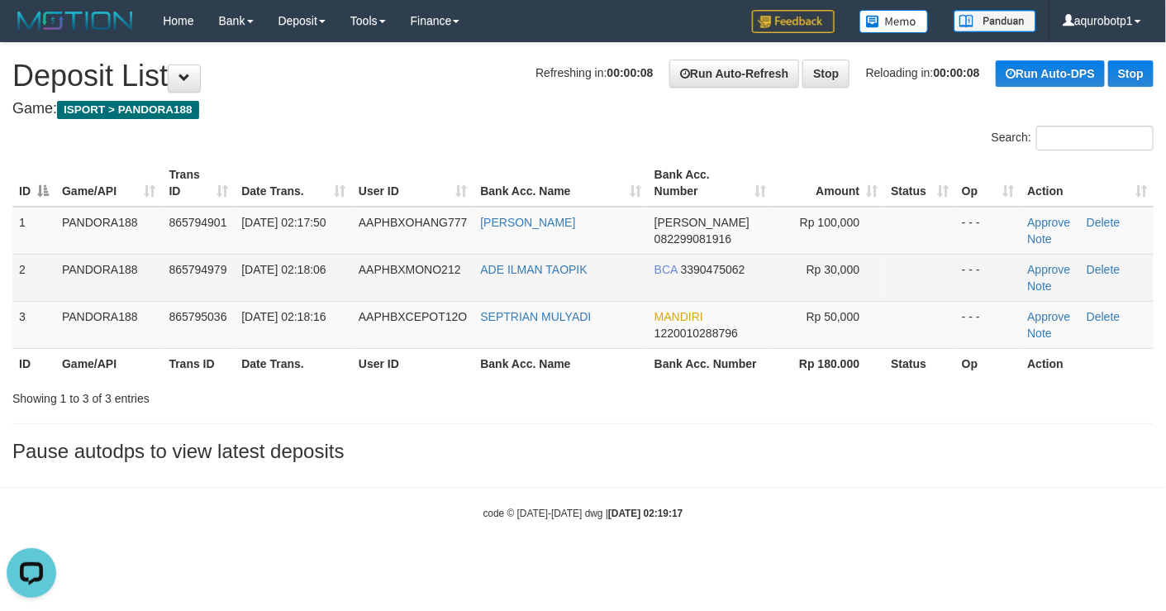
click at [421, 280] on td "AAPHBXMONO212" at bounding box center [413, 277] width 122 height 47
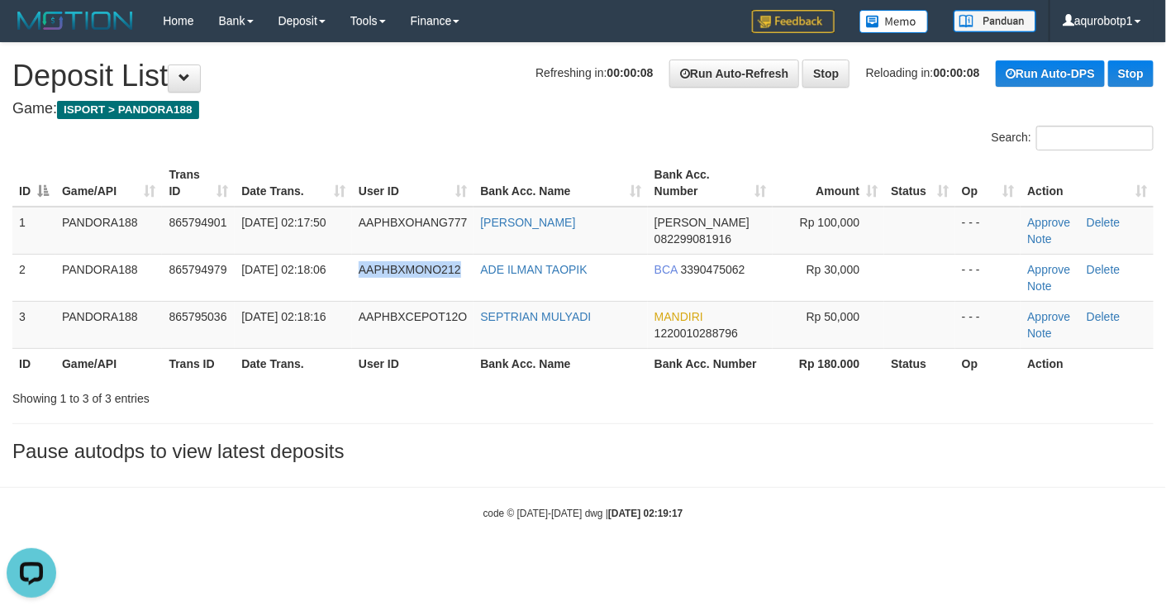
copy span "AAPHBXMONO212"
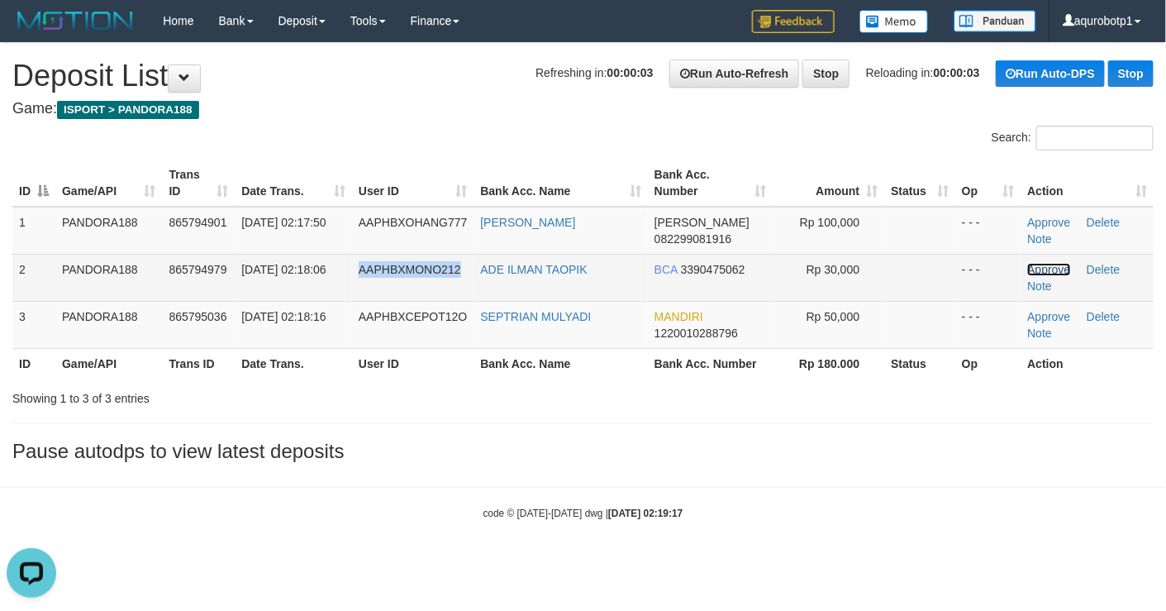
click at [1052, 269] on link "Approve" at bounding box center [1048, 269] width 43 height 13
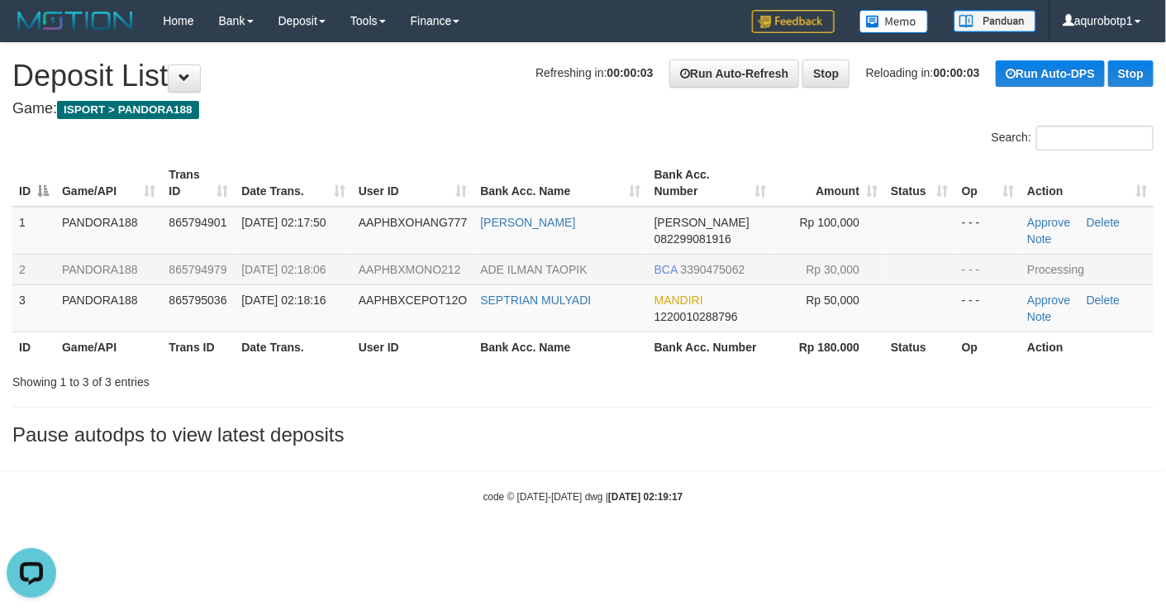
click at [873, 414] on div "**********" at bounding box center [583, 248] width 1166 height 411
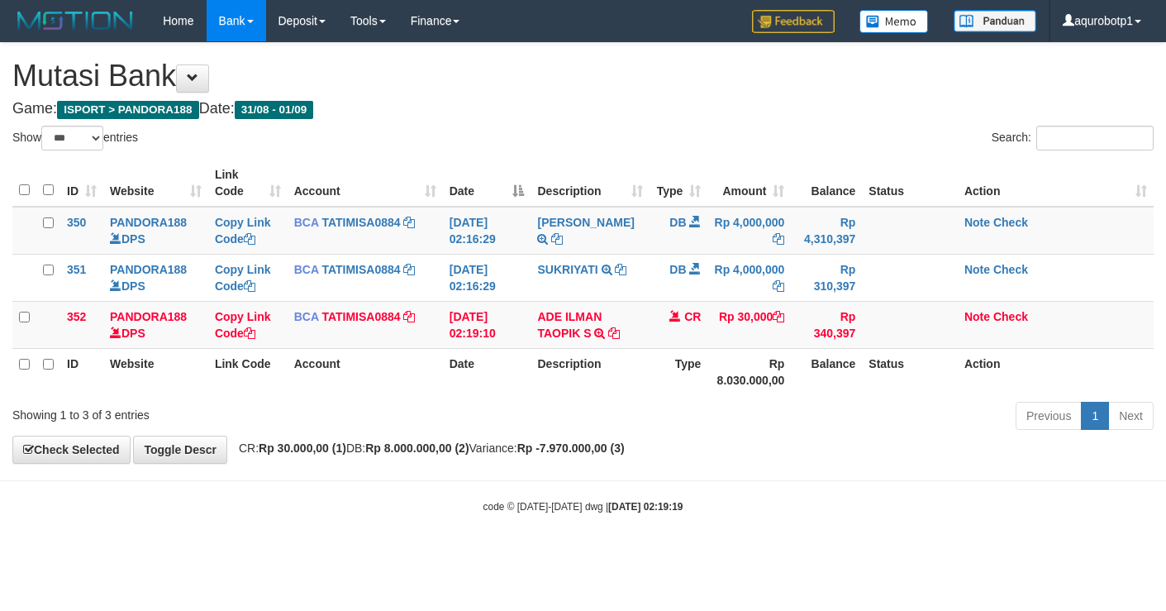
select select "***"
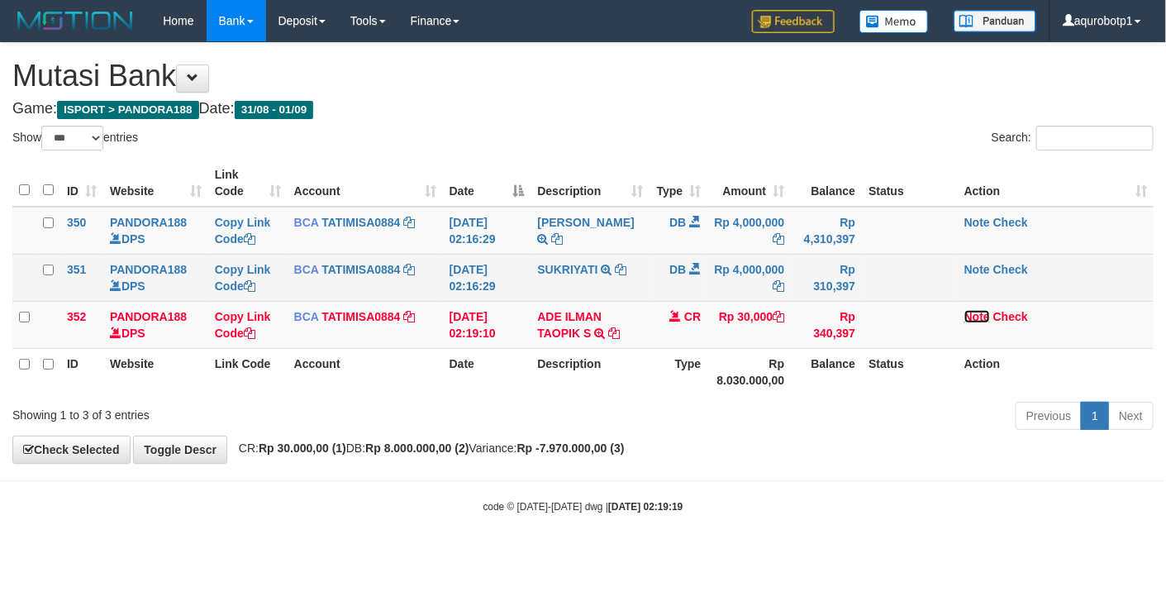
drag, startPoint x: 980, startPoint y: 315, endPoint x: 972, endPoint y: 296, distance: 20.7
click at [980, 315] on link "Note" at bounding box center [977, 316] width 26 height 13
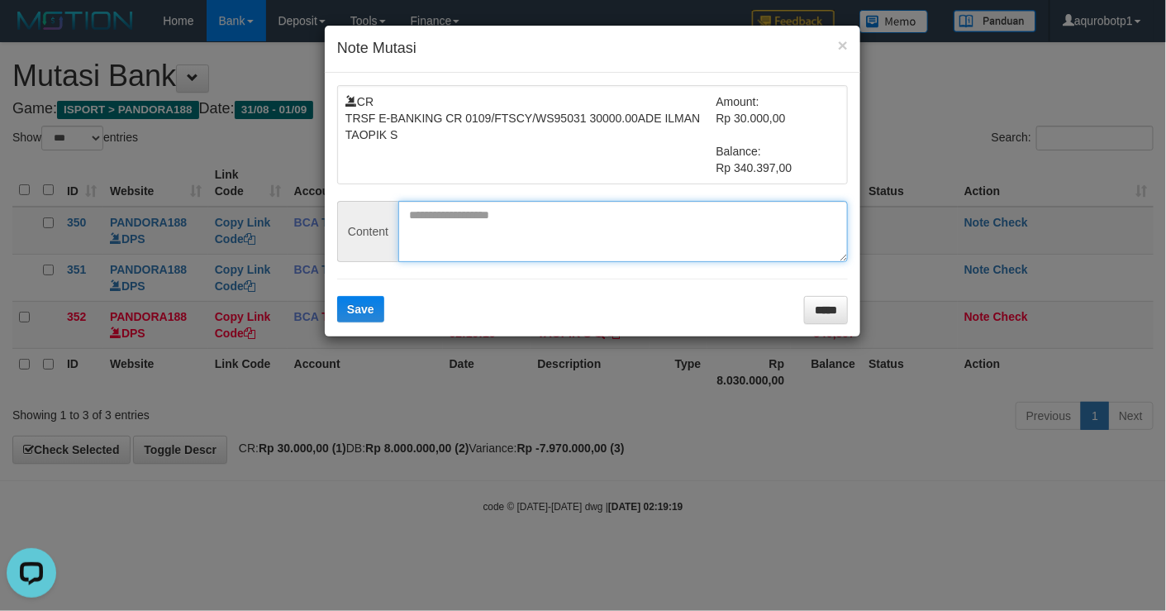
click at [573, 249] on textarea at bounding box center [623, 231] width 450 height 61
paste textarea "**********"
type textarea "**********"
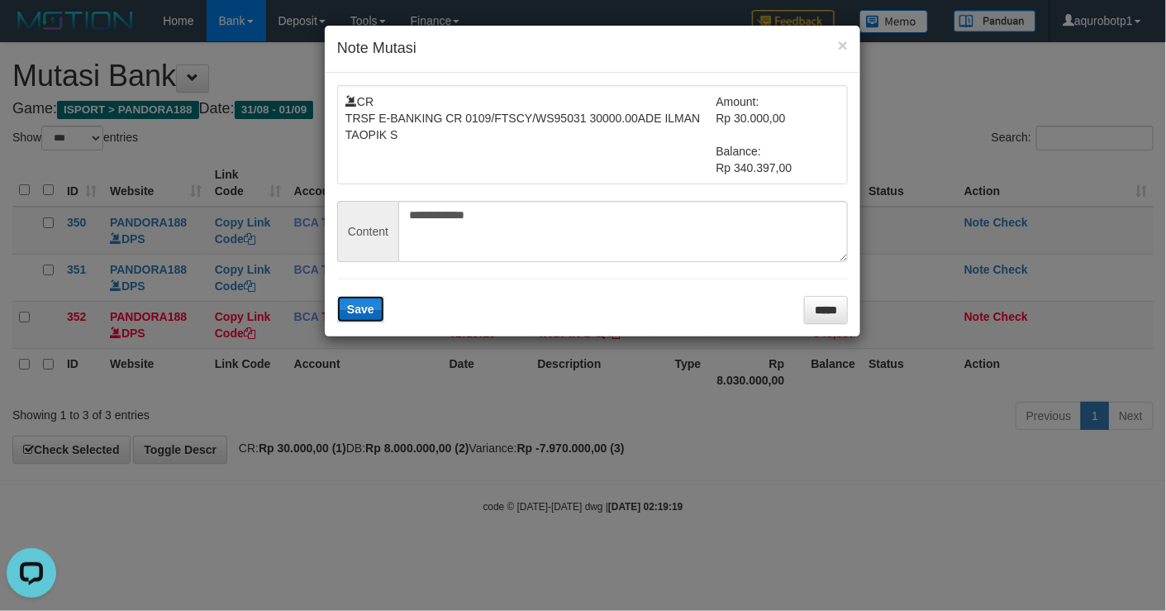
click at [368, 320] on button "Save" at bounding box center [360, 309] width 47 height 26
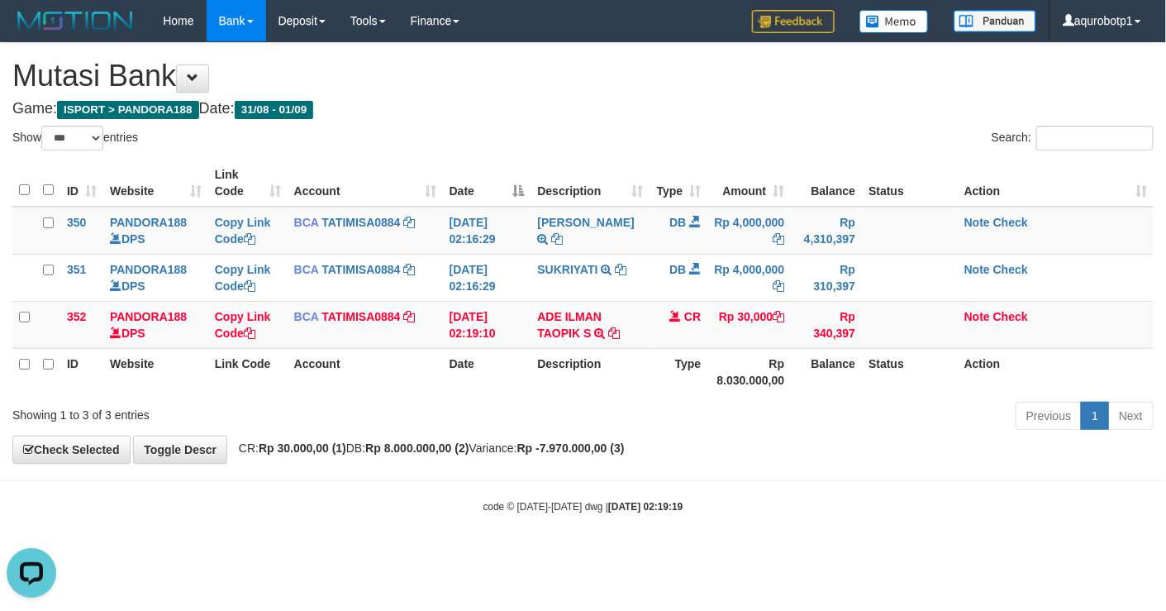
click at [806, 420] on div "Previous 1 Next" at bounding box center [825, 418] width 655 height 36
select select "***"
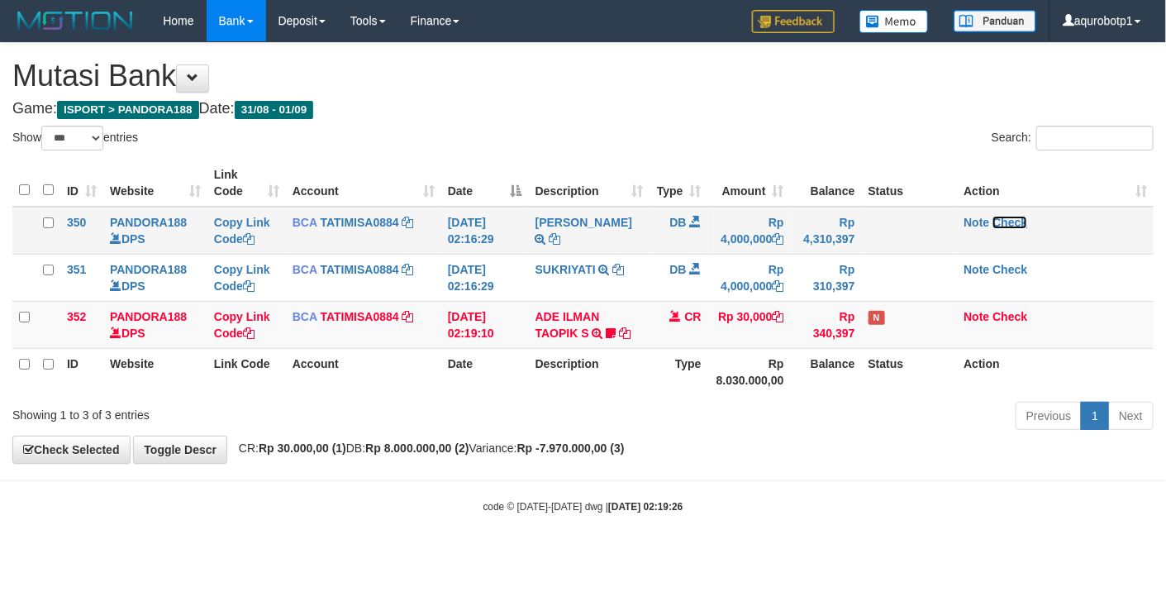
click at [1015, 219] on link "Check" at bounding box center [1009, 222] width 35 height 13
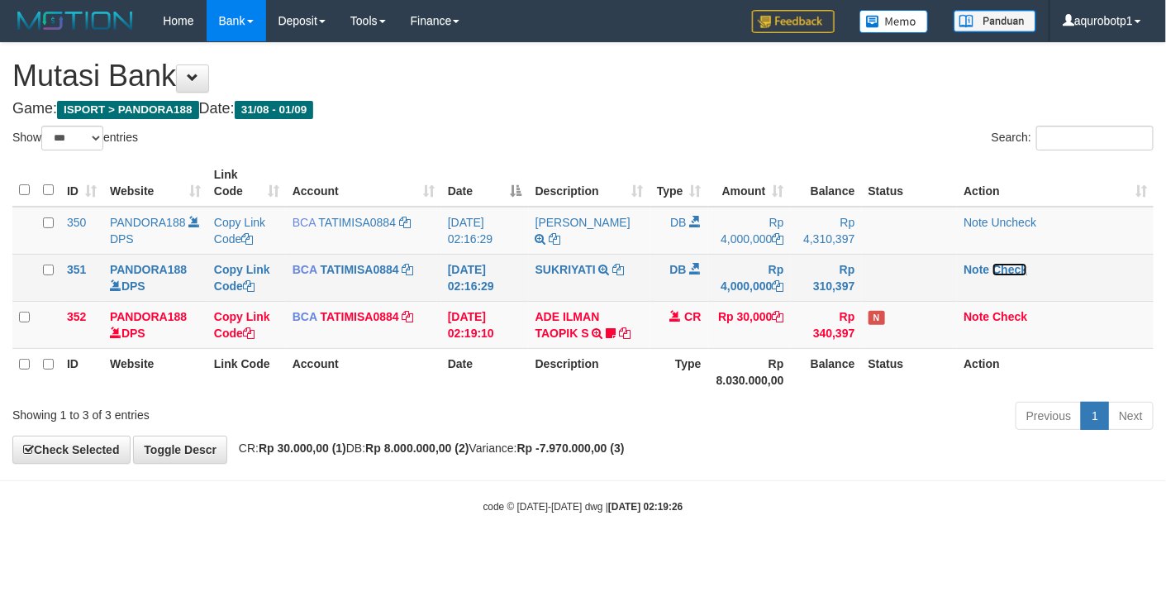
click at [1015, 266] on link "Check" at bounding box center [1009, 269] width 35 height 13
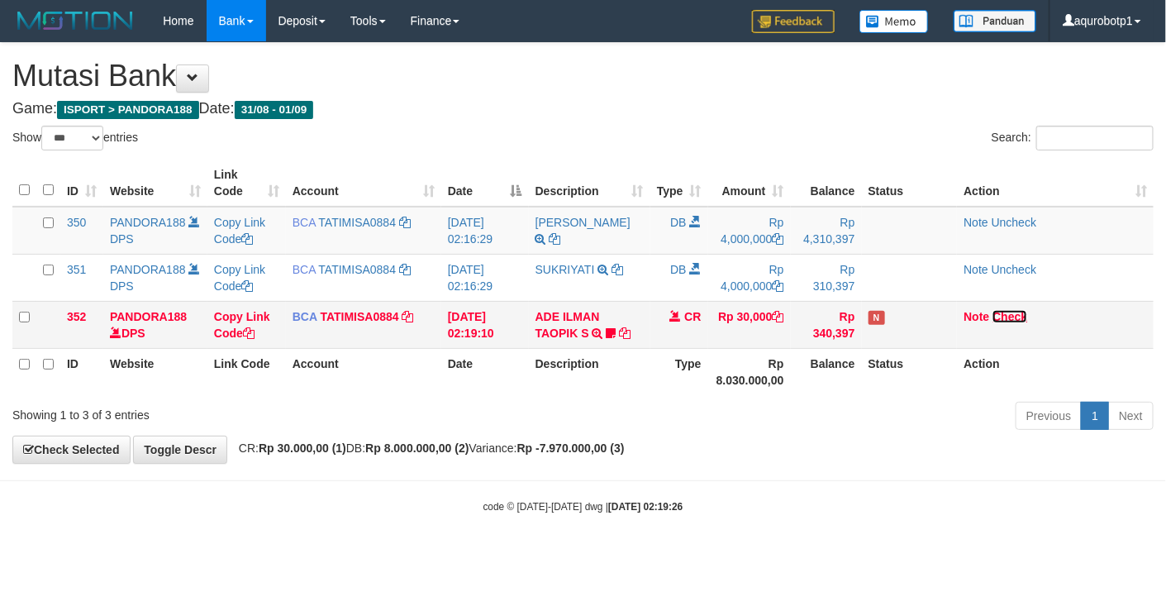
click at [1014, 321] on link "Check" at bounding box center [1009, 316] width 35 height 13
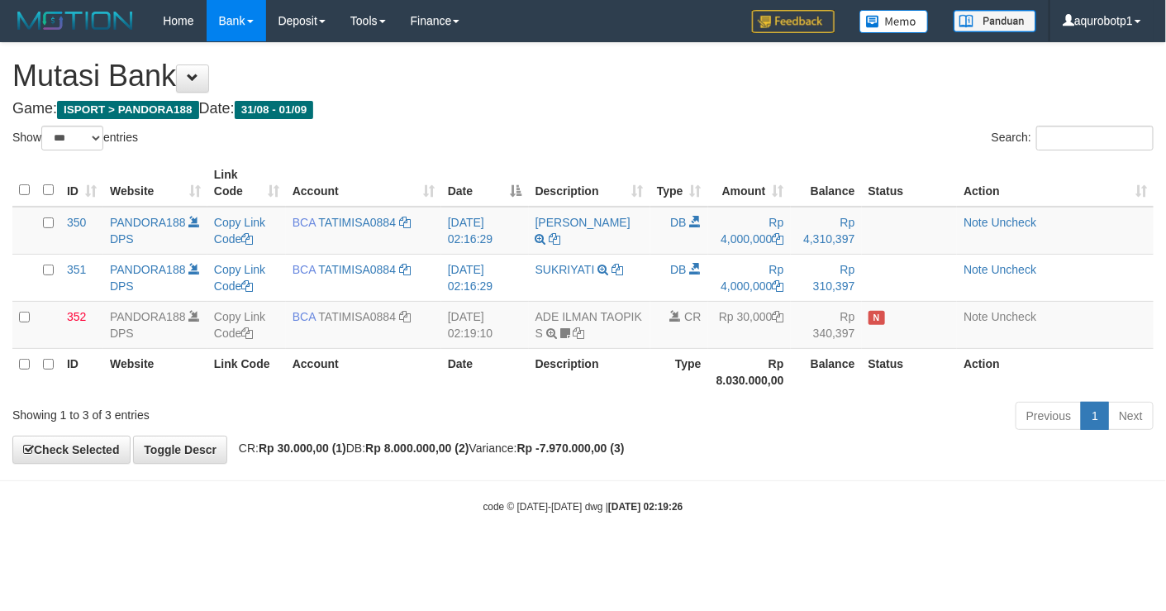
click at [925, 412] on div "Previous 1 Next" at bounding box center [825, 418] width 655 height 36
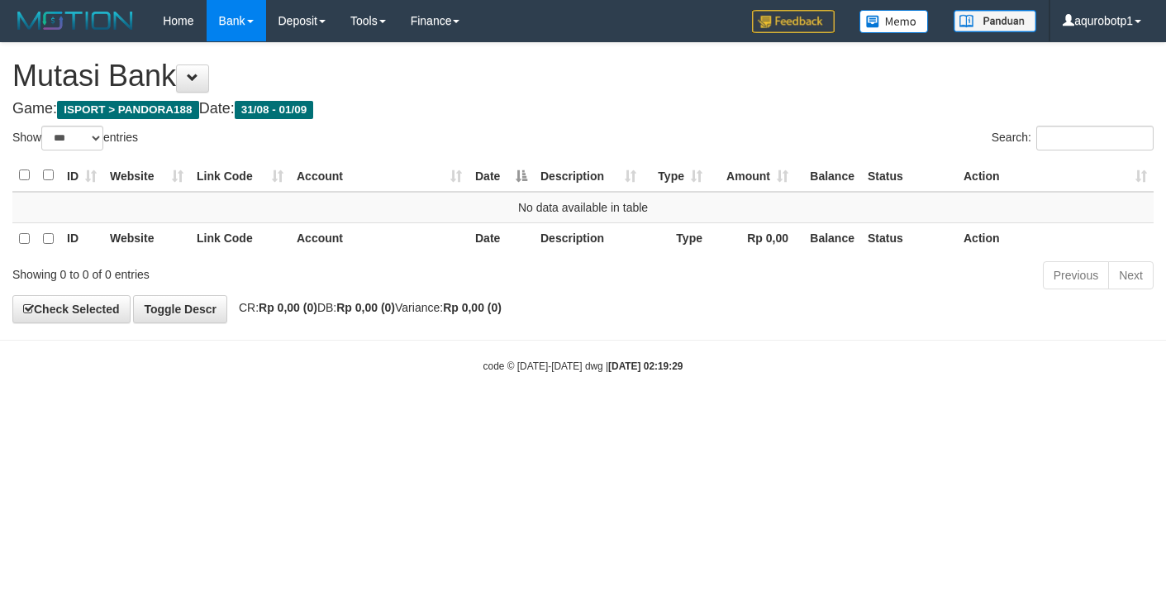
select select "***"
drag, startPoint x: 524, startPoint y: 265, endPoint x: 533, endPoint y: 261, distance: 10.0
click at [526, 265] on div "Previous Next" at bounding box center [825, 277] width 655 height 36
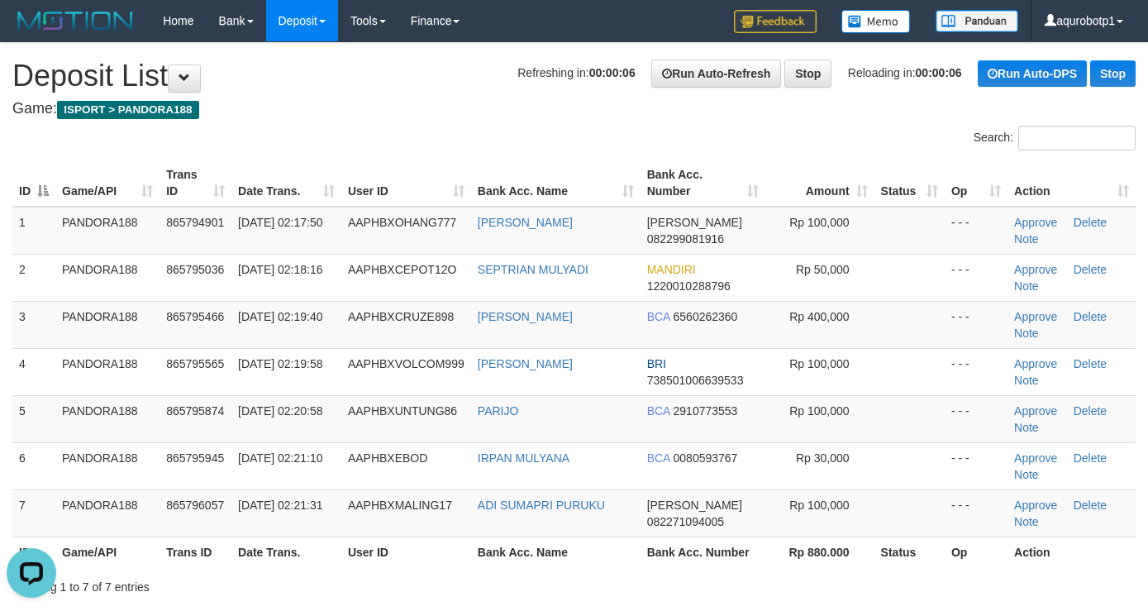
drag, startPoint x: 412, startPoint y: 140, endPoint x: 275, endPoint y: 16, distance: 184.9
click at [409, 140] on div "Search:" at bounding box center [574, 140] width 1148 height 29
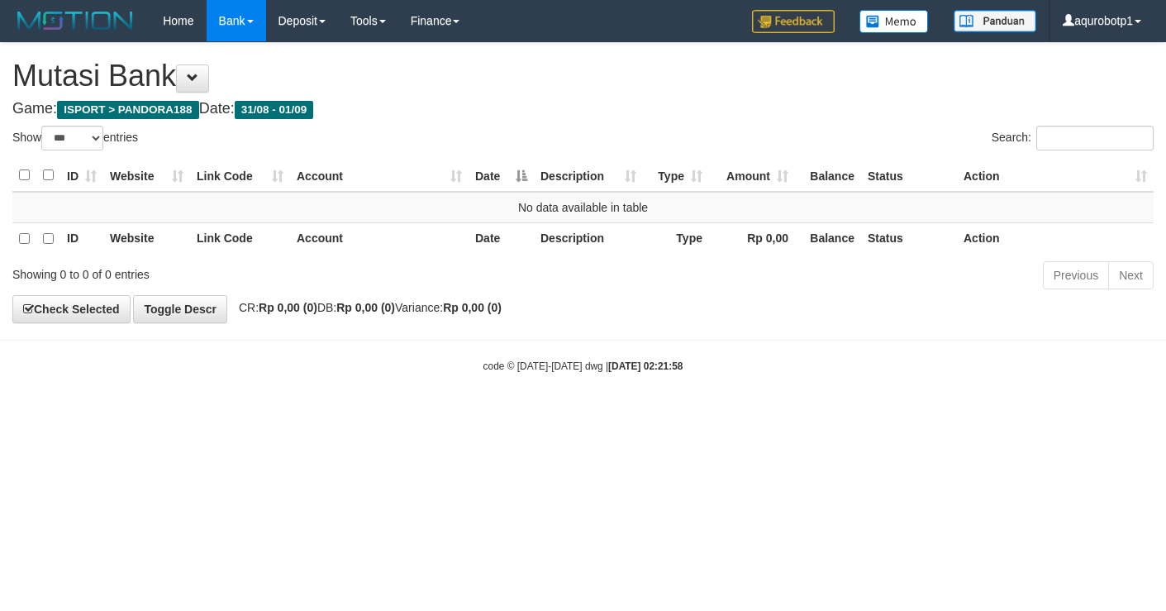
select select "***"
click at [702, 127] on div "Search:" at bounding box center [875, 140] width 559 height 29
